Goal: Task Accomplishment & Management: Use online tool/utility

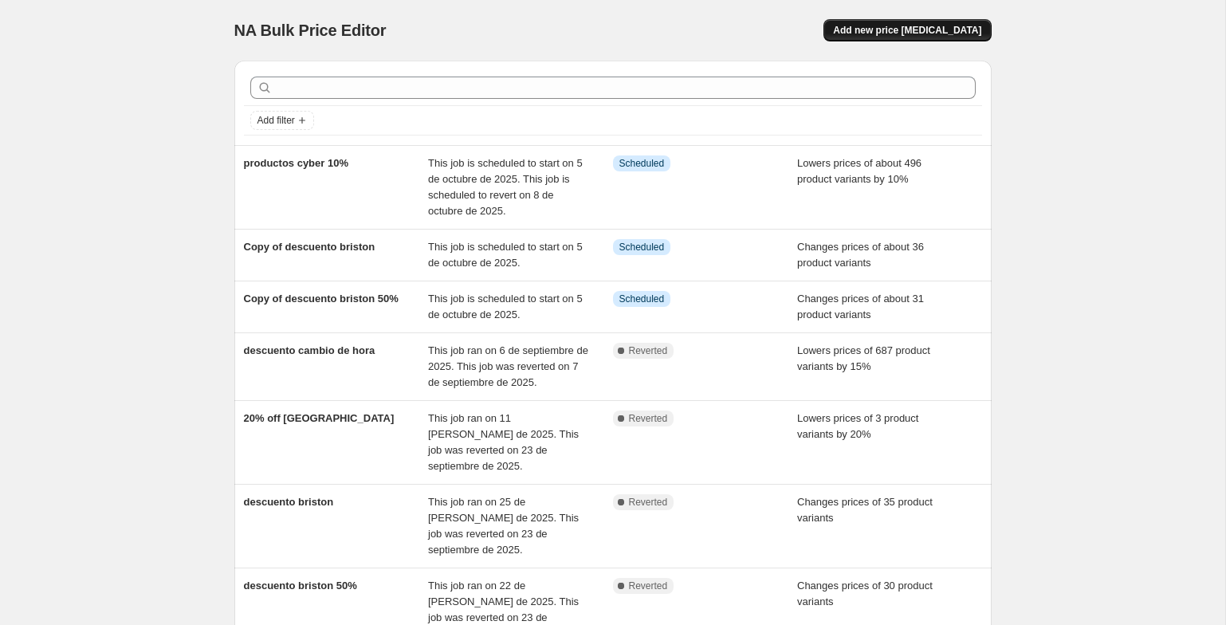
click at [915, 35] on span "Add new price [MEDICAL_DATA]" at bounding box center [907, 30] width 148 height 13
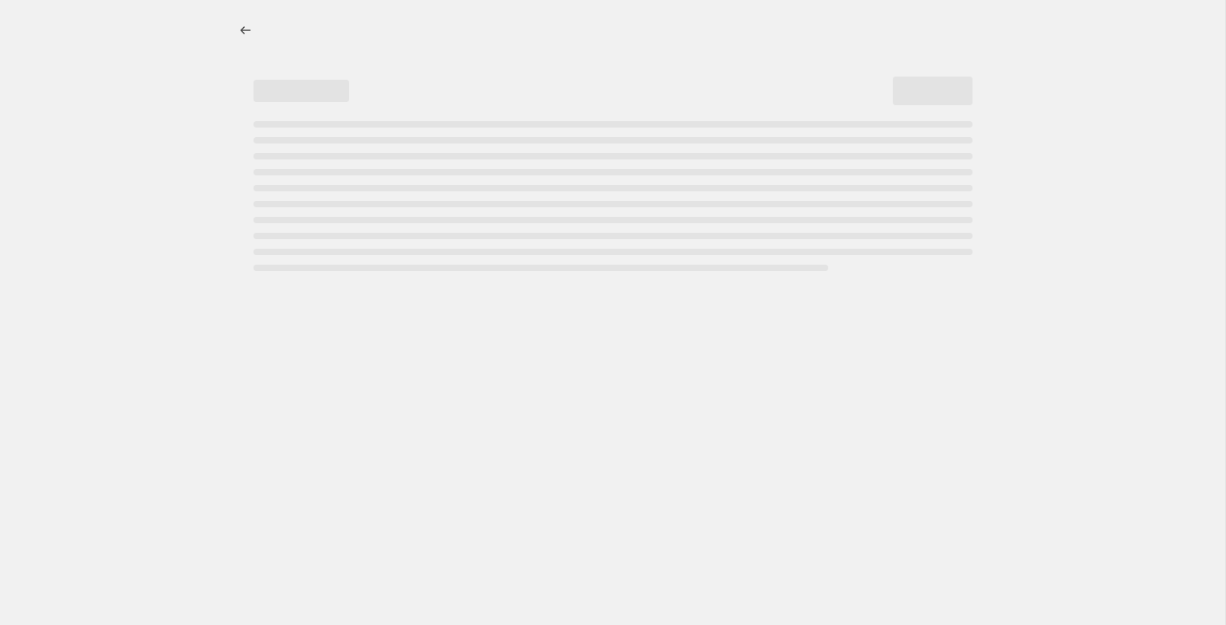
select select "percentage"
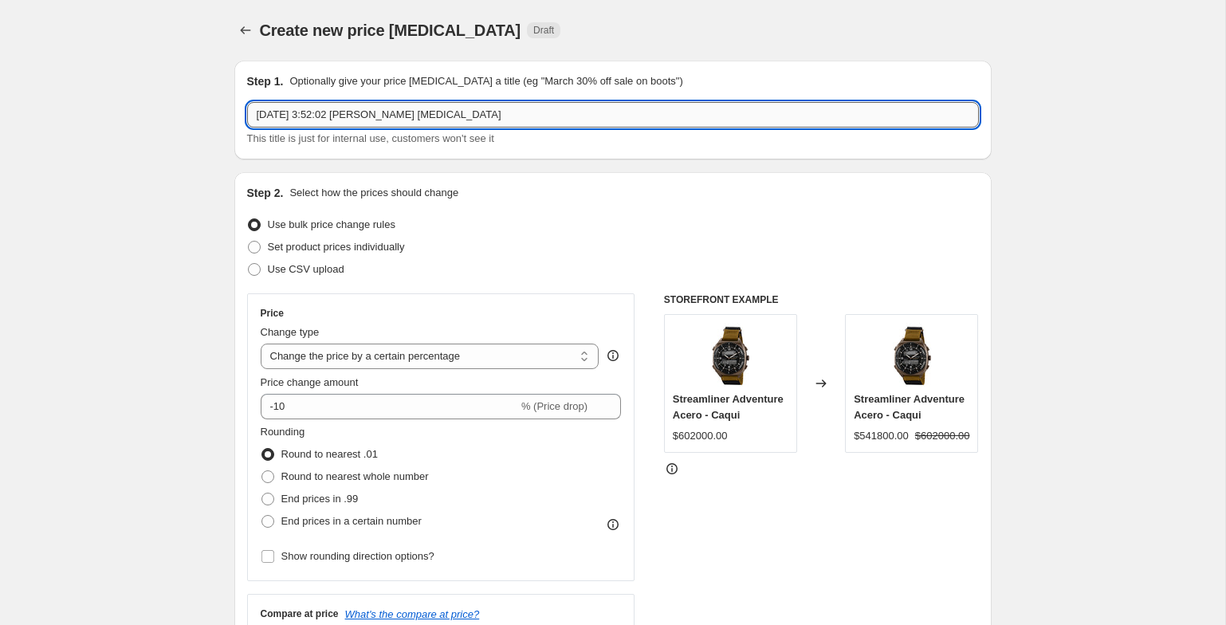
click at [391, 115] on input "[DATE] 3:52:02 [PERSON_NAME] [MEDICAL_DATA]" at bounding box center [613, 115] width 732 height 26
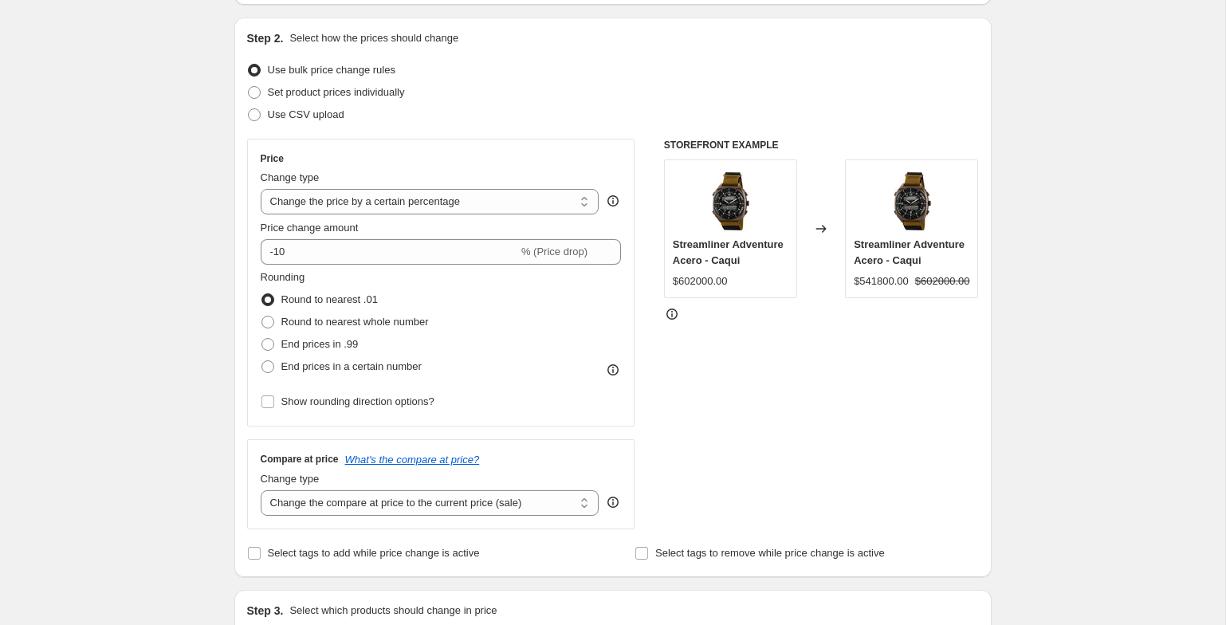
scroll to position [163, 0]
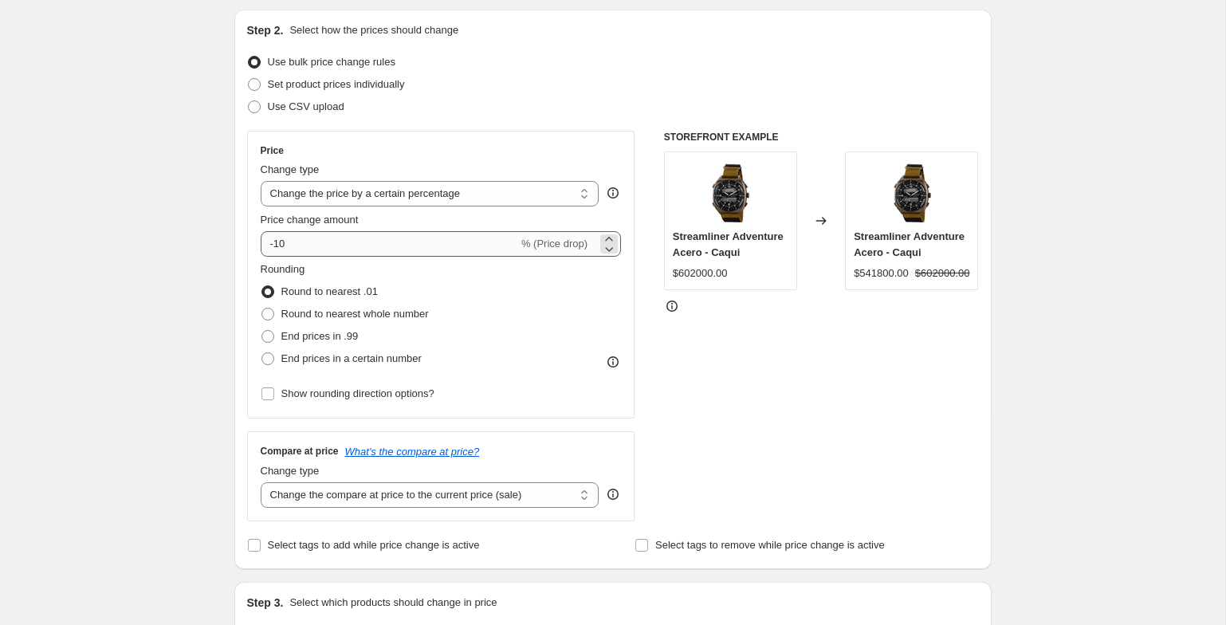
type input "cyber 20%"
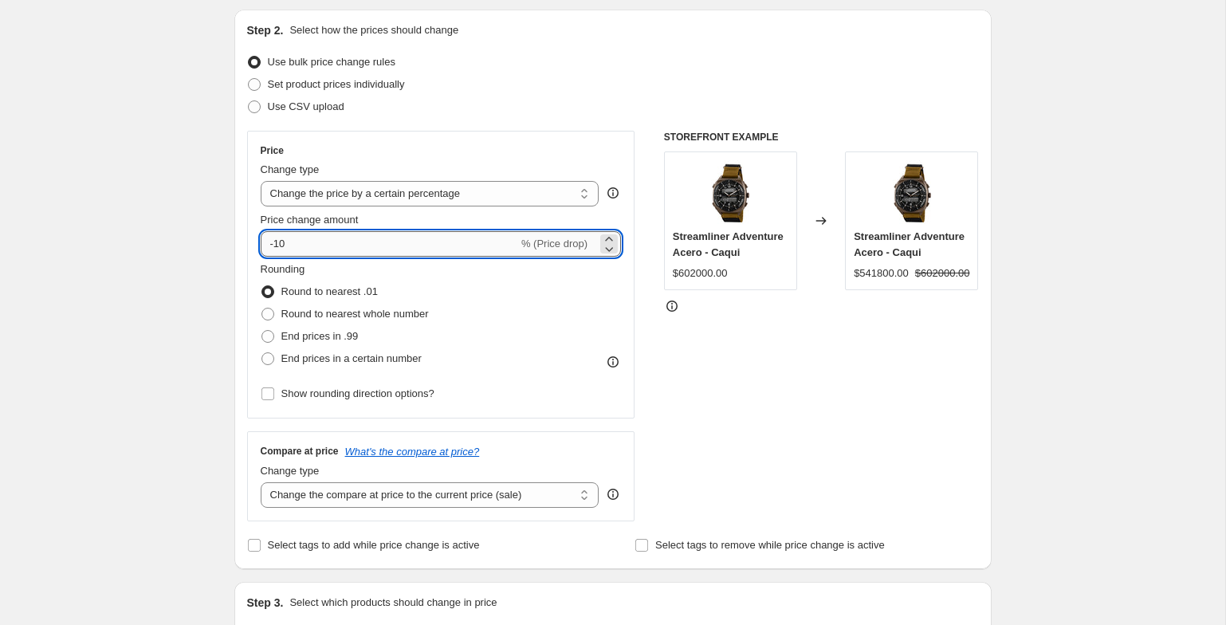
click at [305, 231] on input "-10" at bounding box center [390, 244] width 258 height 26
click at [311, 242] on input "-10" at bounding box center [390, 244] width 258 height 26
type input "-1"
type input "-20"
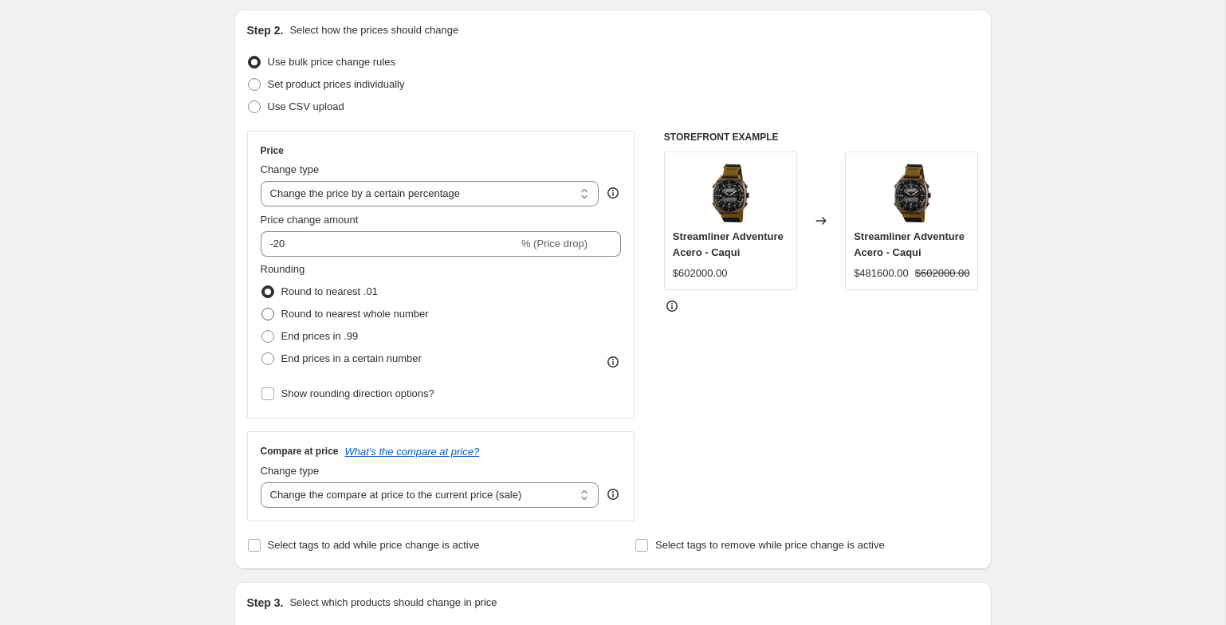
click at [287, 314] on span "Round to nearest whole number" at bounding box center [355, 314] width 148 height 12
click at [262, 309] on input "Round to nearest whole number" at bounding box center [262, 308] width 1 height 1
radio input "true"
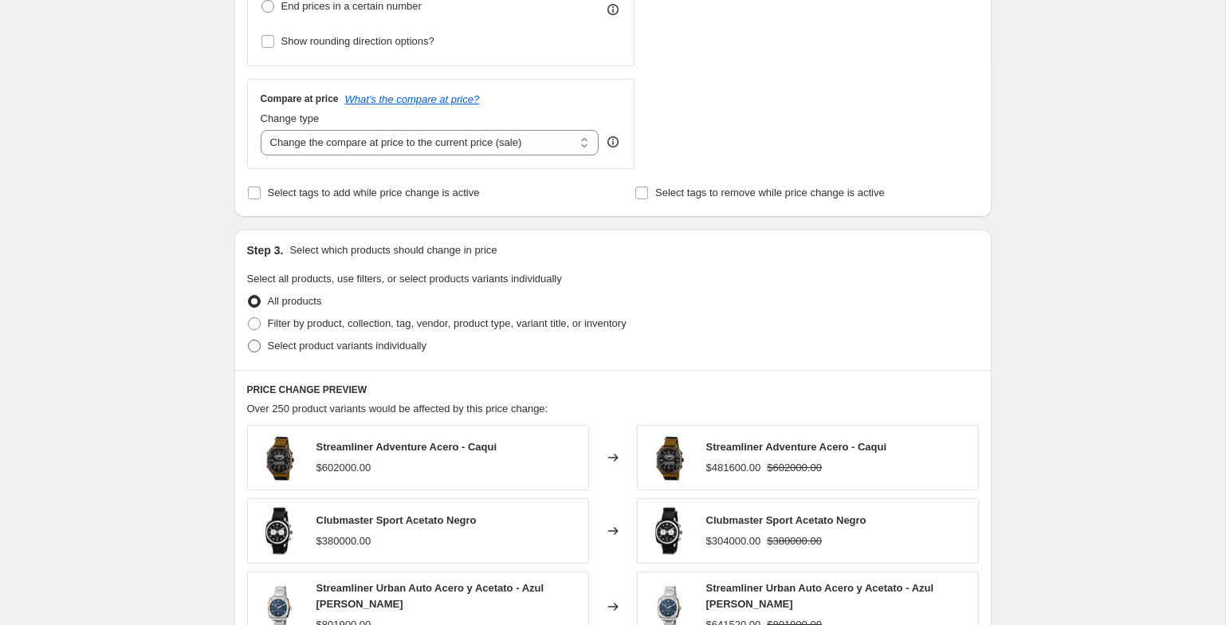
scroll to position [528, 0]
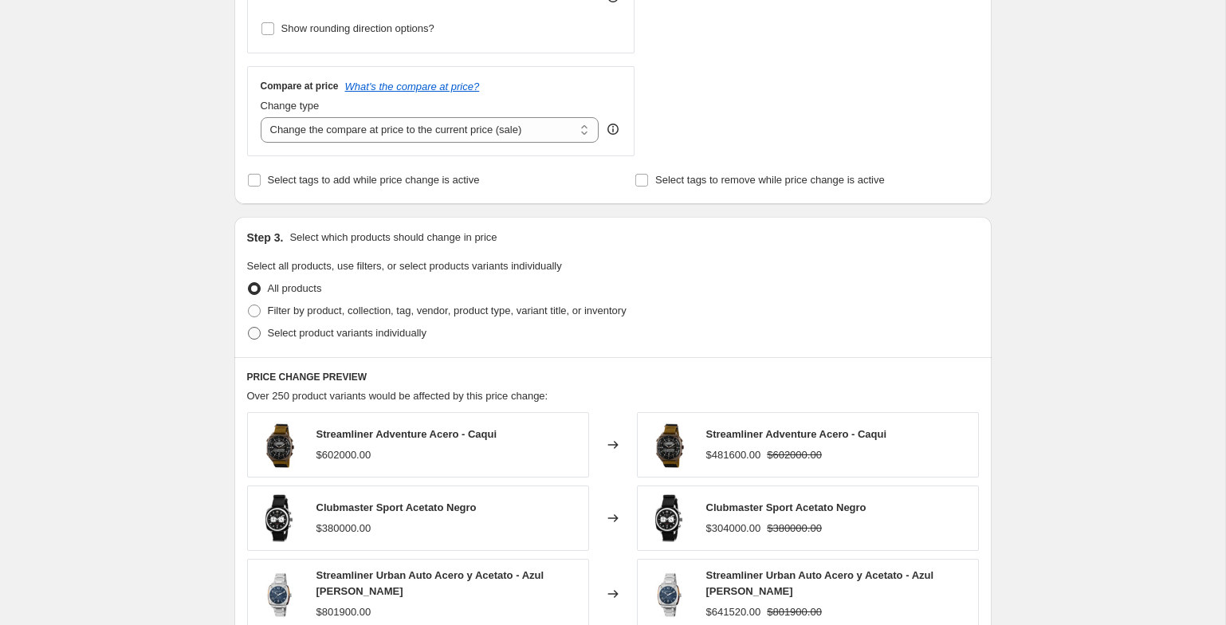
click at [254, 340] on label "Select product variants individually" at bounding box center [336, 333] width 179 height 22
click at [249, 328] on input "Select product variants individually" at bounding box center [248, 327] width 1 height 1
radio input "true"
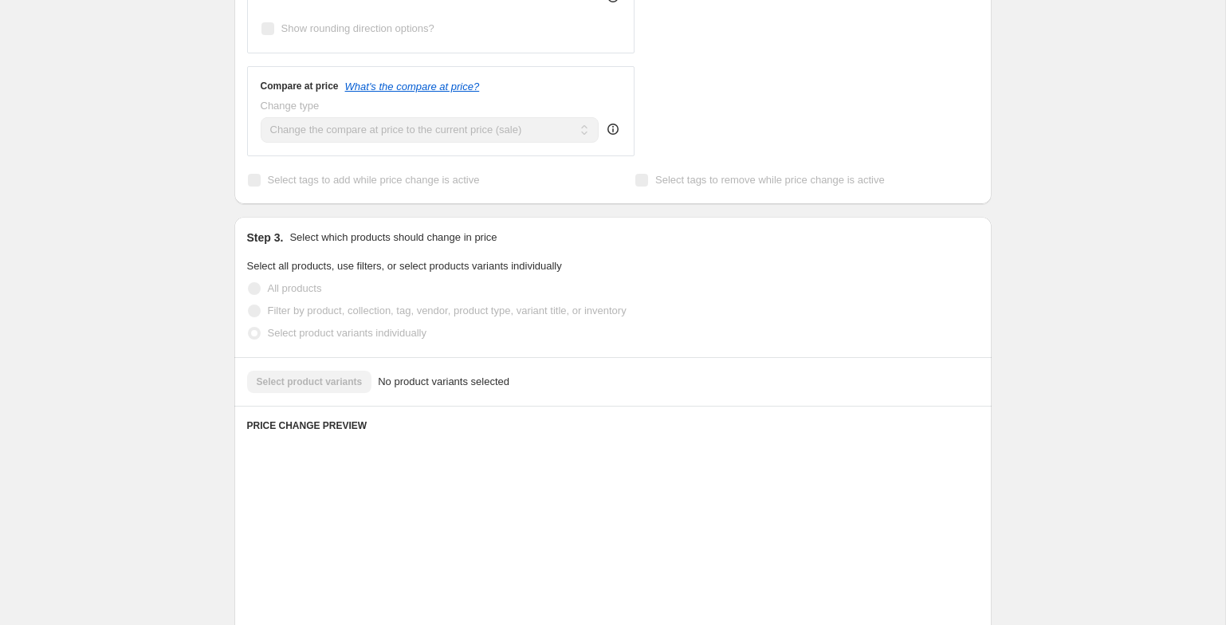
click at [258, 308] on span at bounding box center [254, 311] width 13 height 13
click at [249, 305] on input "Filter by product, collection, tag, vendor, product type, variant title, or inv…" at bounding box center [248, 305] width 1 height 1
radio input "true"
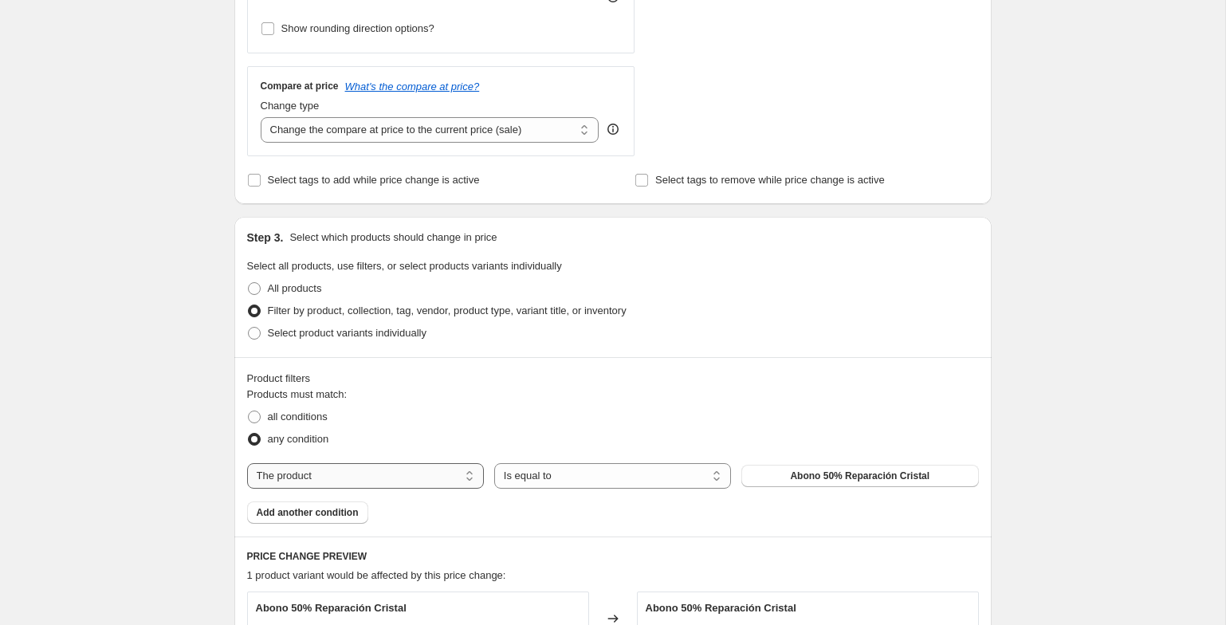
click at [315, 482] on select "The product The product's collection The product's tag The product's vendor The…" at bounding box center [365, 476] width 237 height 26
select select "tag"
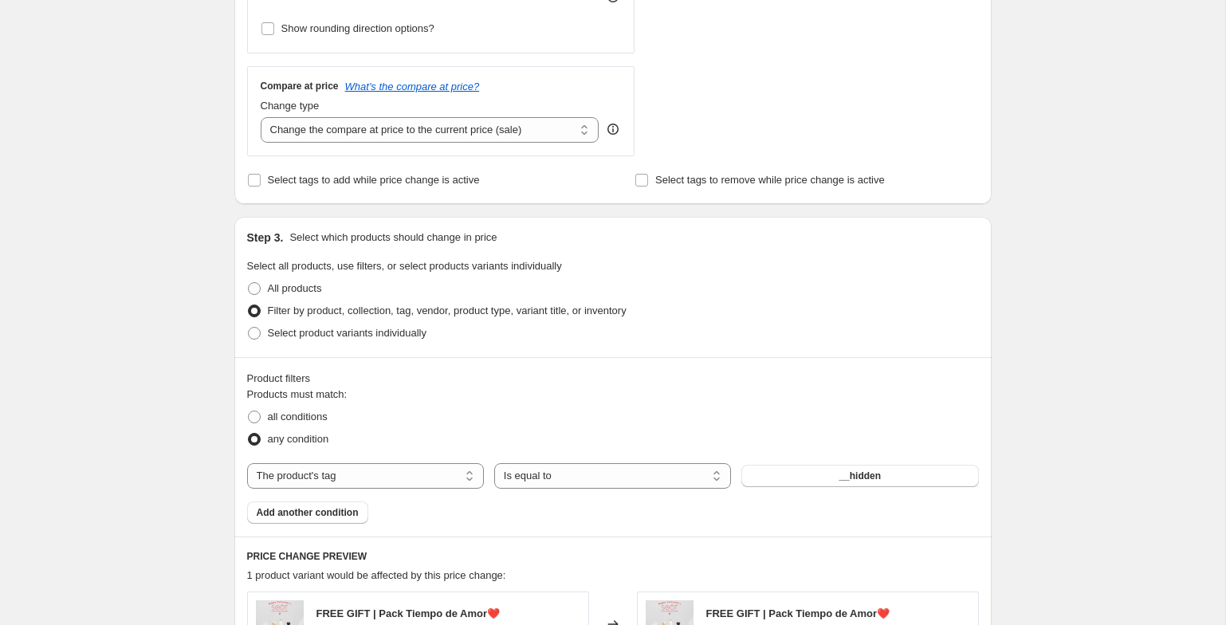
click at [820, 495] on div "Products must match: all conditions any condition The product The product's col…" at bounding box center [613, 455] width 732 height 137
click at [827, 477] on button "__hidden" at bounding box center [860, 476] width 237 height 22
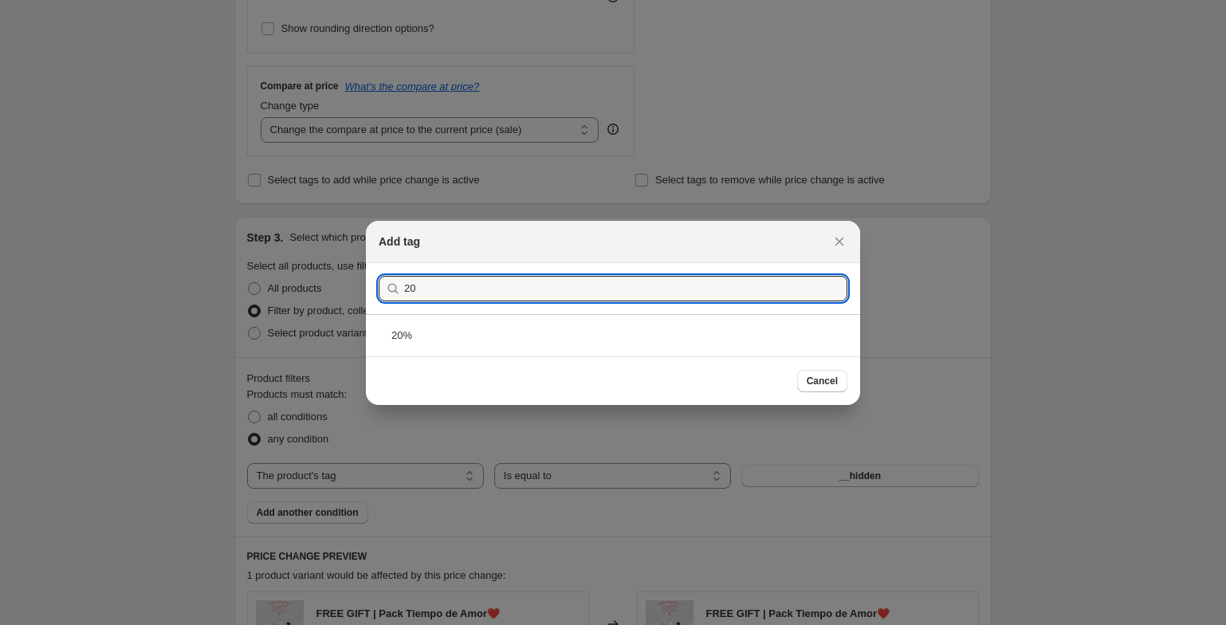
type input "2"
type input "15"
click at [527, 337] on div "15%" at bounding box center [613, 335] width 494 height 42
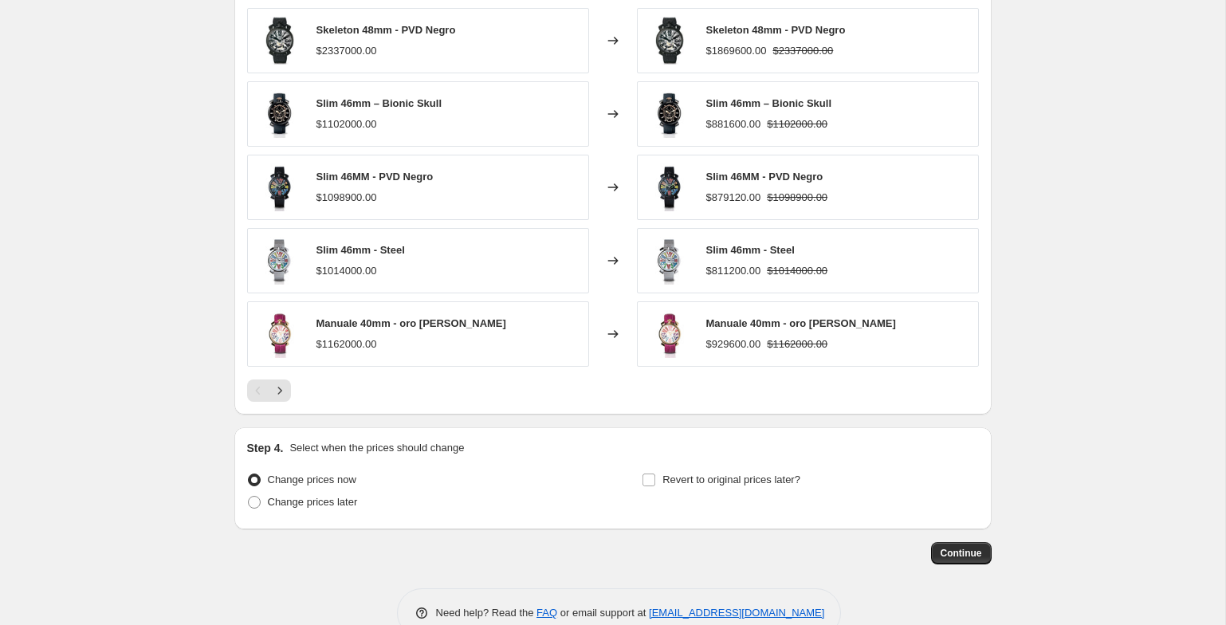
scroll to position [1148, 0]
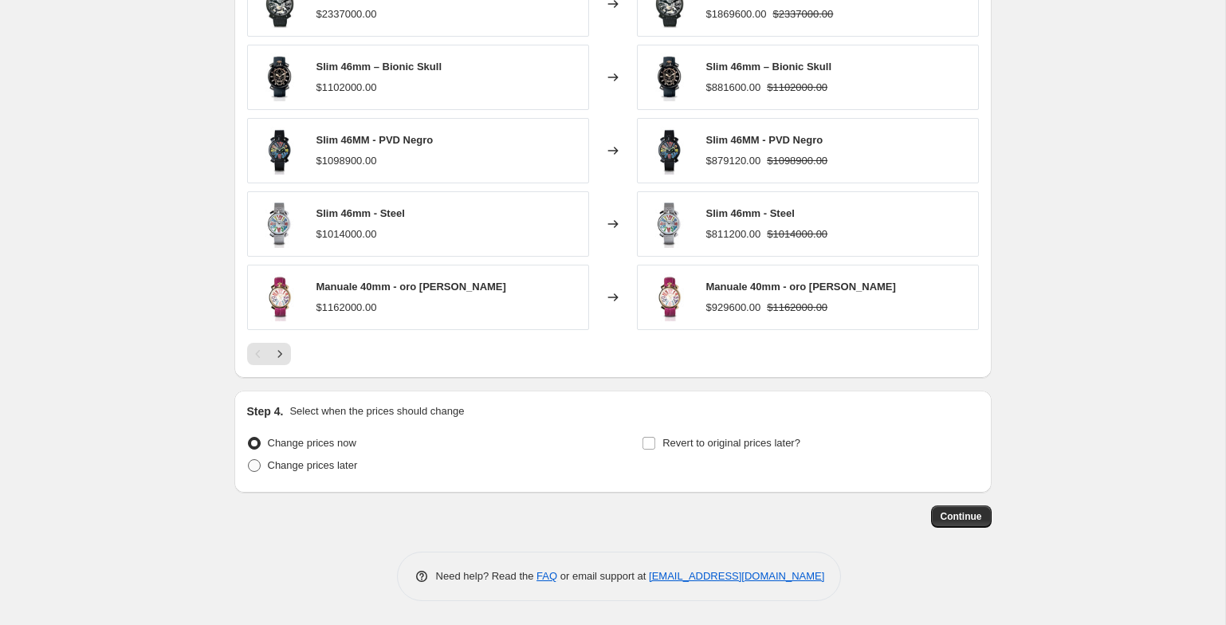
click at [277, 461] on span "Change prices later" at bounding box center [313, 465] width 90 height 12
click at [249, 460] on input "Change prices later" at bounding box center [248, 459] width 1 height 1
radio input "true"
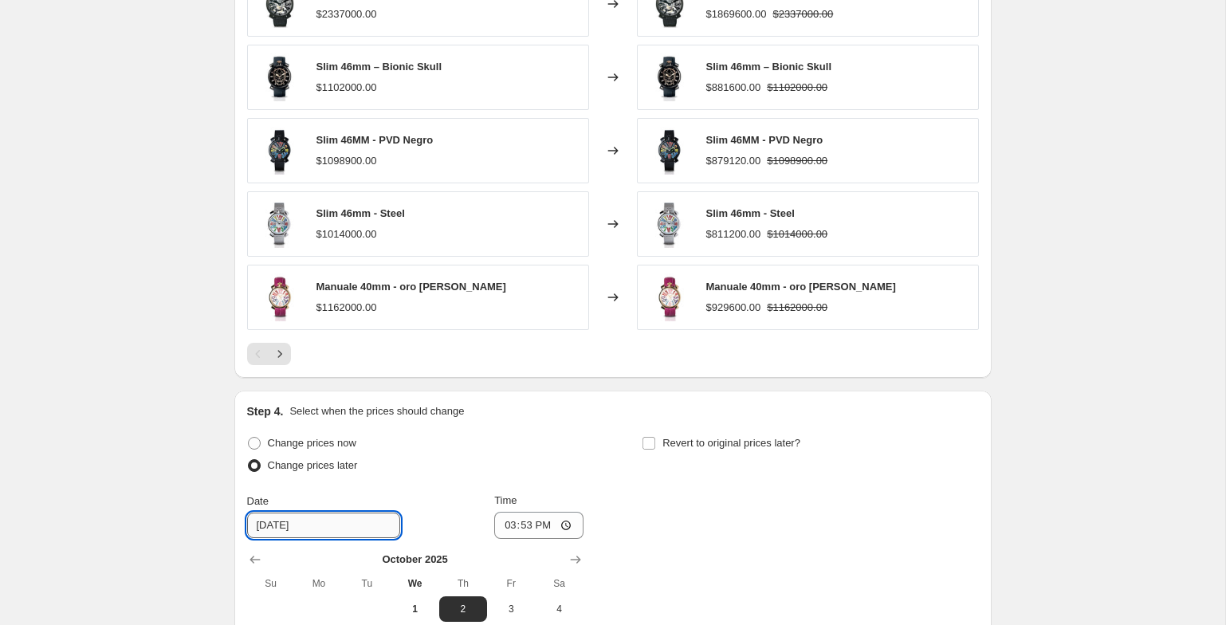
click at [309, 530] on input "[DATE]" at bounding box center [323, 526] width 153 height 26
click at [255, 526] on input "[DATE]" at bounding box center [323, 526] width 153 height 26
click at [258, 525] on input "[DATE]" at bounding box center [323, 526] width 153 height 26
click at [265, 525] on input "[DATE]" at bounding box center [323, 526] width 153 height 26
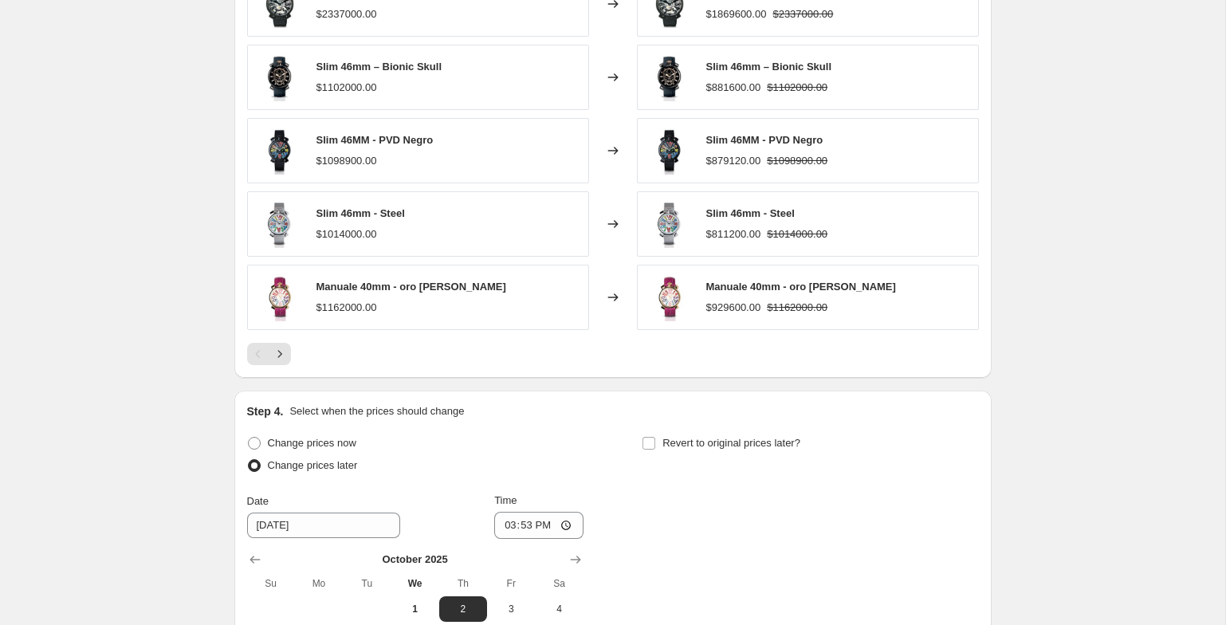
click at [576, 448] on div "Change prices now" at bounding box center [415, 443] width 337 height 22
click at [266, 525] on input "[DATE]" at bounding box center [323, 526] width 153 height 26
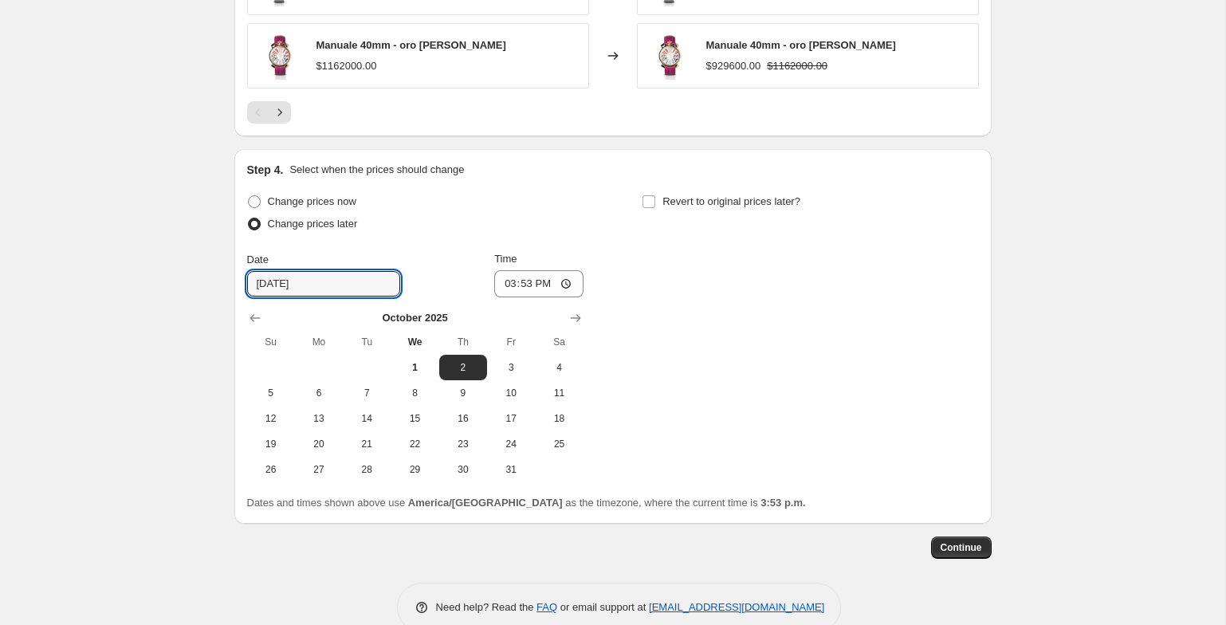
scroll to position [1396, 0]
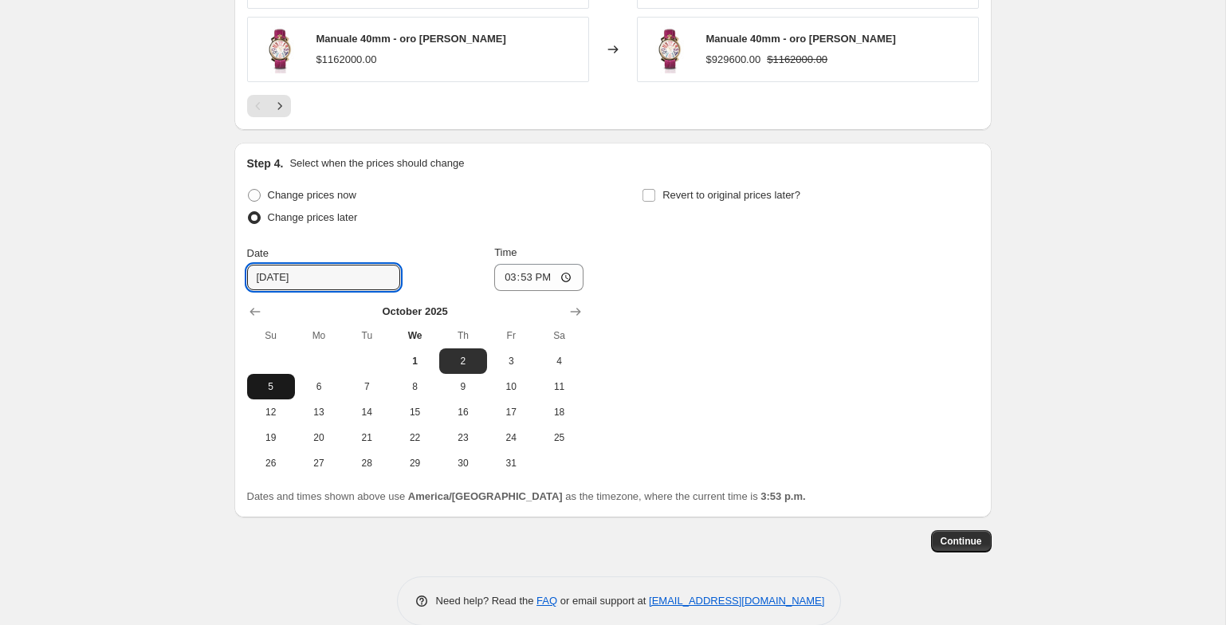
click at [276, 380] on span "5" at bounding box center [271, 386] width 35 height 13
type input "[DATE]"
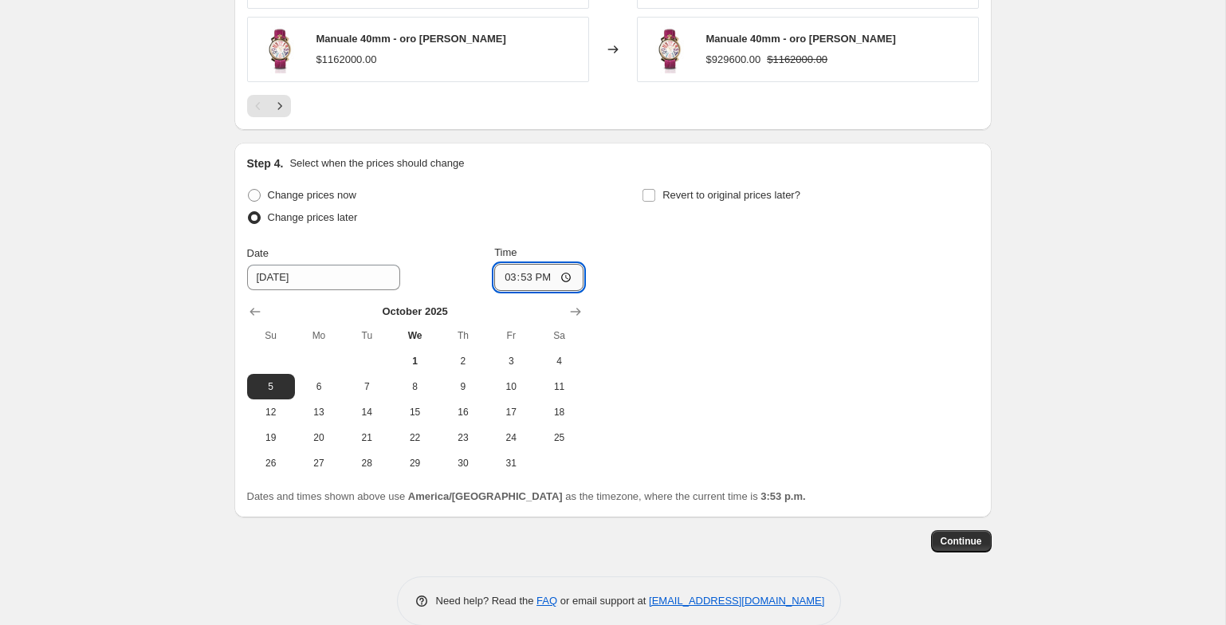
click at [506, 278] on input "15:53" at bounding box center [538, 277] width 89 height 27
type input "12:00"
click at [696, 289] on div "Change prices now Change prices later Date [DATE] Time 12:00 [DATE] Su Mo Tu We…" at bounding box center [613, 330] width 732 height 292
click at [673, 195] on span "Revert to original prices later?" at bounding box center [732, 195] width 138 height 12
click at [655, 195] on input "Revert to original prices later?" at bounding box center [649, 195] width 13 height 13
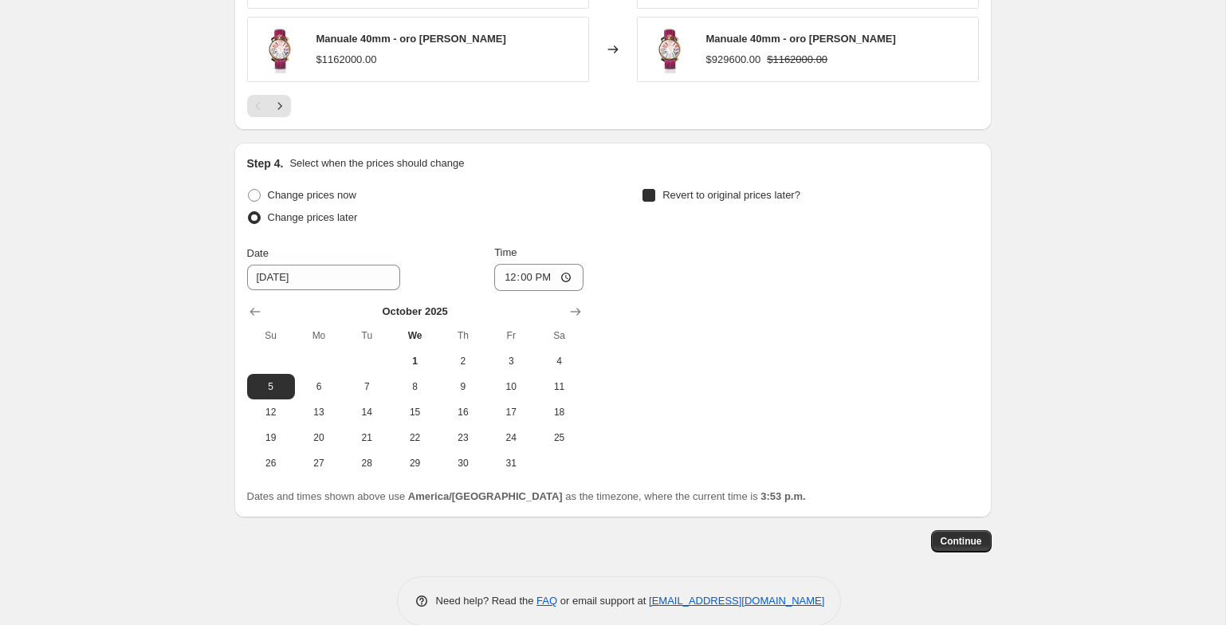
checkbox input "true"
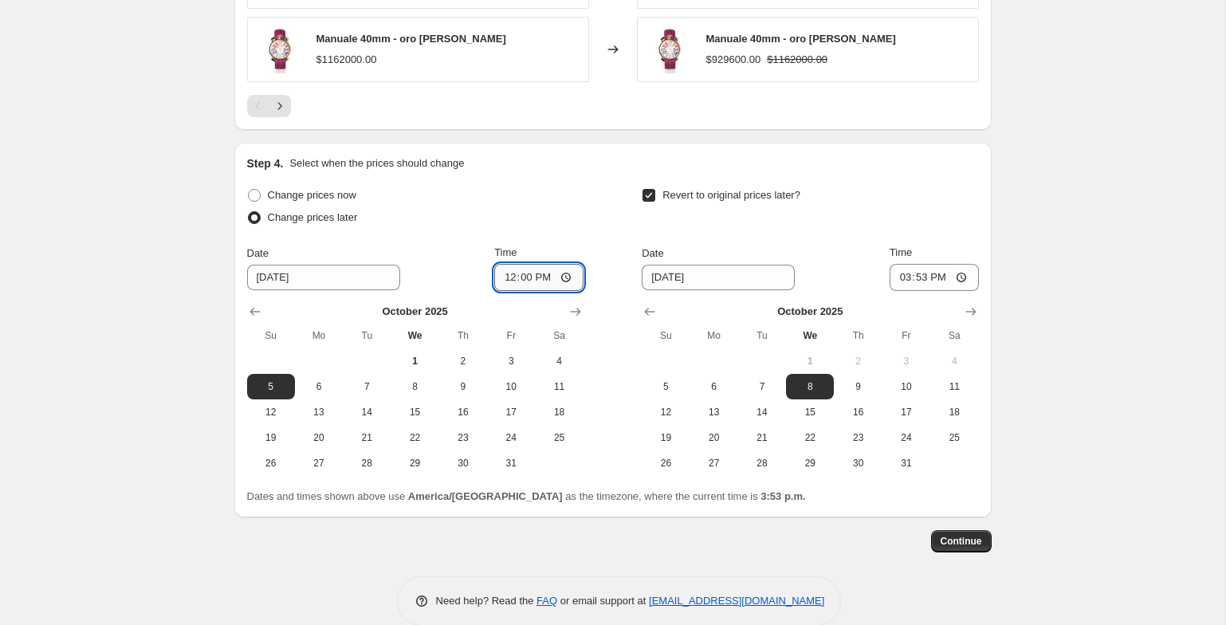
click at [506, 272] on input "12:00" at bounding box center [538, 277] width 89 height 27
click at [517, 277] on input "23:49" at bounding box center [538, 277] width 89 height 27
type input "23:40"
click at [899, 285] on input "15:53" at bounding box center [934, 277] width 89 height 27
type input "23:59"
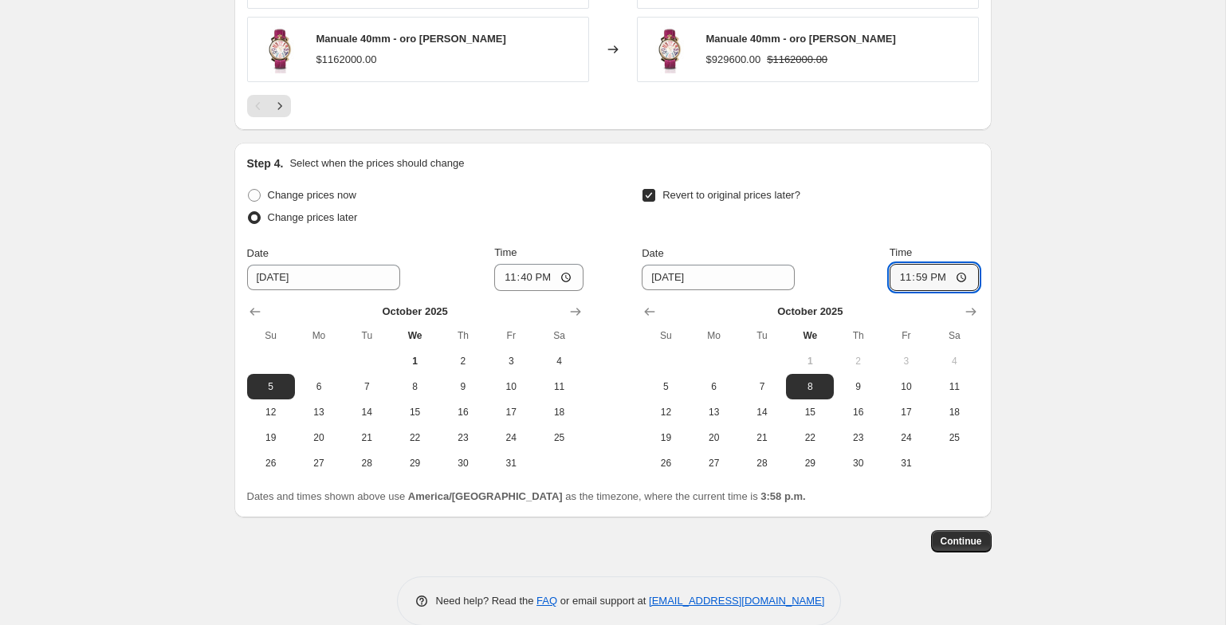
click at [796, 552] on div "Continue" at bounding box center [613, 541] width 758 height 22
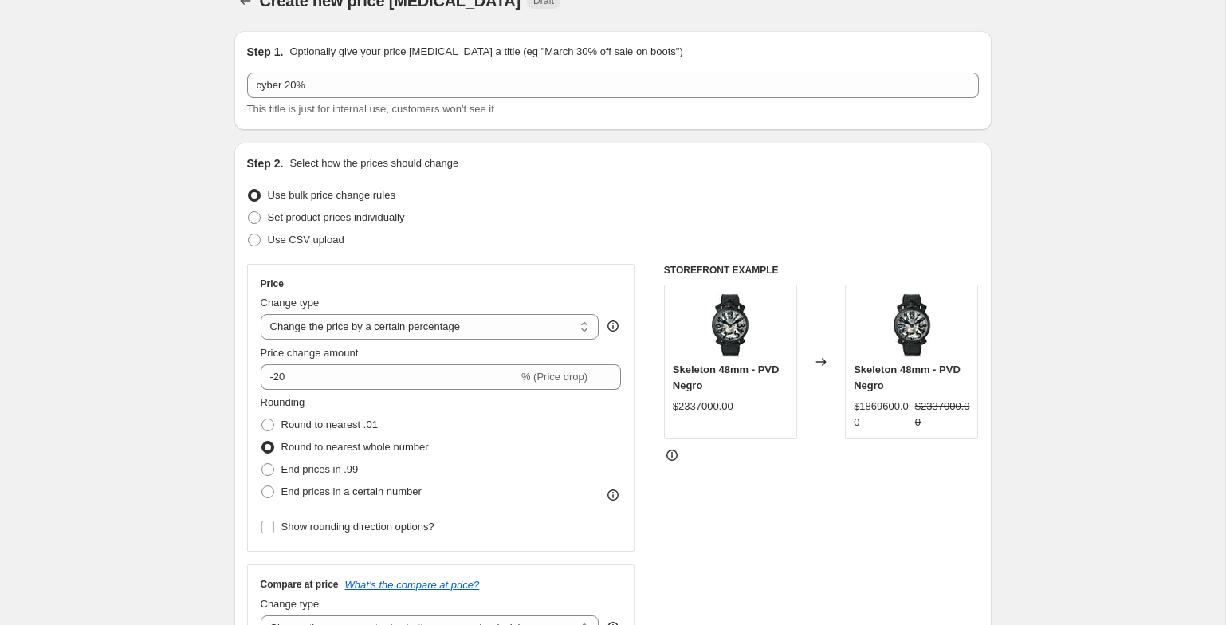
scroll to position [0, 0]
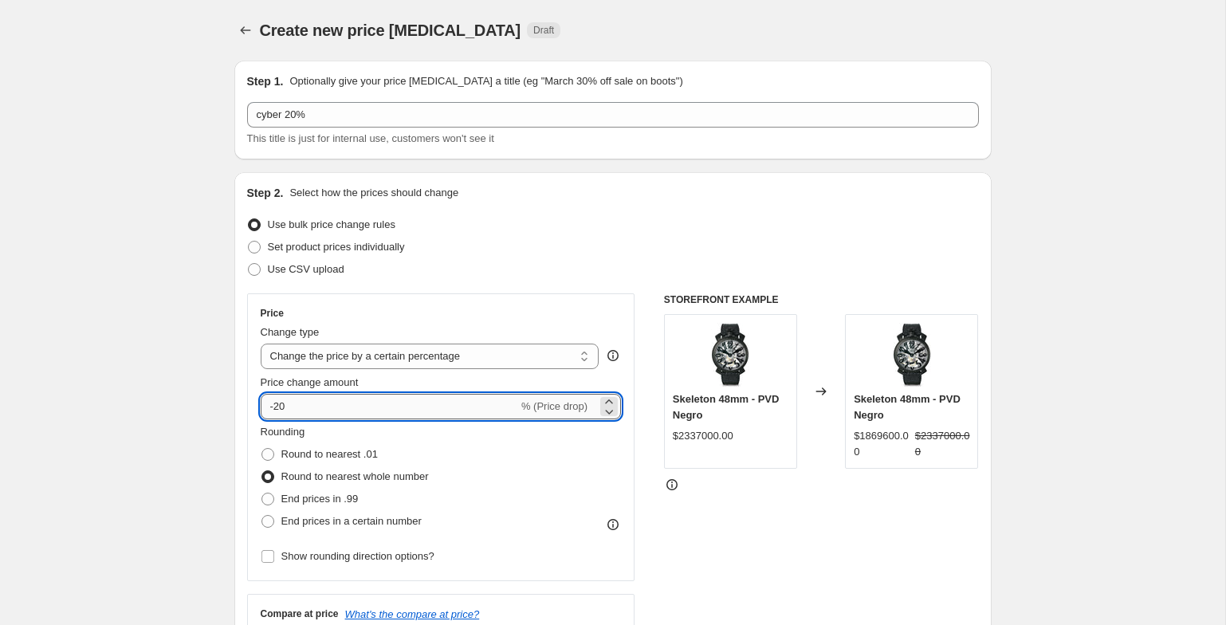
click at [454, 411] on input "-20" at bounding box center [390, 407] width 258 height 26
type input "-2"
type input "-15"
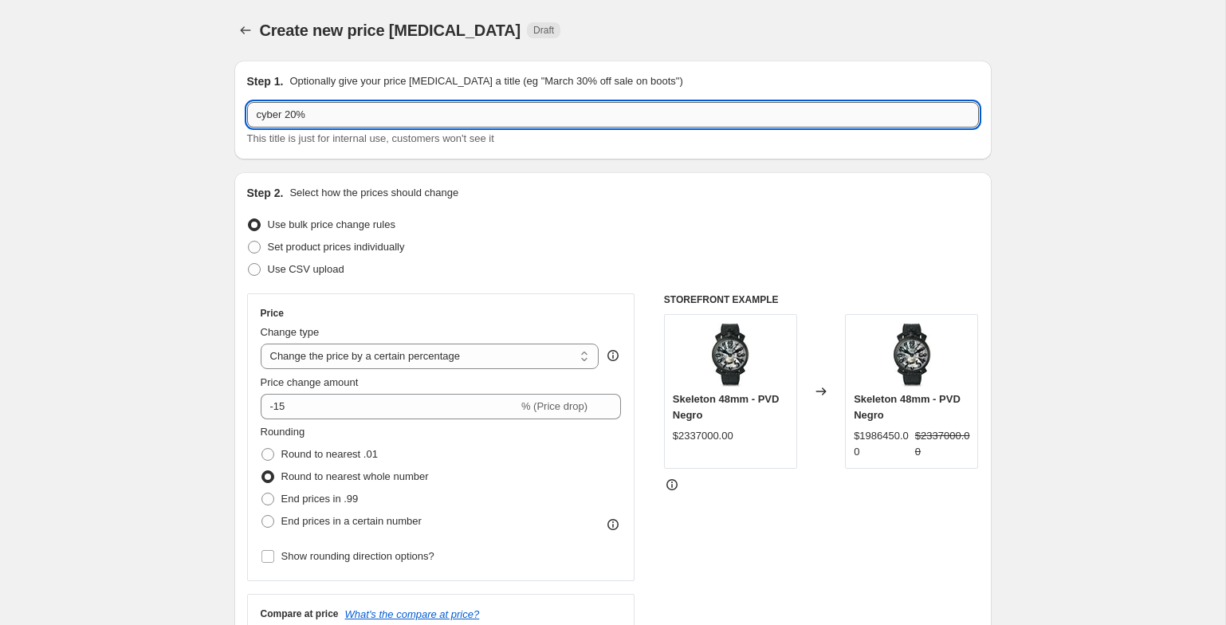
click at [299, 117] on input "cyber 20%" at bounding box center [613, 115] width 732 height 26
type input "cyber 15%"
click at [533, 246] on div "Set product prices individually" at bounding box center [613, 247] width 732 height 22
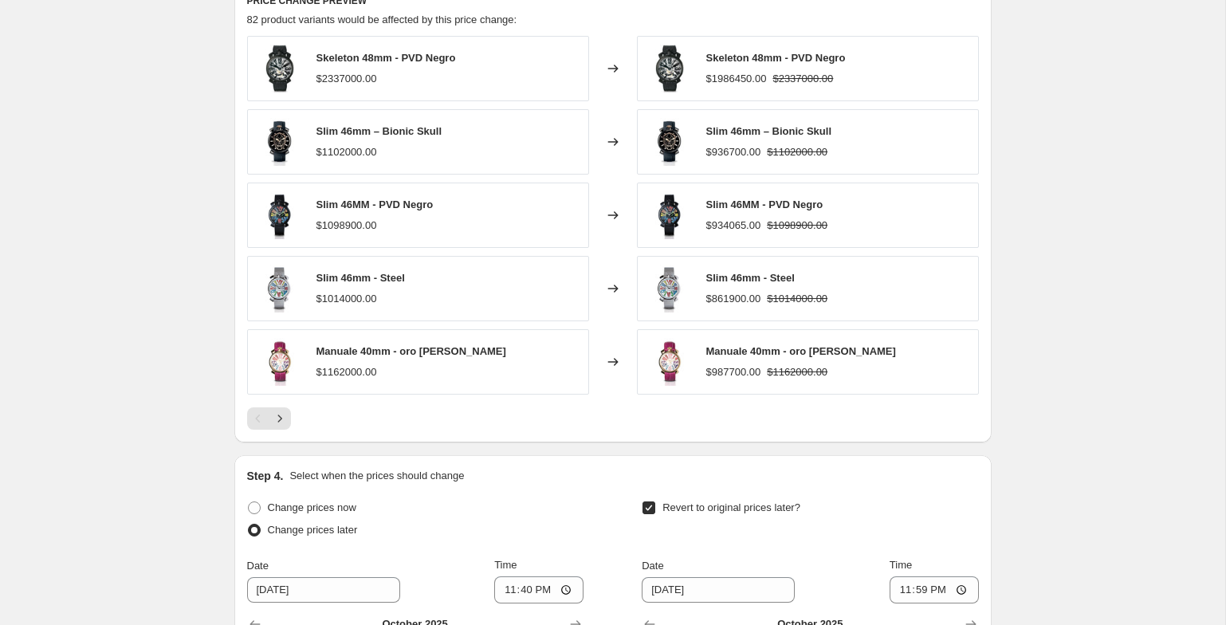
scroll to position [1421, 0]
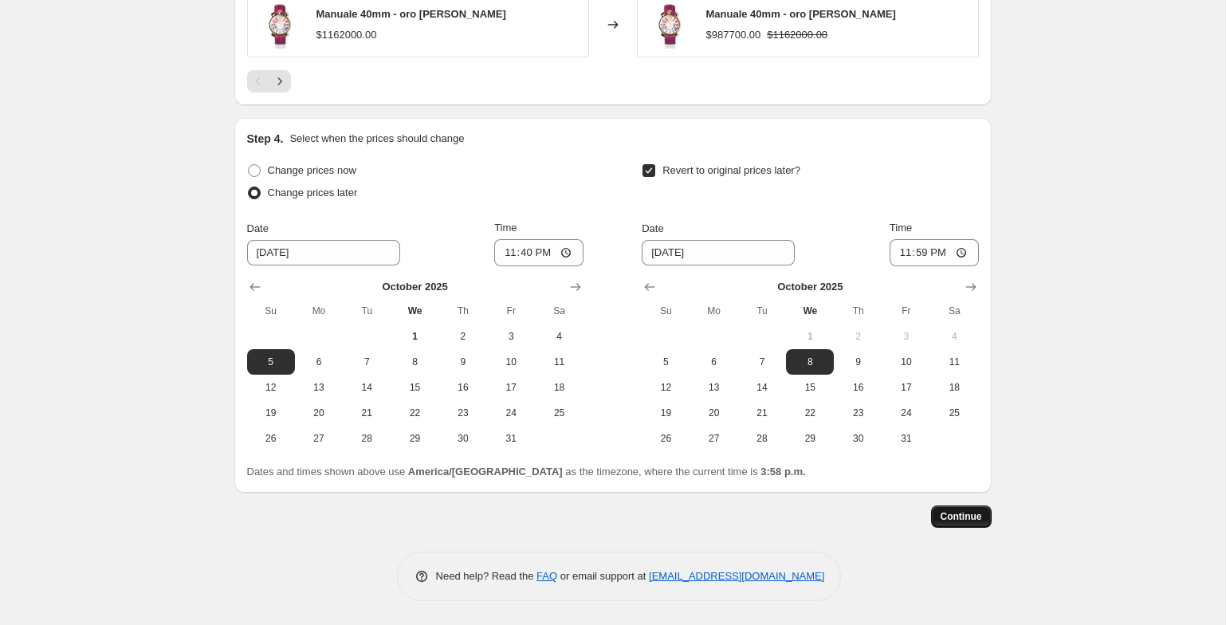
click at [949, 518] on span "Continue" at bounding box center [961, 516] width 41 height 13
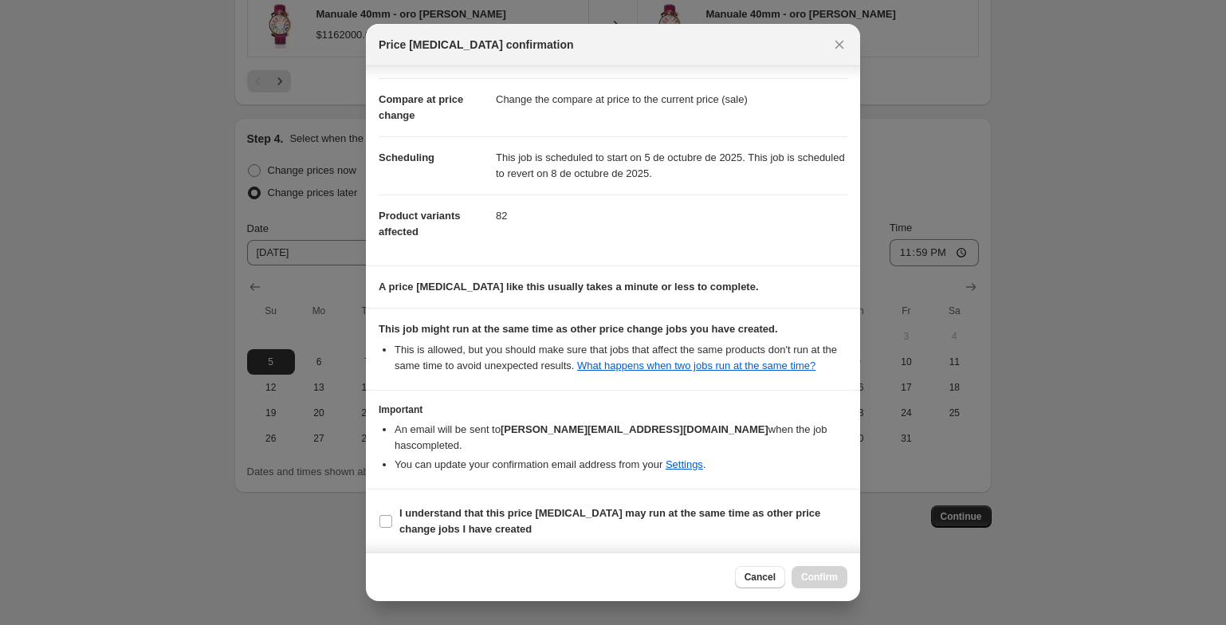
scroll to position [59, 0]
click at [458, 507] on b "I understand that this price [MEDICAL_DATA] may run at the same time as other p…" at bounding box center [610, 520] width 421 height 28
click at [392, 514] on input "I understand that this price [MEDICAL_DATA] may run at the same time as other p…" at bounding box center [386, 520] width 13 height 13
checkbox input "true"
click at [833, 570] on button "Confirm" at bounding box center [820, 577] width 56 height 22
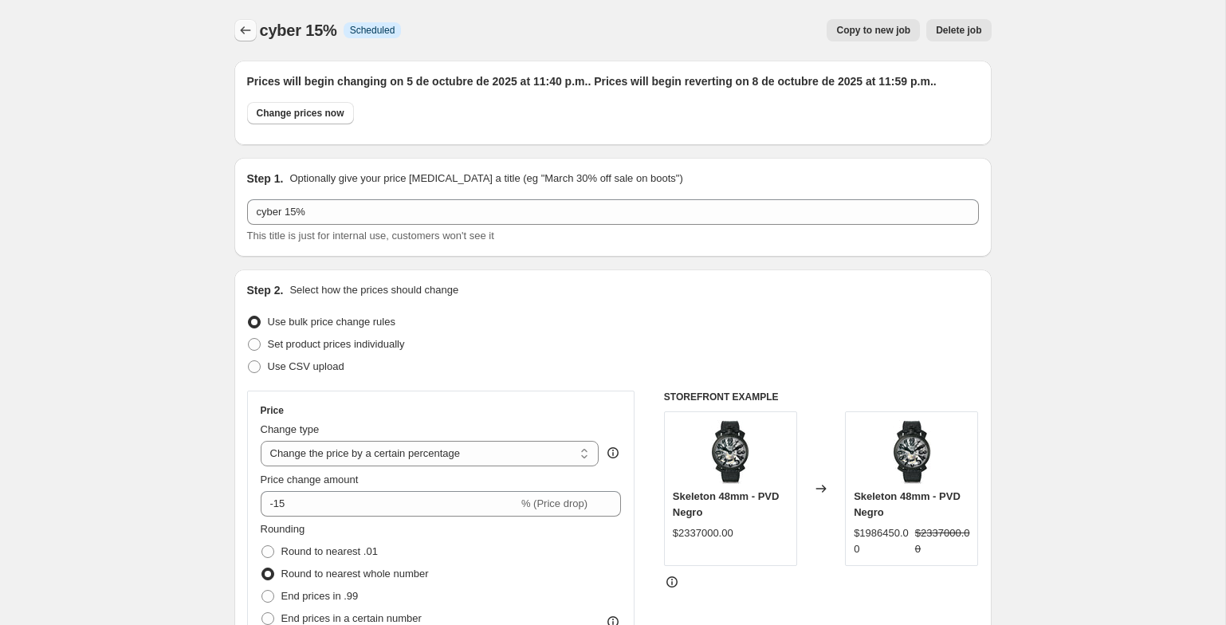
click at [240, 32] on icon "Price change jobs" at bounding box center [246, 30] width 16 height 16
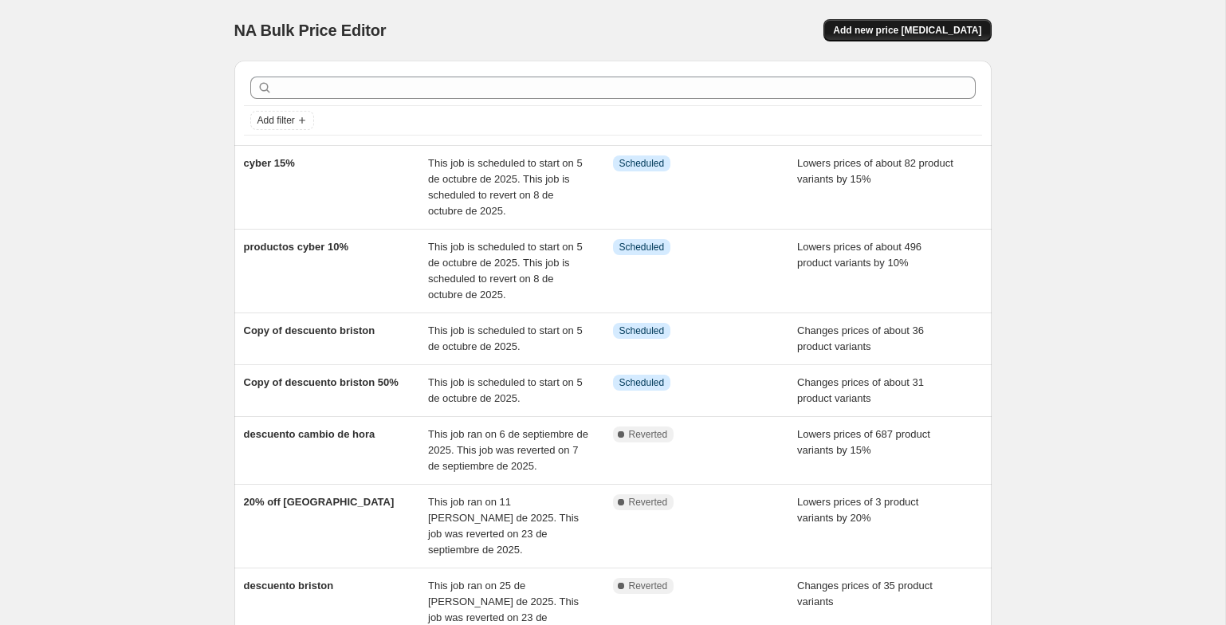
click at [880, 26] on span "Add new price [MEDICAL_DATA]" at bounding box center [907, 30] width 148 height 13
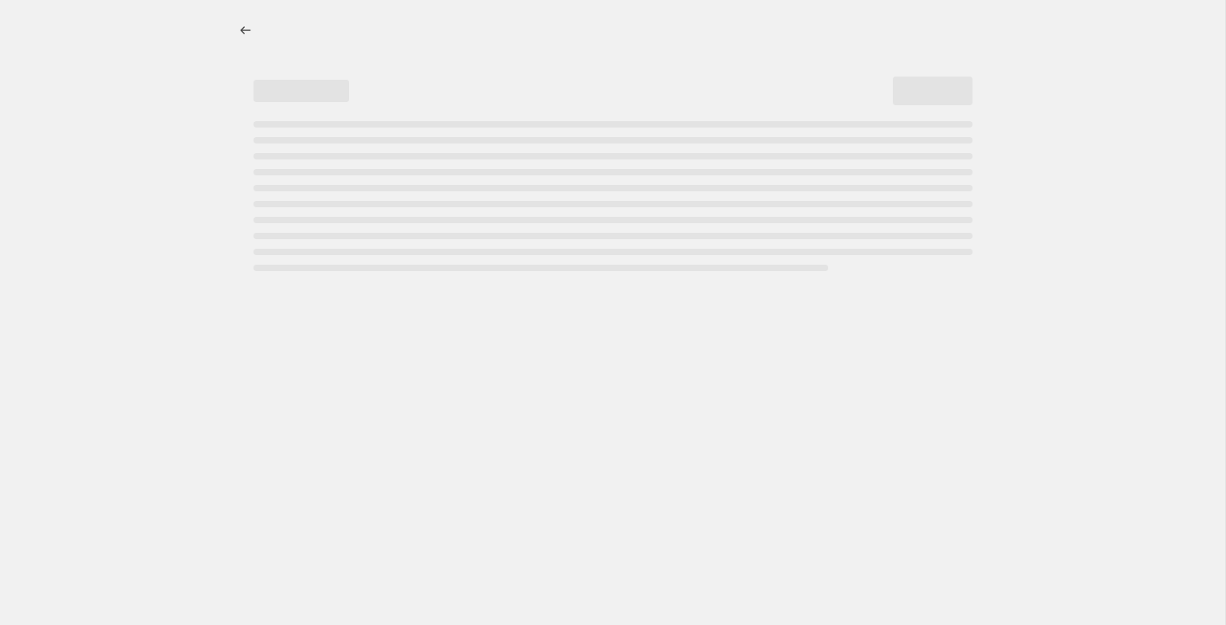
select select "percentage"
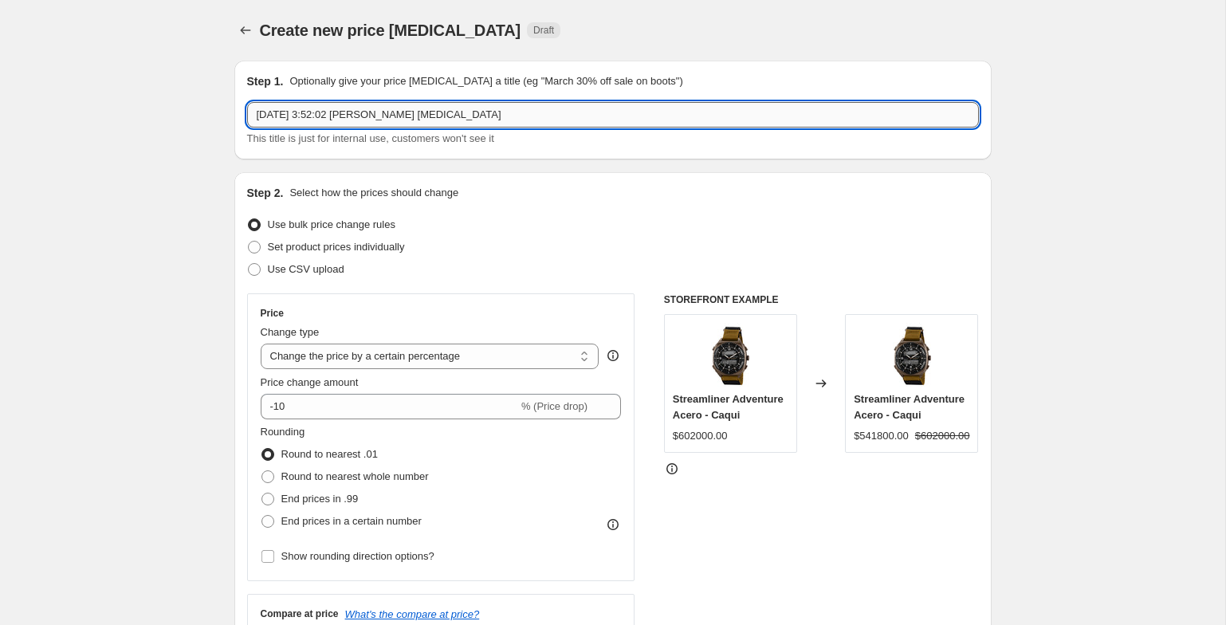
click at [448, 116] on input "[DATE] 3:52:02 [PERSON_NAME] [MEDICAL_DATA]" at bounding box center [613, 115] width 732 height 26
type input "cyber 20%"
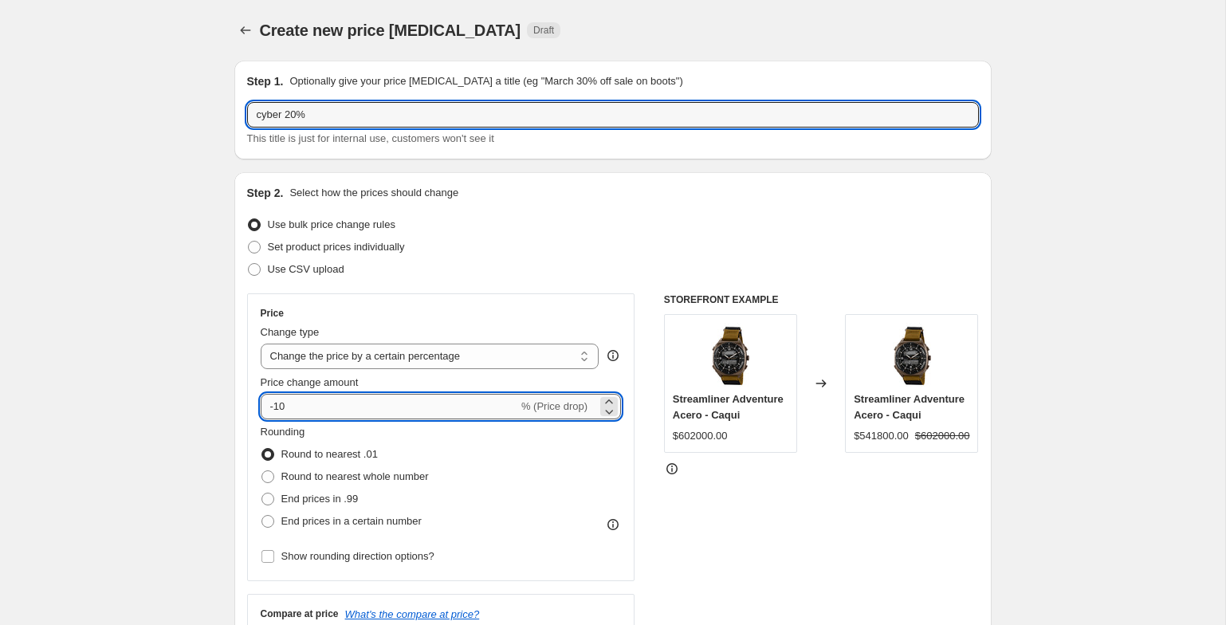
click at [361, 407] on input "-10" at bounding box center [390, 407] width 258 height 26
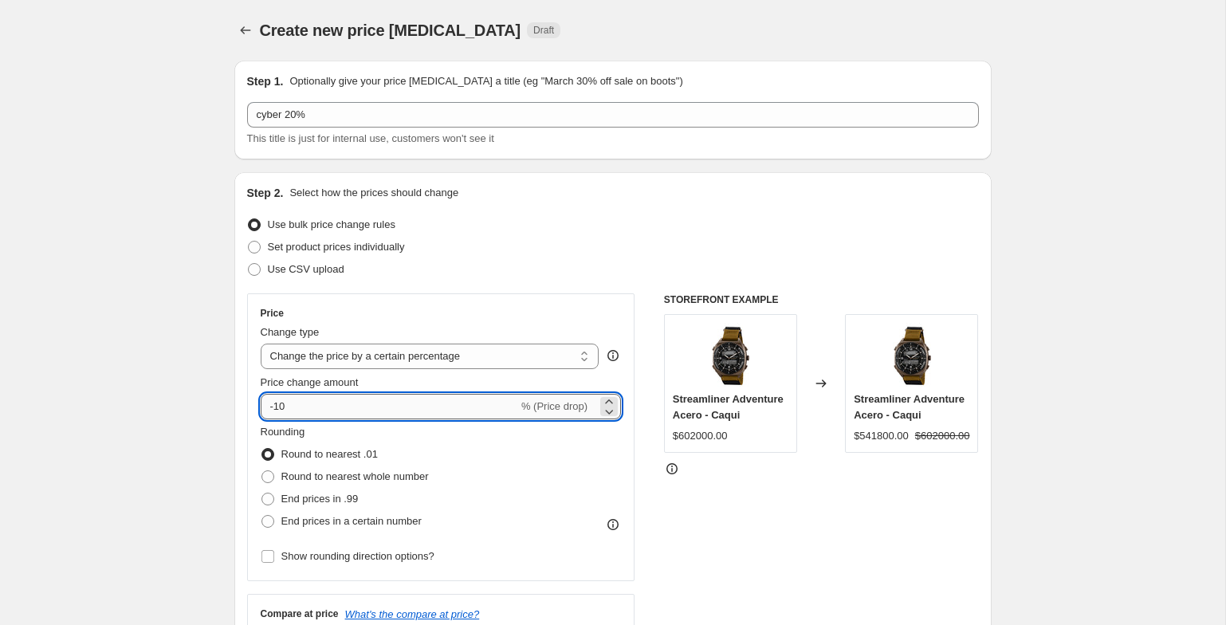
type input "-1"
type input "-20"
click at [261, 485] on label "Round to nearest whole number" at bounding box center [345, 477] width 168 height 22
click at [262, 471] on input "Round to nearest whole number" at bounding box center [262, 470] width 1 height 1
radio input "true"
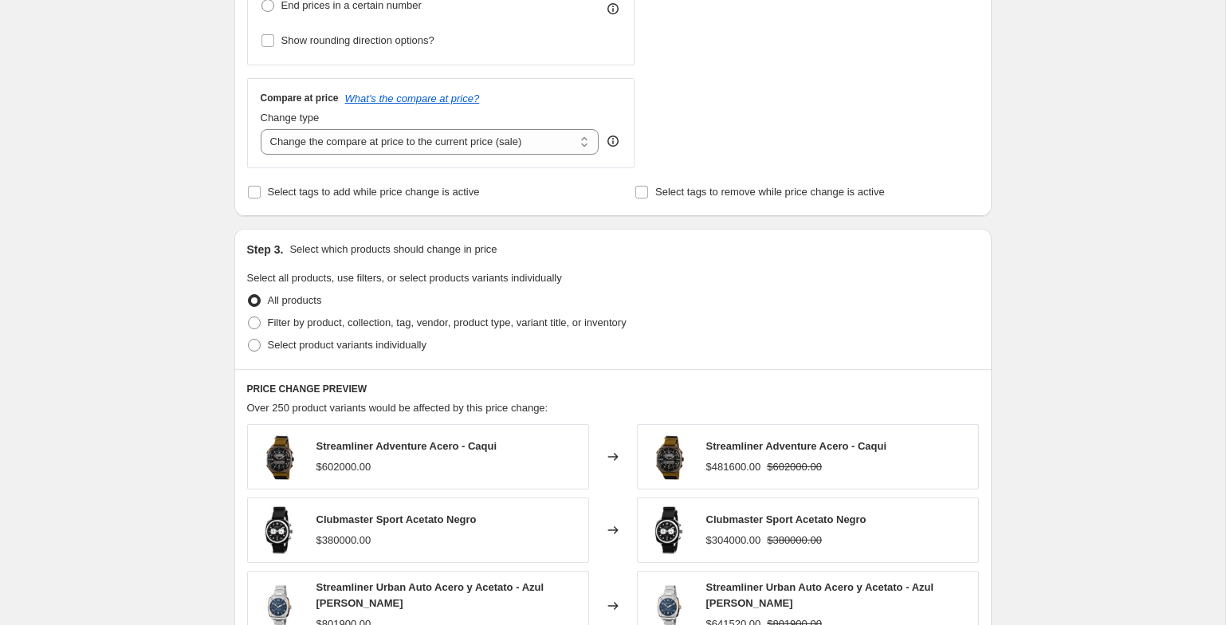
scroll to position [528, 0]
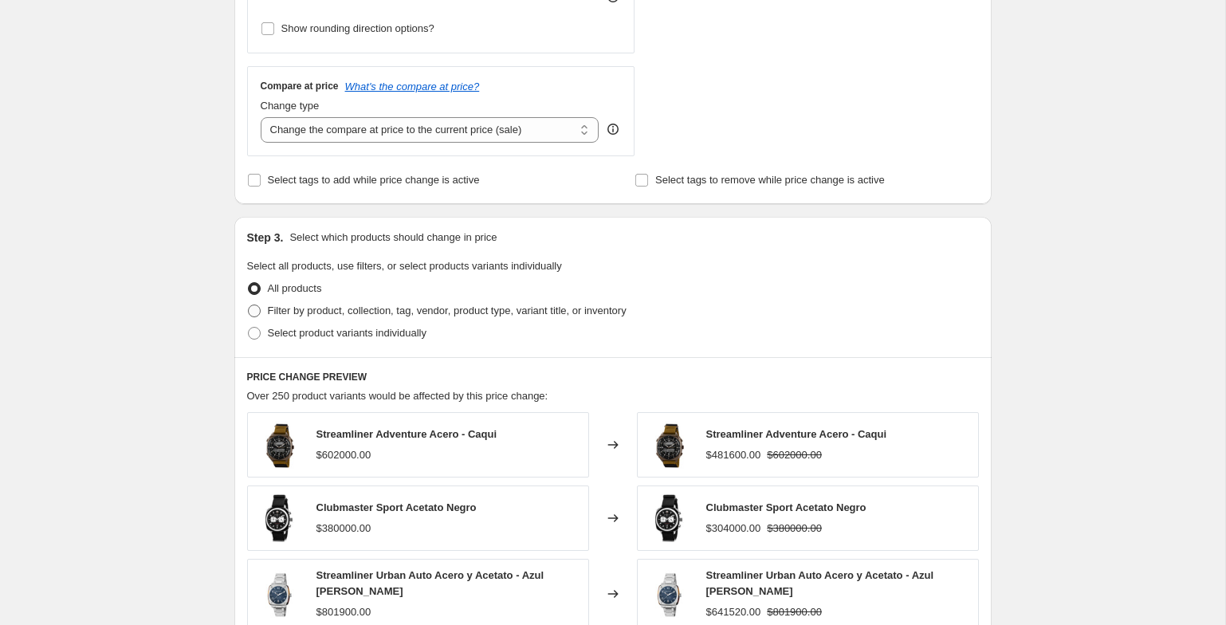
click at [266, 317] on label "Filter by product, collection, tag, vendor, product type, variant title, or inv…" at bounding box center [437, 311] width 380 height 22
click at [249, 305] on input "Filter by product, collection, tag, vendor, product type, variant title, or inv…" at bounding box center [248, 305] width 1 height 1
radio input "true"
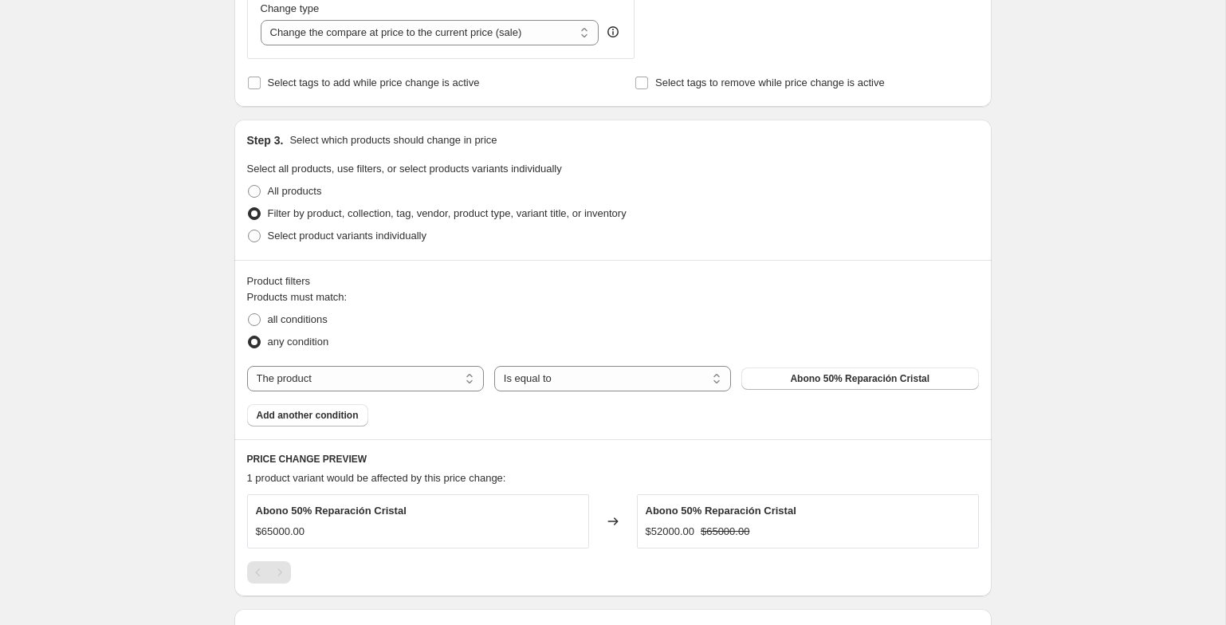
scroll to position [625, 0]
click at [301, 384] on select "The product The product's collection The product's tag The product's vendor The…" at bounding box center [365, 379] width 237 height 26
select select "tag"
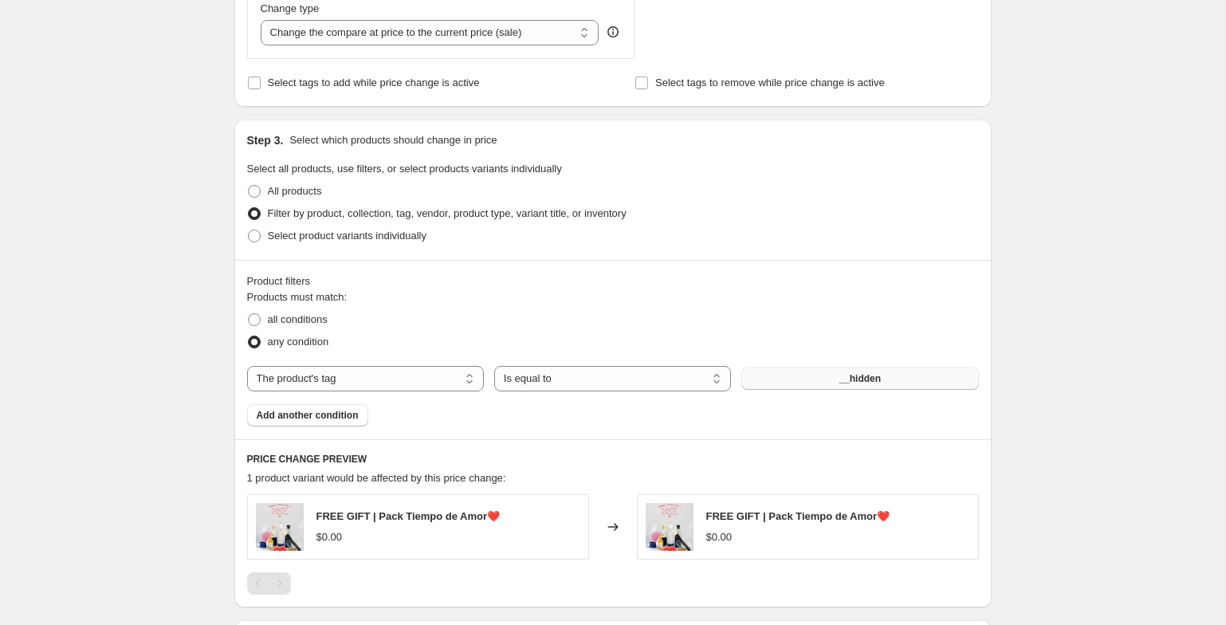
click at [871, 379] on span "__hidden" at bounding box center [860, 378] width 42 height 13
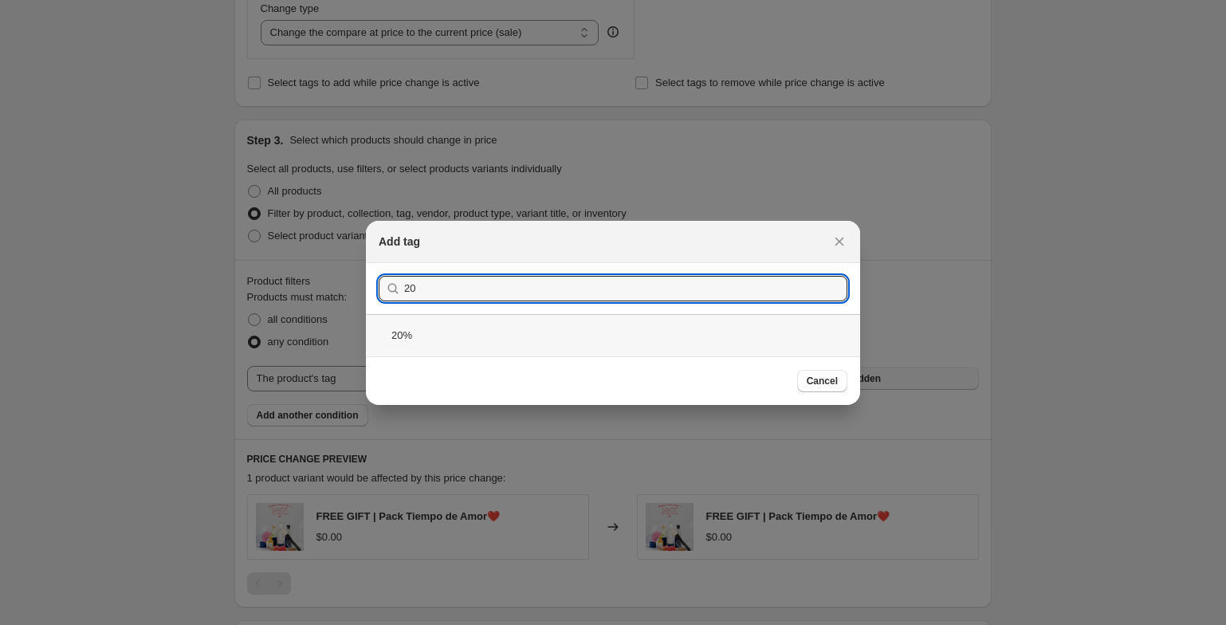
type input "20"
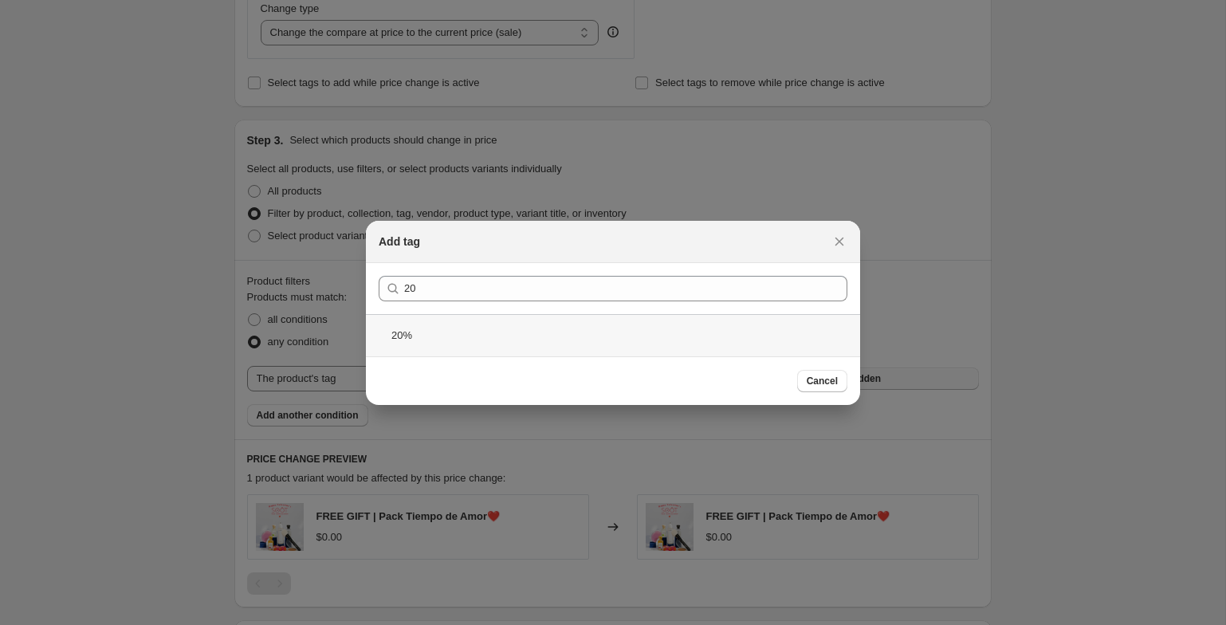
click at [462, 344] on div "20%" at bounding box center [613, 335] width 494 height 42
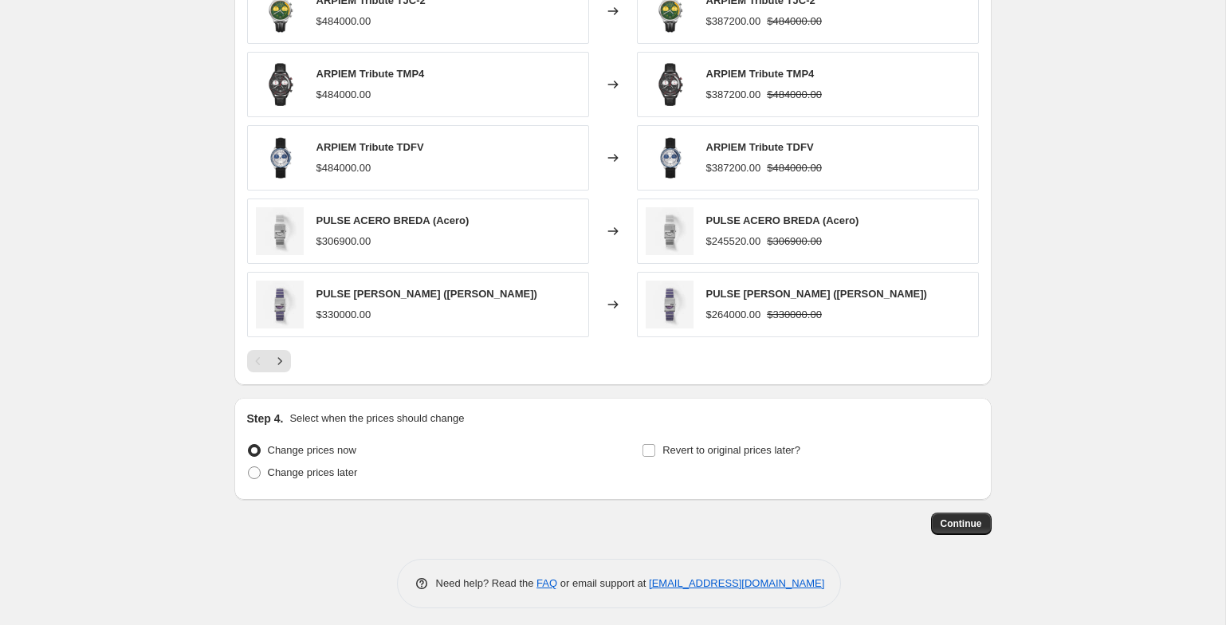
scroll to position [1148, 0]
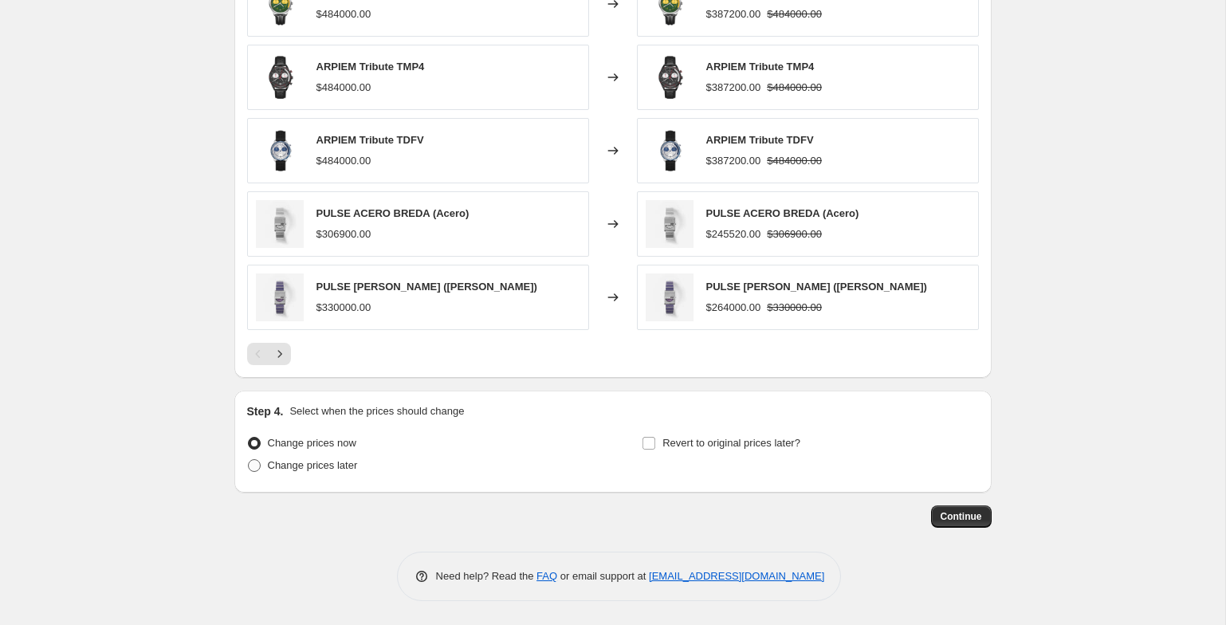
click at [337, 465] on span "Change prices later" at bounding box center [313, 465] width 90 height 12
click at [249, 460] on input "Change prices later" at bounding box center [248, 459] width 1 height 1
radio input "true"
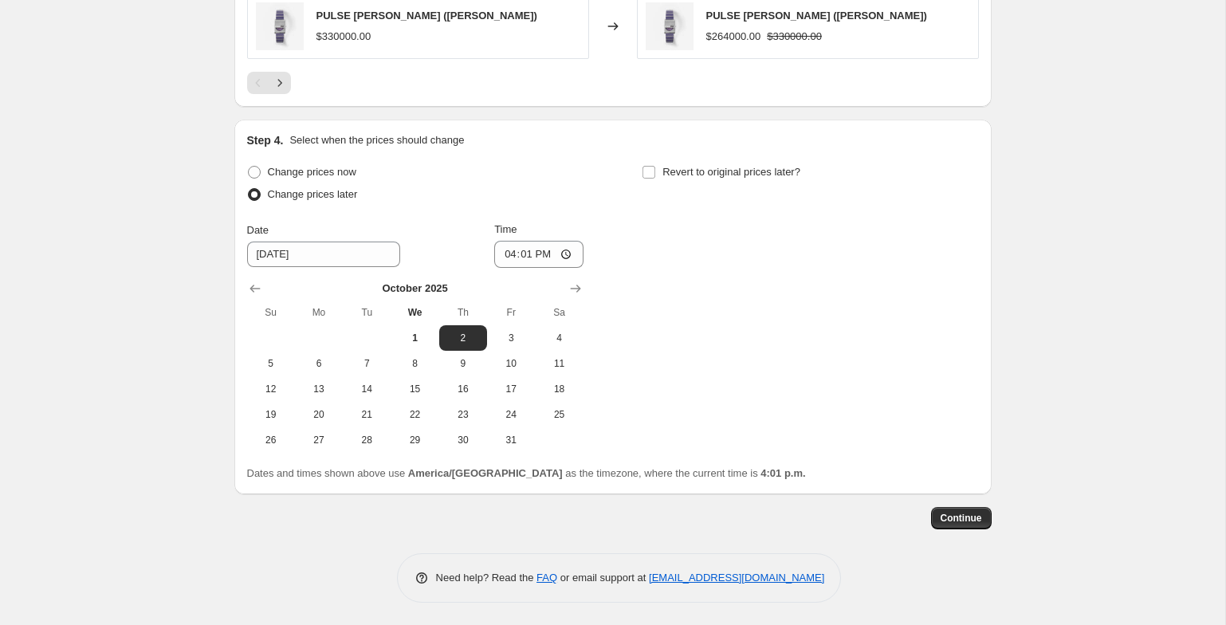
scroll to position [1421, 0]
click at [284, 372] on button "5" at bounding box center [271, 362] width 48 height 26
type input "[DATE]"
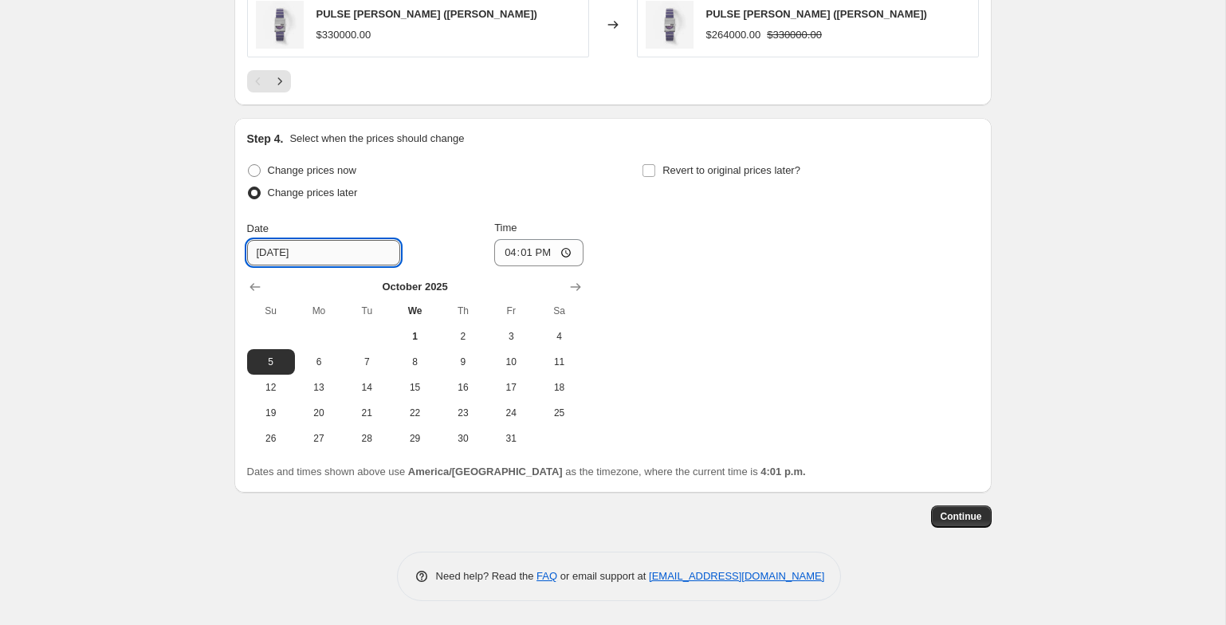
click at [313, 262] on input "[DATE]" at bounding box center [323, 253] width 153 height 26
click at [506, 254] on input "16:01" at bounding box center [538, 252] width 89 height 27
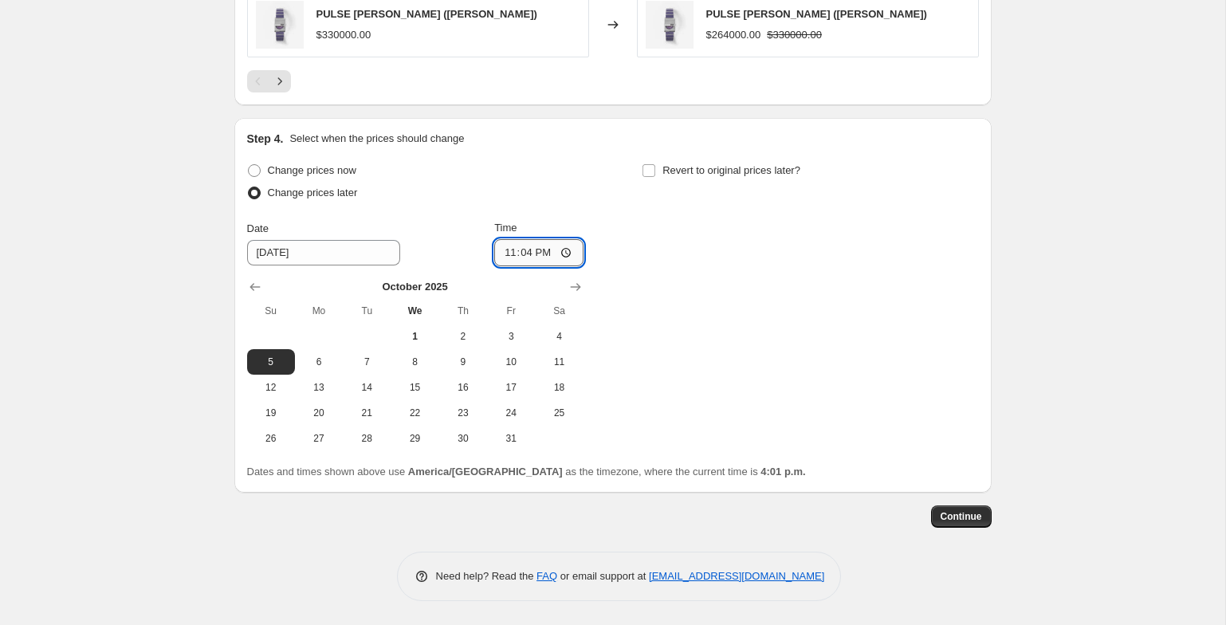
type input "23:40"
click at [642, 171] on span at bounding box center [649, 170] width 14 height 14
click at [643, 171] on input "Revert to original prices later?" at bounding box center [649, 170] width 13 height 13
checkbox input "true"
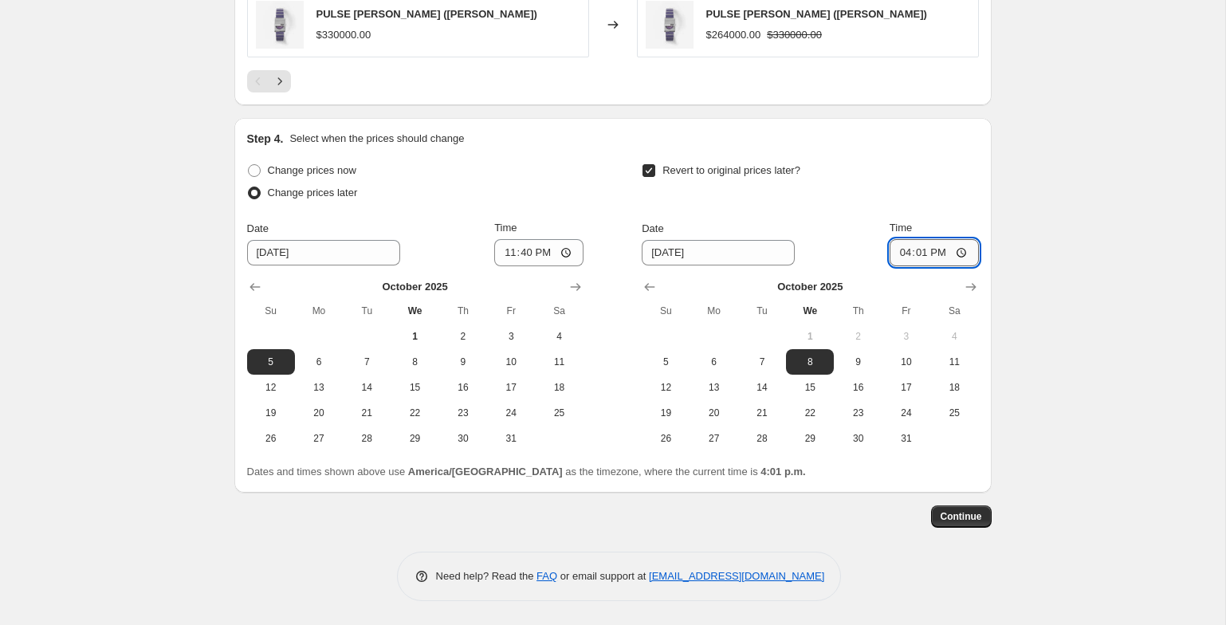
click at [903, 252] on input "16:01" at bounding box center [934, 252] width 89 height 27
type input "23:59"
click at [935, 254] on input "23:59" at bounding box center [934, 252] width 89 height 27
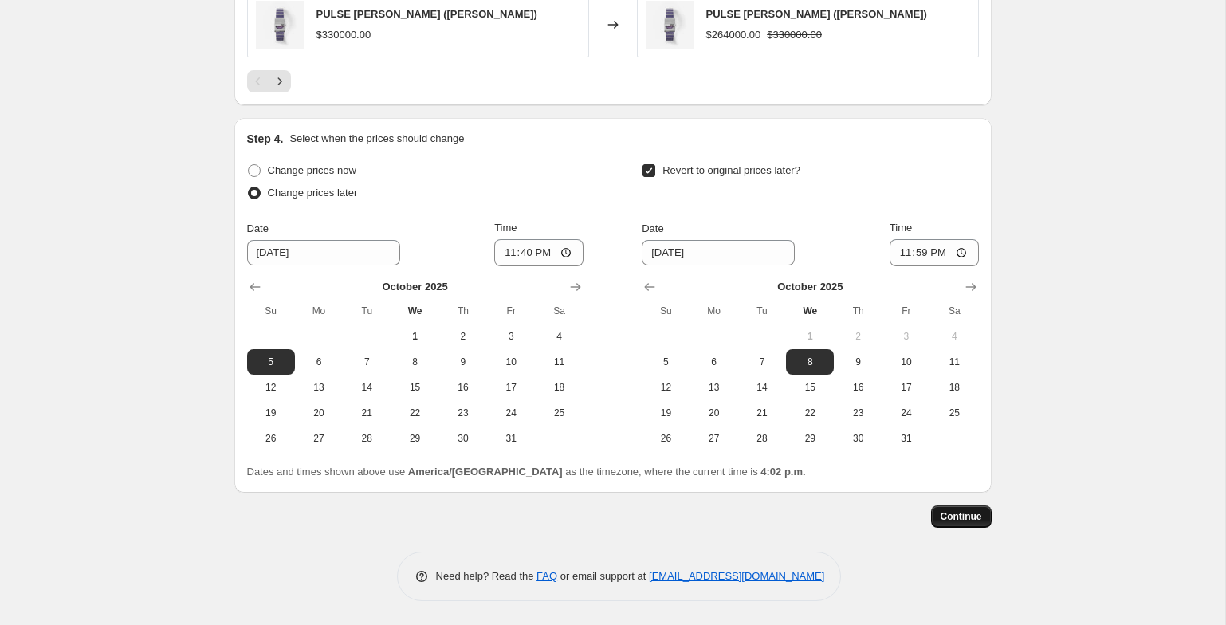
click at [974, 516] on span "Continue" at bounding box center [961, 516] width 41 height 13
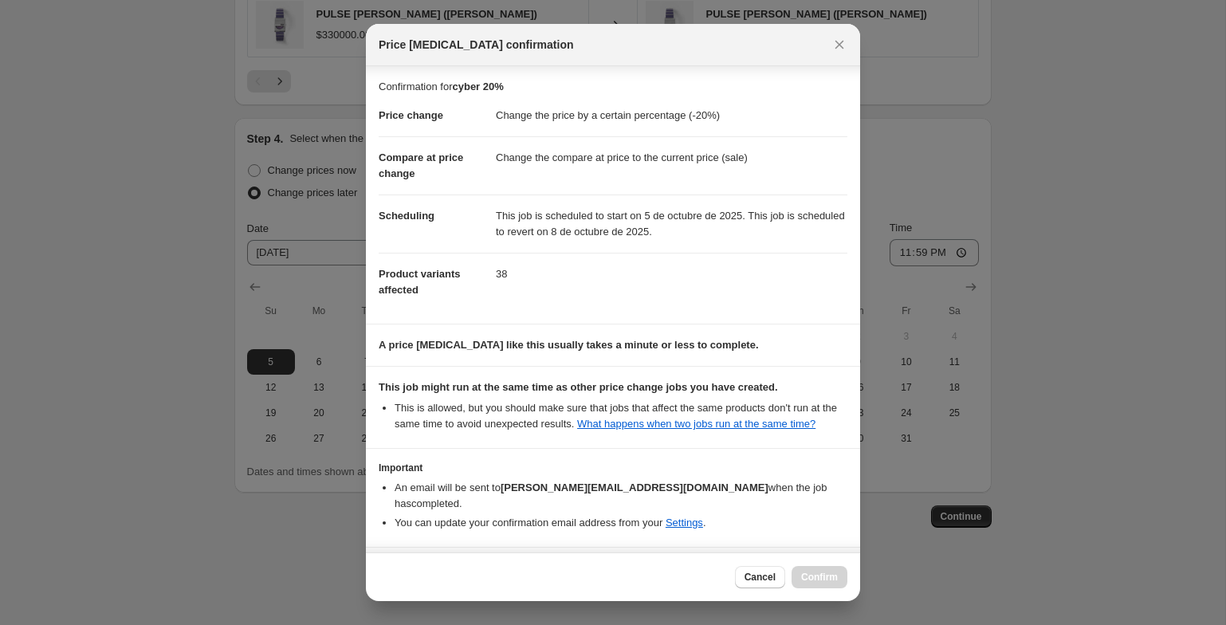
scroll to position [59, 0]
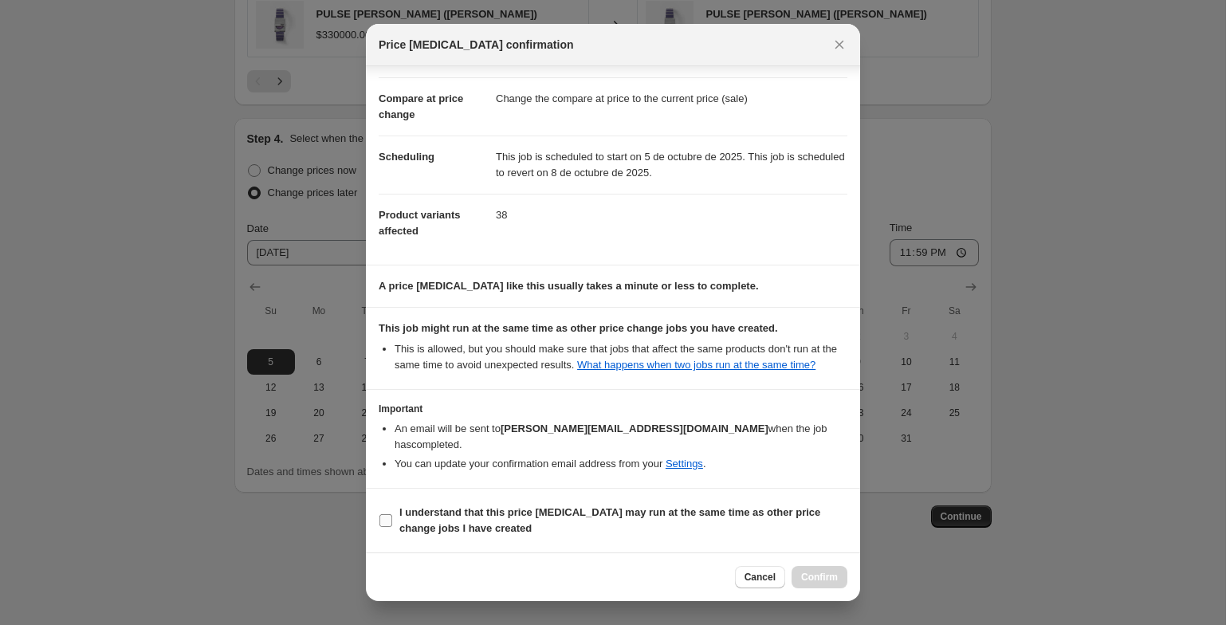
click at [436, 514] on b "I understand that this price [MEDICAL_DATA] may run at the same time as other p…" at bounding box center [610, 520] width 421 height 28
click at [392, 514] on input "I understand that this price [MEDICAL_DATA] may run at the same time as other p…" at bounding box center [386, 520] width 13 height 13
checkbox input "true"
click at [820, 576] on span "Confirm" at bounding box center [819, 577] width 37 height 13
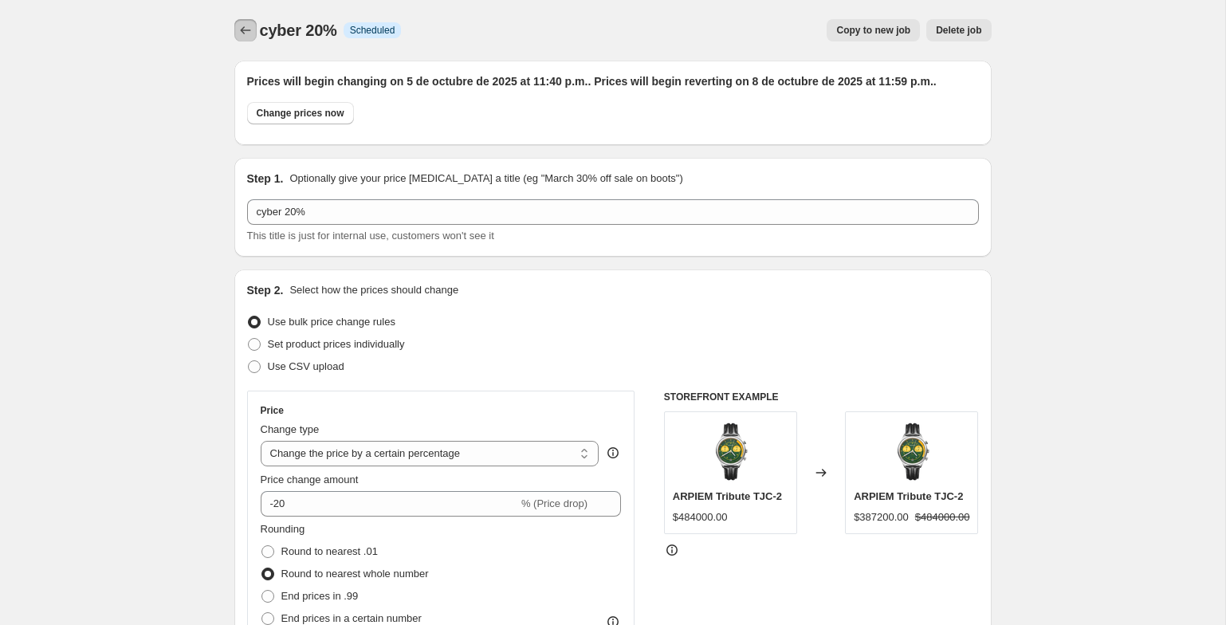
click at [238, 32] on icon "Price change jobs" at bounding box center [246, 30] width 16 height 16
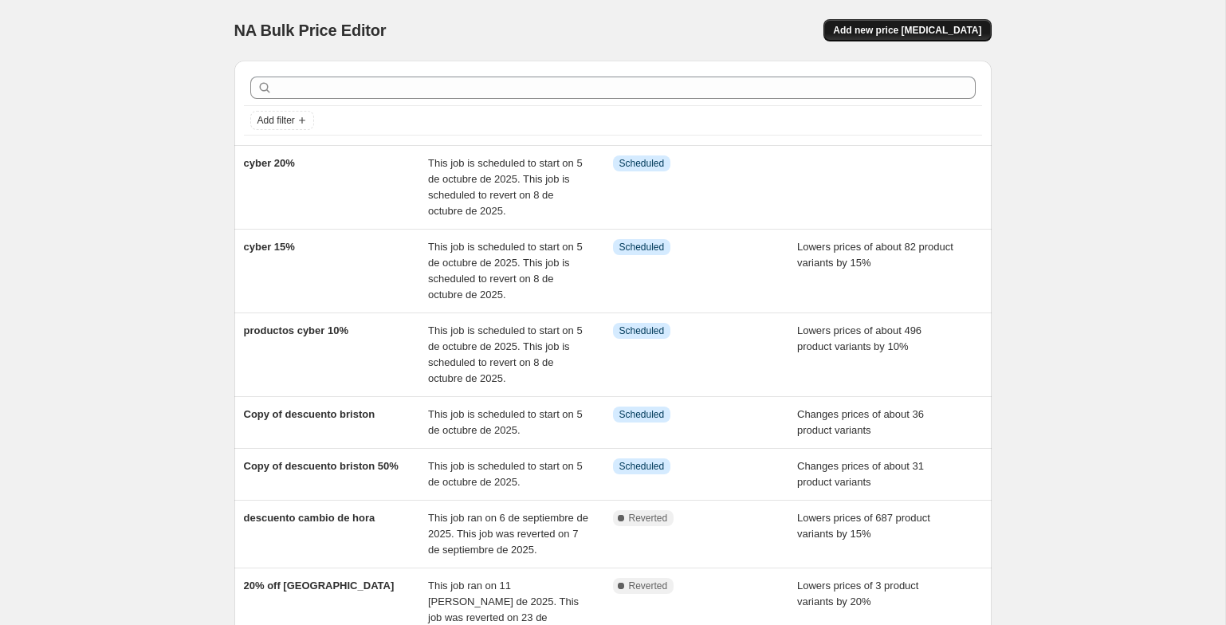
click at [939, 30] on span "Add new price [MEDICAL_DATA]" at bounding box center [907, 30] width 148 height 13
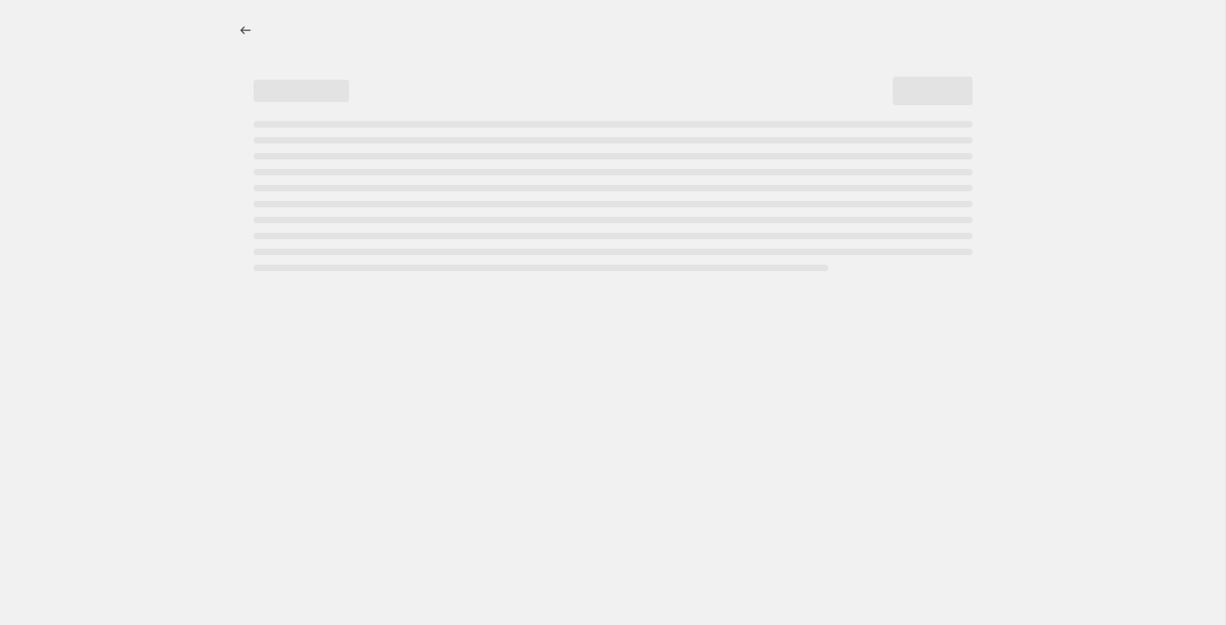
select select "percentage"
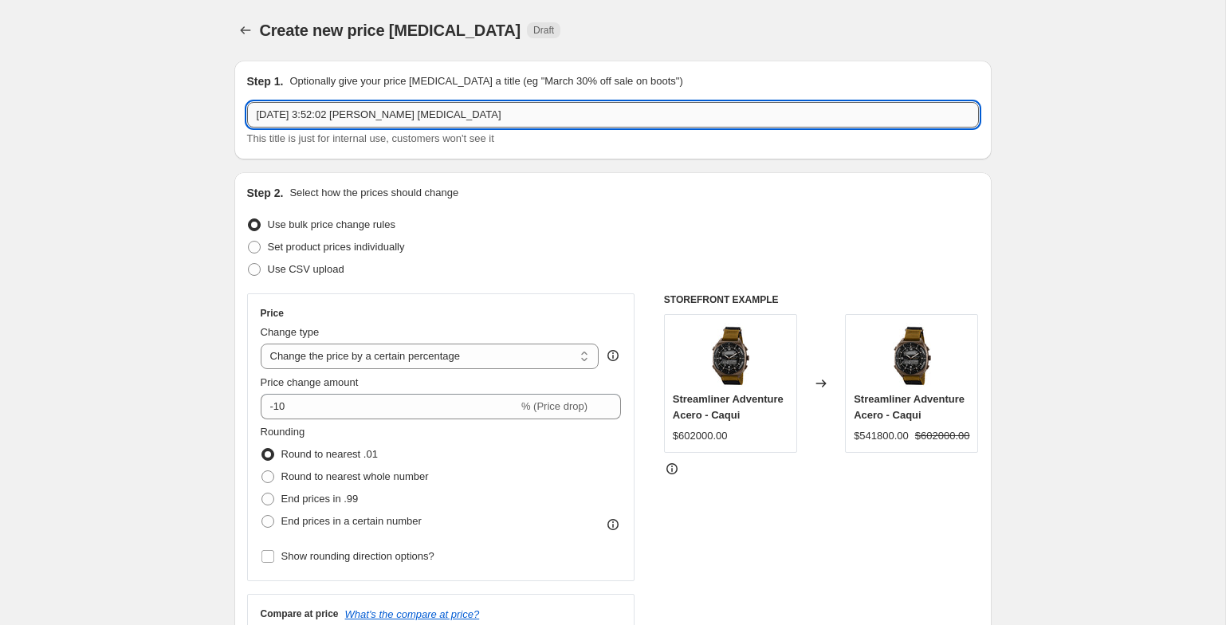
click at [533, 113] on input "[DATE] 3:52:02 [PERSON_NAME] [MEDICAL_DATA]" at bounding box center [613, 115] width 732 height 26
type input "Cyber 25%"
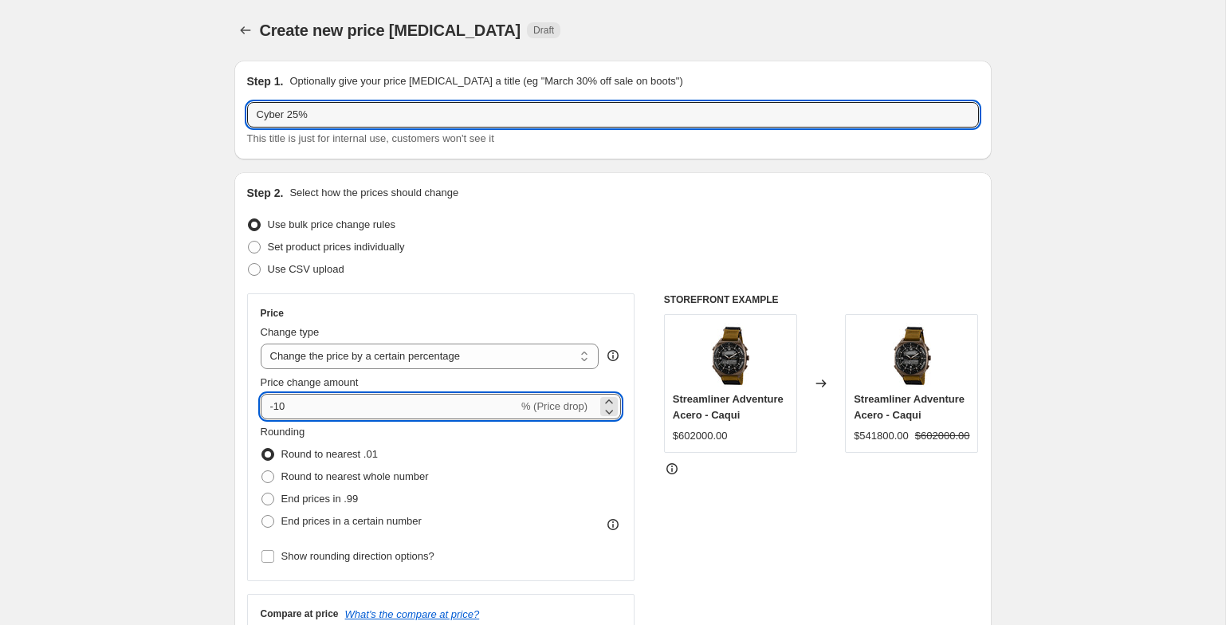
click at [315, 404] on input "-10" at bounding box center [390, 407] width 258 height 26
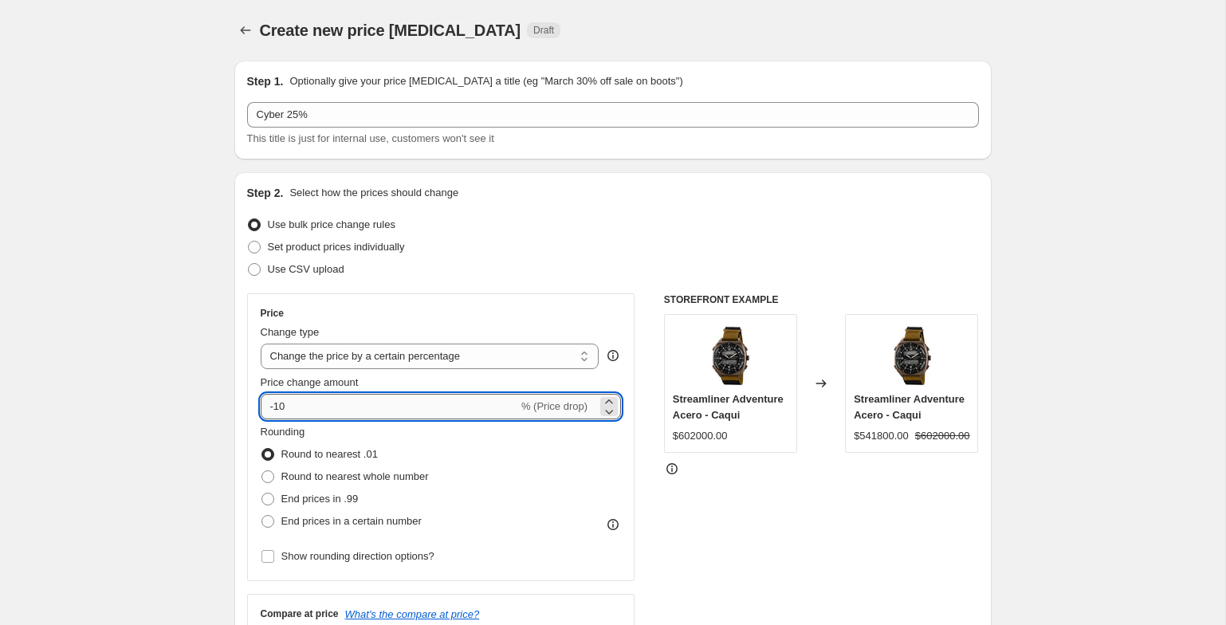
type input "-1"
type input "-25"
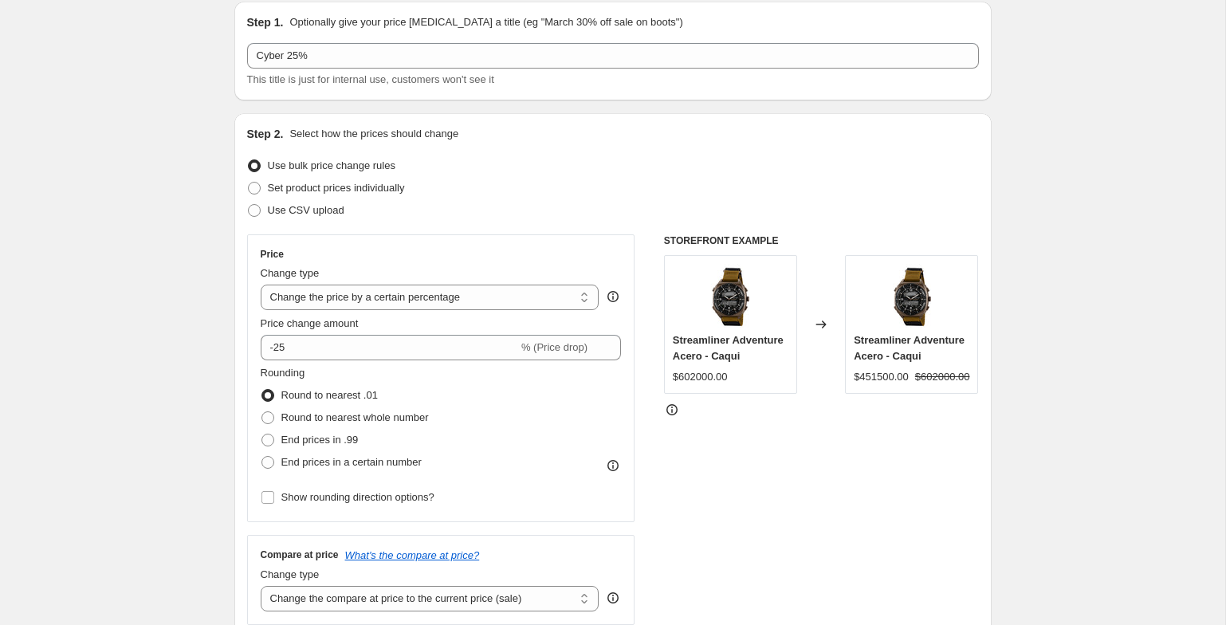
scroll to position [97, 0]
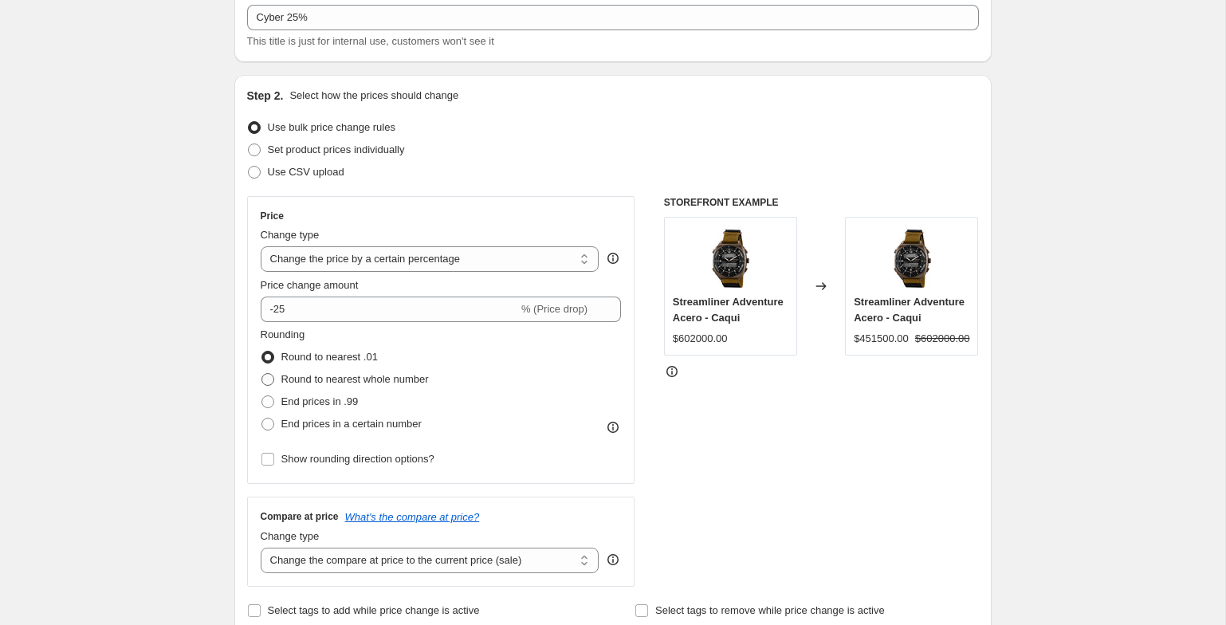
click at [278, 388] on label "Round to nearest whole number" at bounding box center [345, 379] width 168 height 22
click at [262, 374] on input "Round to nearest whole number" at bounding box center [262, 373] width 1 height 1
radio input "true"
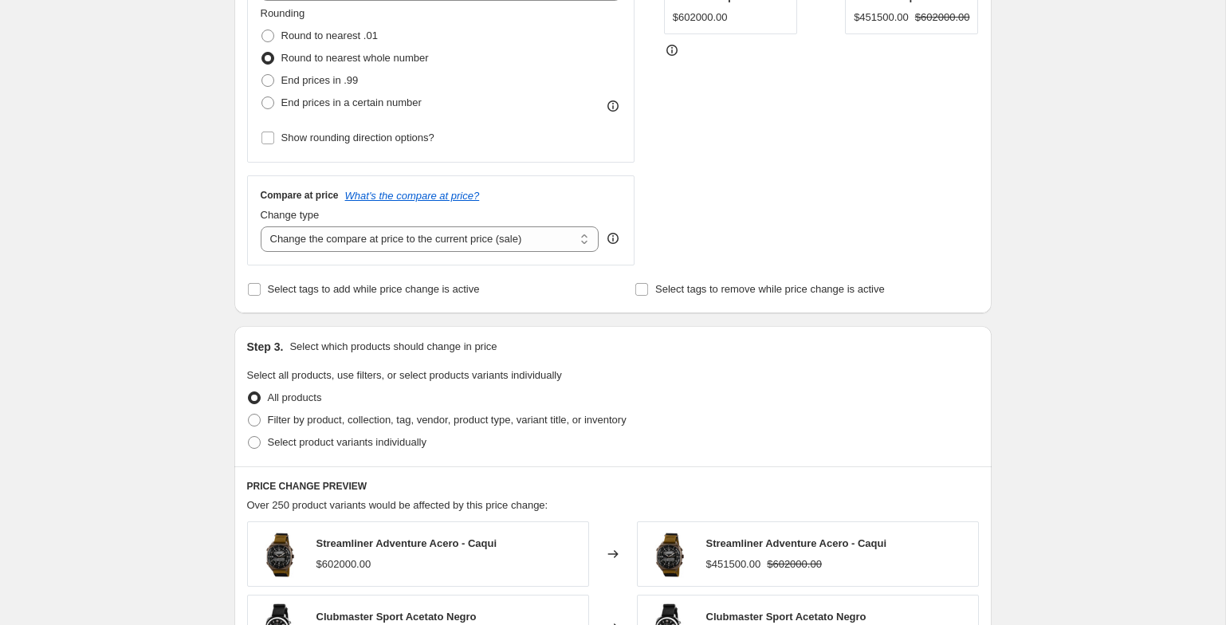
scroll to position [440, 0]
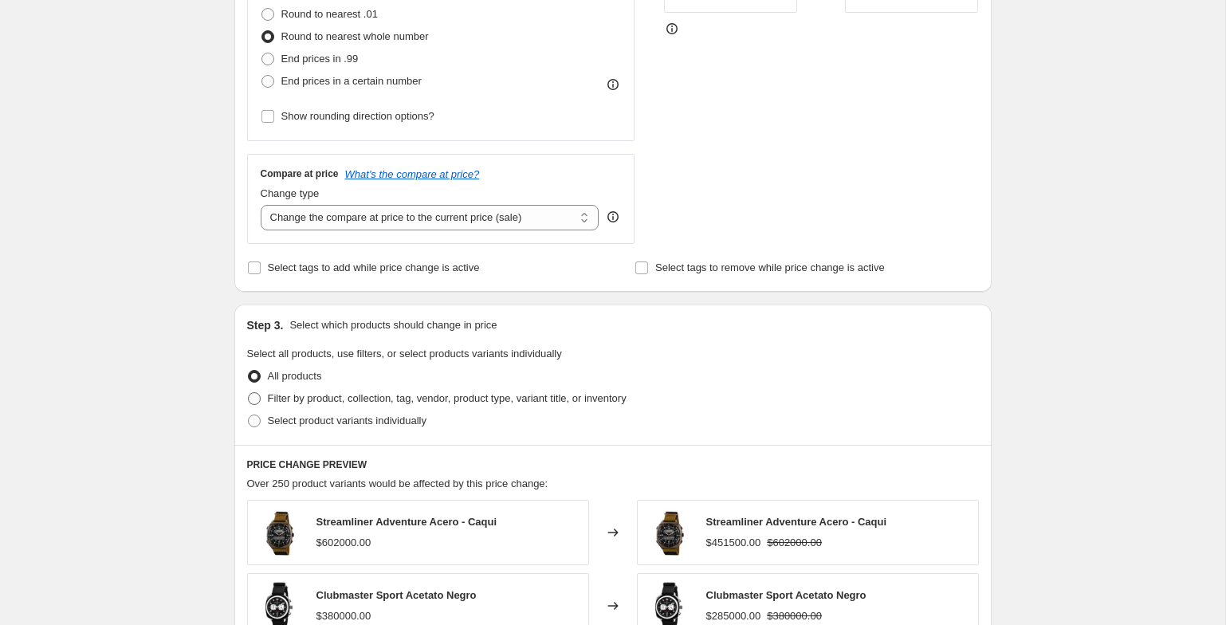
click at [252, 397] on span at bounding box center [254, 398] width 13 height 13
click at [249, 393] on input "Filter by product, collection, tag, vendor, product type, variant title, or inv…" at bounding box center [248, 392] width 1 height 1
radio input "true"
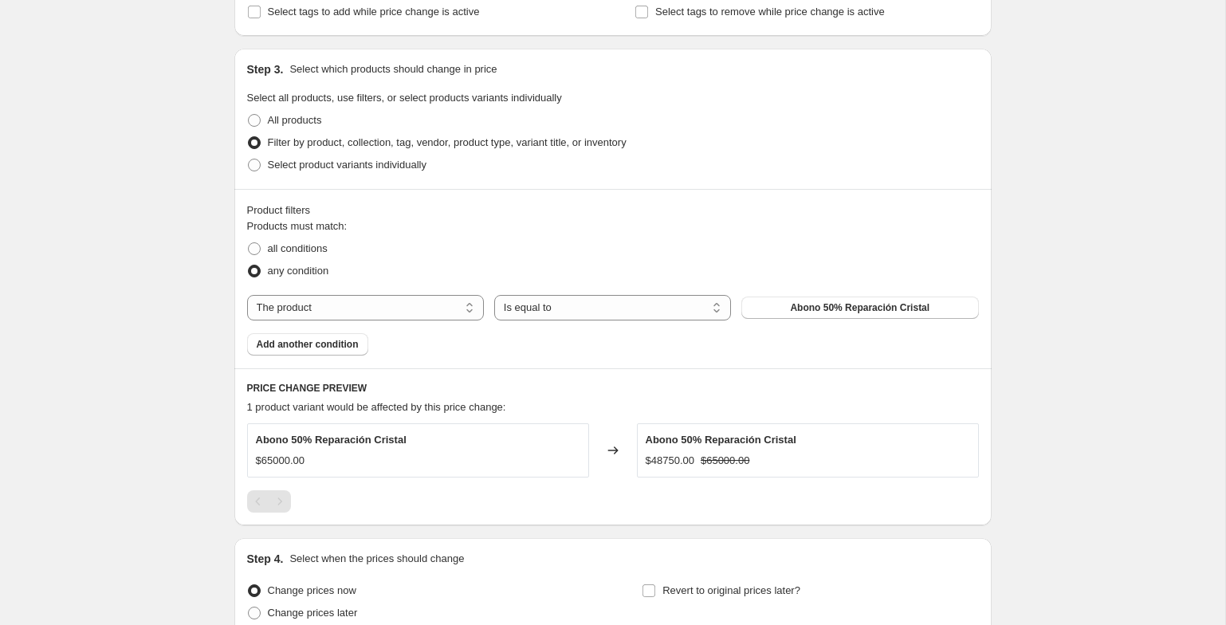
scroll to position [815, 0]
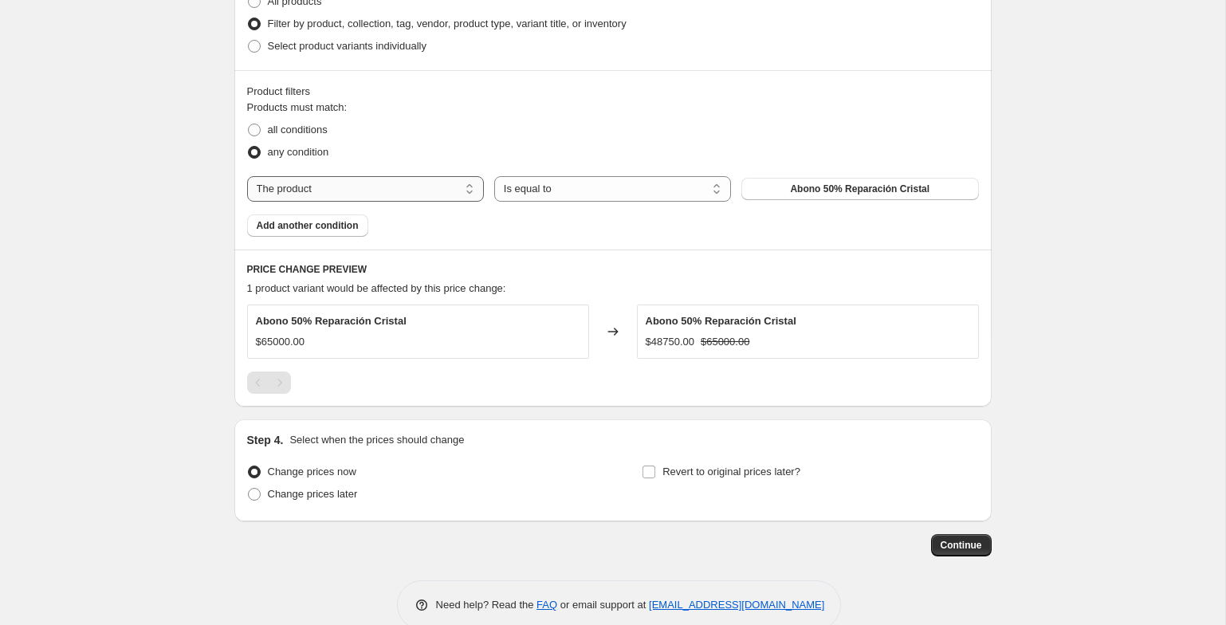
click at [321, 187] on select "The product The product's collection The product's tag The product's vendor The…" at bounding box center [365, 189] width 237 height 26
select select "tag"
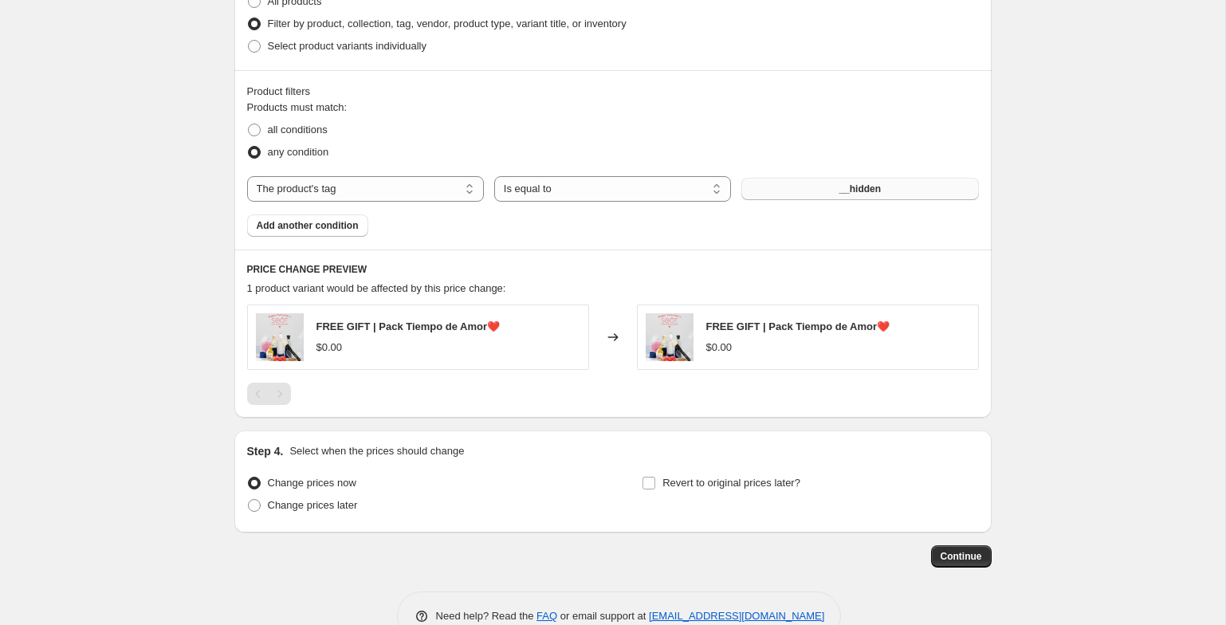
click at [784, 195] on button "__hidden" at bounding box center [860, 189] width 237 height 22
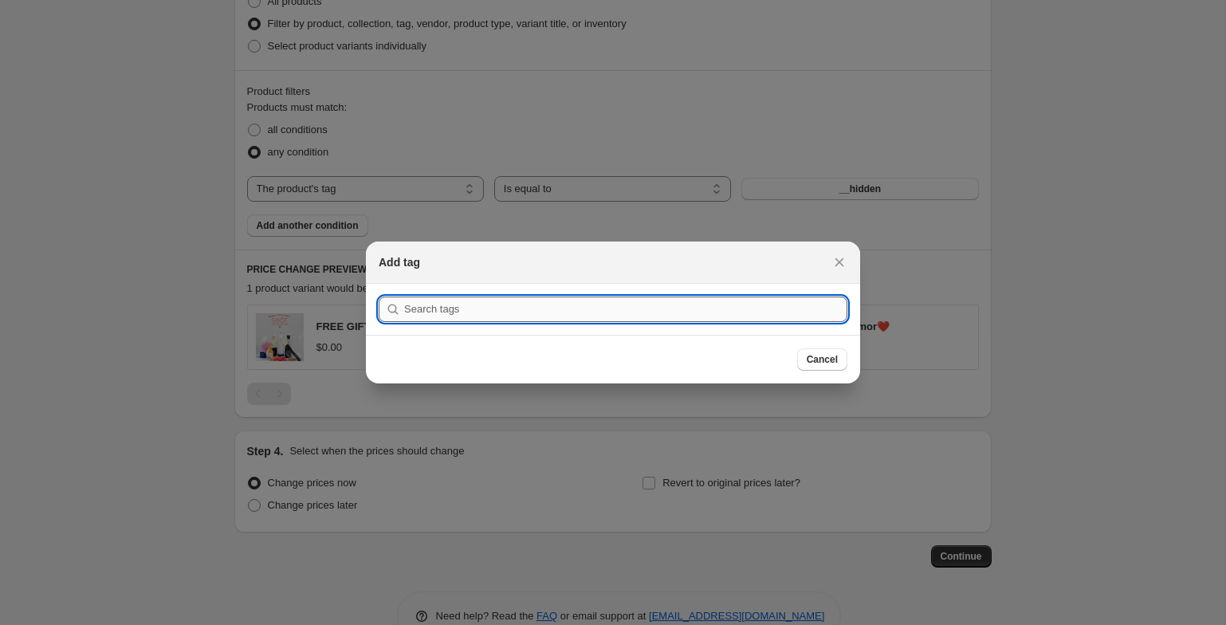
click at [610, 311] on input ":r8j:" at bounding box center [625, 310] width 443 height 26
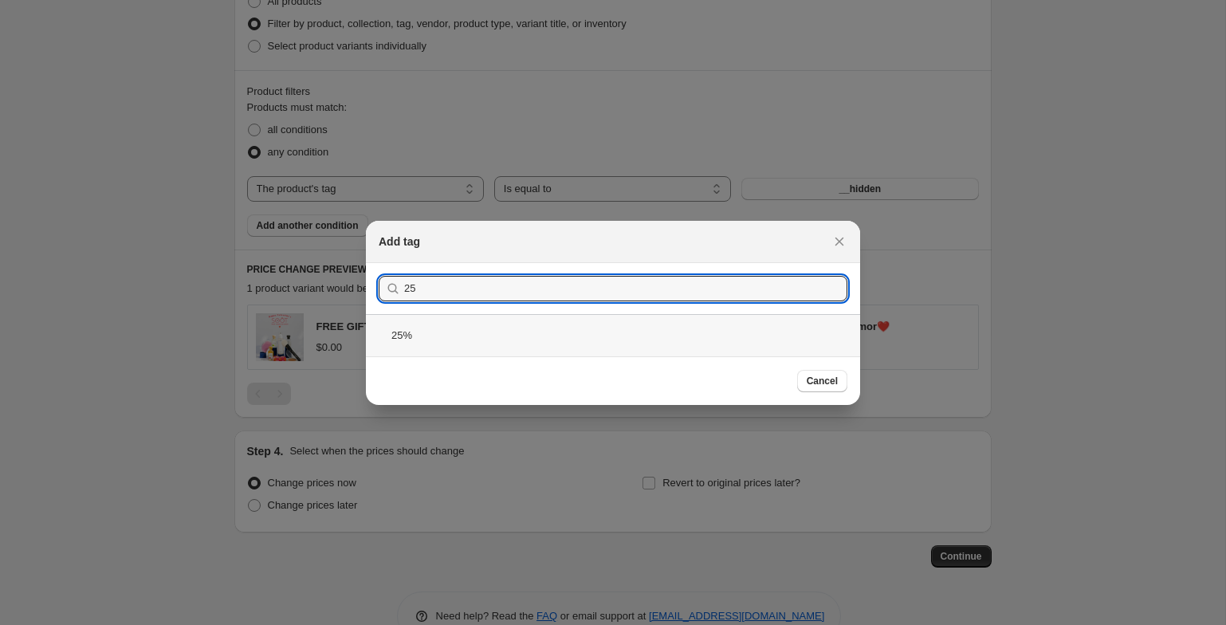
type input "25"
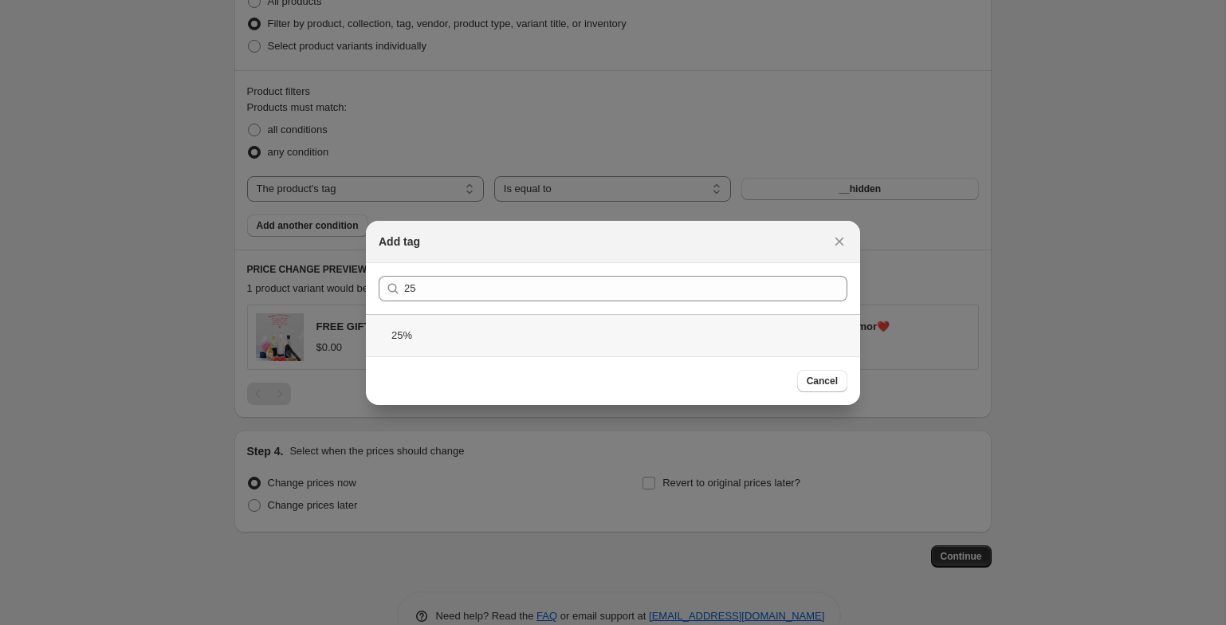
click at [468, 339] on div "25%" at bounding box center [613, 335] width 494 height 42
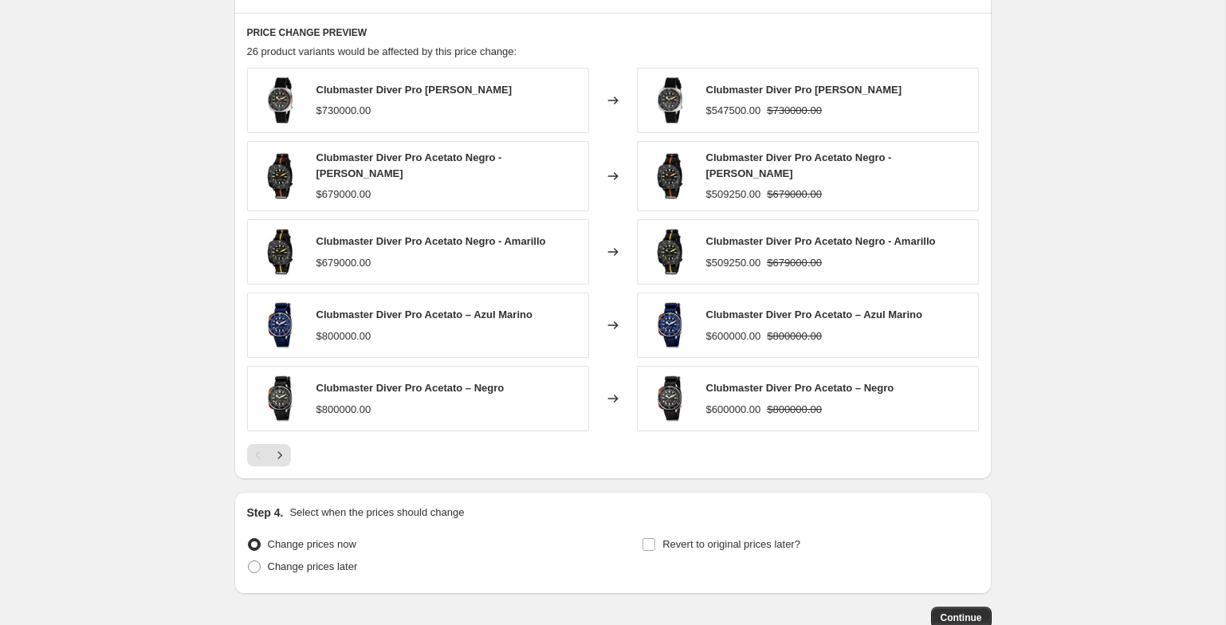
scroll to position [1148, 0]
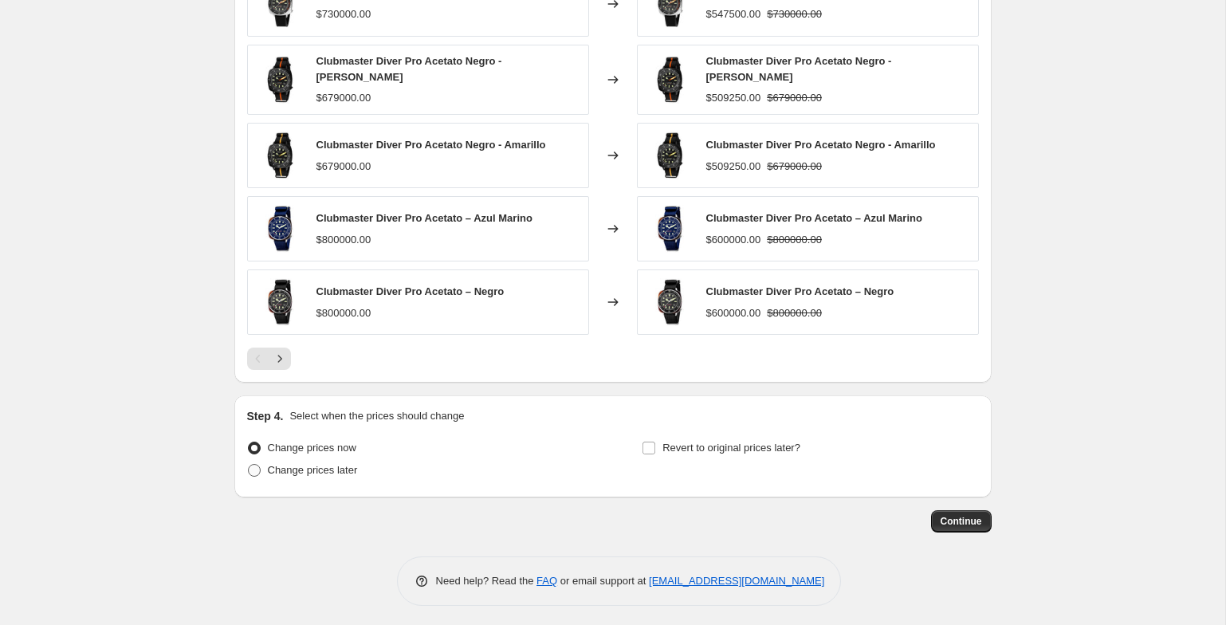
click at [309, 464] on span "Change prices later" at bounding box center [313, 470] width 90 height 12
click at [249, 464] on input "Change prices later" at bounding box center [248, 464] width 1 height 1
radio input "true"
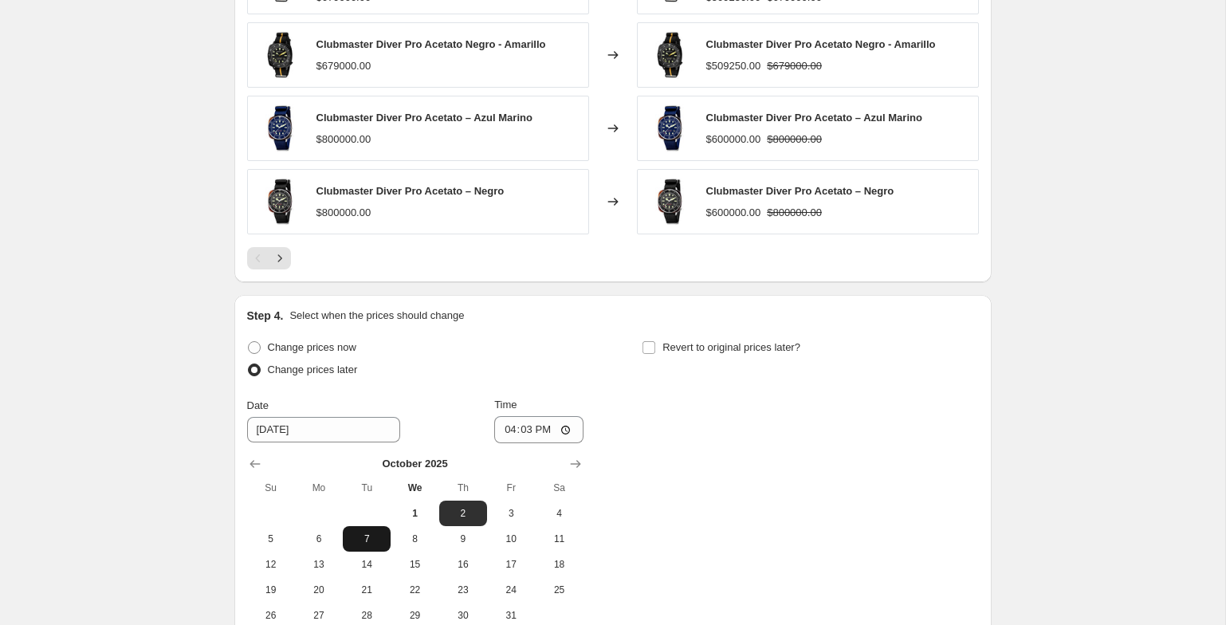
scroll to position [1317, 0]
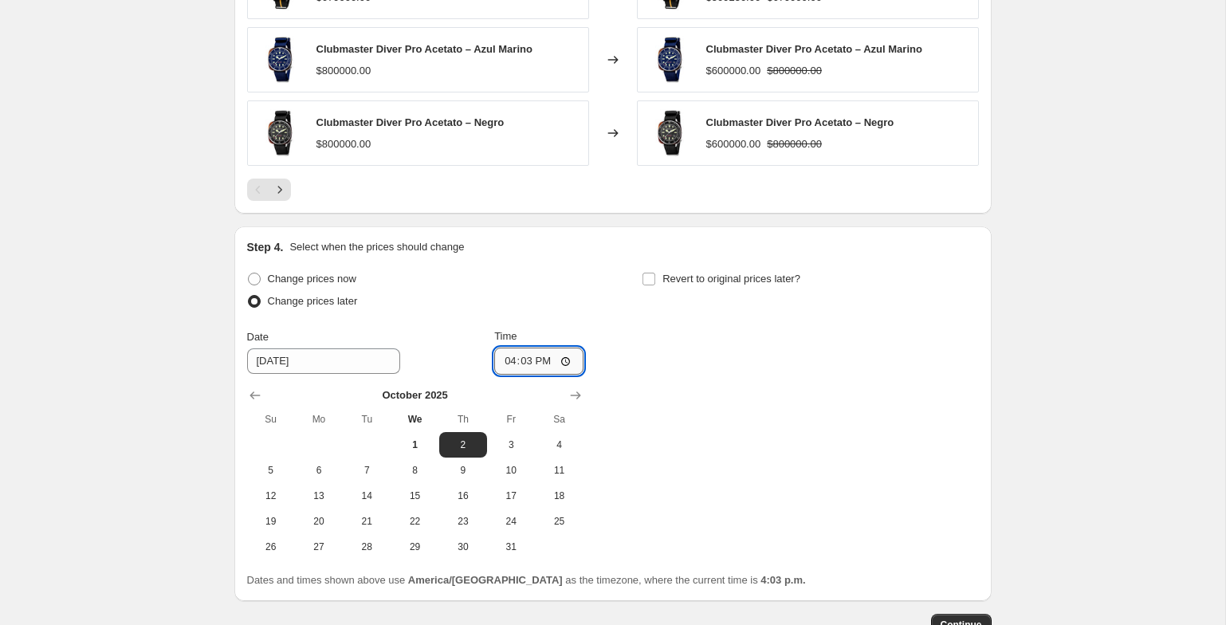
click at [499, 352] on input "16:03" at bounding box center [538, 361] width 89 height 27
type input "23:04"
type input "23:59"
click at [281, 467] on span "5" at bounding box center [271, 470] width 35 height 13
type input "[DATE]"
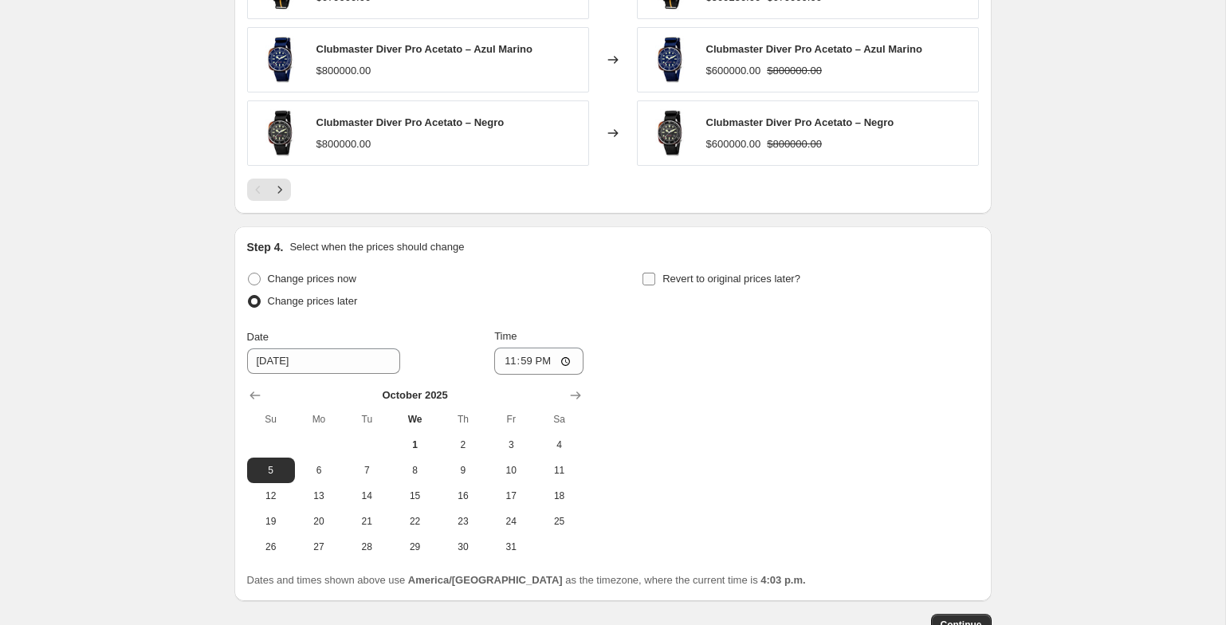
click at [654, 273] on input "Revert to original prices later?" at bounding box center [649, 279] width 13 height 13
checkbox input "true"
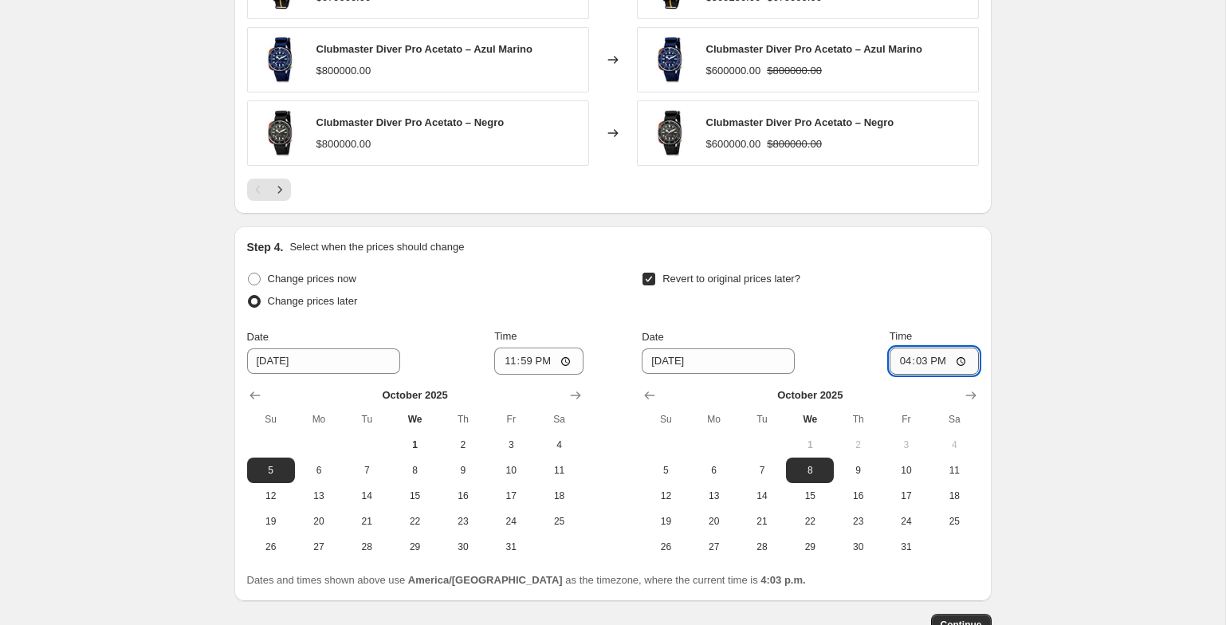
click at [900, 355] on input "16:03" at bounding box center [934, 361] width 89 height 27
type input "23:59"
click at [807, 321] on div "Revert to original prices later? Date [DATE] Time 23:59 [DATE] Su Mo Tu We Th F…" at bounding box center [810, 414] width 337 height 292
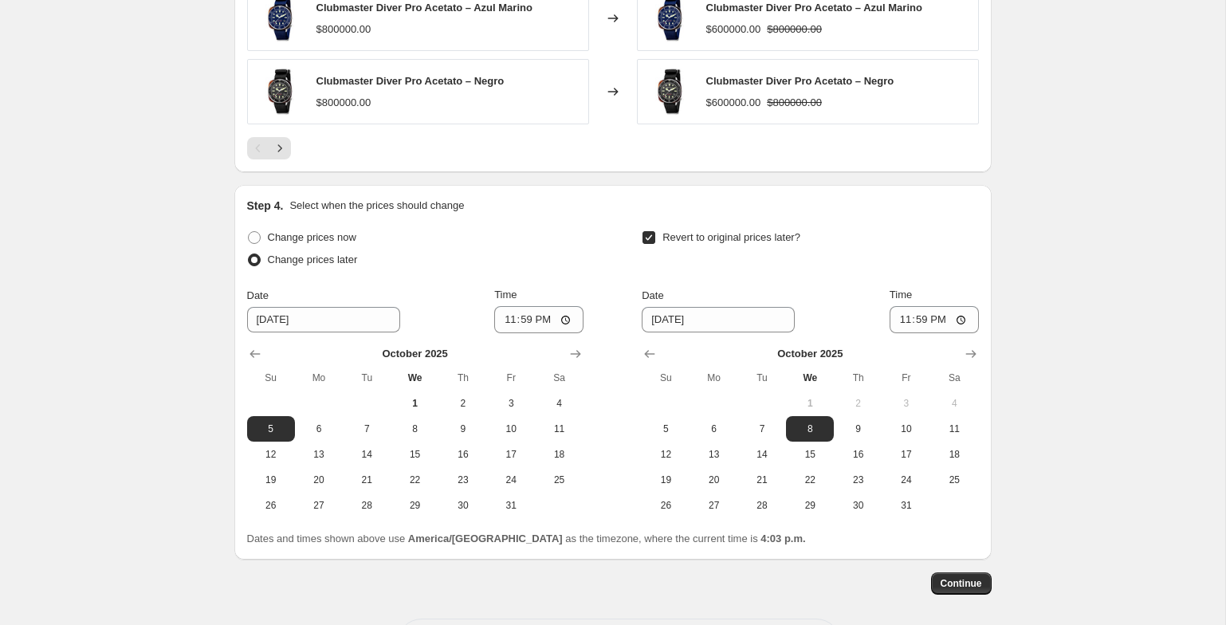
scroll to position [1360, 0]
click at [518, 312] on input "23:59" at bounding box center [538, 318] width 89 height 27
type input "23:40"
click at [981, 577] on span "Continue" at bounding box center [961, 583] width 41 height 13
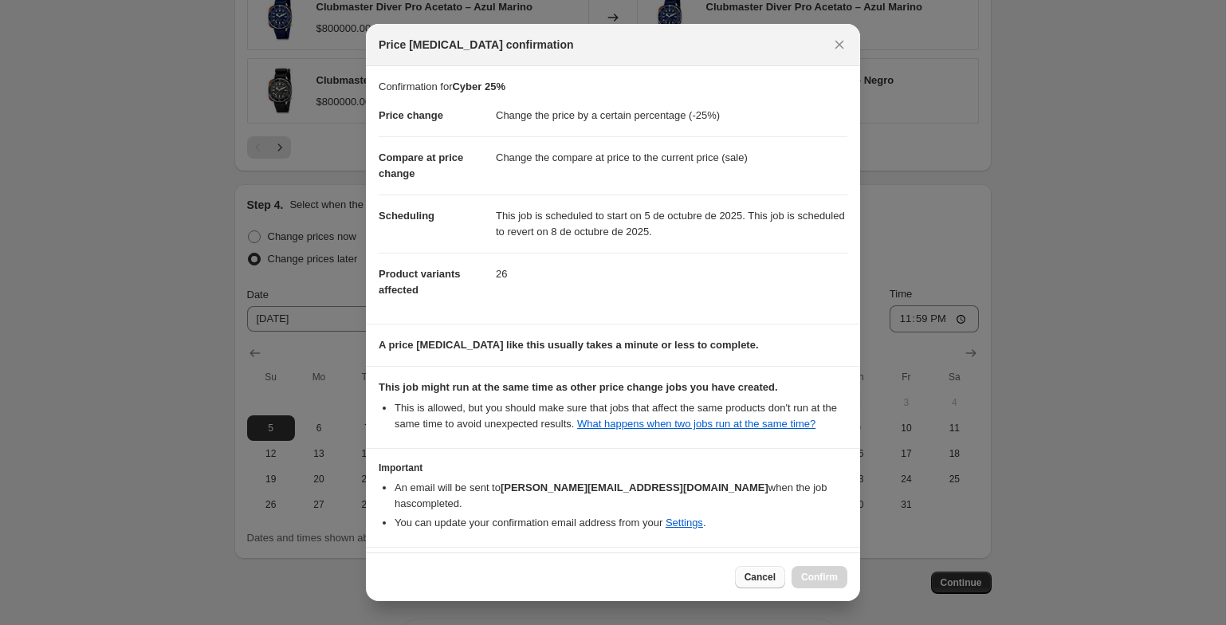
click at [751, 573] on span "Cancel" at bounding box center [760, 577] width 31 height 13
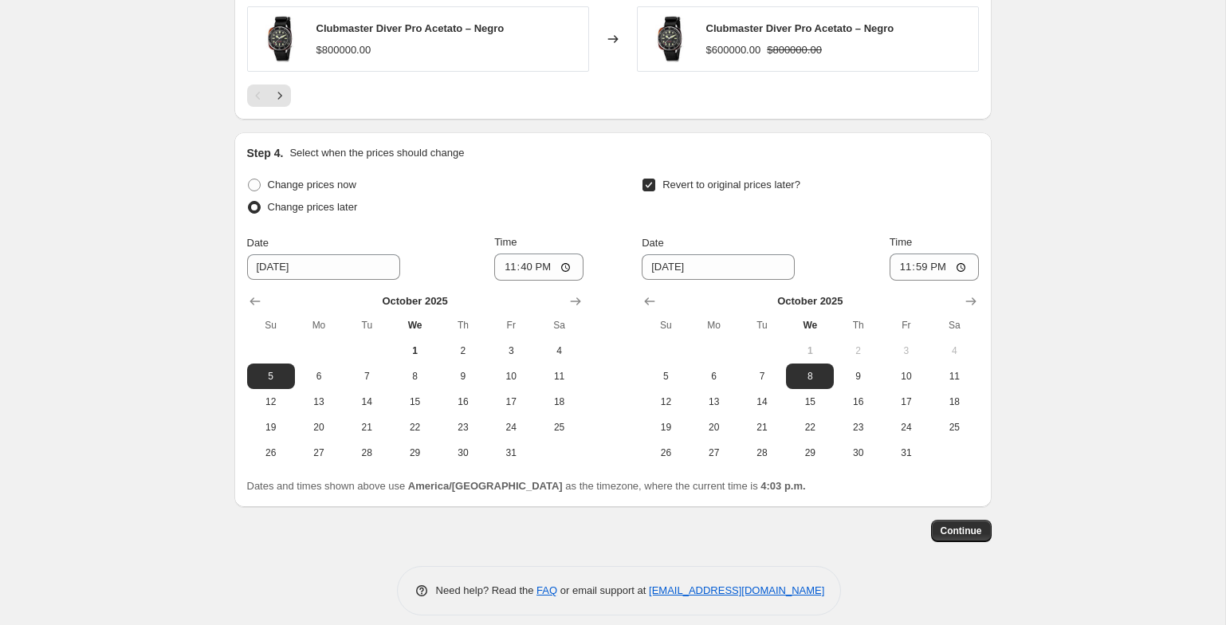
scroll to position [1421, 0]
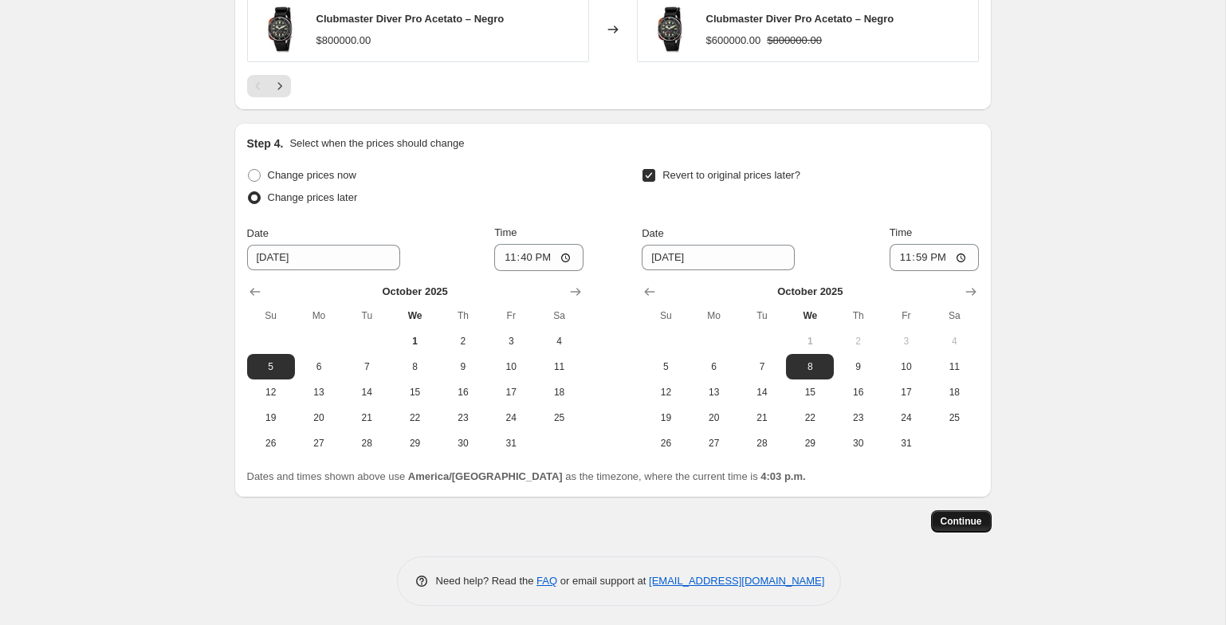
click at [962, 513] on button "Continue" at bounding box center [961, 521] width 61 height 22
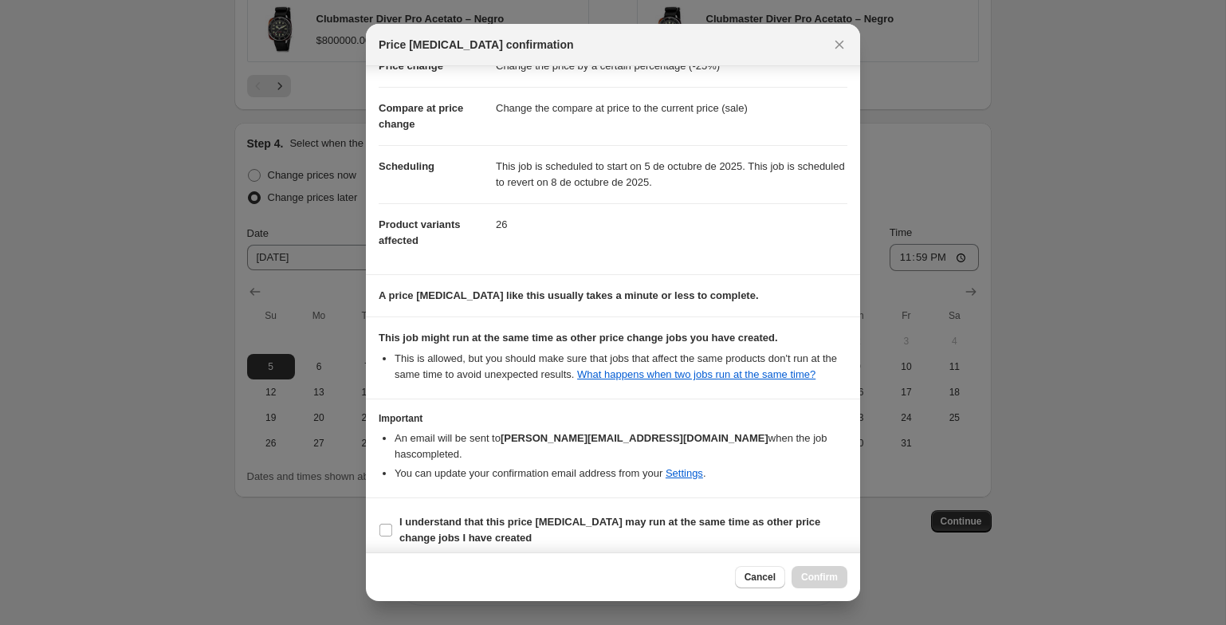
scroll to position [59, 0]
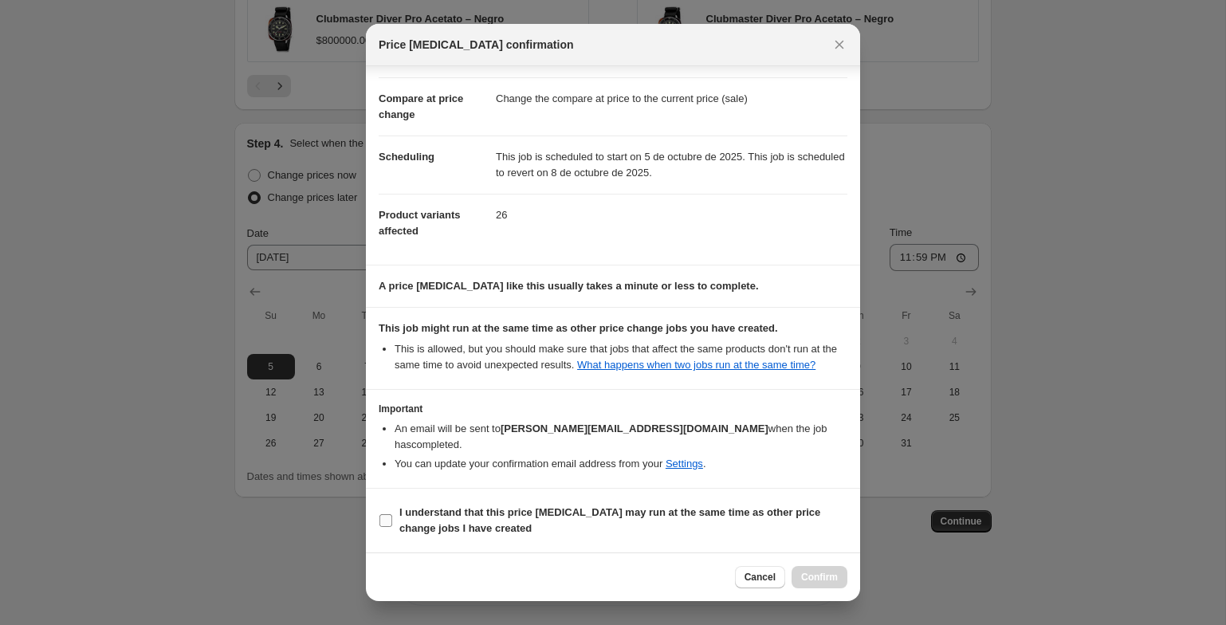
click at [720, 516] on b "I understand that this price [MEDICAL_DATA] may run at the same time as other p…" at bounding box center [610, 520] width 421 height 28
click at [392, 516] on input "I understand that this price [MEDICAL_DATA] may run at the same time as other p…" at bounding box center [386, 520] width 13 height 13
checkbox input "true"
click at [801, 577] on span "Confirm" at bounding box center [819, 577] width 37 height 13
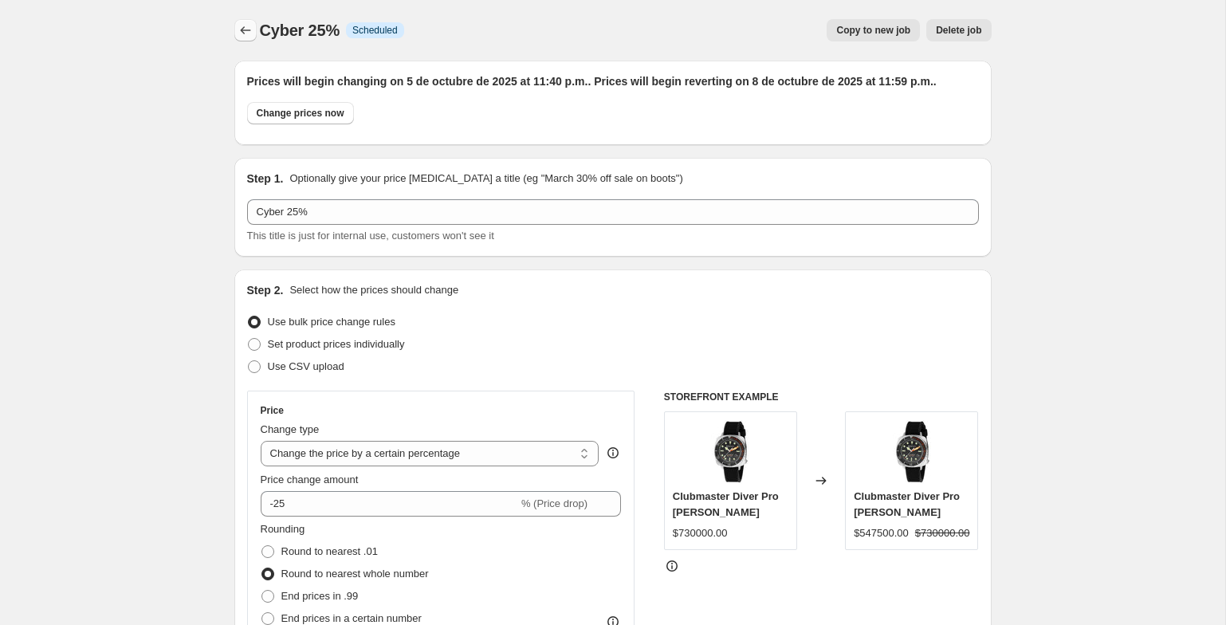
click at [238, 26] on icon "Price change jobs" at bounding box center [246, 30] width 16 height 16
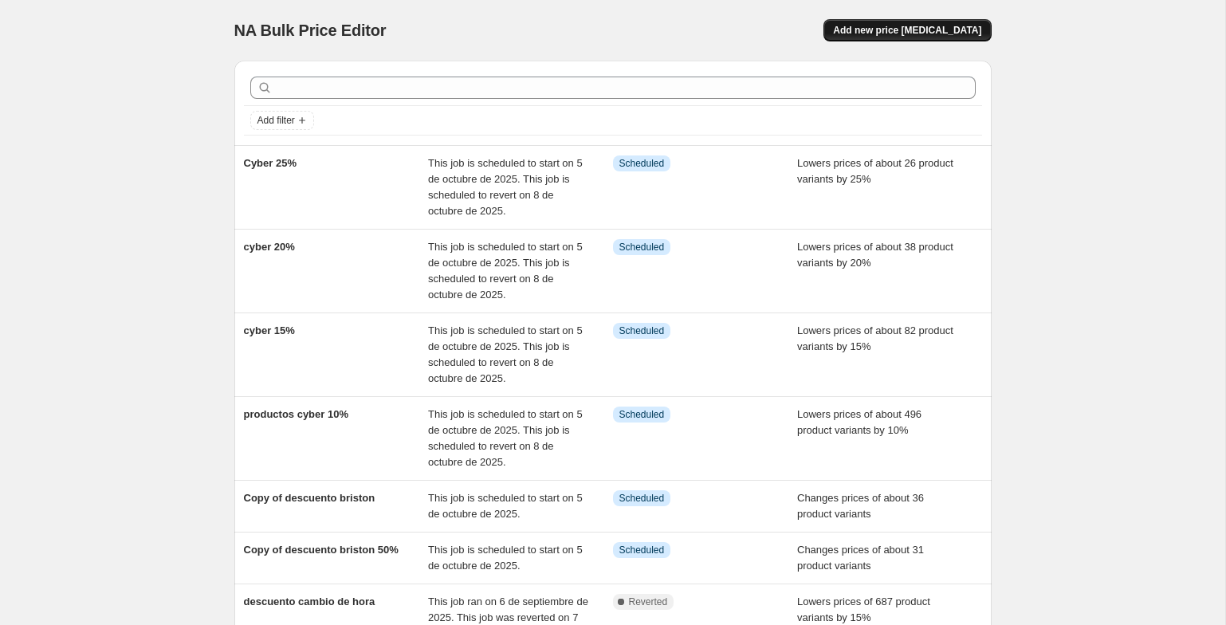
click at [953, 24] on span "Add new price [MEDICAL_DATA]" at bounding box center [907, 30] width 148 height 13
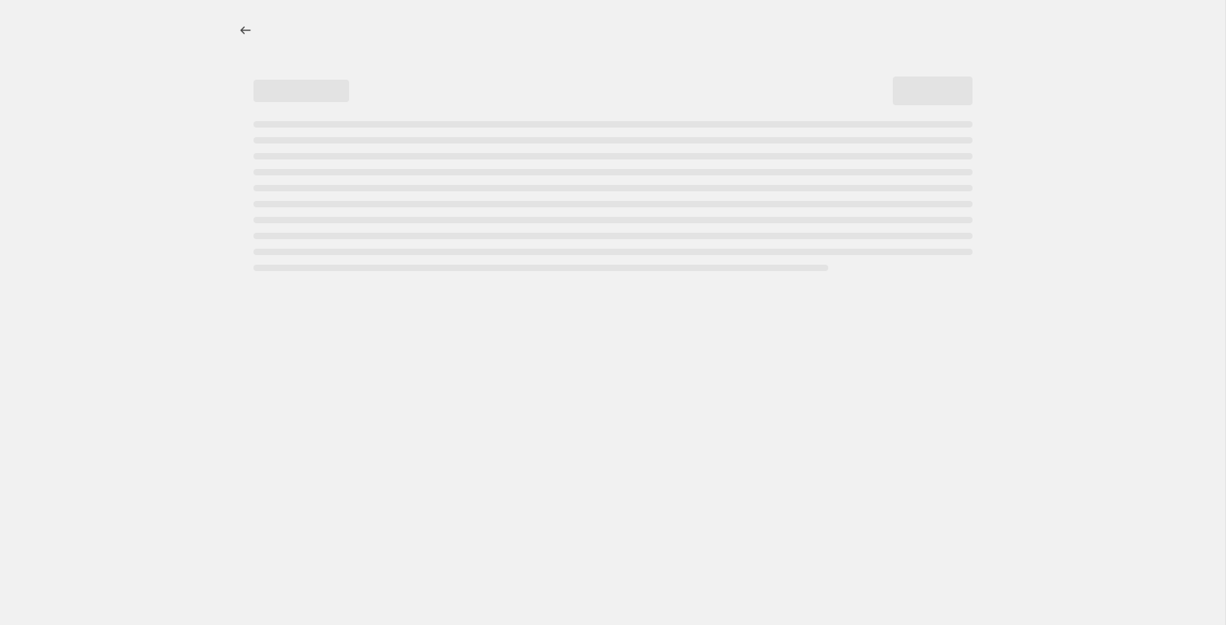
select select "percentage"
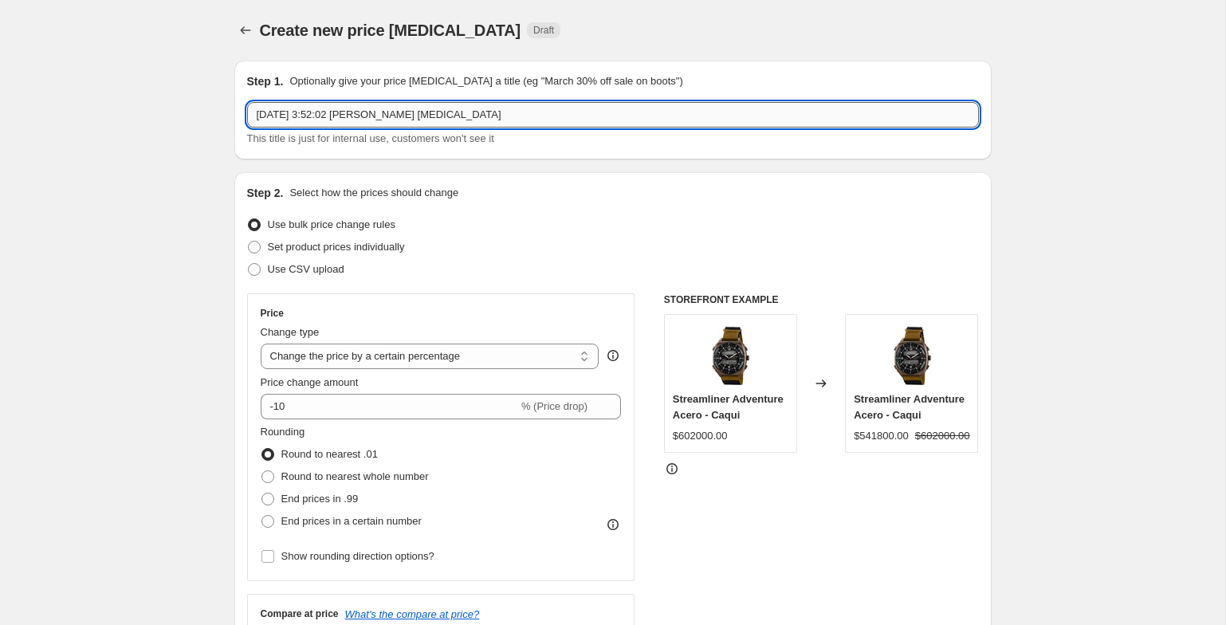
click at [520, 119] on input "[DATE] 3:52:02 [PERSON_NAME] [MEDICAL_DATA]" at bounding box center [613, 115] width 732 height 26
click at [518, 118] on input "[DATE] 3:52:02 [PERSON_NAME] [MEDICAL_DATA]" at bounding box center [613, 115] width 732 height 26
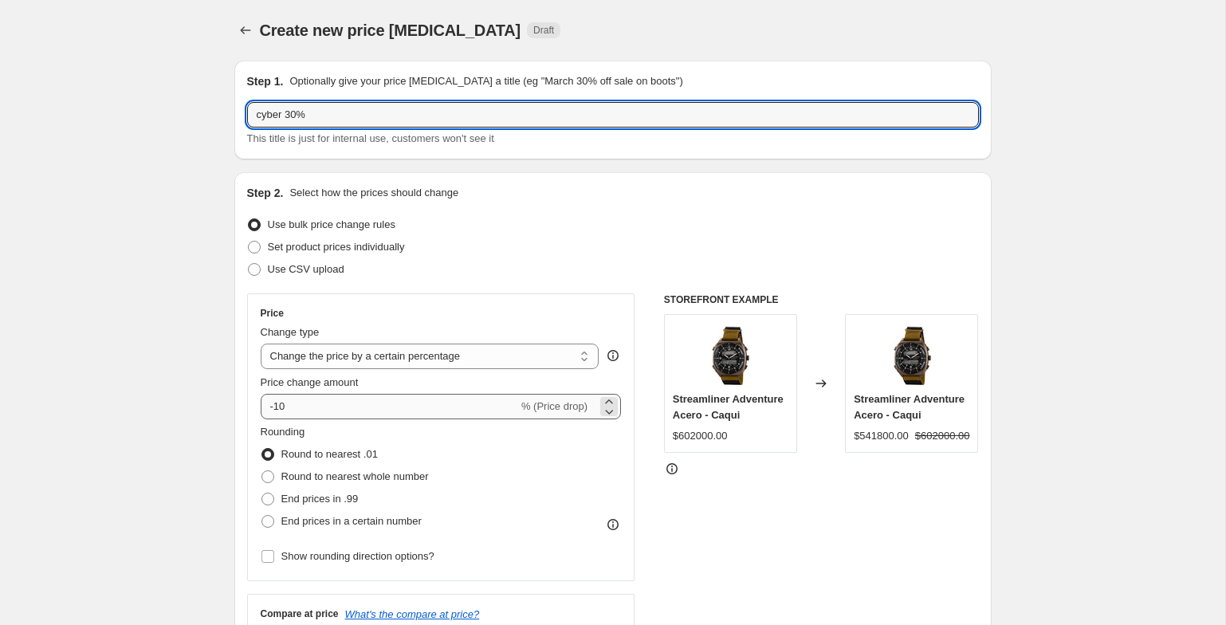
type input "cyber 30%"
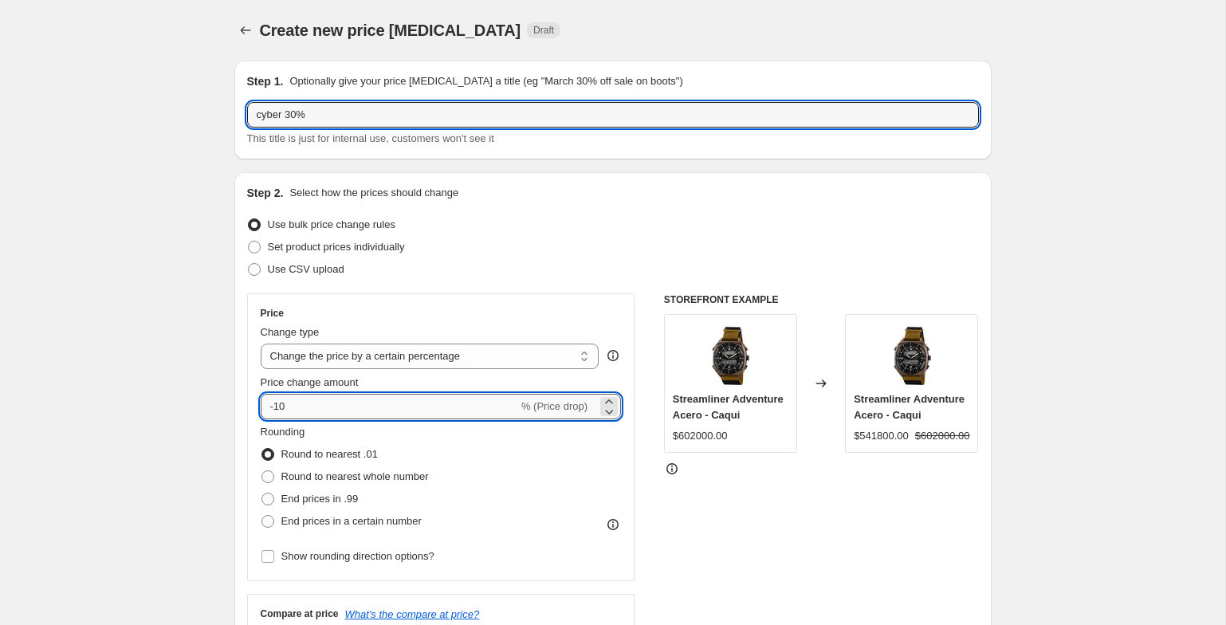
click at [391, 407] on input "-10" at bounding box center [390, 407] width 258 height 26
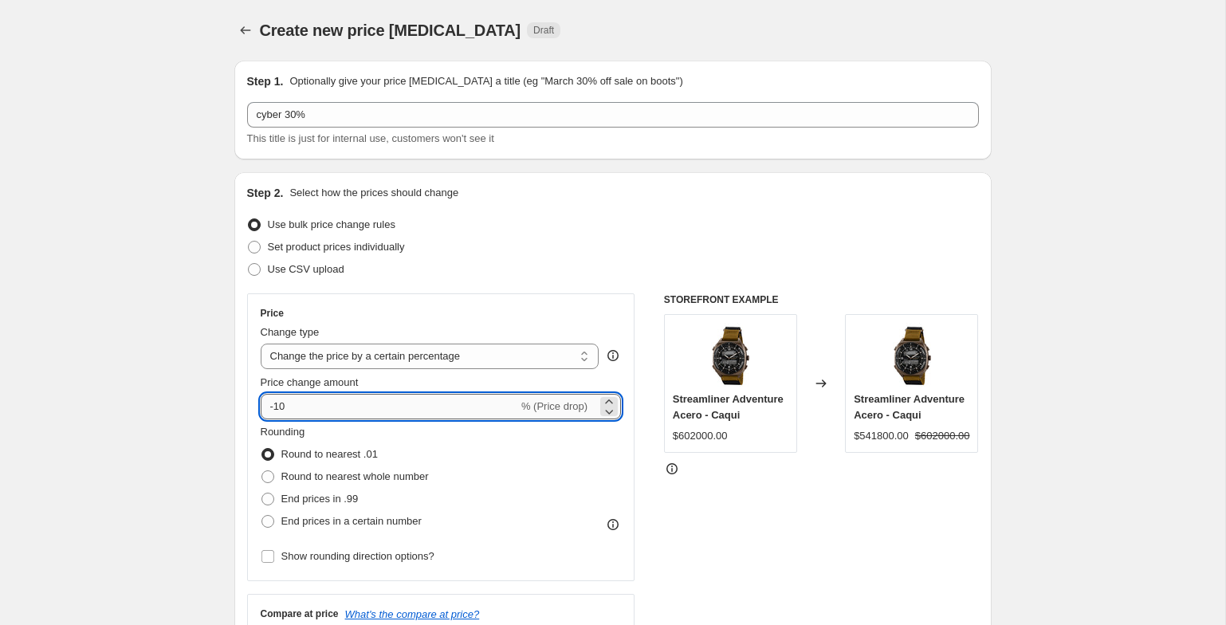
type input "-1"
type input "-30"
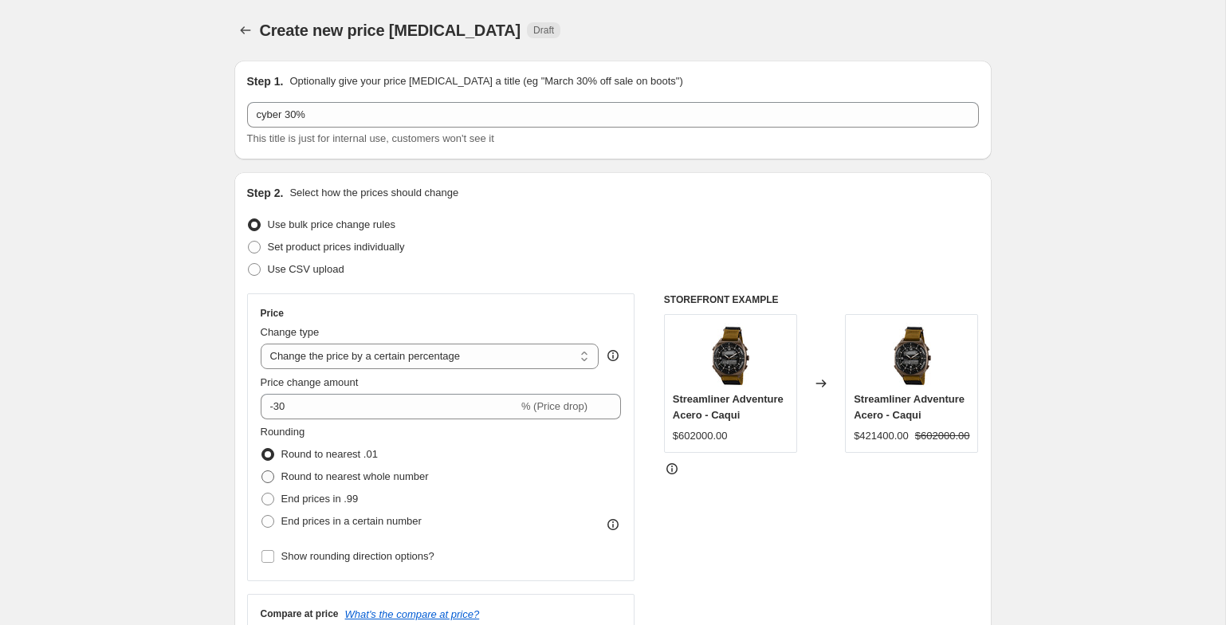
click at [281, 483] on span "Round to nearest whole number" at bounding box center [355, 477] width 148 height 16
click at [262, 471] on input "Round to nearest whole number" at bounding box center [262, 470] width 1 height 1
radio input "true"
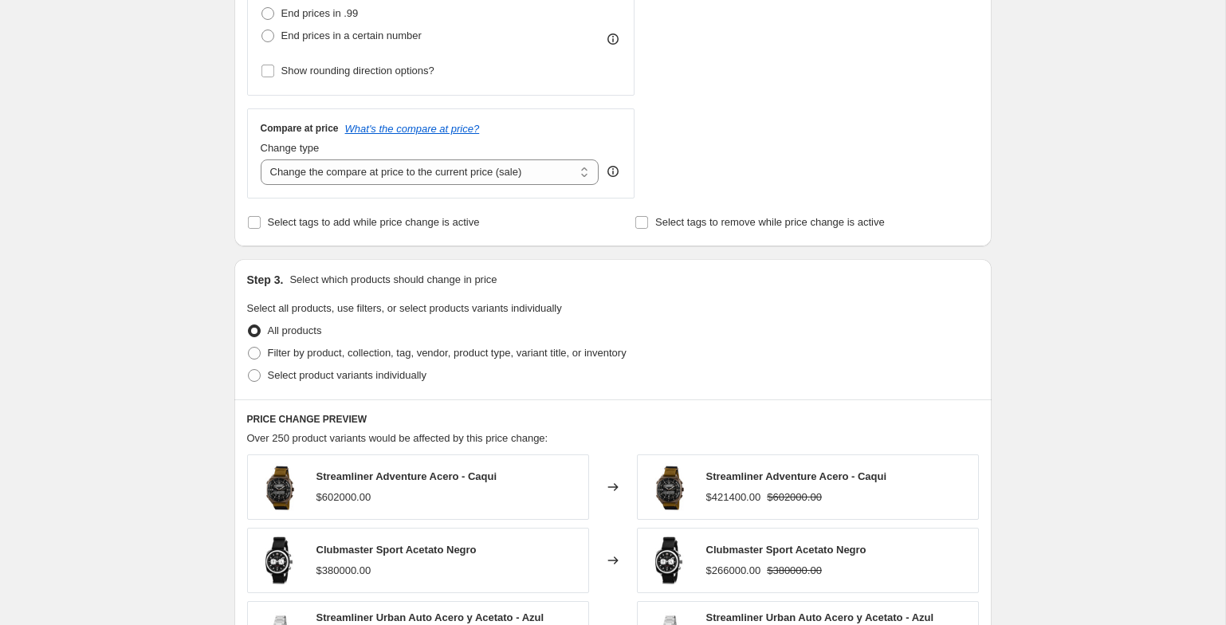
scroll to position [187, 0]
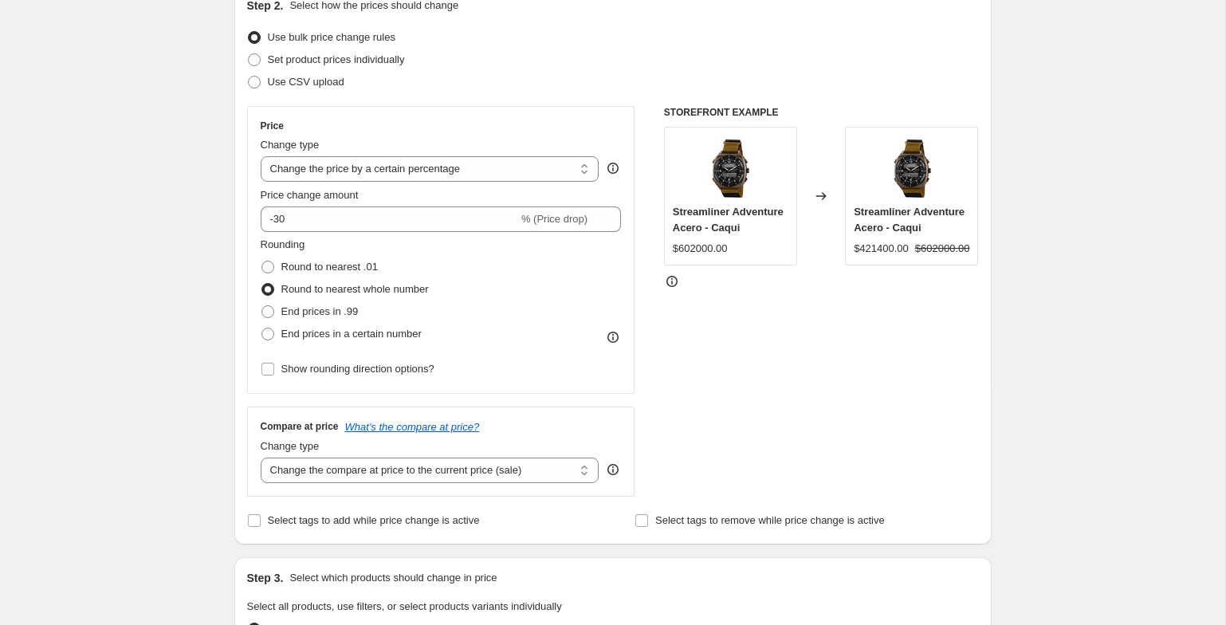
click at [288, 293] on span "Round to nearest whole number" at bounding box center [355, 289] width 148 height 12
click at [262, 284] on input "Round to nearest whole number" at bounding box center [262, 283] width 1 height 1
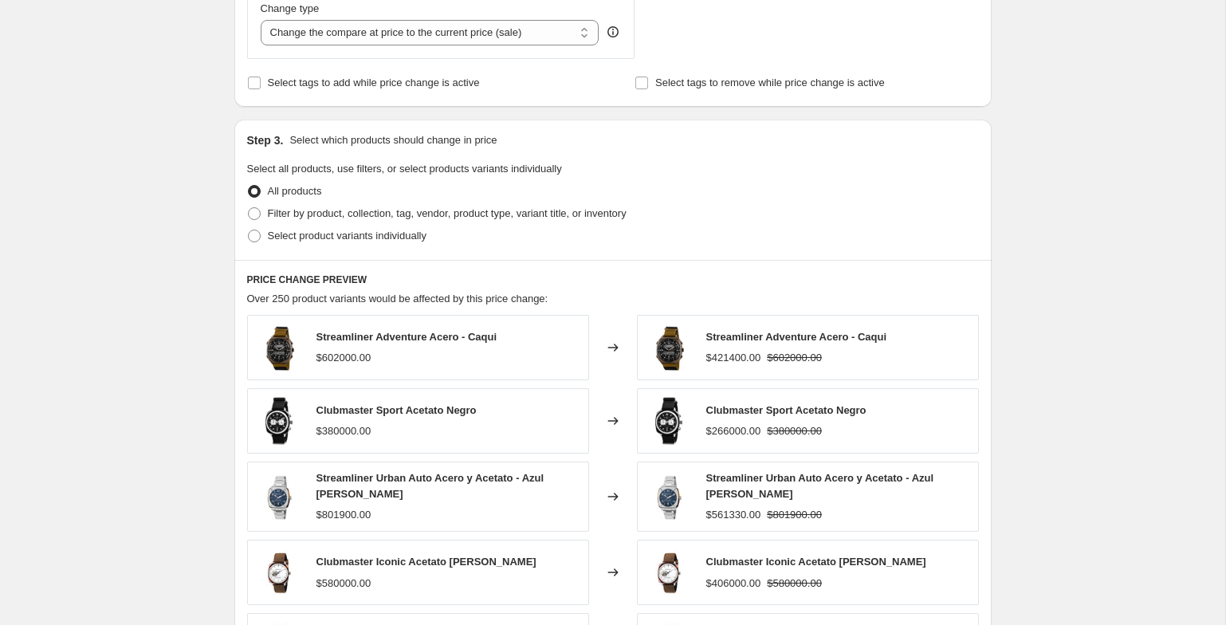
scroll to position [653, 0]
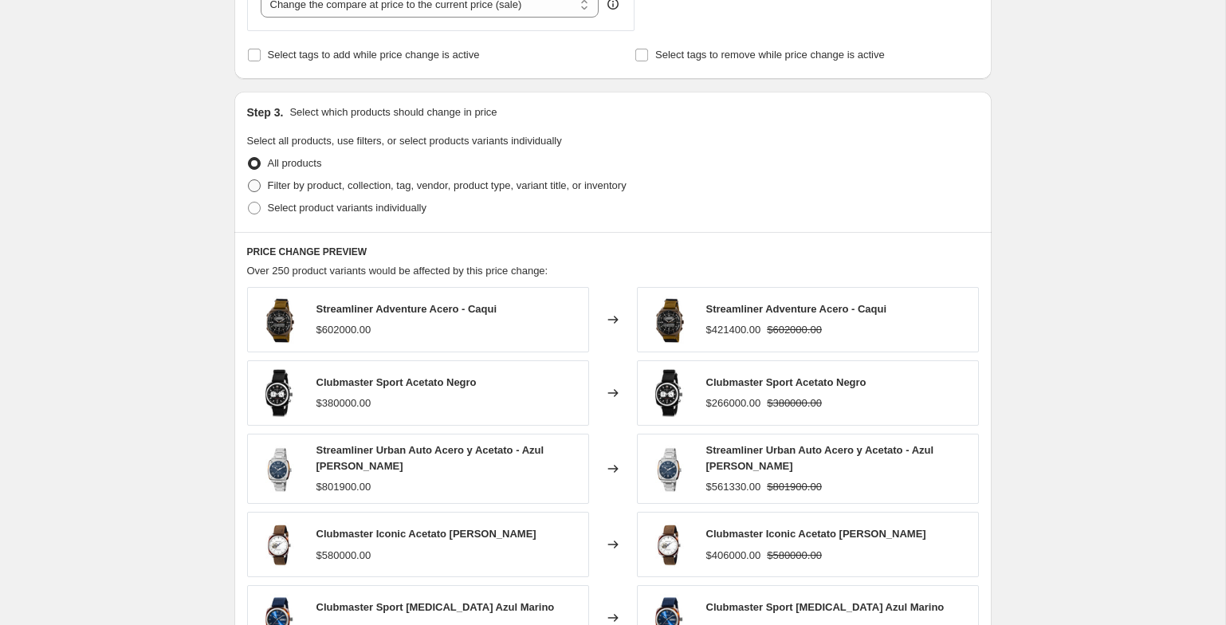
click at [358, 189] on span "Filter by product, collection, tag, vendor, product type, variant title, or inv…" at bounding box center [447, 185] width 359 height 12
click at [249, 180] on input "Filter by product, collection, tag, vendor, product type, variant title, or inv…" at bounding box center [248, 179] width 1 height 1
radio input "true"
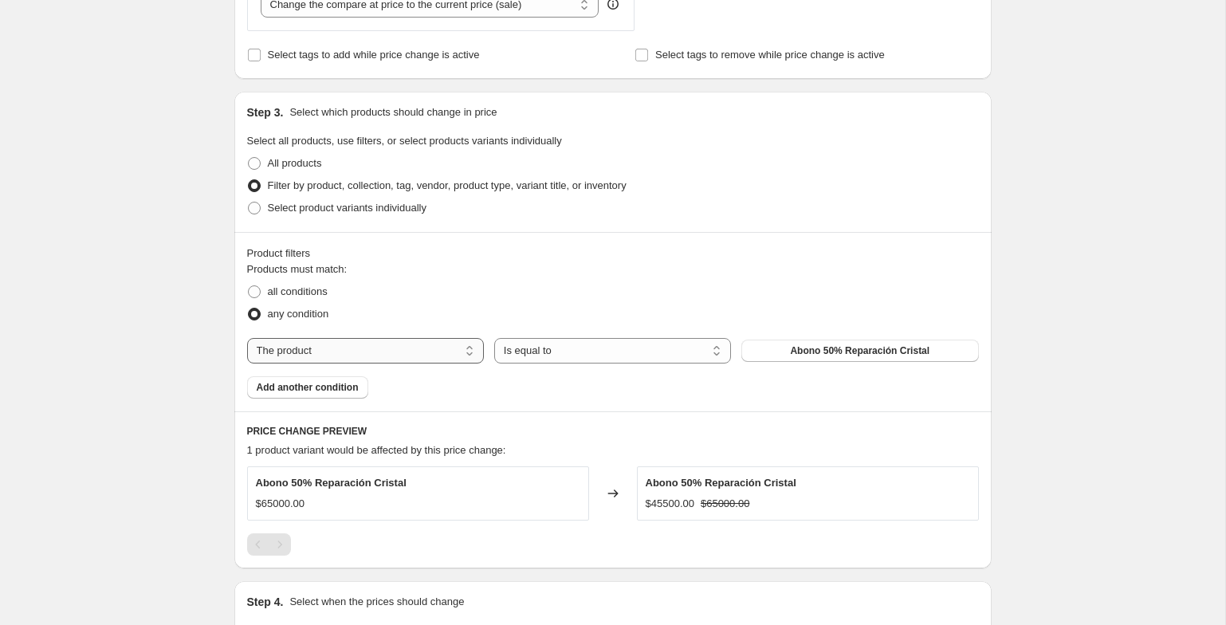
click at [296, 349] on select "The product The product's collection The product's tag The product's vendor The…" at bounding box center [365, 351] width 237 height 26
select select "tag"
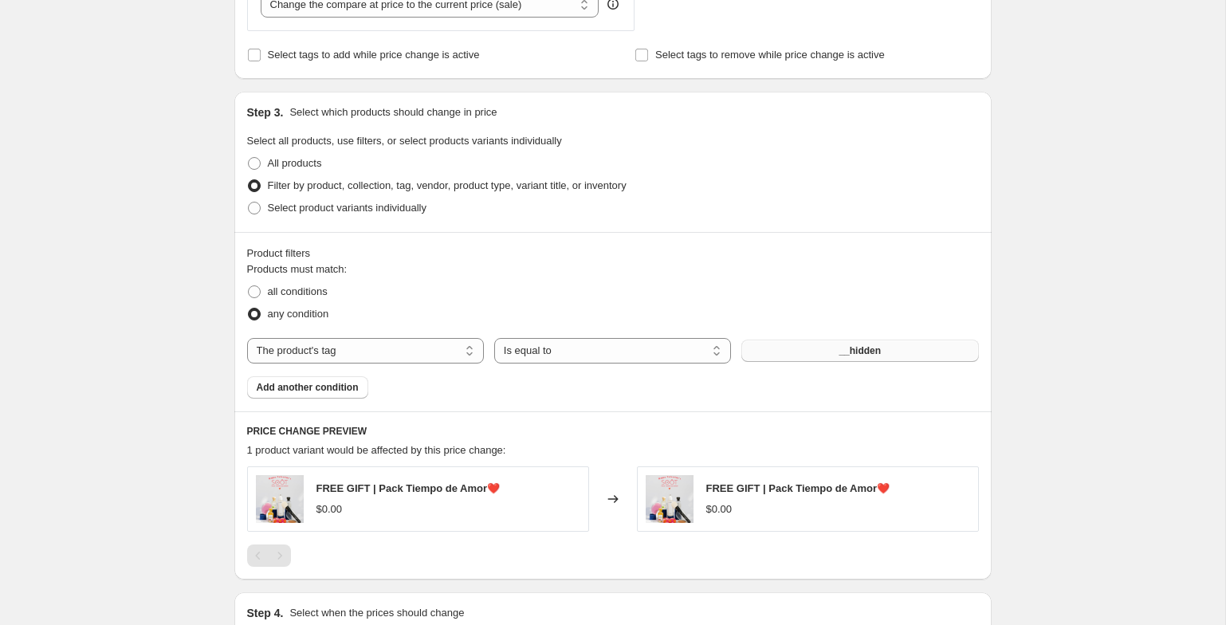
click at [833, 352] on button "__hidden" at bounding box center [860, 351] width 237 height 22
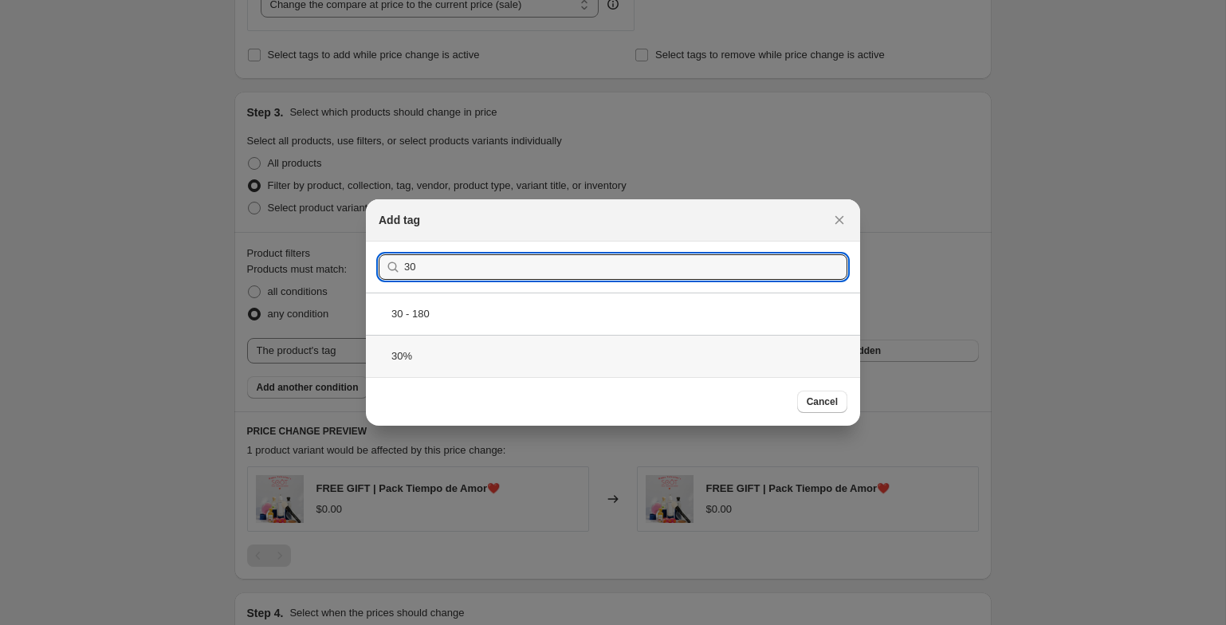
type input "30"
click at [596, 356] on div "30%" at bounding box center [613, 356] width 494 height 42
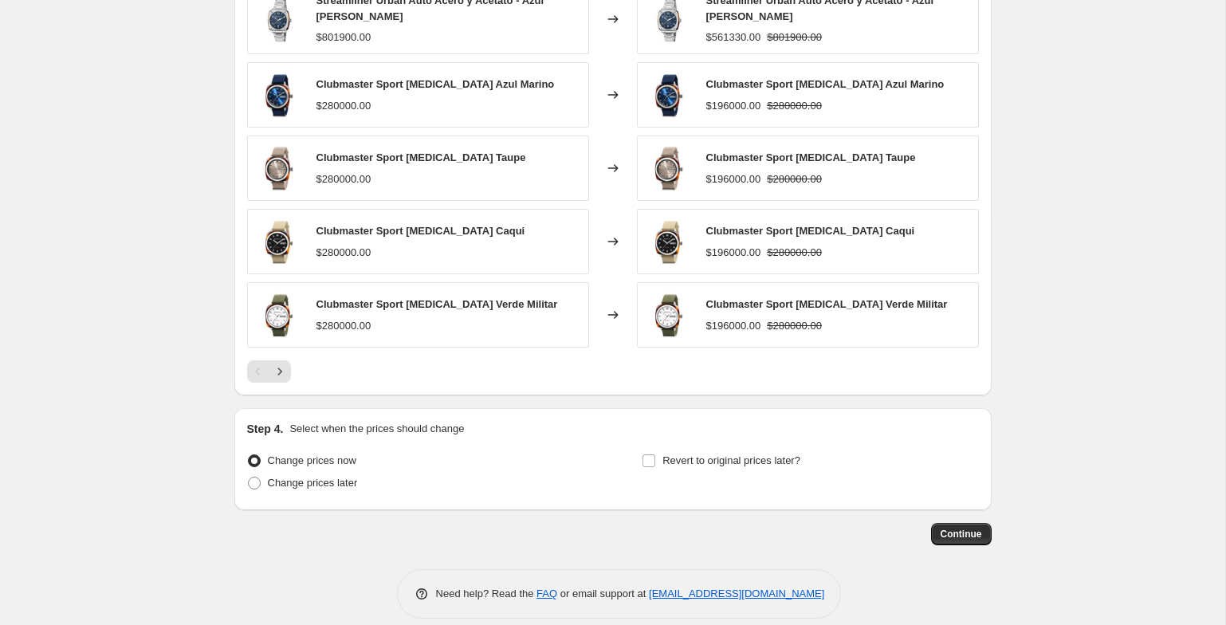
scroll to position [1153, 0]
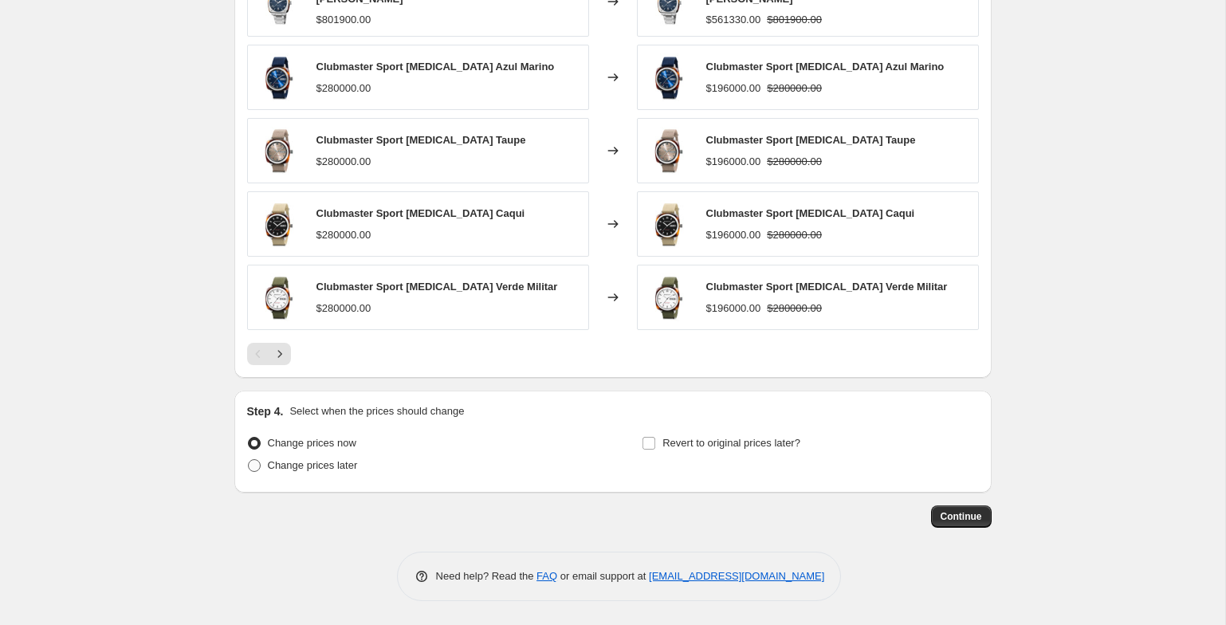
click at [356, 460] on span "Change prices later" at bounding box center [313, 465] width 90 height 12
click at [249, 460] on input "Change prices later" at bounding box center [248, 459] width 1 height 1
radio input "true"
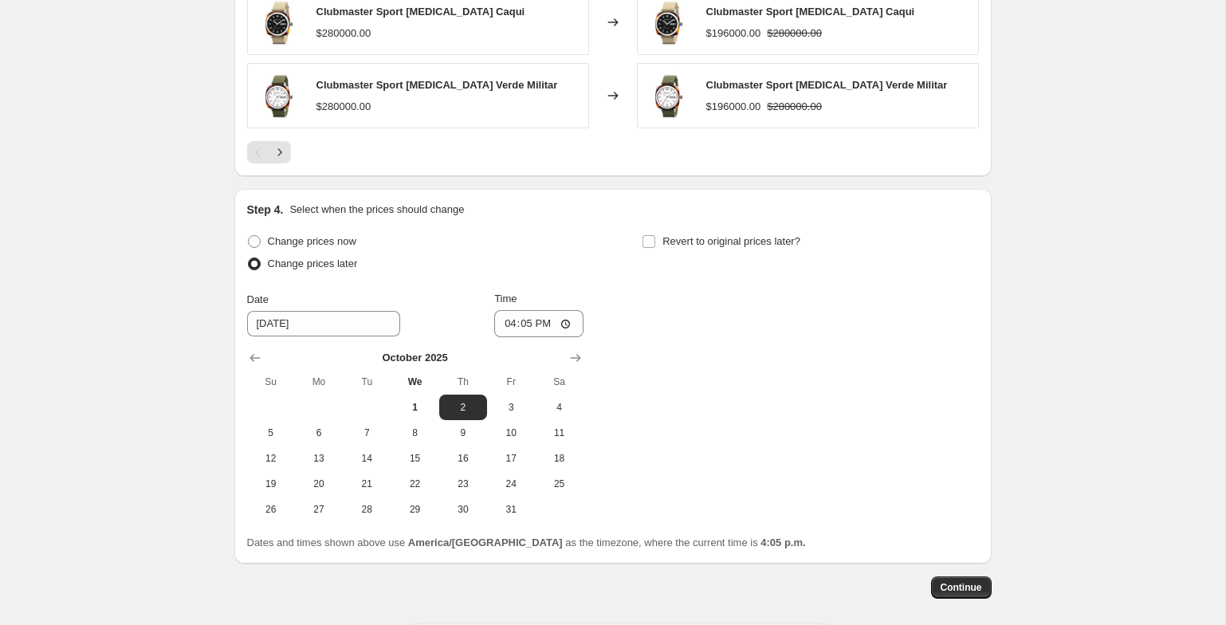
scroll to position [1379, 0]
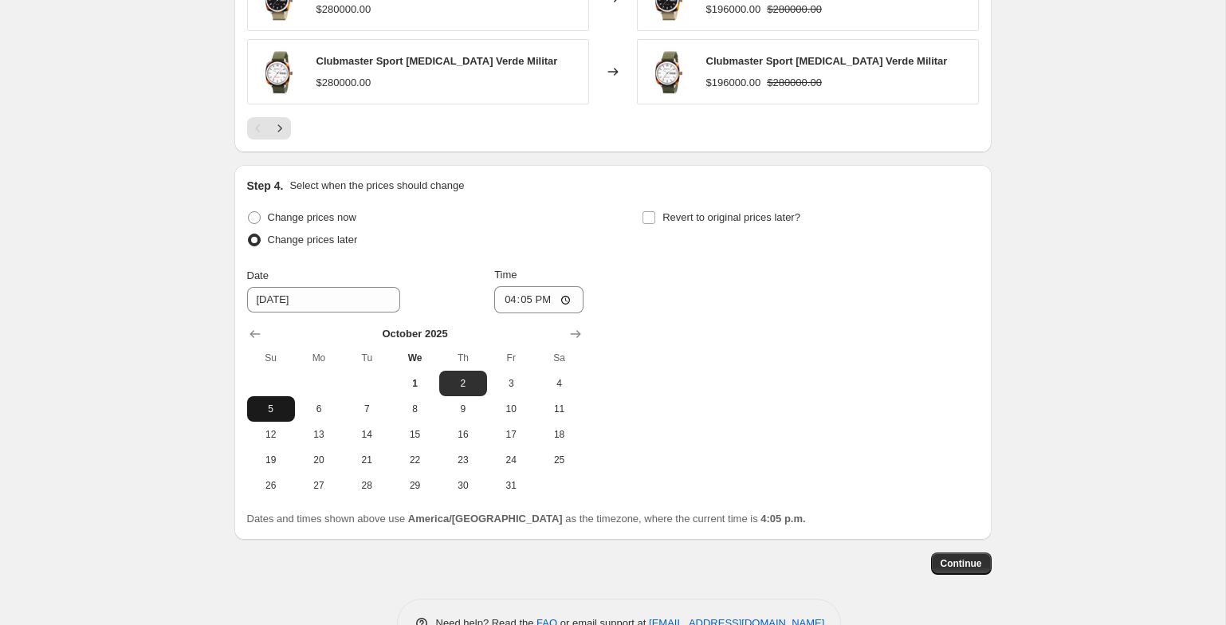
click at [274, 400] on button "5" at bounding box center [271, 409] width 48 height 26
type input "[DATE]"
click at [552, 301] on input "16:05" at bounding box center [538, 299] width 89 height 27
click at [514, 302] on input "23:59" at bounding box center [538, 299] width 89 height 27
type input "23:40"
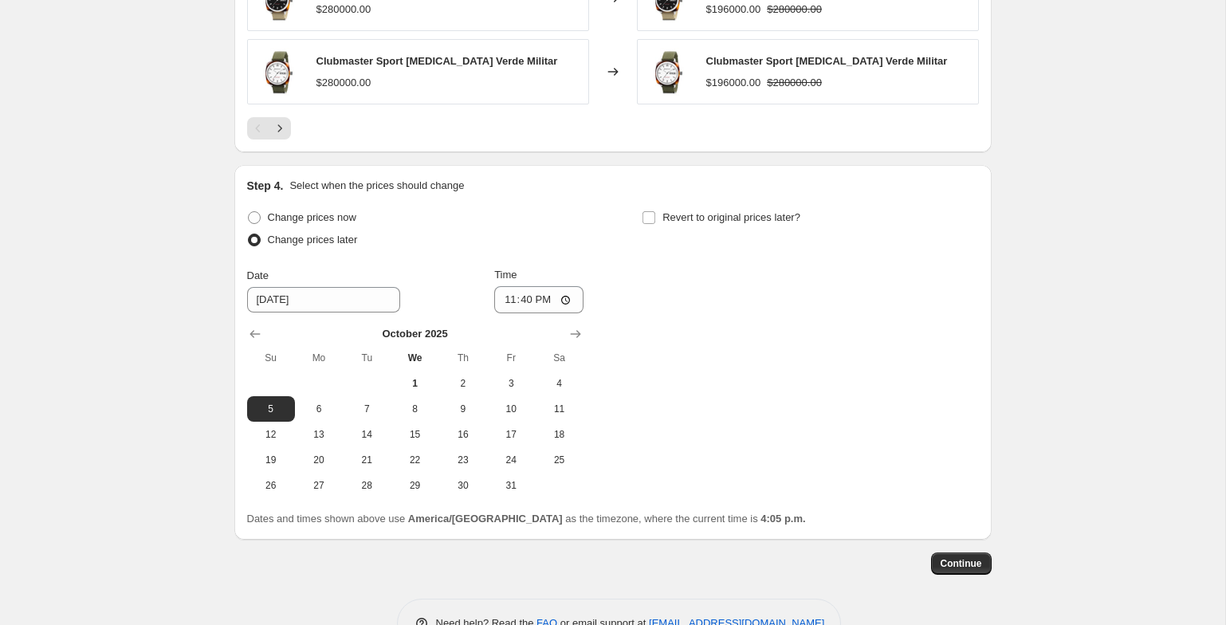
click at [608, 279] on div "Change prices now Change prices later Date [DATE] Time 23:40 [DATE] Su Mo Tu We…" at bounding box center [613, 353] width 732 height 292
click at [681, 221] on span "Revert to original prices later?" at bounding box center [732, 217] width 138 height 12
click at [655, 221] on input "Revert to original prices later?" at bounding box center [649, 217] width 13 height 13
checkbox input "true"
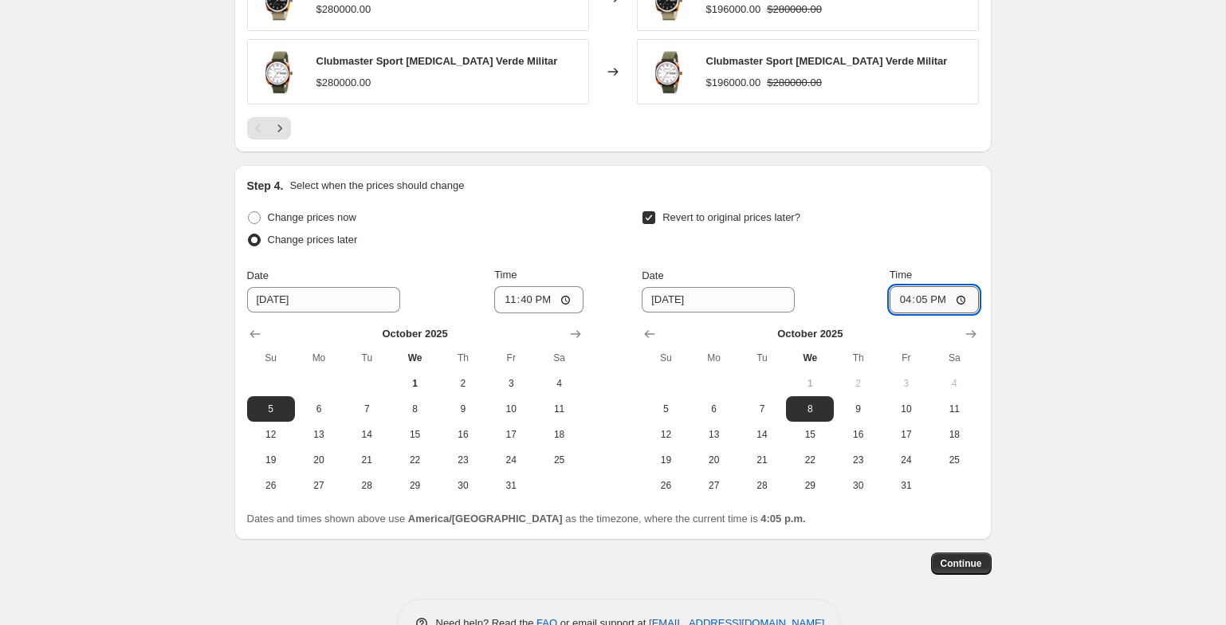
click at [899, 296] on input "16:05" at bounding box center [934, 299] width 89 height 27
type input "23:59"
click at [973, 559] on span "Continue" at bounding box center [961, 563] width 41 height 13
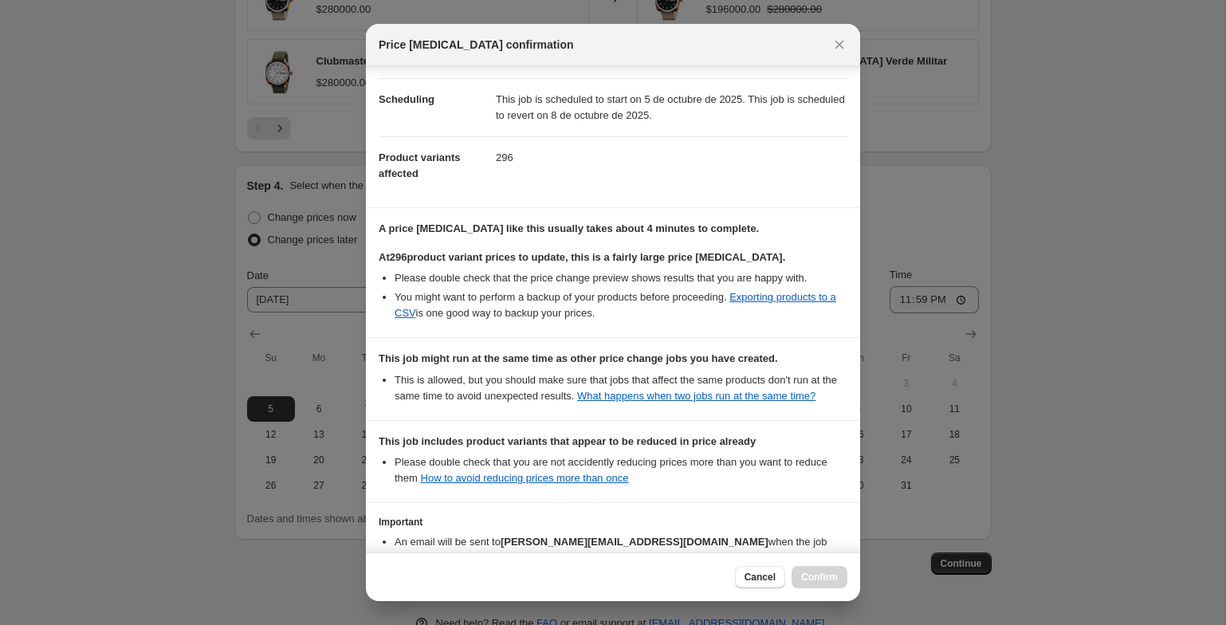
scroll to position [245, 0]
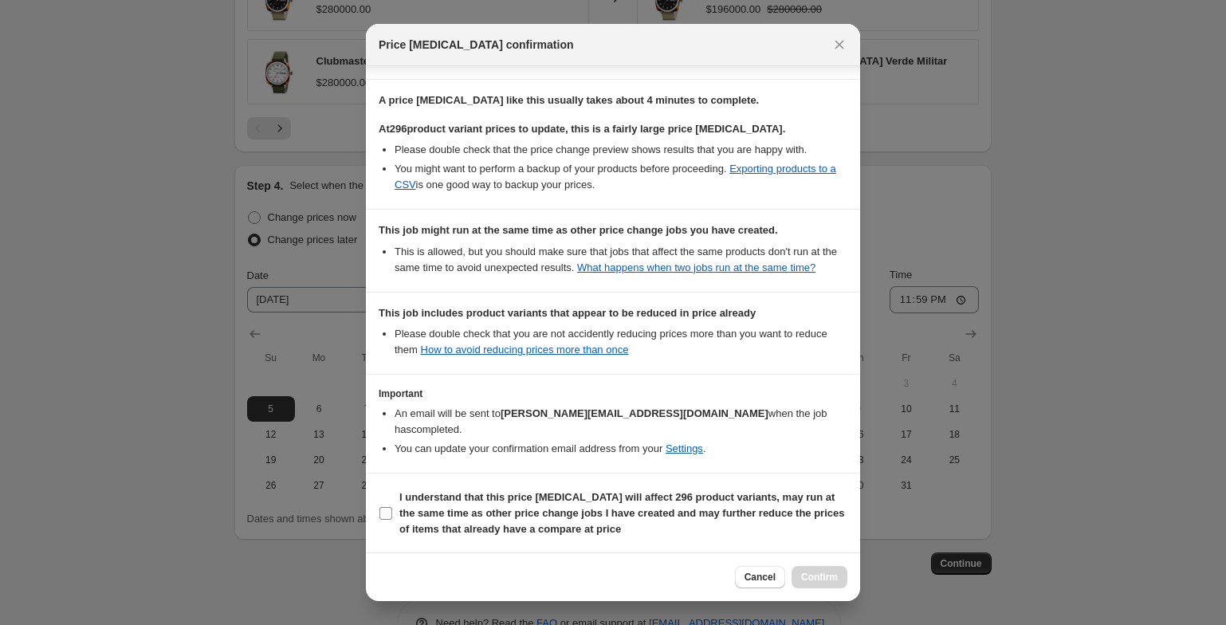
click at [468, 503] on span "I understand that this price [MEDICAL_DATA] will affect 296 product variants, m…" at bounding box center [624, 514] width 448 height 48
click at [392, 507] on input "I understand that this price [MEDICAL_DATA] will affect 296 product variants, m…" at bounding box center [386, 513] width 13 height 13
checkbox input "true"
click at [830, 577] on span "Confirm" at bounding box center [819, 577] width 37 height 13
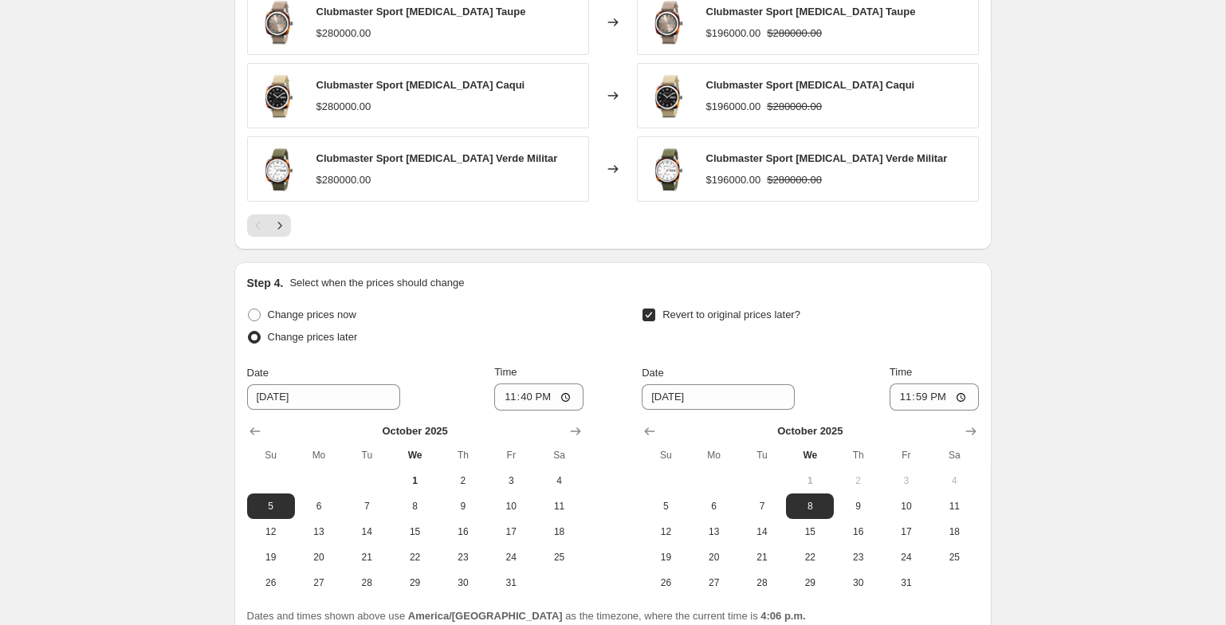
click at [927, 325] on div "Revert to original prices later?" at bounding box center [810, 328] width 337 height 48
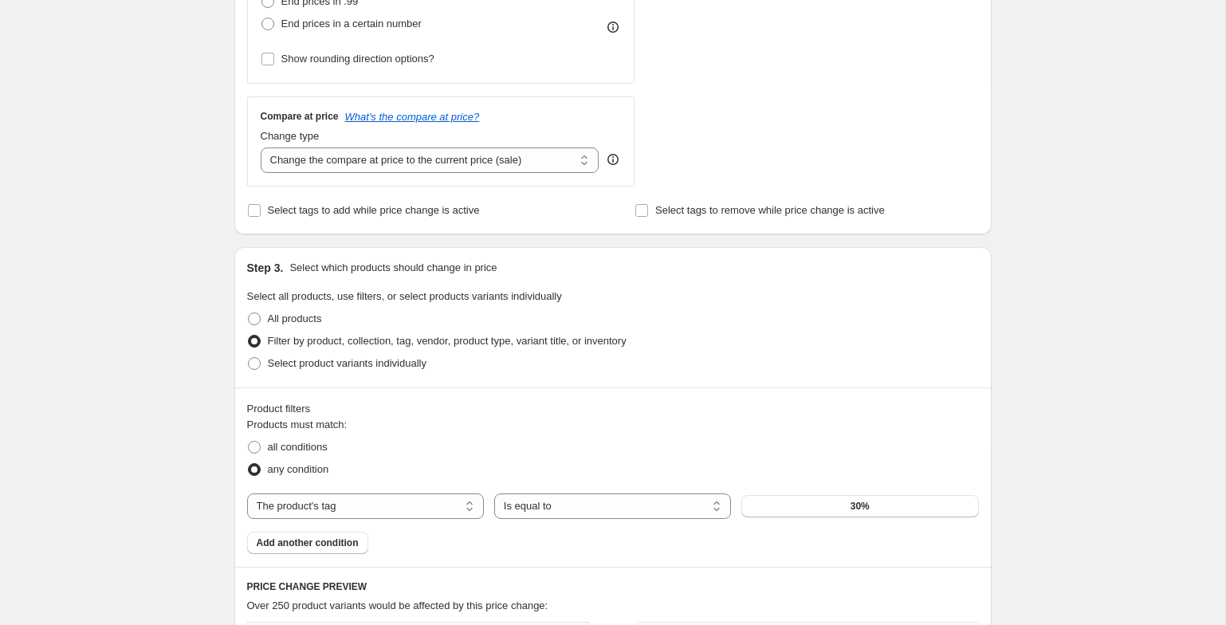
scroll to position [0, 0]
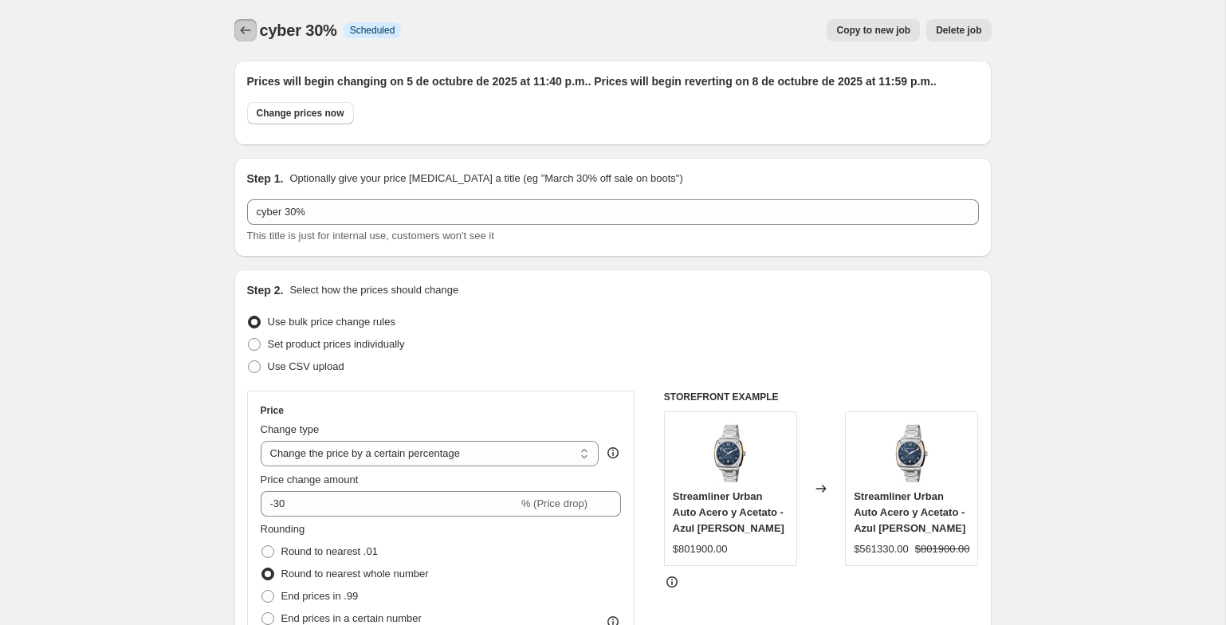
click at [240, 32] on icon "Price change jobs" at bounding box center [246, 30] width 16 height 16
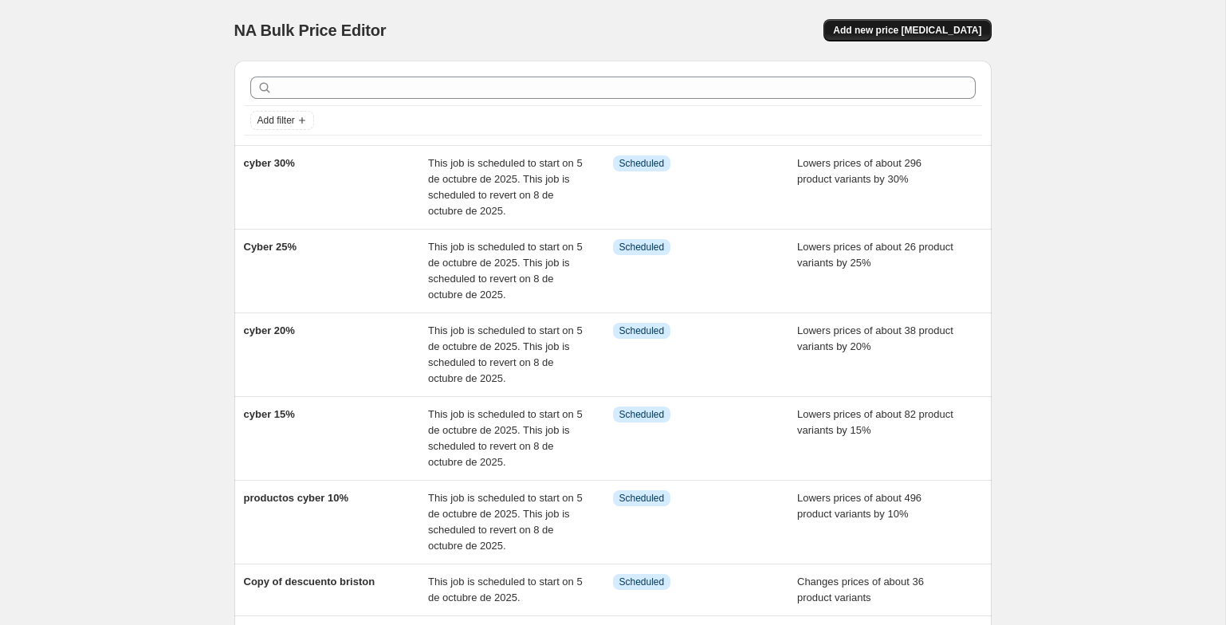
click at [884, 35] on span "Add new price [MEDICAL_DATA]" at bounding box center [907, 30] width 148 height 13
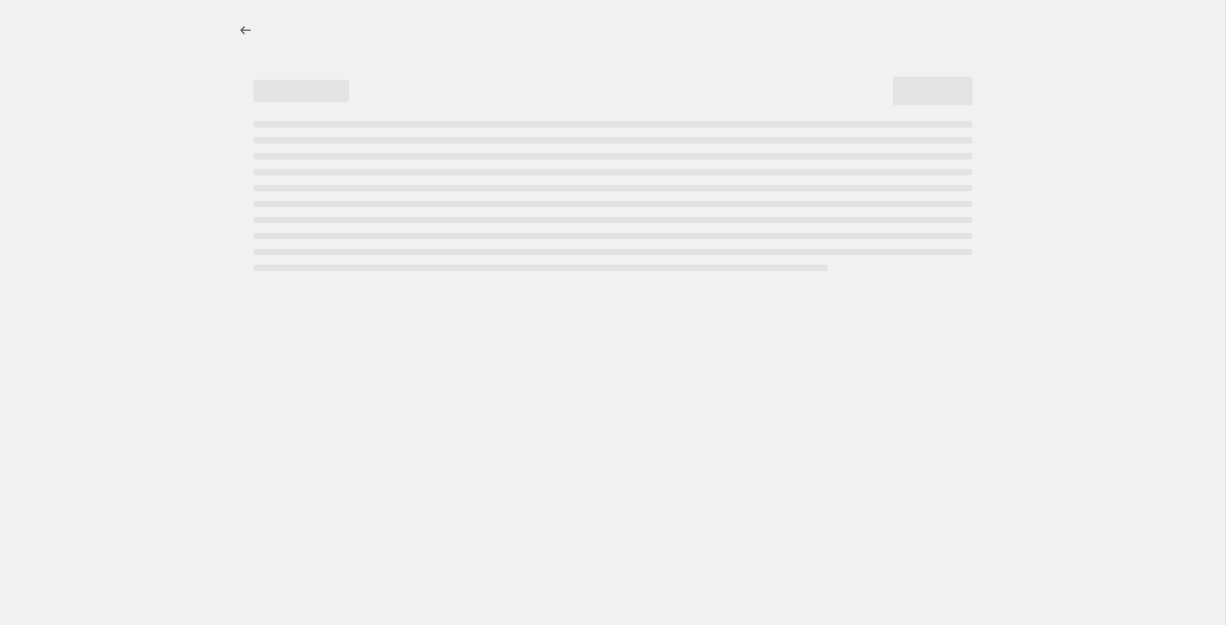
select select "percentage"
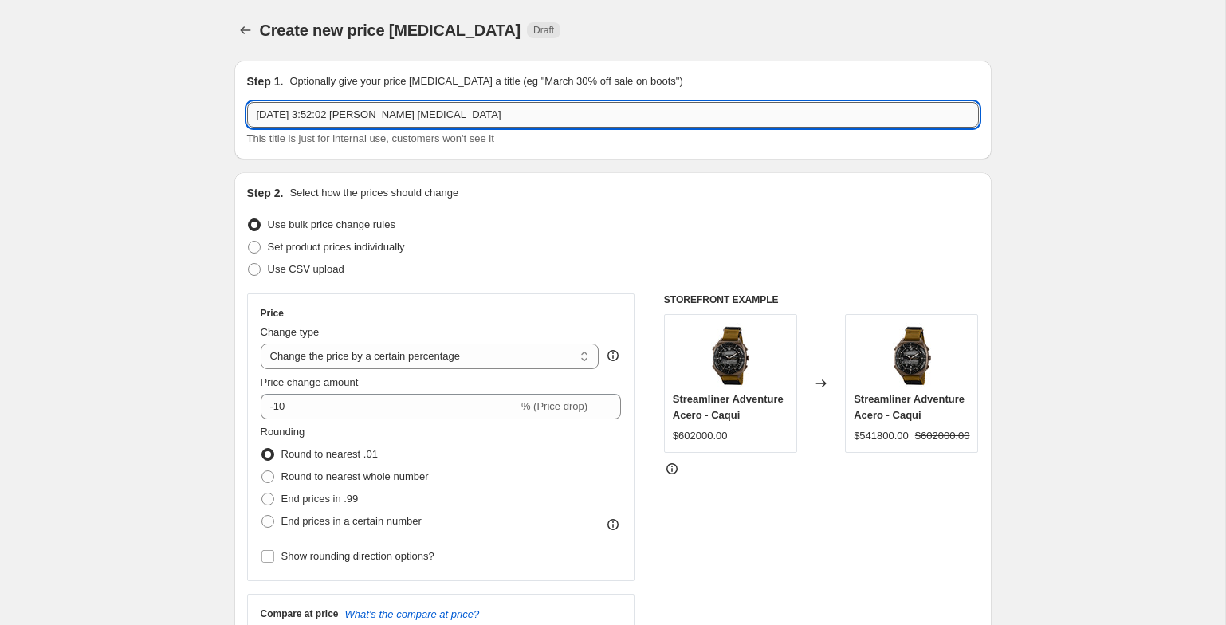
click at [534, 110] on input "[DATE] 3:52:02 [PERSON_NAME] [MEDICAL_DATA]" at bounding box center [613, 115] width 732 height 26
type input "cyber 35%"
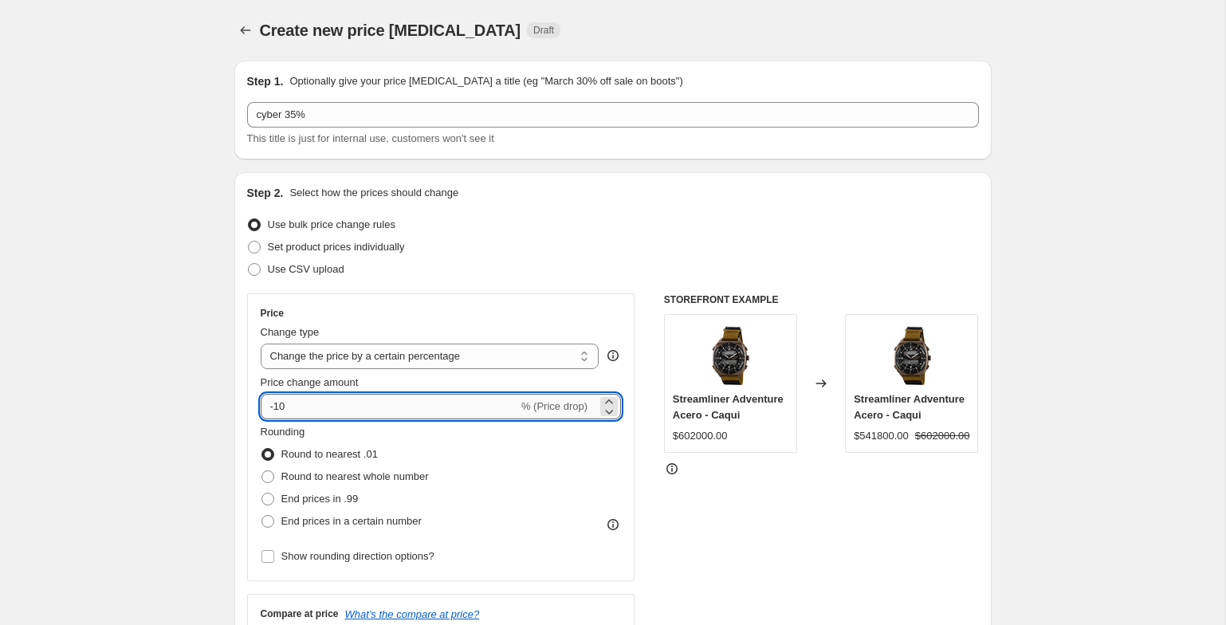
click at [305, 417] on input "-10" at bounding box center [390, 407] width 258 height 26
type input "-1"
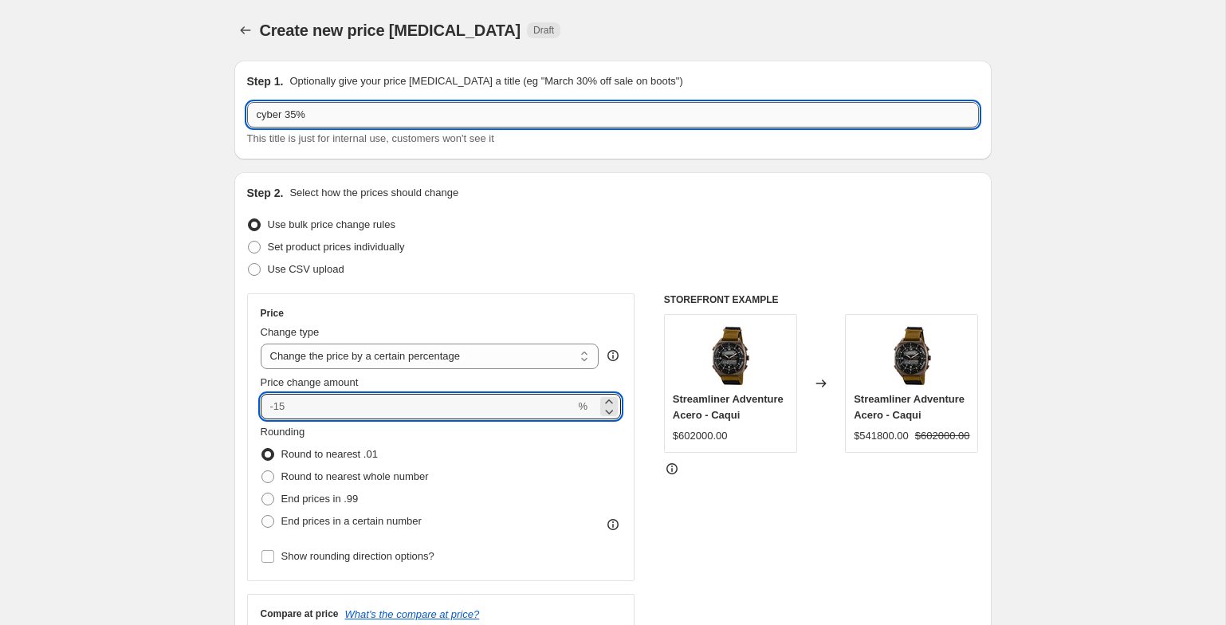
type input "0"
click at [296, 112] on input "cyber 35%" at bounding box center [613, 115] width 732 height 26
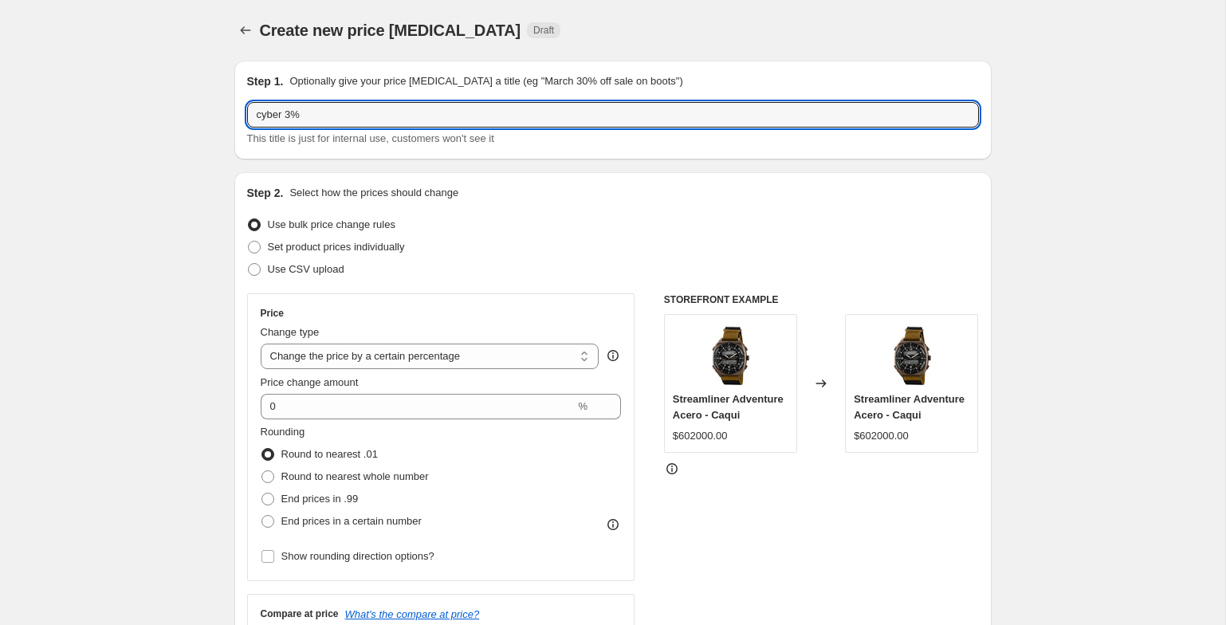
type input "cyber 35%"
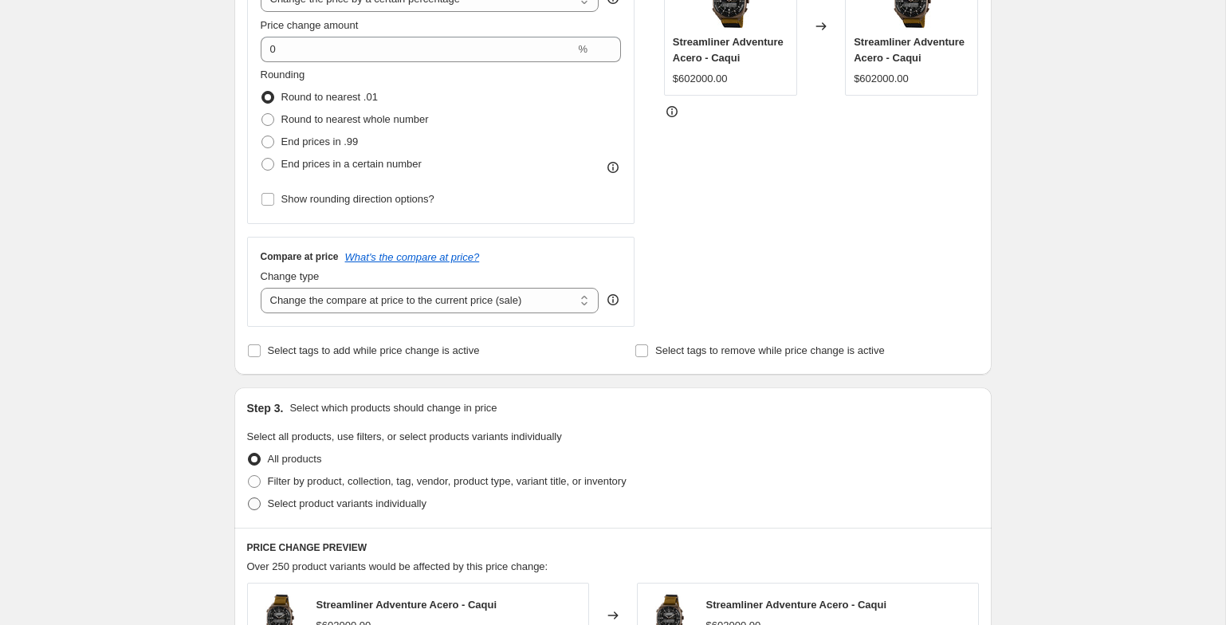
scroll to position [375, 0]
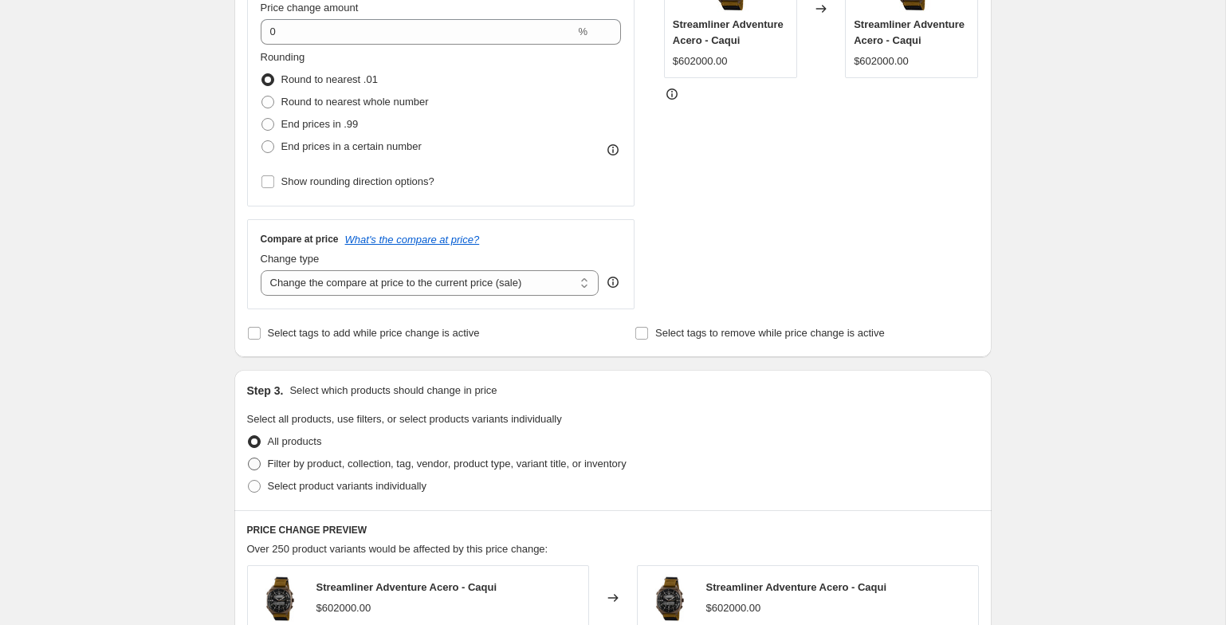
click at [278, 459] on span "Filter by product, collection, tag, vendor, product type, variant title, or inv…" at bounding box center [447, 464] width 359 height 12
click at [249, 459] on input "Filter by product, collection, tag, vendor, product type, variant title, or inv…" at bounding box center [248, 458] width 1 height 1
radio input "true"
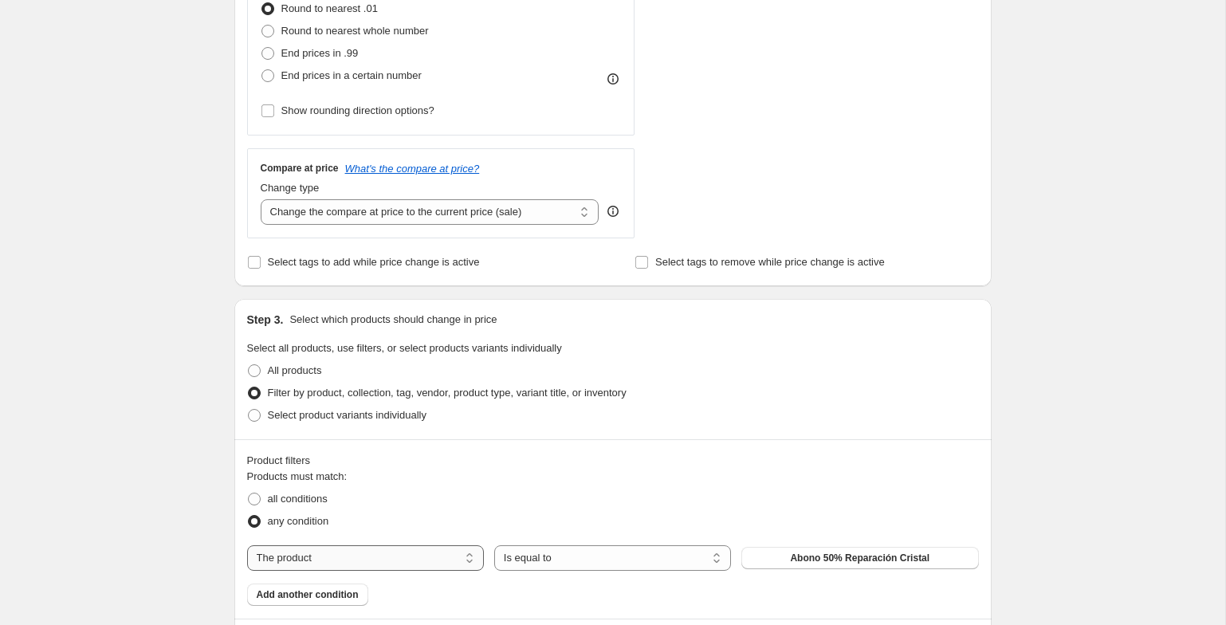
scroll to position [498, 0]
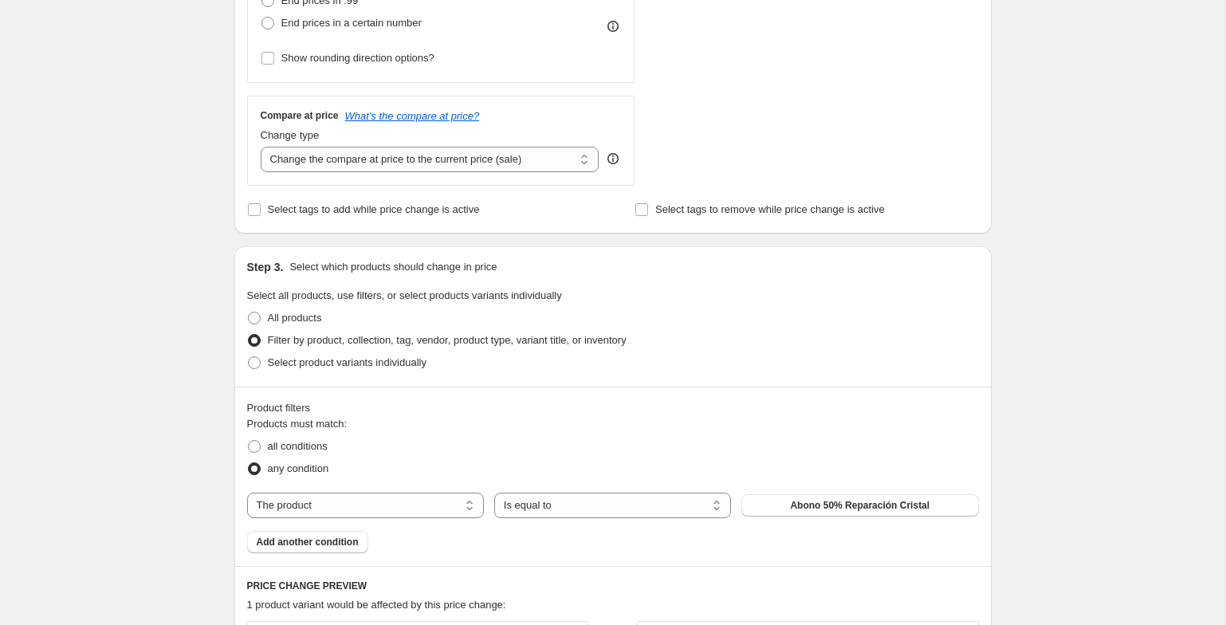
click at [328, 491] on div "Products must match: all conditions any condition The product The product's col…" at bounding box center [613, 484] width 732 height 137
click at [331, 506] on select "The product The product's collection The product's tag The product's vendor The…" at bounding box center [365, 506] width 237 height 26
select select "tag"
click at [818, 507] on button "__hidden" at bounding box center [860, 505] width 237 height 22
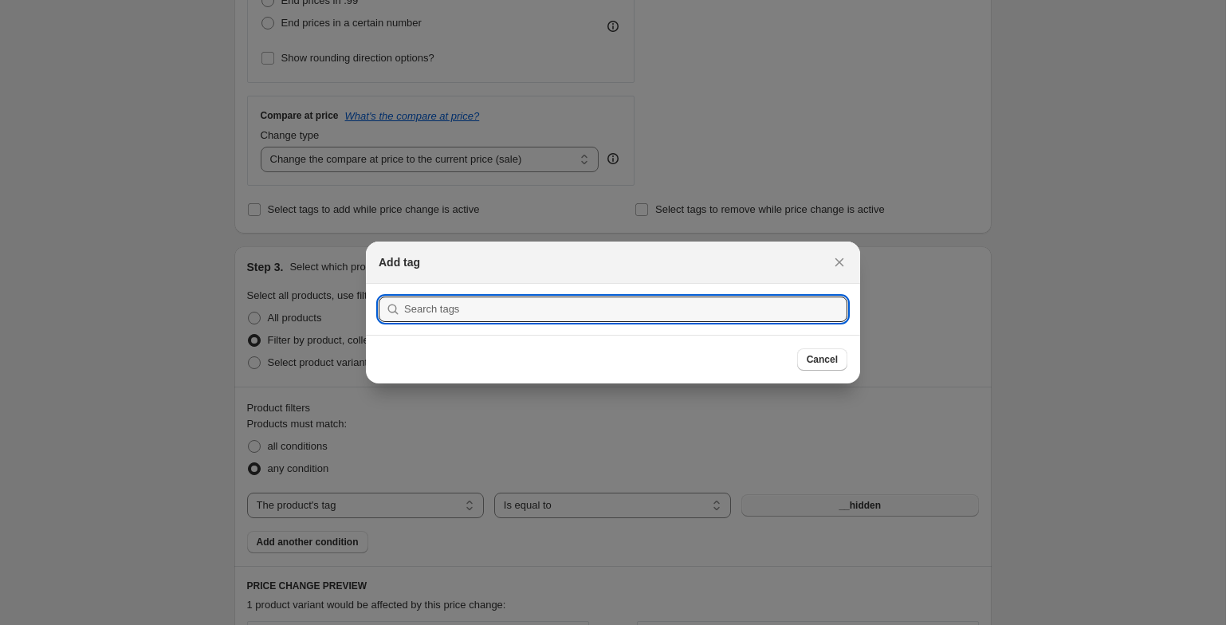
type input "4"
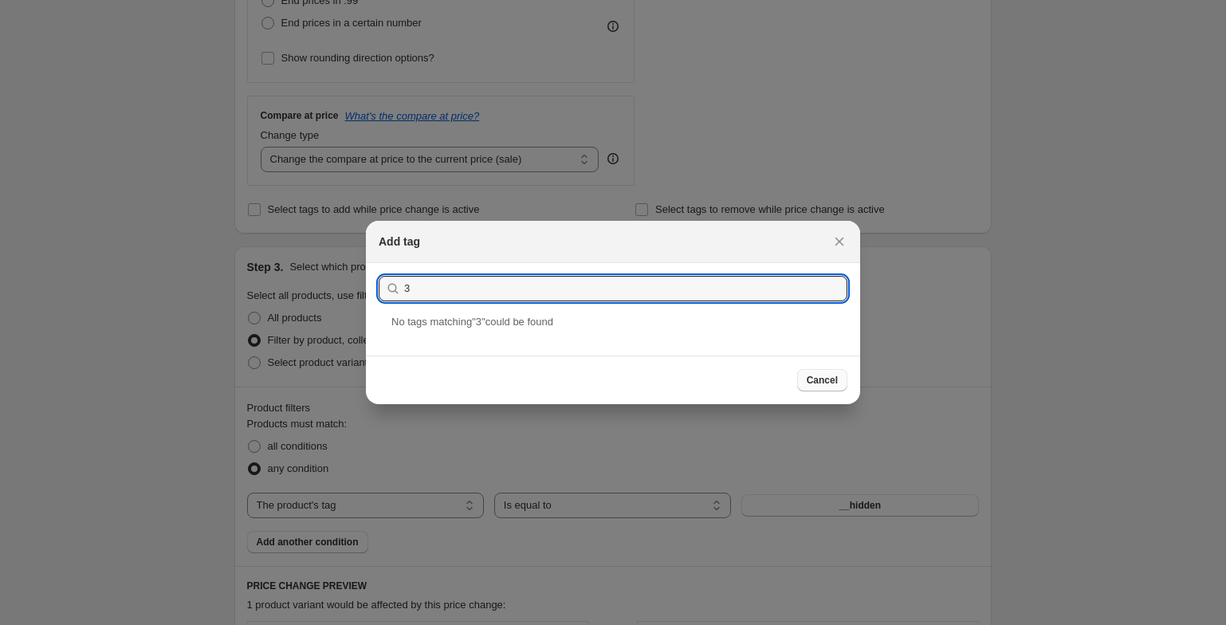
type input "3"
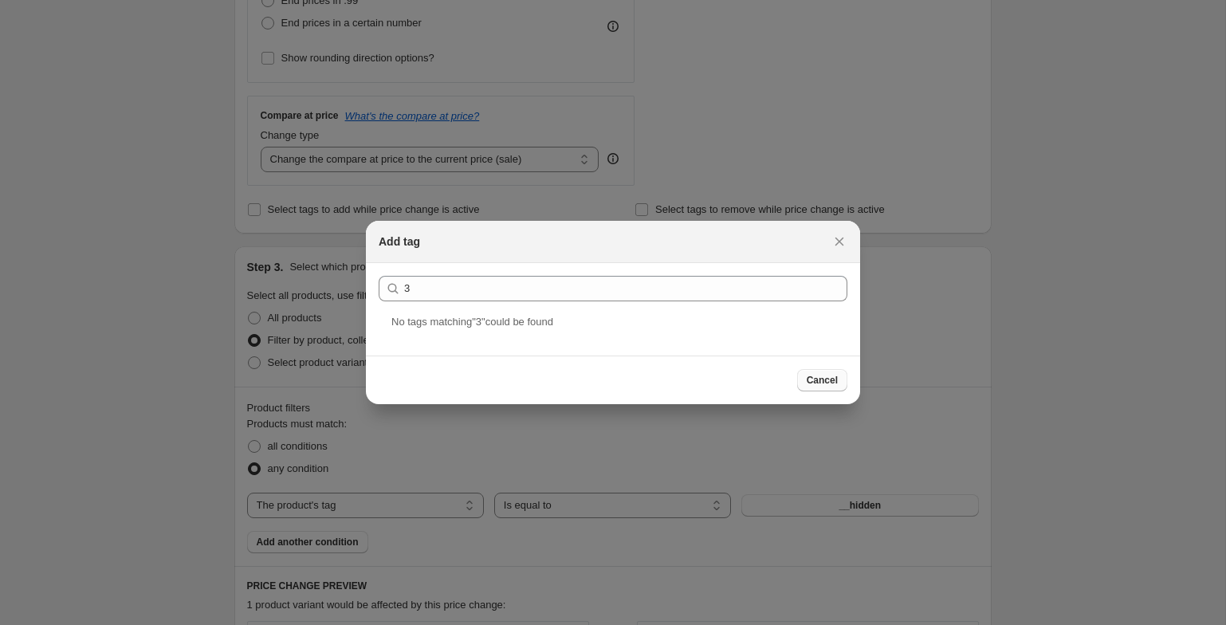
click at [824, 378] on span "Cancel" at bounding box center [822, 380] width 31 height 13
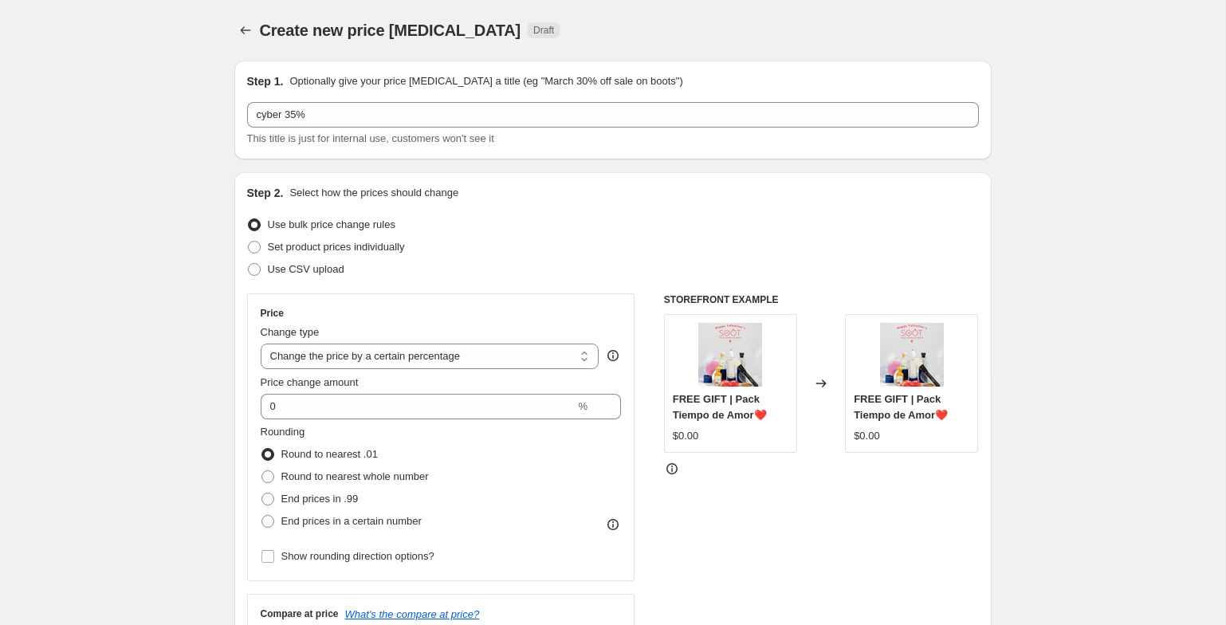
scroll to position [498, 0]
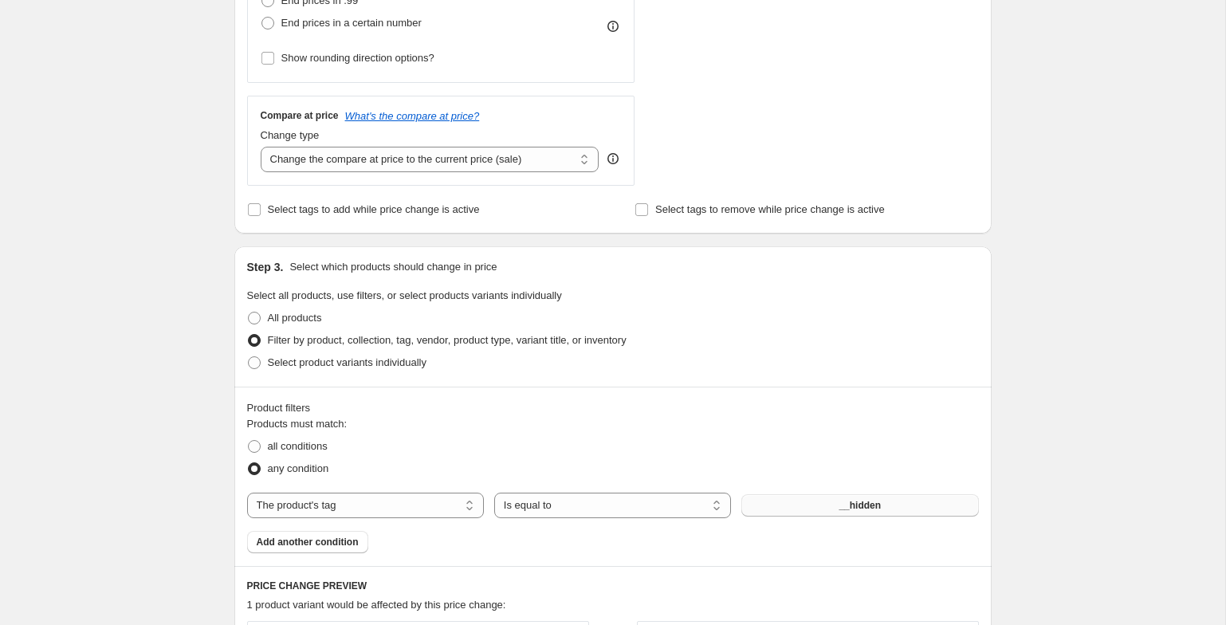
click at [813, 498] on button "__hidden" at bounding box center [860, 505] width 237 height 22
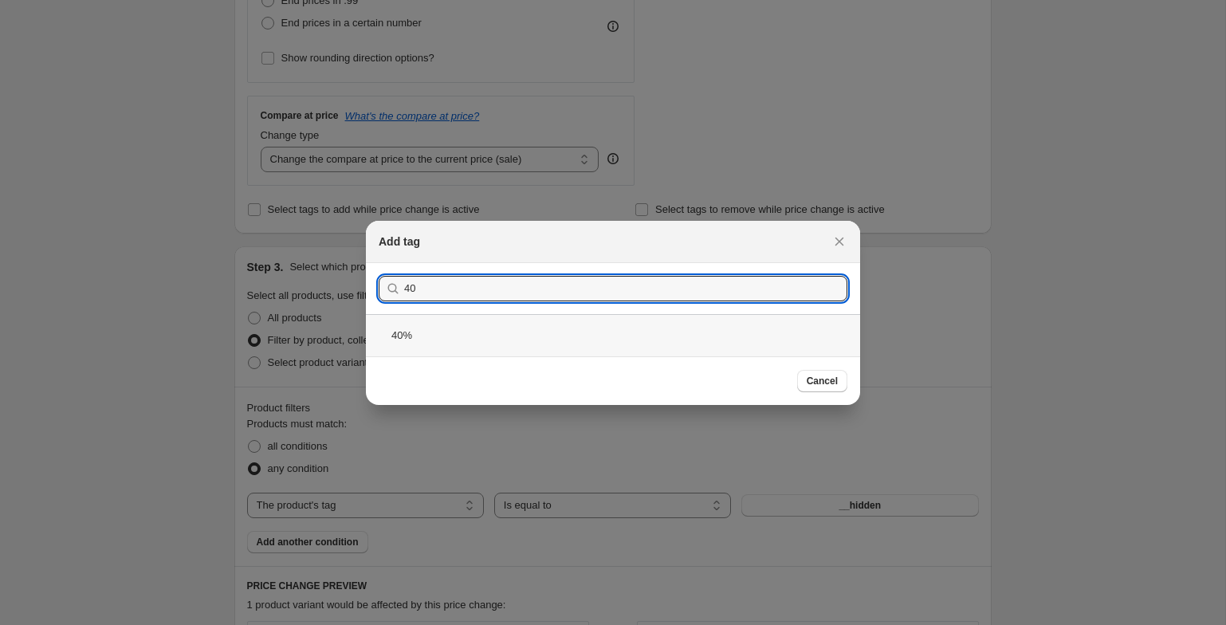
type input "40"
click at [655, 344] on div "40%" at bounding box center [613, 335] width 494 height 42
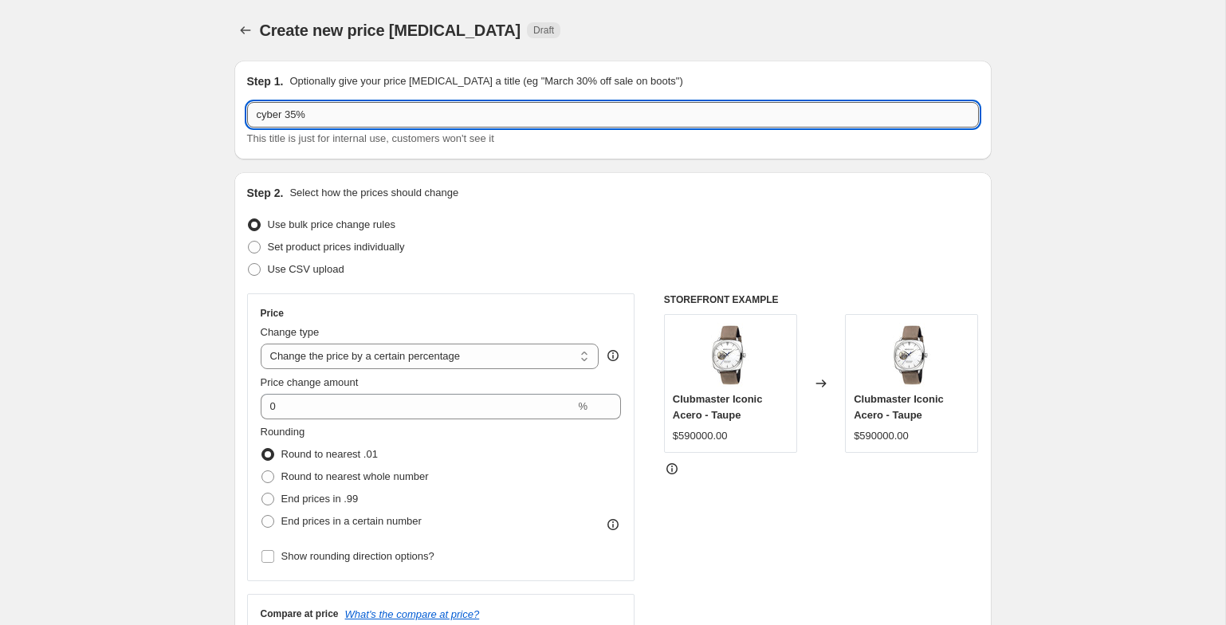
click at [300, 116] on input "cyber 35%" at bounding box center [613, 115] width 732 height 26
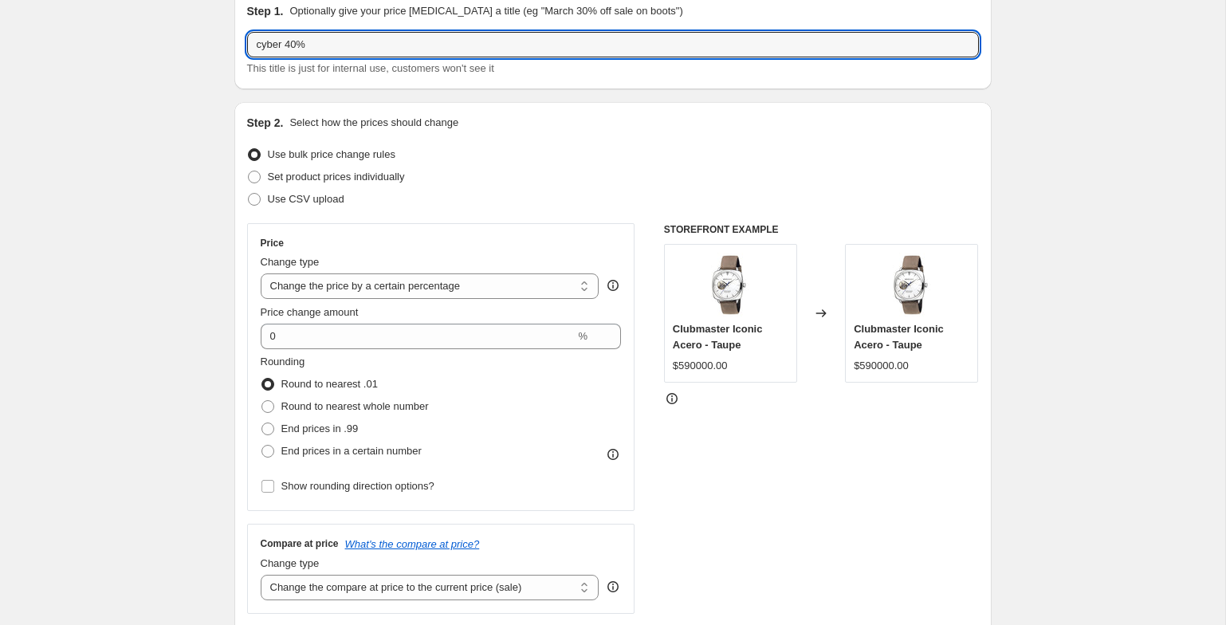
scroll to position [158, 0]
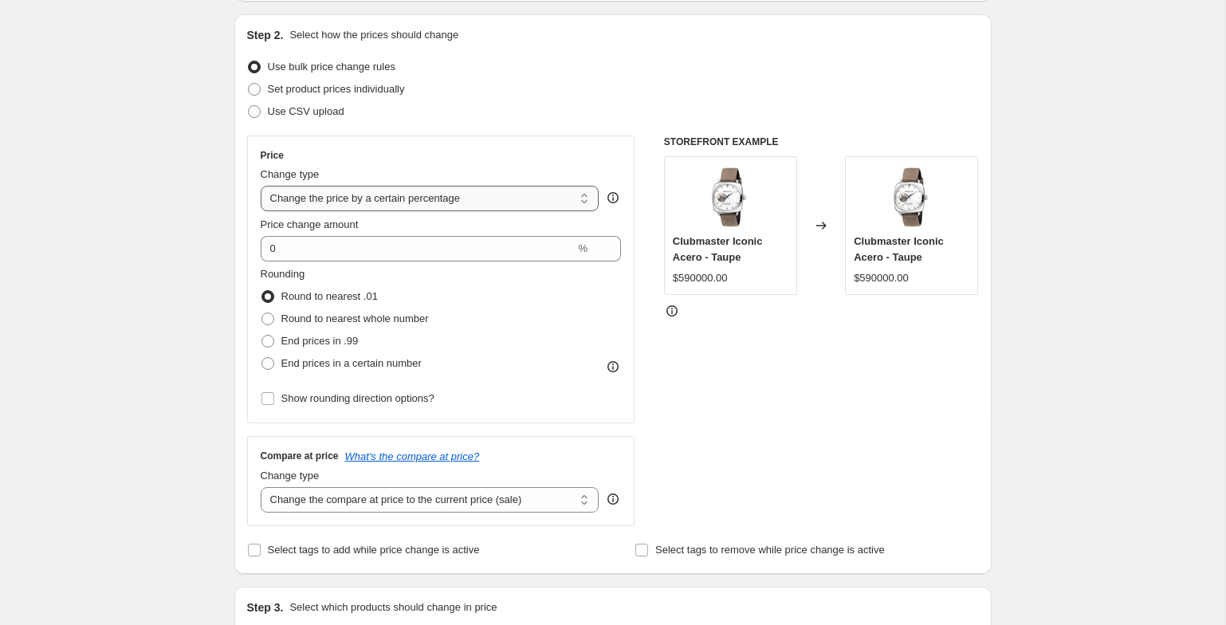
type input "cyber 40%"
click at [363, 207] on select "Change the price to a certain amount Change the price by a certain amount Chang…" at bounding box center [430, 199] width 339 height 26
click at [261, 186] on select "Change the price to a certain amount Change the price by a certain amount Chang…" at bounding box center [430, 199] width 339 height 26
click at [368, 253] on input "0" at bounding box center [418, 249] width 315 height 26
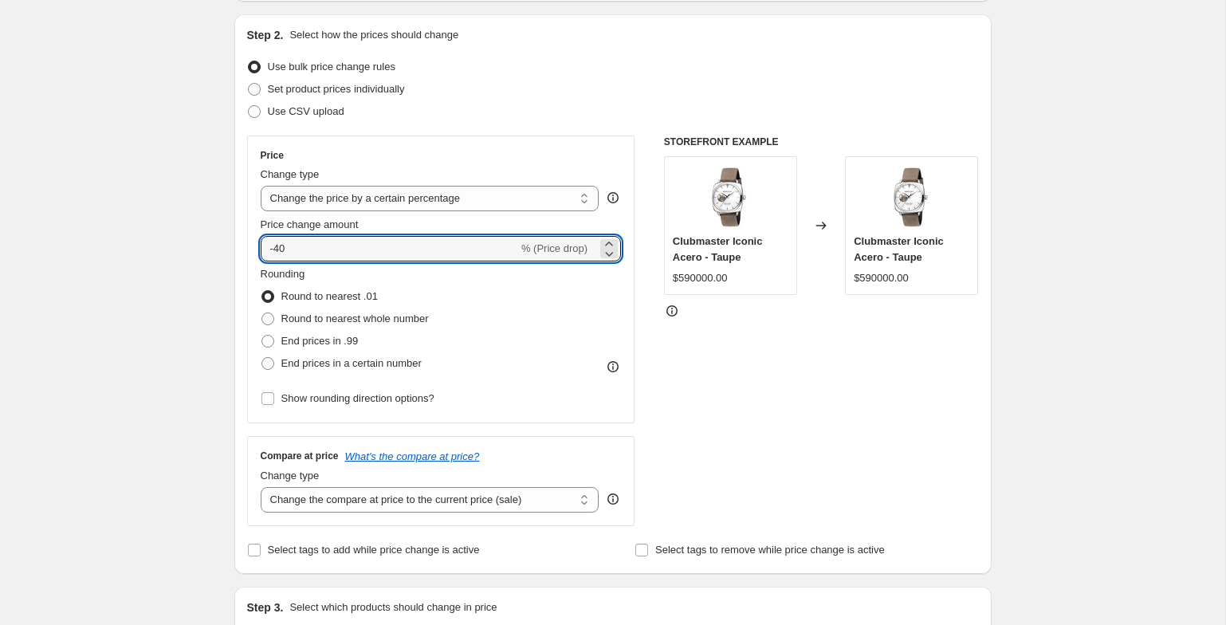
type input "-40"
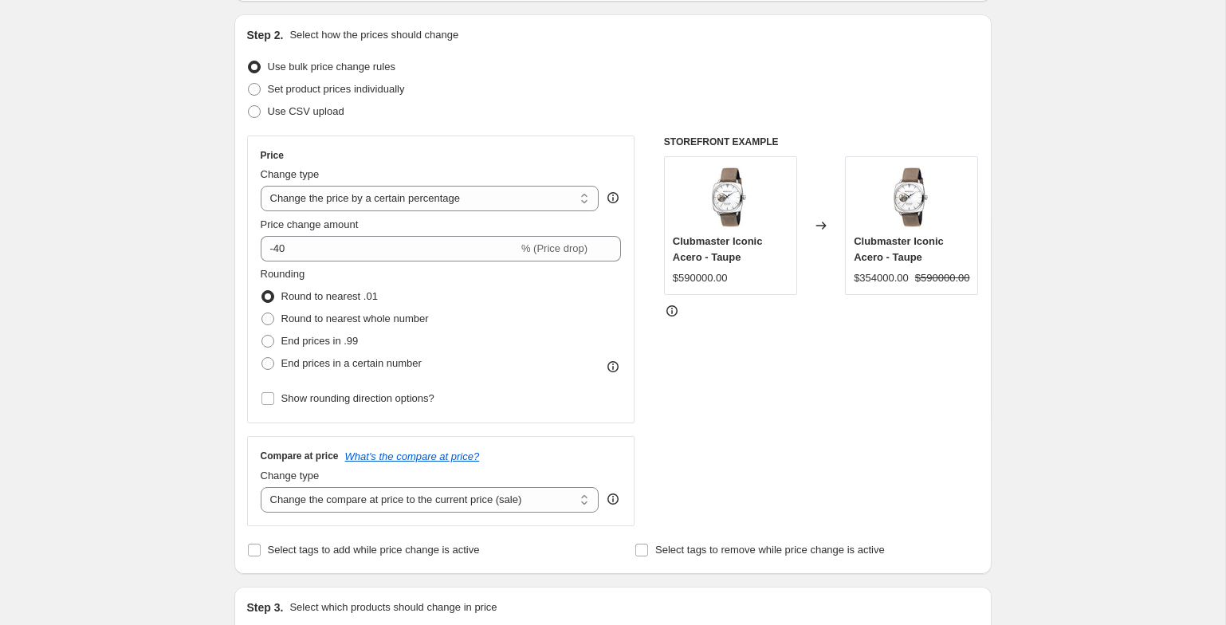
click at [738, 379] on div "STOREFRONT EXAMPLE Clubmaster Iconic Acero - Taupe $590000.00 Changed to Clubma…" at bounding box center [821, 331] width 315 height 391
click at [317, 308] on label "Round to nearest whole number" at bounding box center [345, 319] width 168 height 22
click at [262, 313] on input "Round to nearest whole number" at bounding box center [262, 313] width 1 height 1
radio input "true"
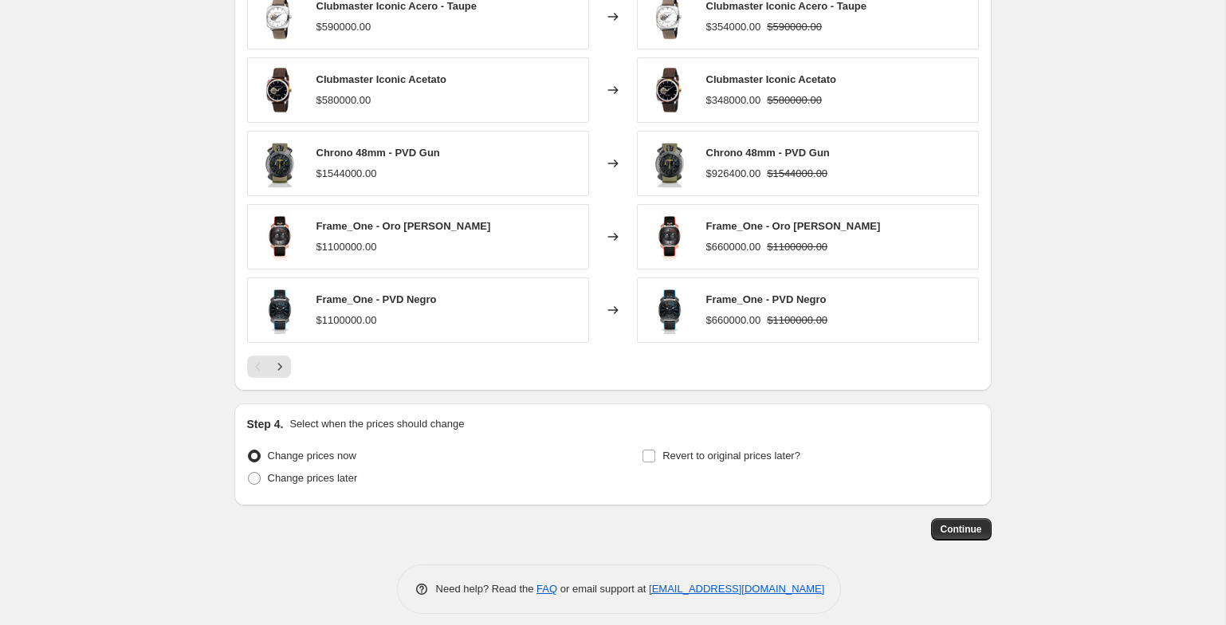
scroll to position [1148, 0]
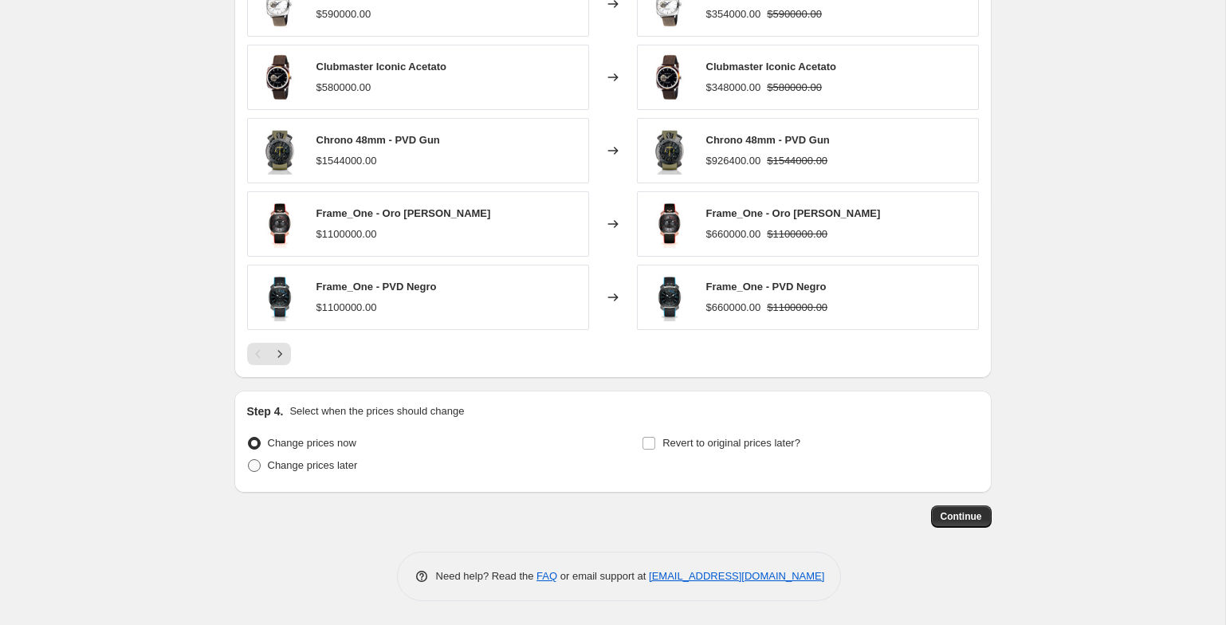
click at [311, 474] on label "Change prices later" at bounding box center [302, 466] width 111 height 22
click at [249, 460] on input "Change prices later" at bounding box center [248, 459] width 1 height 1
radio input "true"
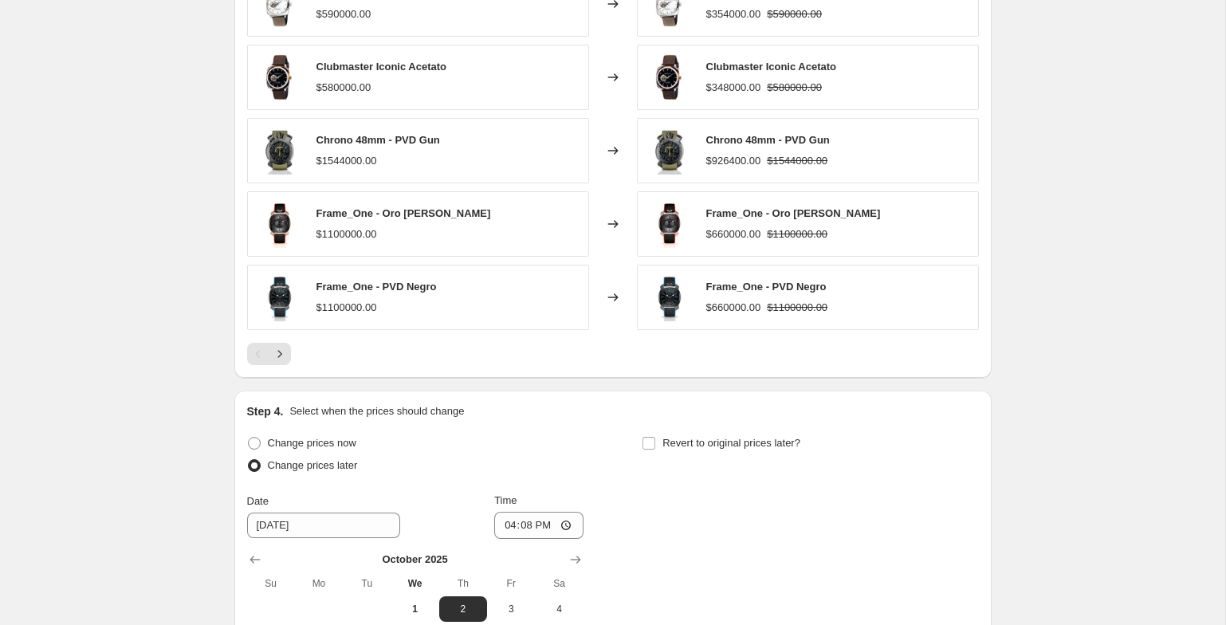
scroll to position [1421, 0]
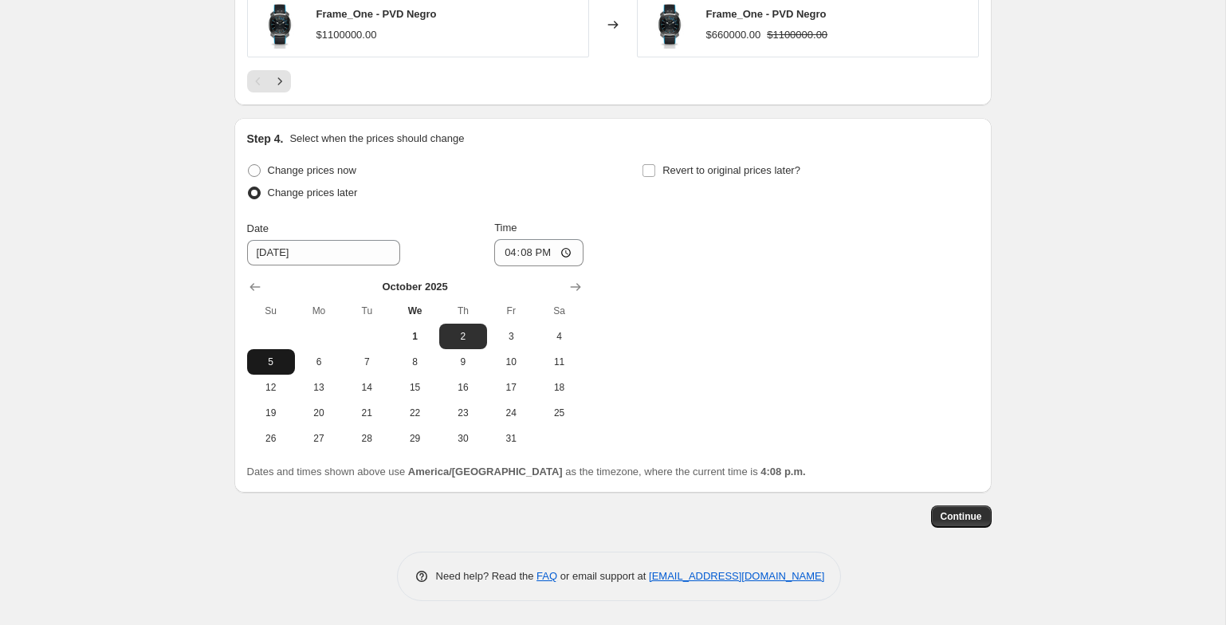
click at [259, 359] on span "5" at bounding box center [271, 362] width 35 height 13
type input "[DATE]"
click at [520, 256] on input "16:08" at bounding box center [538, 252] width 89 height 27
click at [504, 255] on input "16:08" at bounding box center [538, 252] width 89 height 27
type input "23:40"
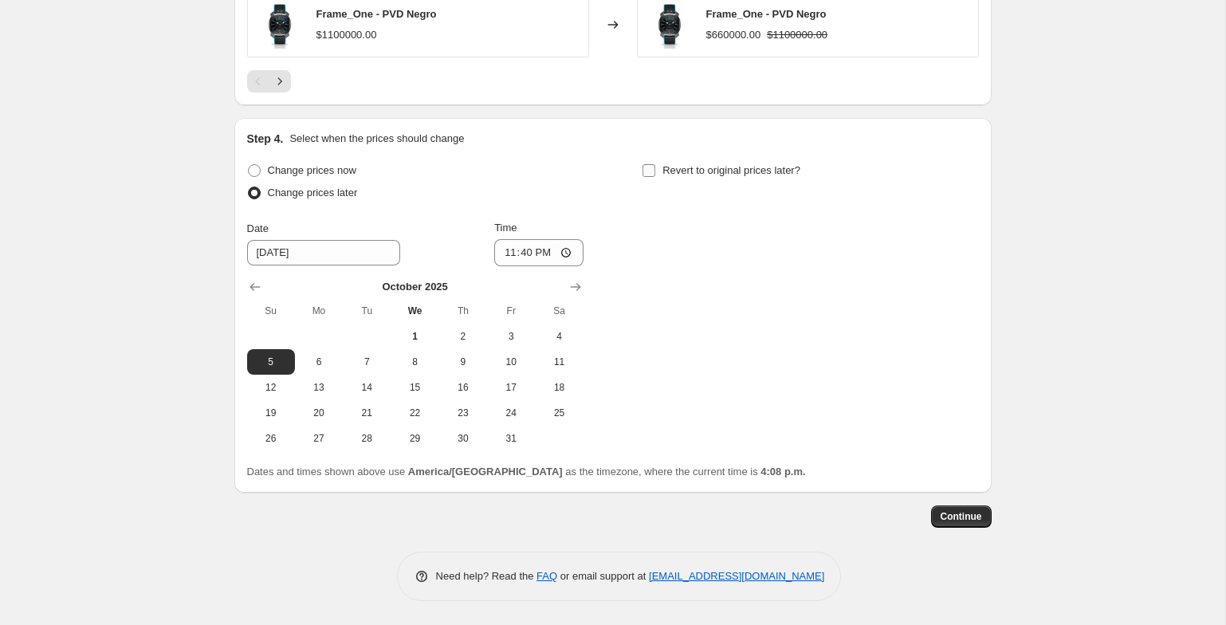
click at [695, 159] on label "Revert to original prices later?" at bounding box center [721, 170] width 159 height 22
click at [655, 164] on input "Revert to original prices later?" at bounding box center [649, 170] width 13 height 13
checkbox input "true"
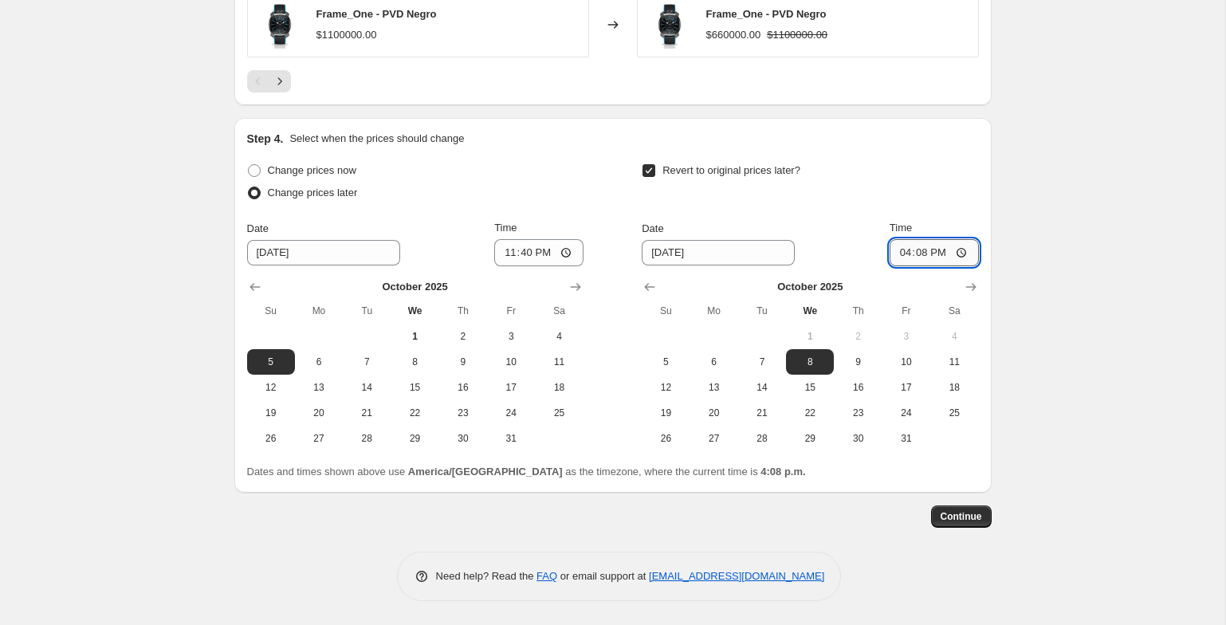
click at [890, 248] on input "16:08" at bounding box center [934, 252] width 89 height 27
type input "23:59"
click at [986, 516] on button "Continue" at bounding box center [961, 517] width 61 height 22
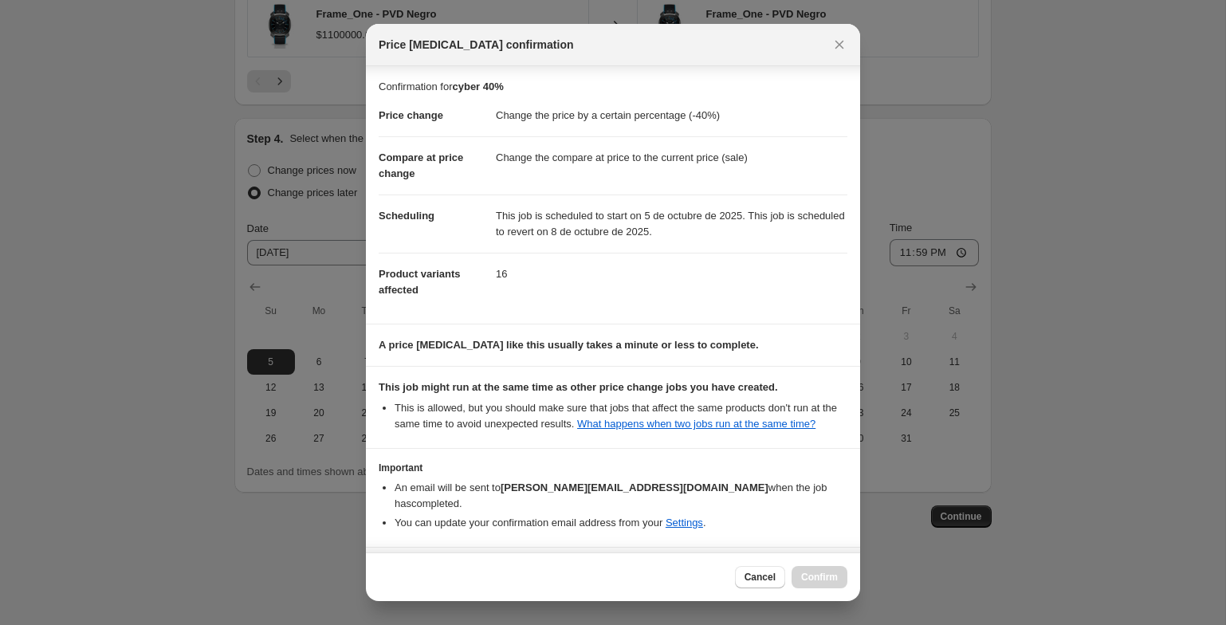
scroll to position [59, 0]
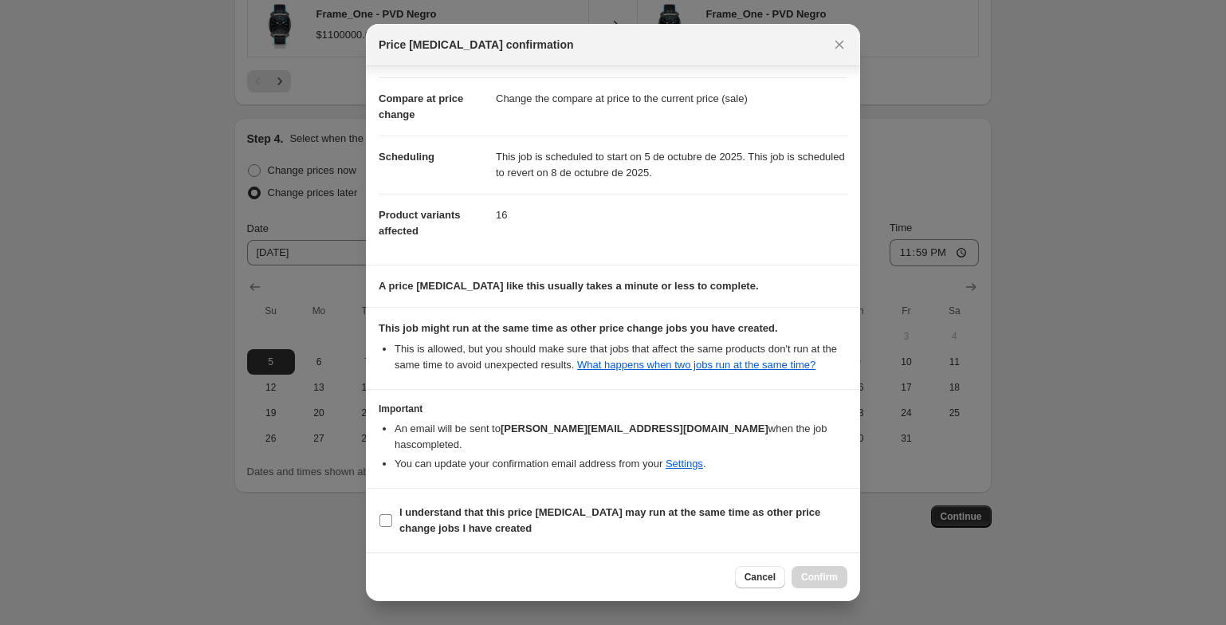
click at [632, 522] on span "I understand that this price [MEDICAL_DATA] may run at the same time as other p…" at bounding box center [624, 521] width 448 height 32
click at [392, 522] on input "I understand that this price [MEDICAL_DATA] may run at the same time as other p…" at bounding box center [386, 520] width 13 height 13
checkbox input "true"
click at [821, 573] on span "Confirm" at bounding box center [819, 577] width 37 height 13
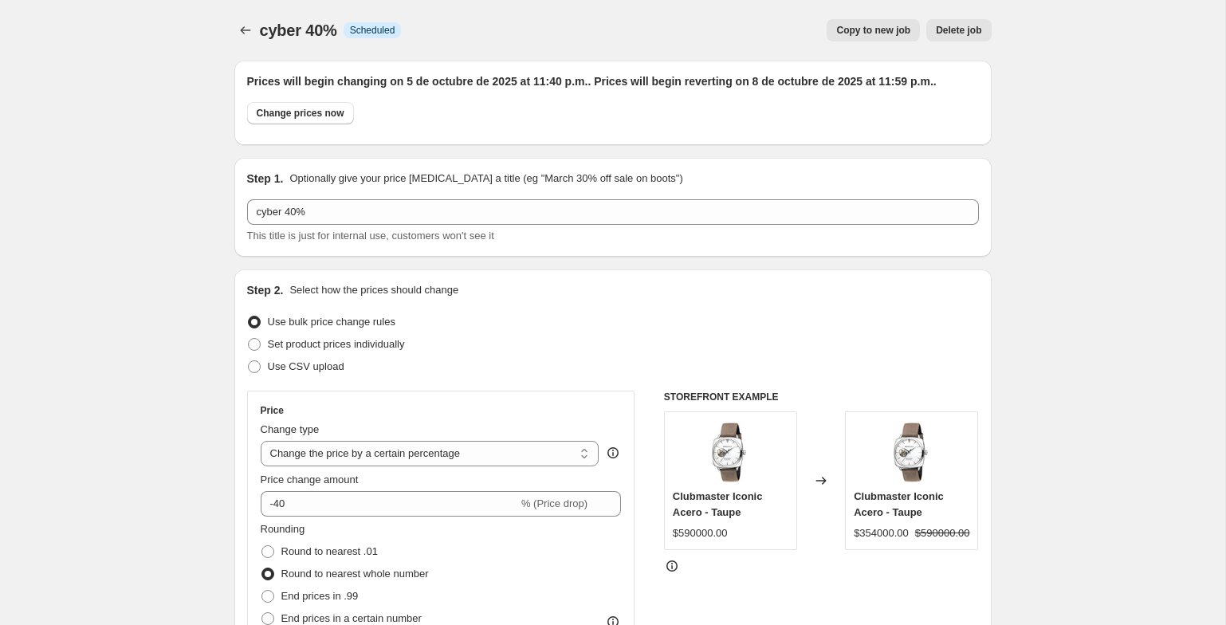
click at [249, 26] on icon "Price change jobs" at bounding box center [246, 30] width 16 height 16
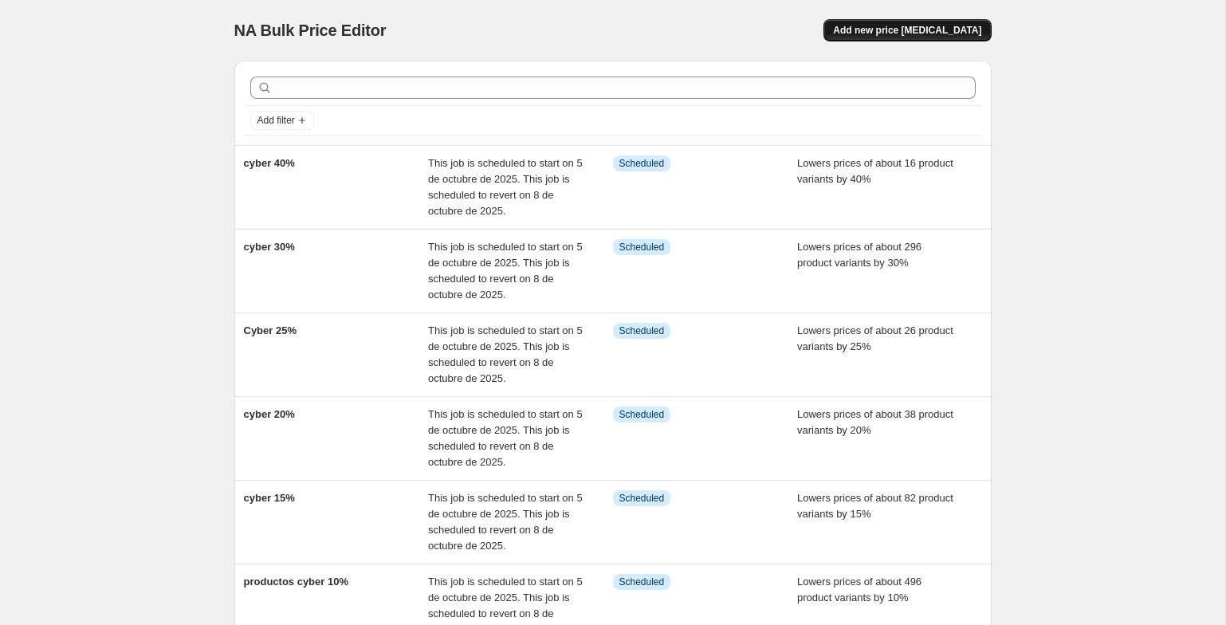
click at [904, 33] on span "Add new price [MEDICAL_DATA]" at bounding box center [907, 30] width 148 height 13
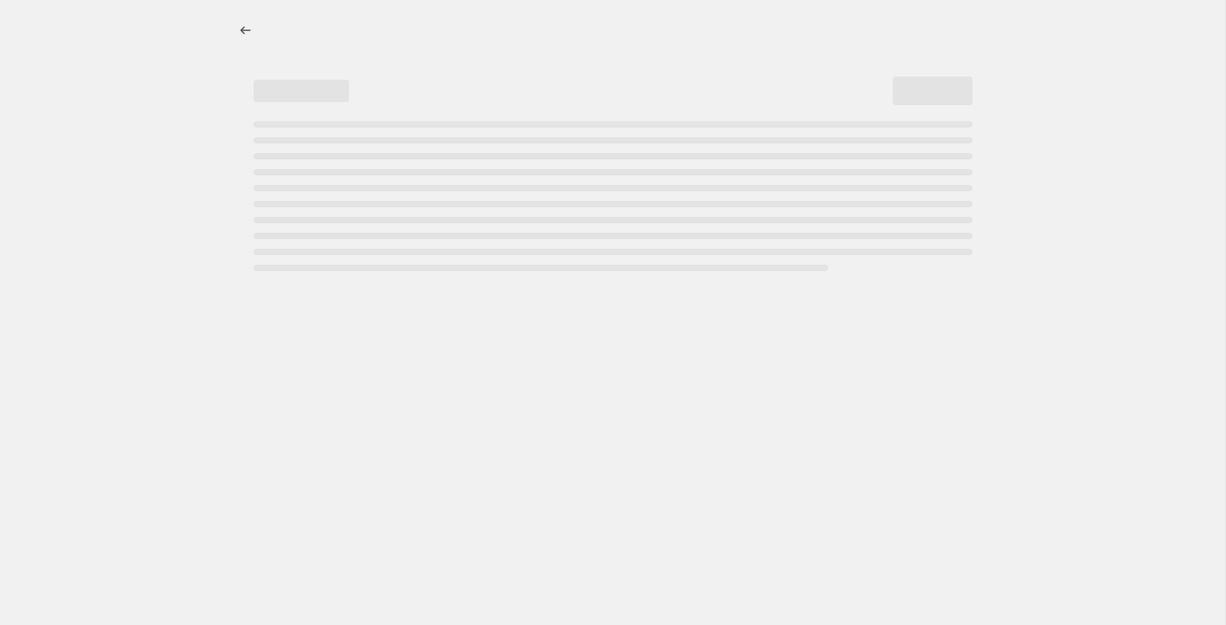
select select "percentage"
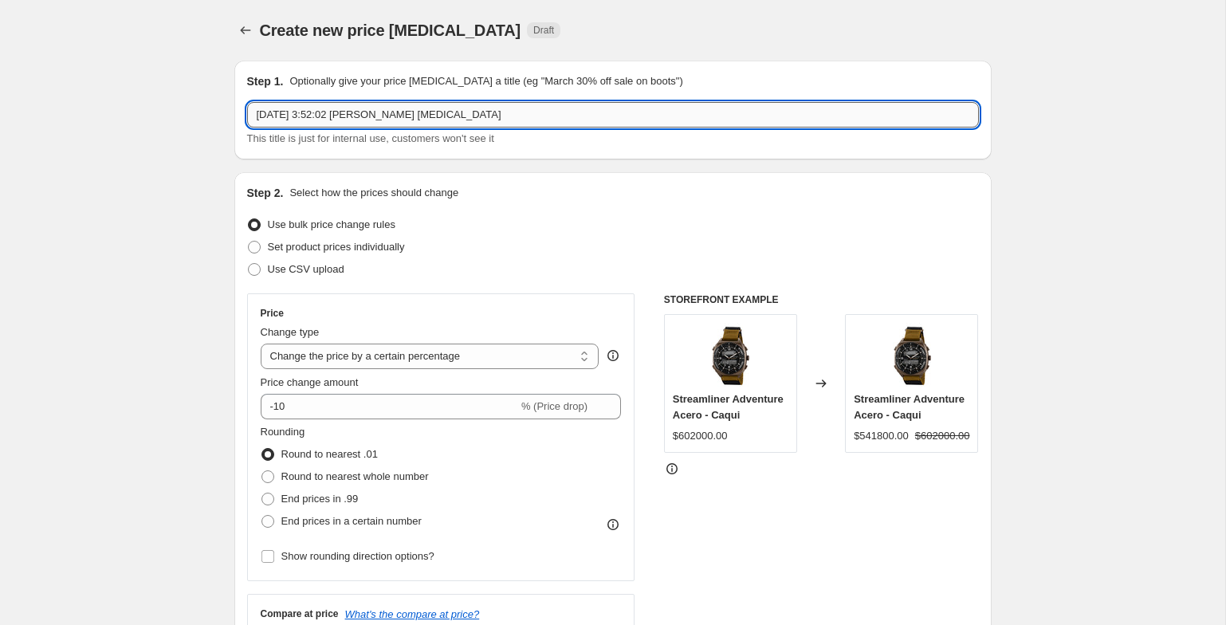
click at [356, 112] on input "[DATE] 3:52:02 [PERSON_NAME] [MEDICAL_DATA]" at bounding box center [613, 115] width 732 height 26
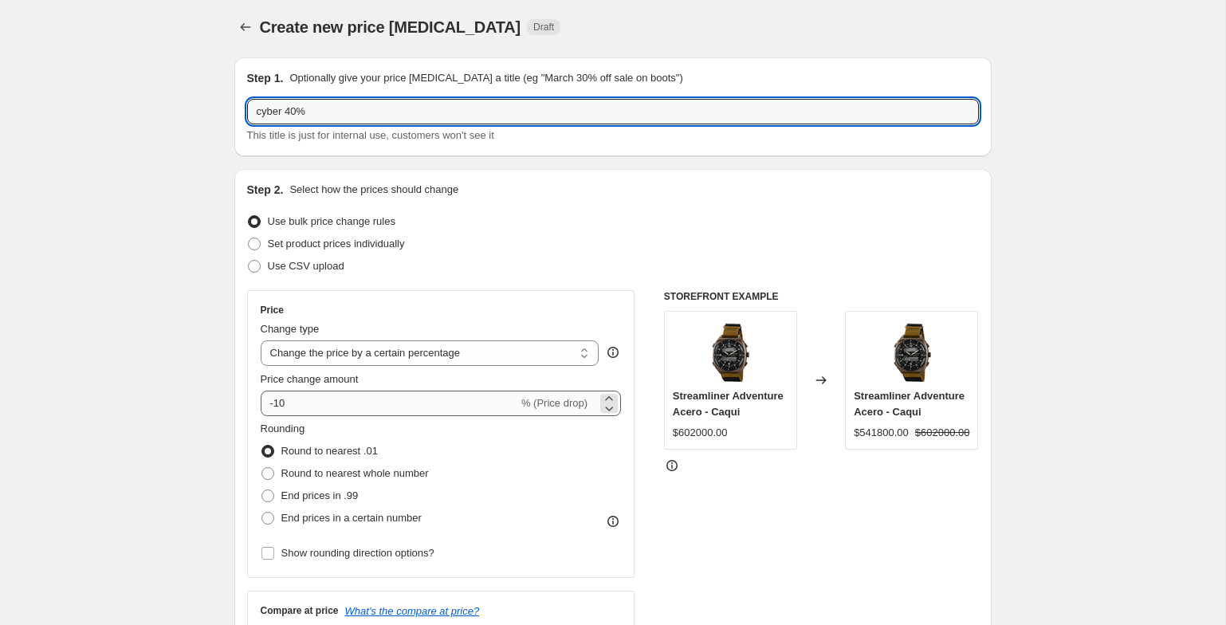
type input "cyber 40%"
click at [341, 400] on input "-10" at bounding box center [390, 404] width 258 height 26
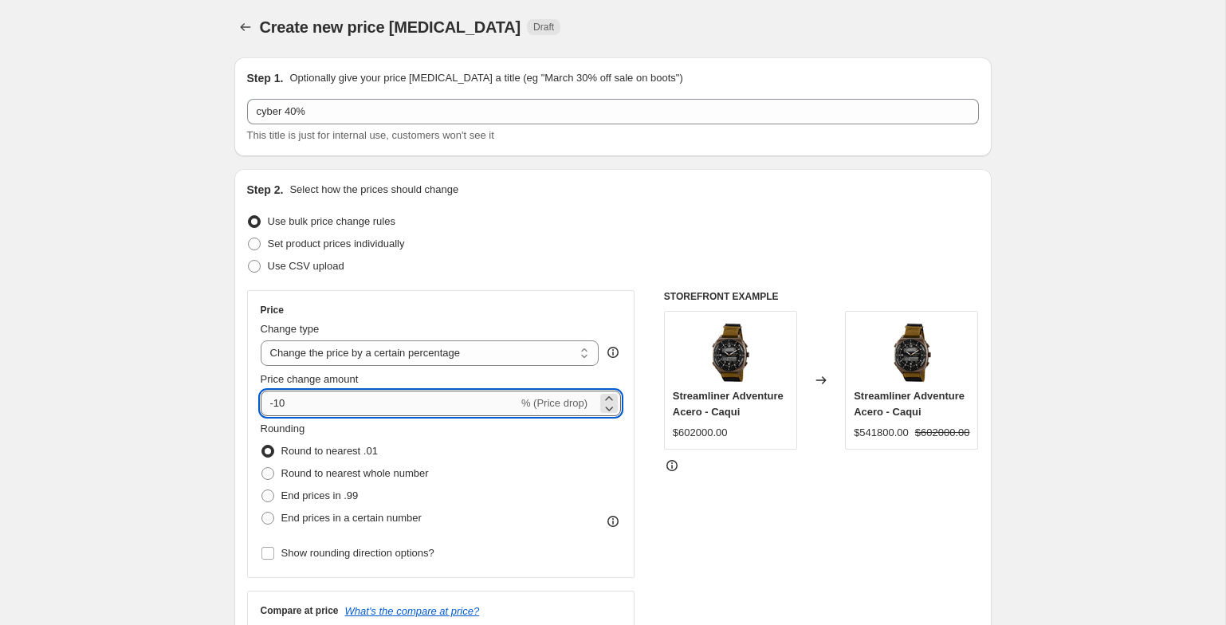
type input "-1"
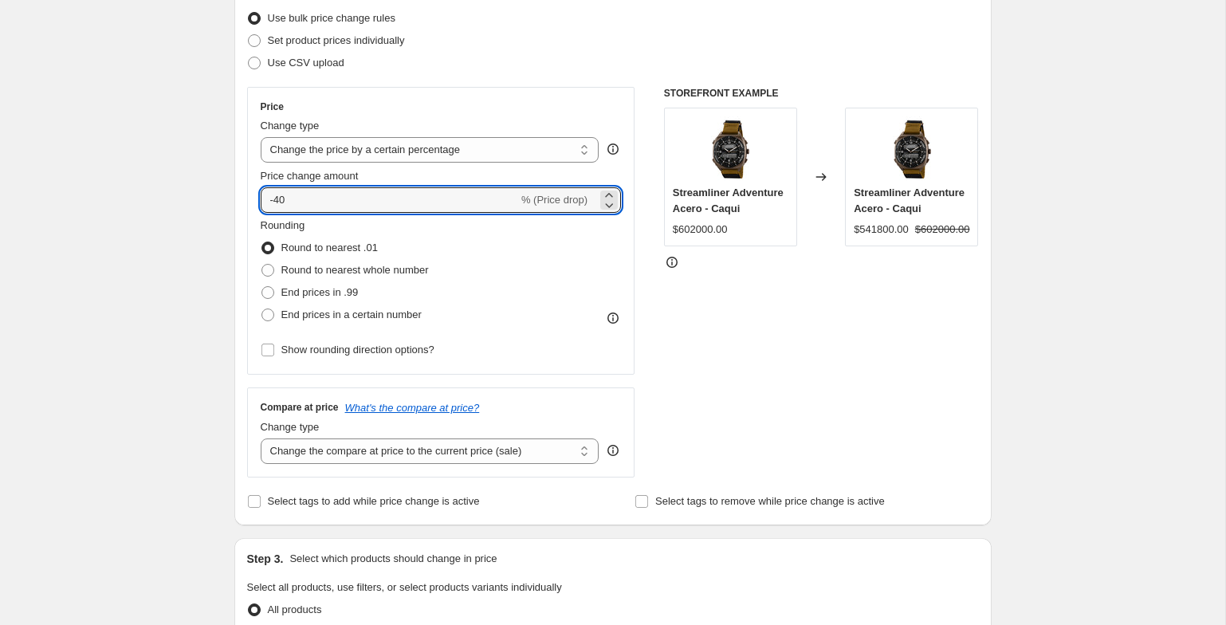
scroll to position [342, 0]
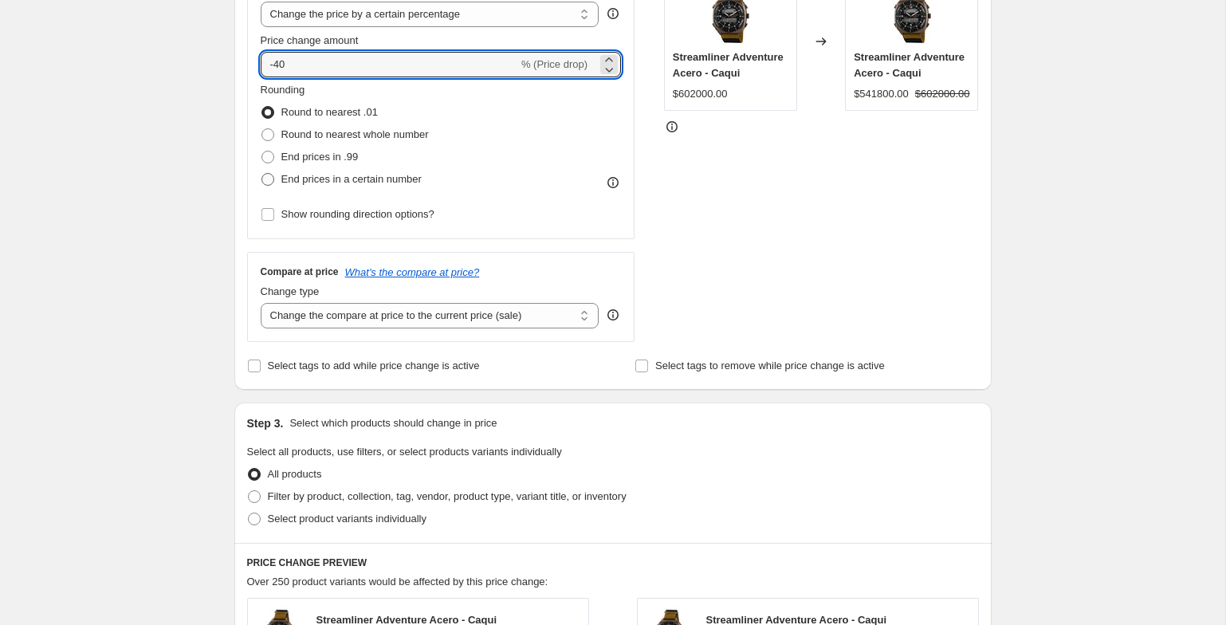
type input "-4"
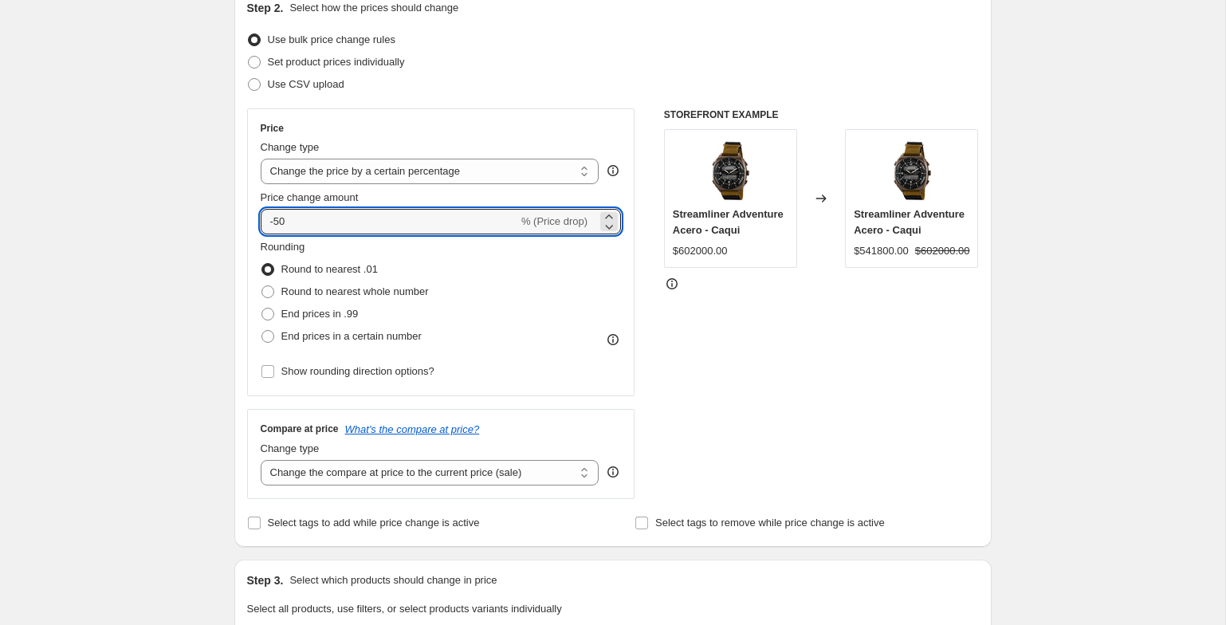
scroll to position [0, 0]
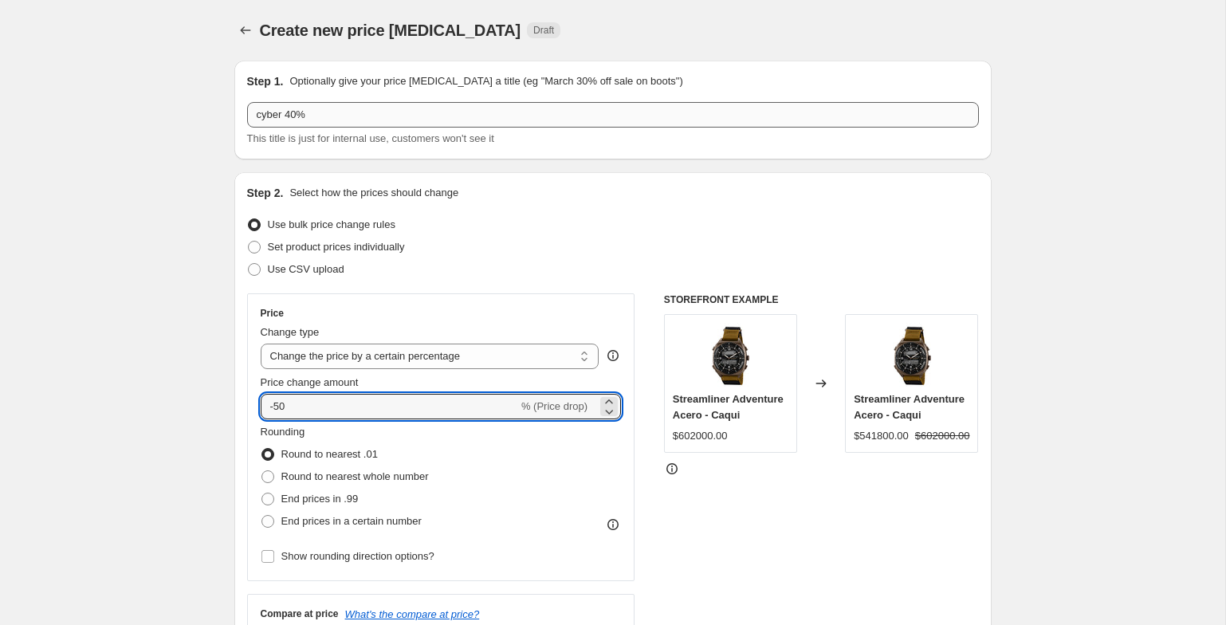
type input "-50"
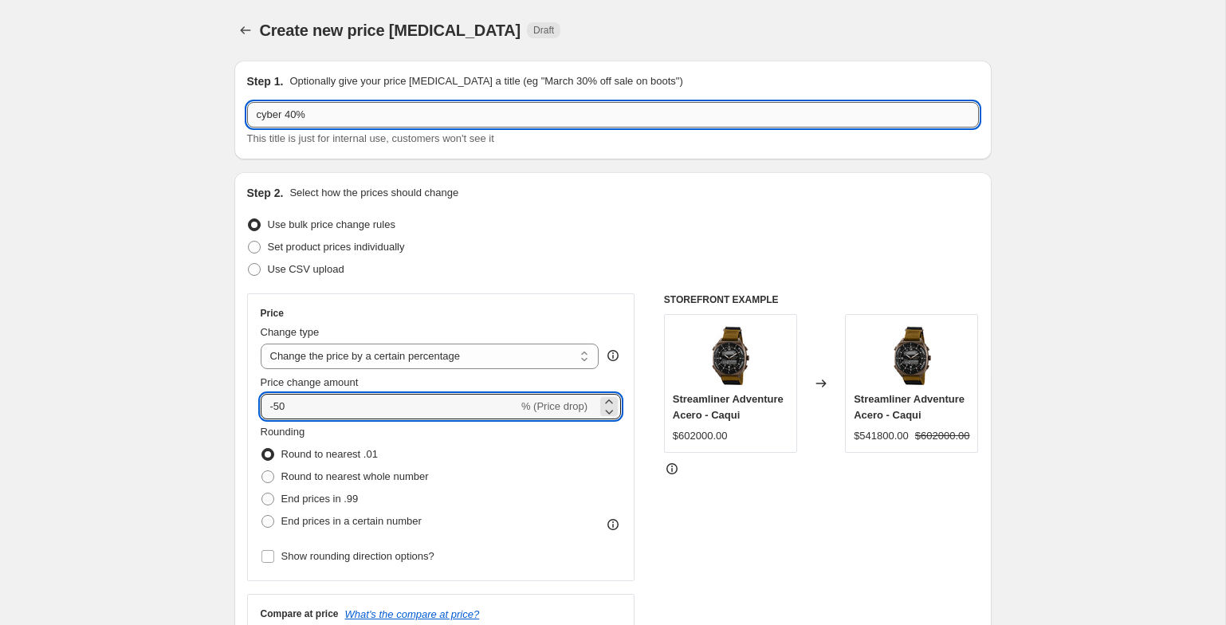
click at [305, 112] on input "cyber 40%" at bounding box center [613, 115] width 732 height 26
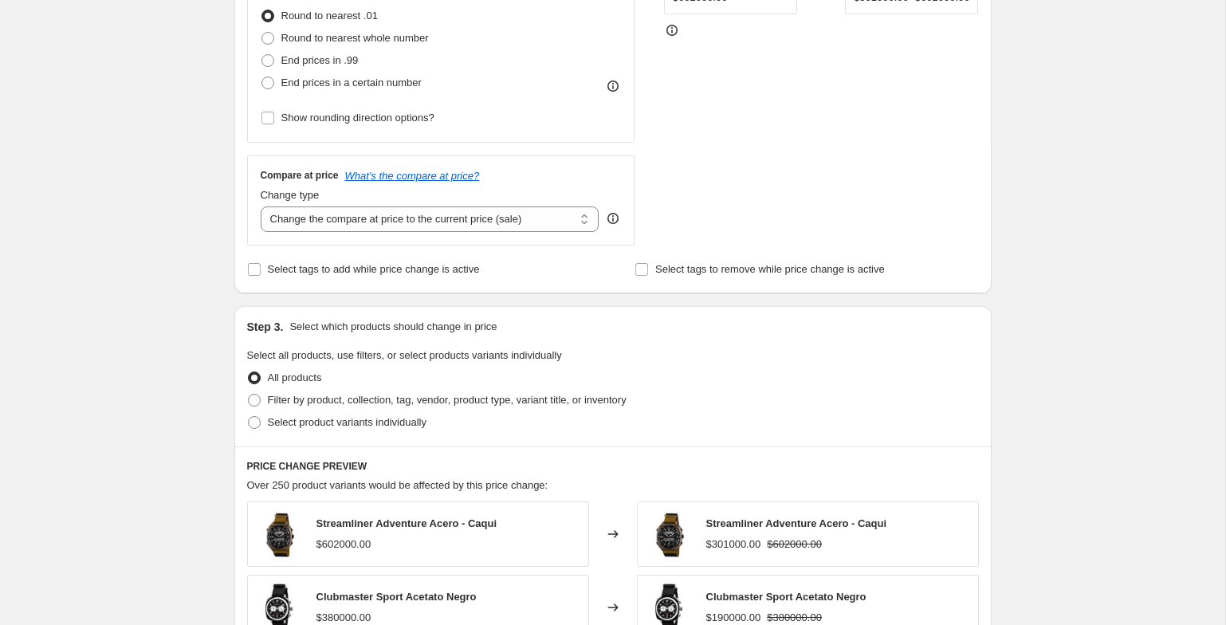
scroll to position [424, 0]
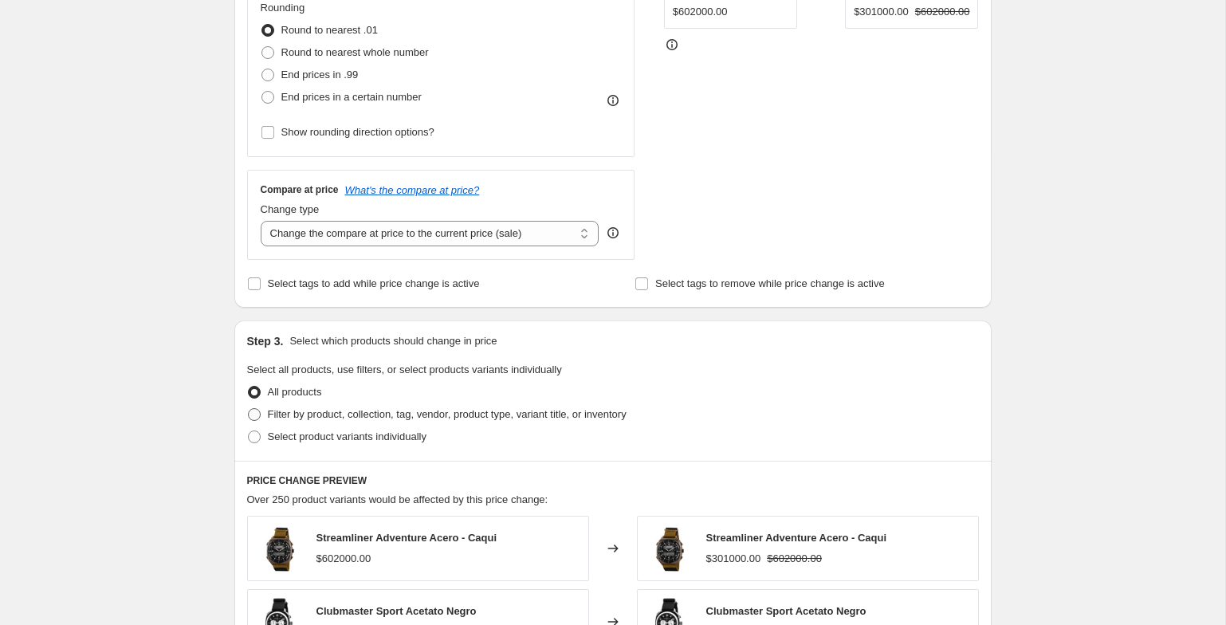
type input "cyber 50%"
click at [299, 411] on span "Filter by product, collection, tag, vendor, product type, variant title, or inv…" at bounding box center [447, 414] width 359 height 12
click at [249, 409] on input "Filter by product, collection, tag, vendor, product type, variant title, or inv…" at bounding box center [248, 408] width 1 height 1
radio input "true"
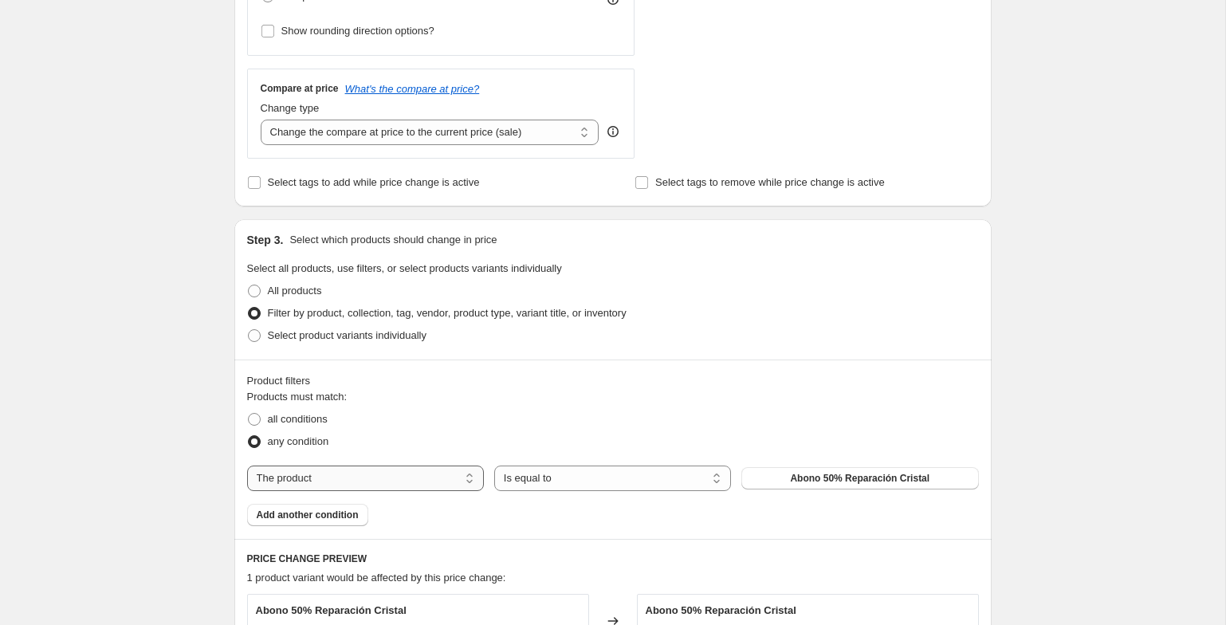
scroll to position [551, 0]
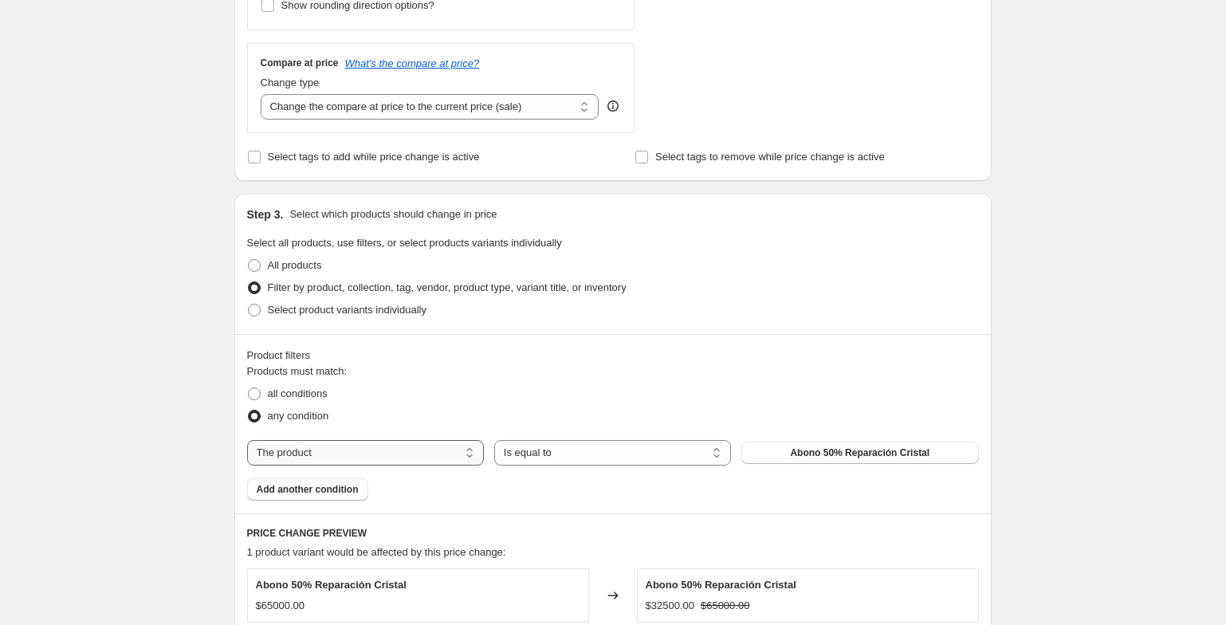
click at [321, 451] on select "The product The product's collection The product's tag The product's vendor The…" at bounding box center [365, 453] width 237 height 26
select select "tag"
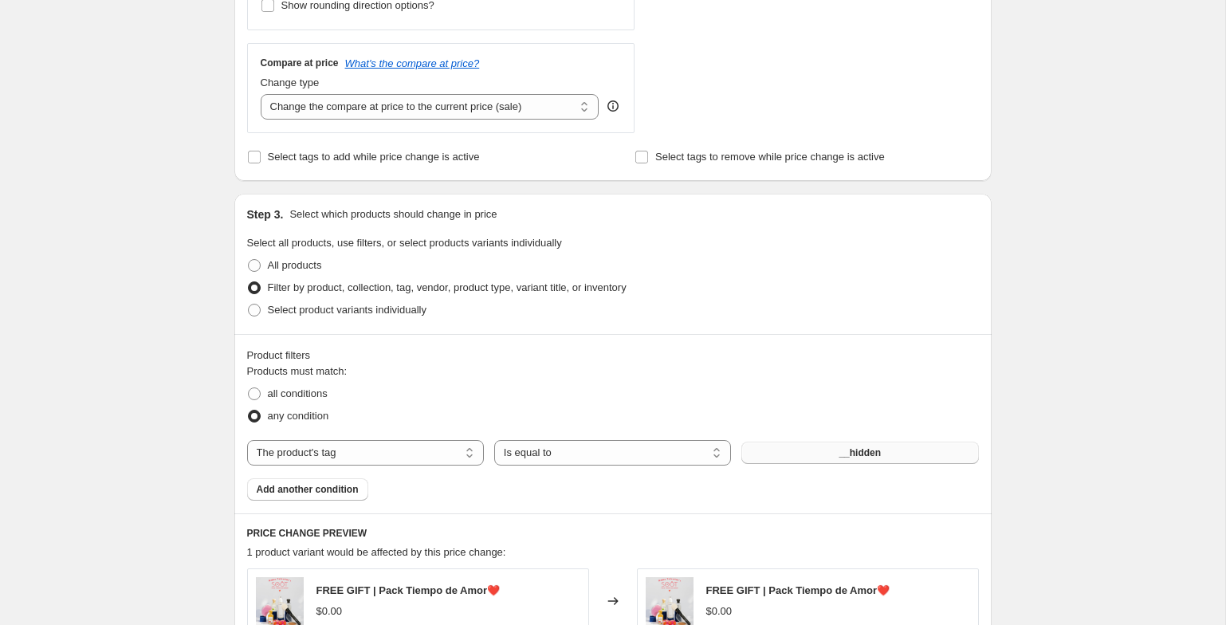
click at [857, 455] on span "__hidden" at bounding box center [860, 453] width 42 height 13
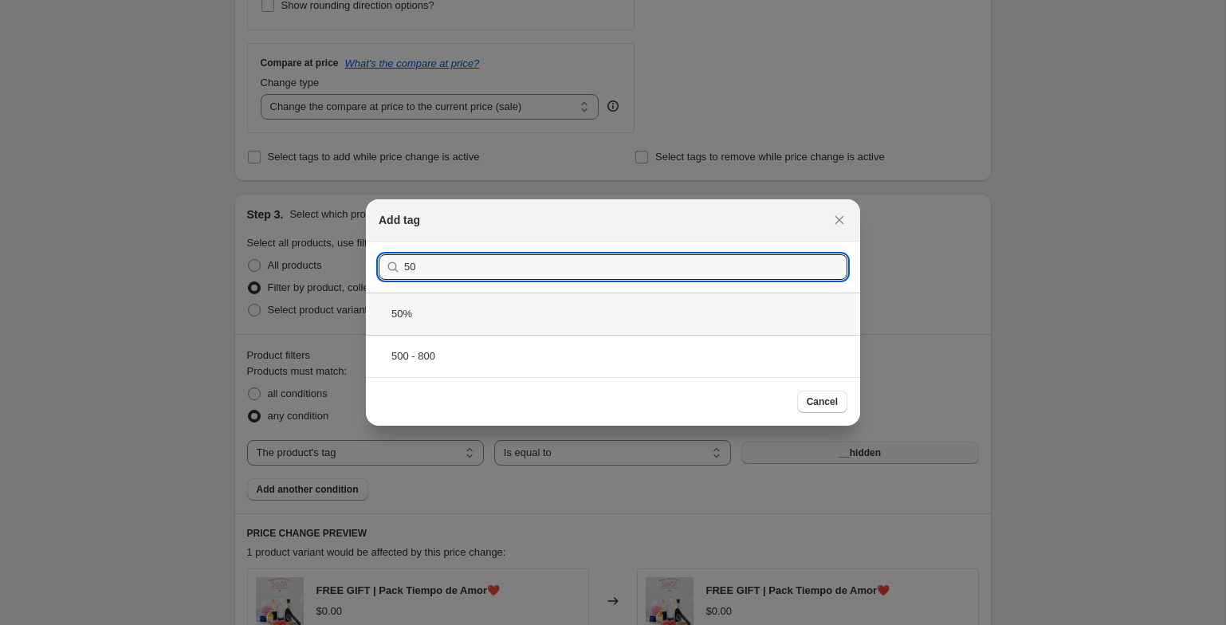
type input "50"
click at [552, 311] on div "50%" at bounding box center [613, 314] width 494 height 42
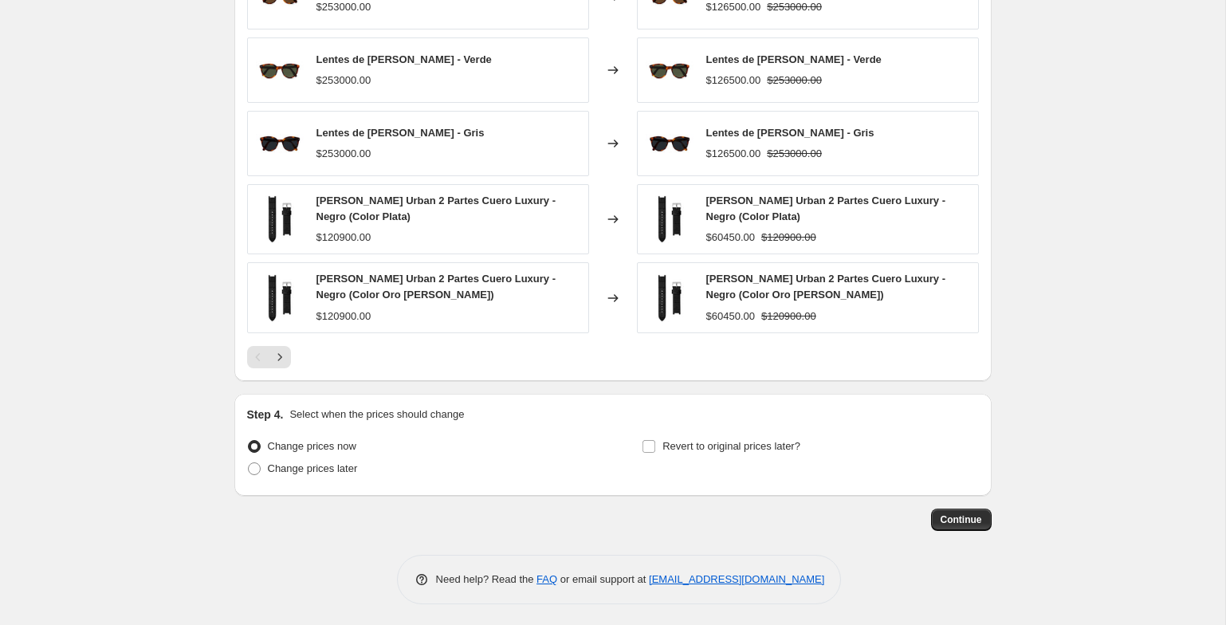
scroll to position [1159, 0]
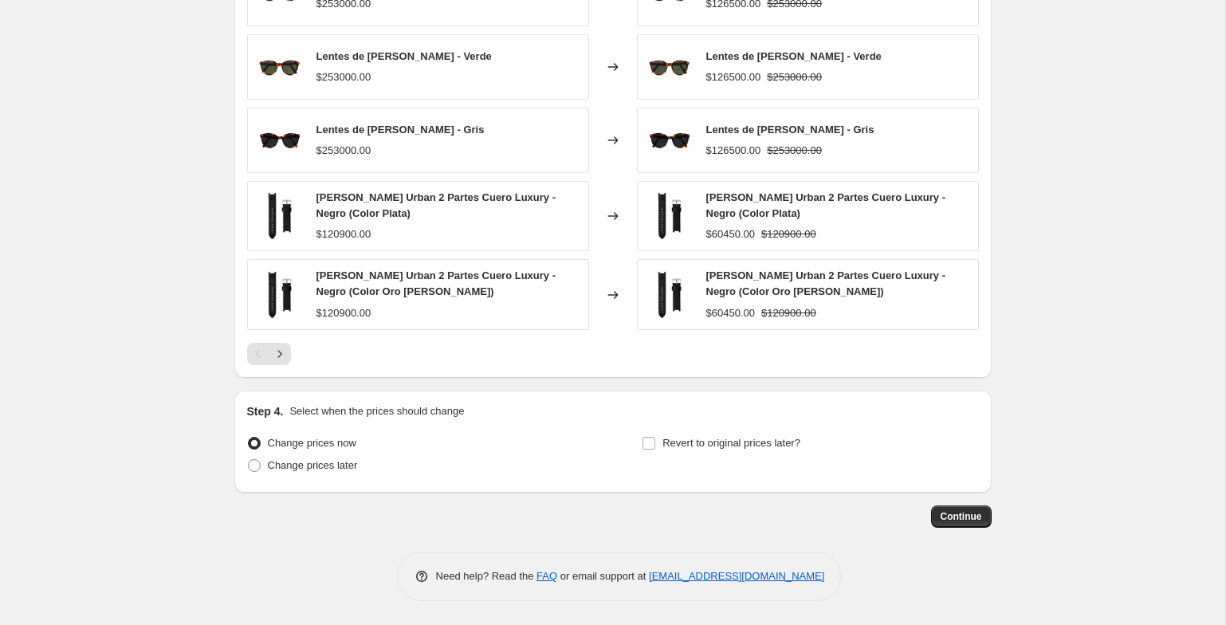
click at [341, 454] on label "Change prices now" at bounding box center [301, 443] width 109 height 22
click at [249, 438] on input "Change prices now" at bounding box center [248, 437] width 1 height 1
click at [342, 462] on span "Change prices later" at bounding box center [313, 465] width 90 height 12
click at [249, 460] on input "Change prices later" at bounding box center [248, 459] width 1 height 1
radio input "true"
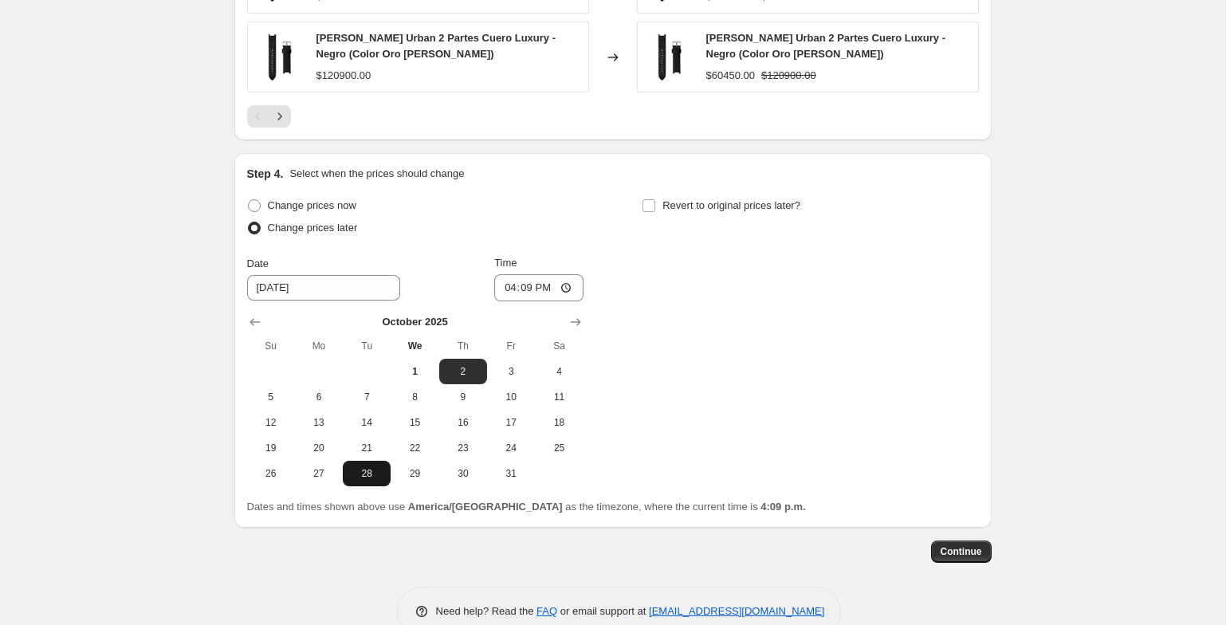
scroll to position [1397, 0]
click at [274, 403] on button "5" at bounding box center [271, 397] width 48 height 26
type input "[DATE]"
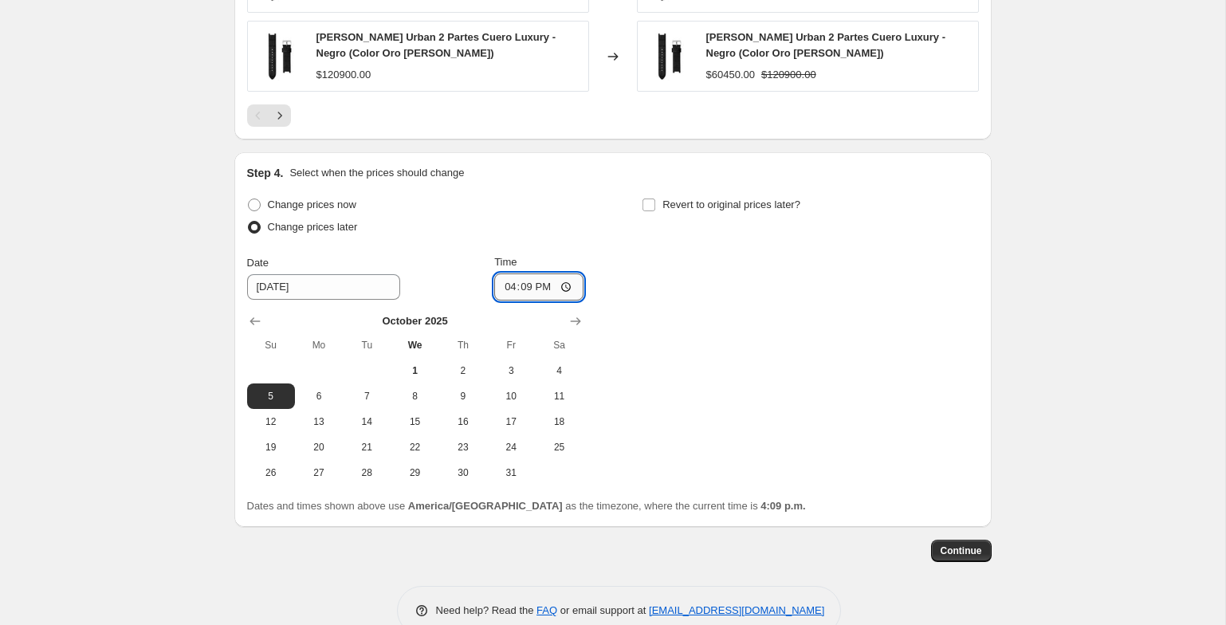
click at [502, 279] on input "16:09" at bounding box center [538, 287] width 89 height 27
type input "23:40"
click at [644, 213] on label "Revert to original prices later?" at bounding box center [721, 205] width 159 height 22
click at [644, 211] on input "Revert to original prices later?" at bounding box center [649, 205] width 13 height 13
checkbox input "true"
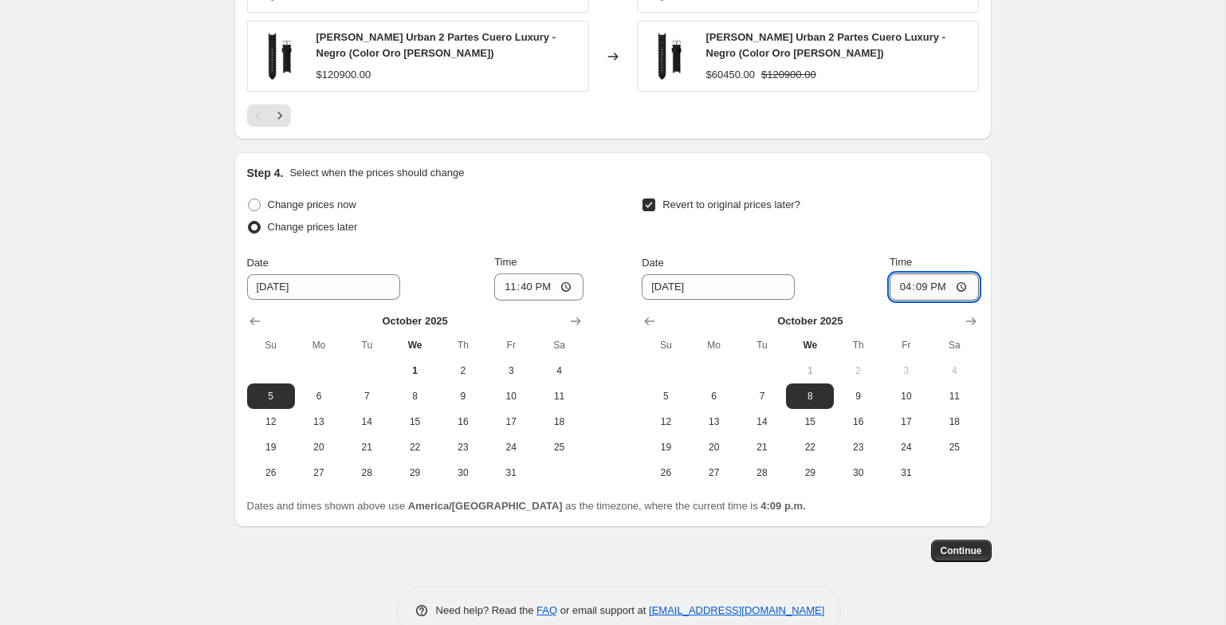
click at [896, 291] on input "16:09" at bounding box center [934, 287] width 89 height 27
type input "23:59"
click at [965, 545] on button "Continue" at bounding box center [961, 551] width 61 height 22
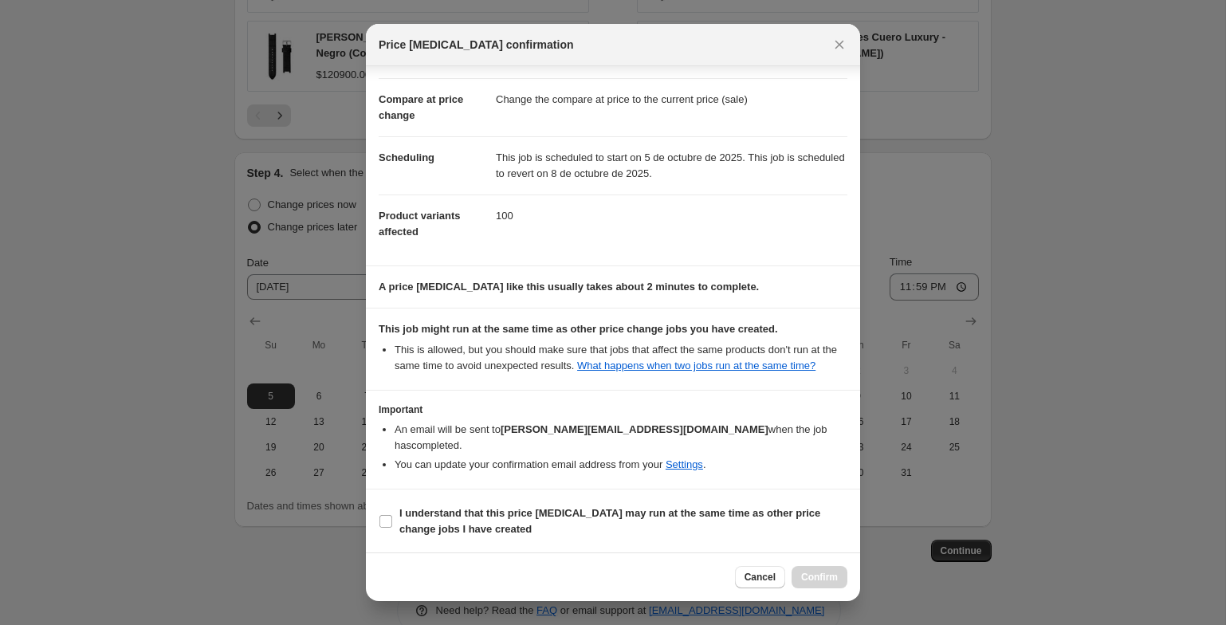
scroll to position [59, 0]
click at [503, 514] on b "I understand that this price [MEDICAL_DATA] may run at the same time as other p…" at bounding box center [610, 520] width 421 height 28
click at [392, 514] on input "I understand that this price [MEDICAL_DATA] may run at the same time as other p…" at bounding box center [386, 520] width 13 height 13
checkbox input "true"
click at [819, 573] on span "Confirm" at bounding box center [819, 577] width 37 height 13
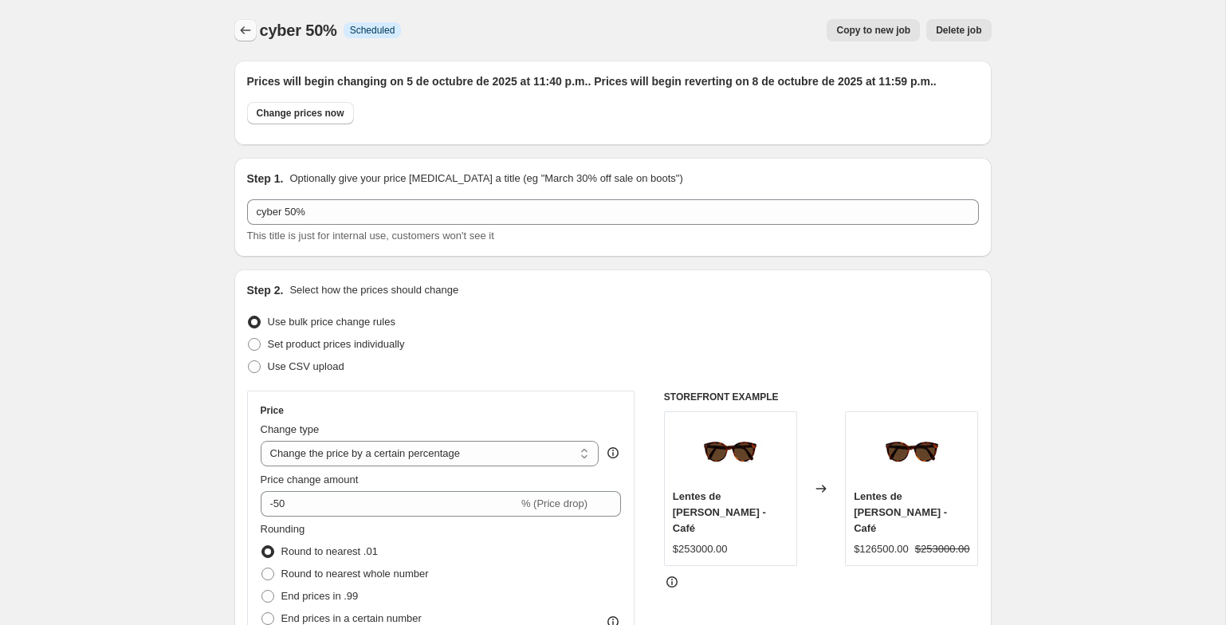
click at [254, 26] on button "Price change jobs" at bounding box center [245, 30] width 22 height 22
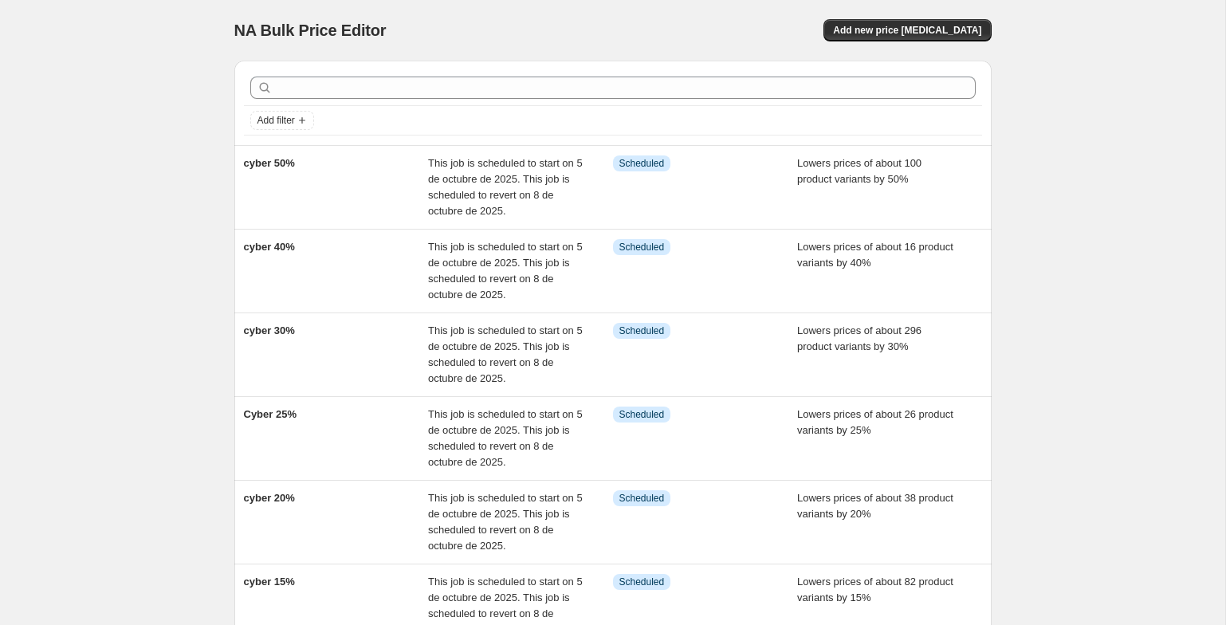
click at [895, 53] on div "NA Bulk Price Editor. This page is ready NA Bulk Price Editor Add new price [ME…" at bounding box center [613, 30] width 758 height 61
click at [899, 46] on div "NA Bulk Price Editor. This page is ready NA Bulk Price Editor Add new price [ME…" at bounding box center [613, 30] width 758 height 61
click at [903, 30] on span "Add new price [MEDICAL_DATA]" at bounding box center [907, 30] width 148 height 13
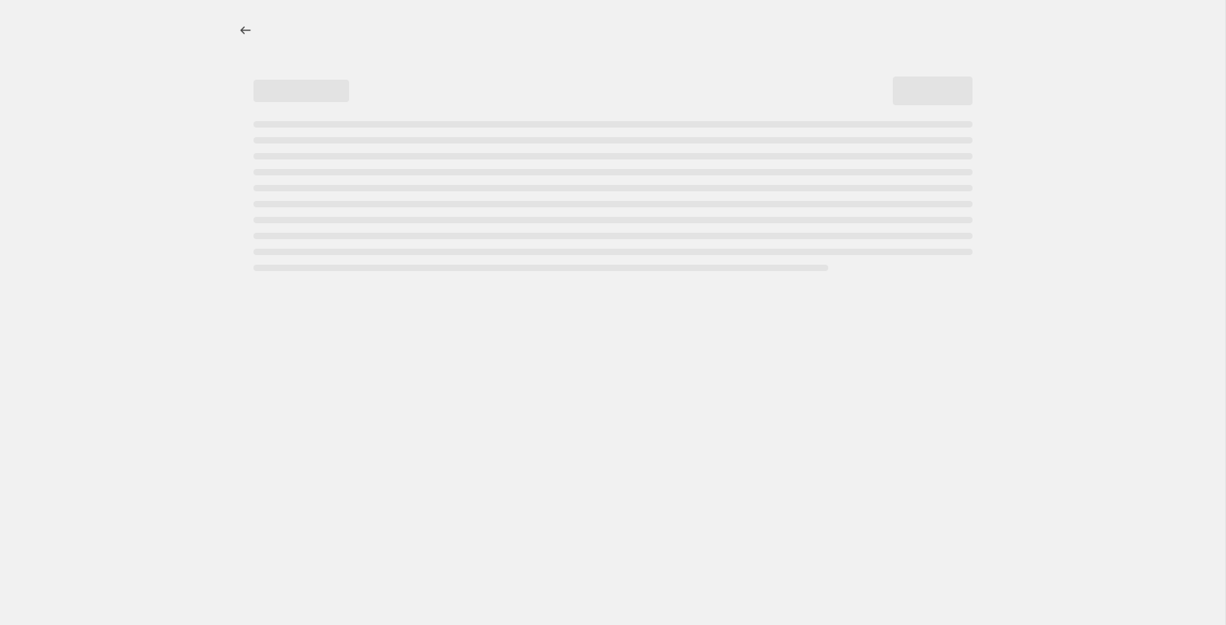
select select "percentage"
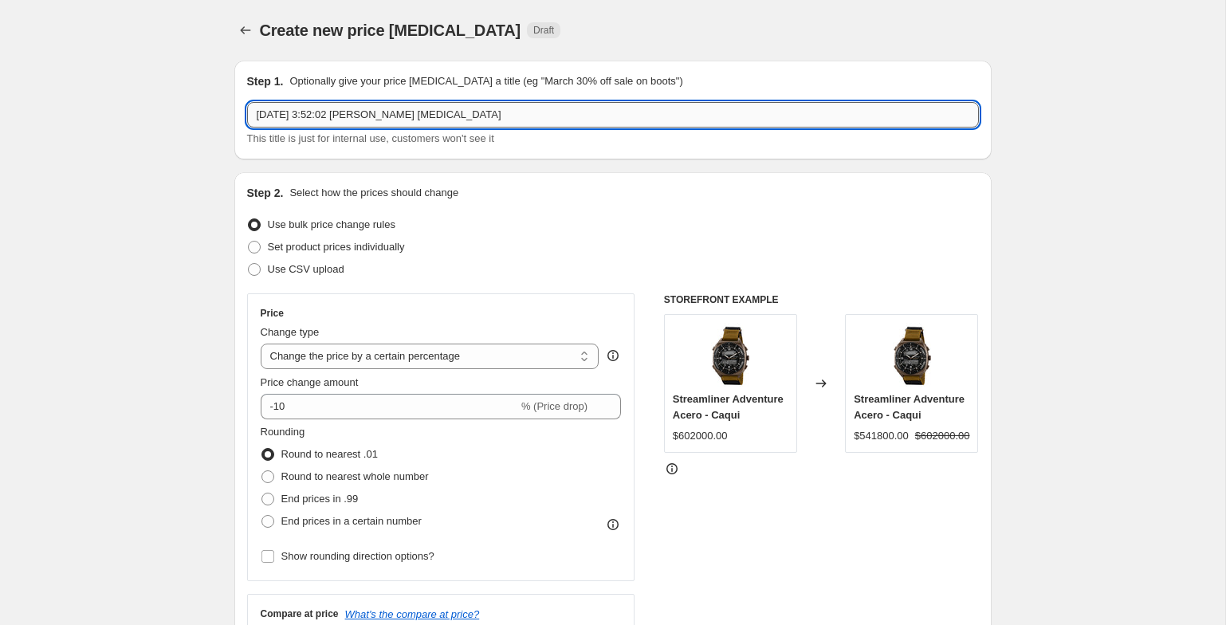
click at [327, 112] on input "[DATE] 3:52:02 [PERSON_NAME] [MEDICAL_DATA]" at bounding box center [613, 115] width 732 height 26
type input "Cyber 60%"
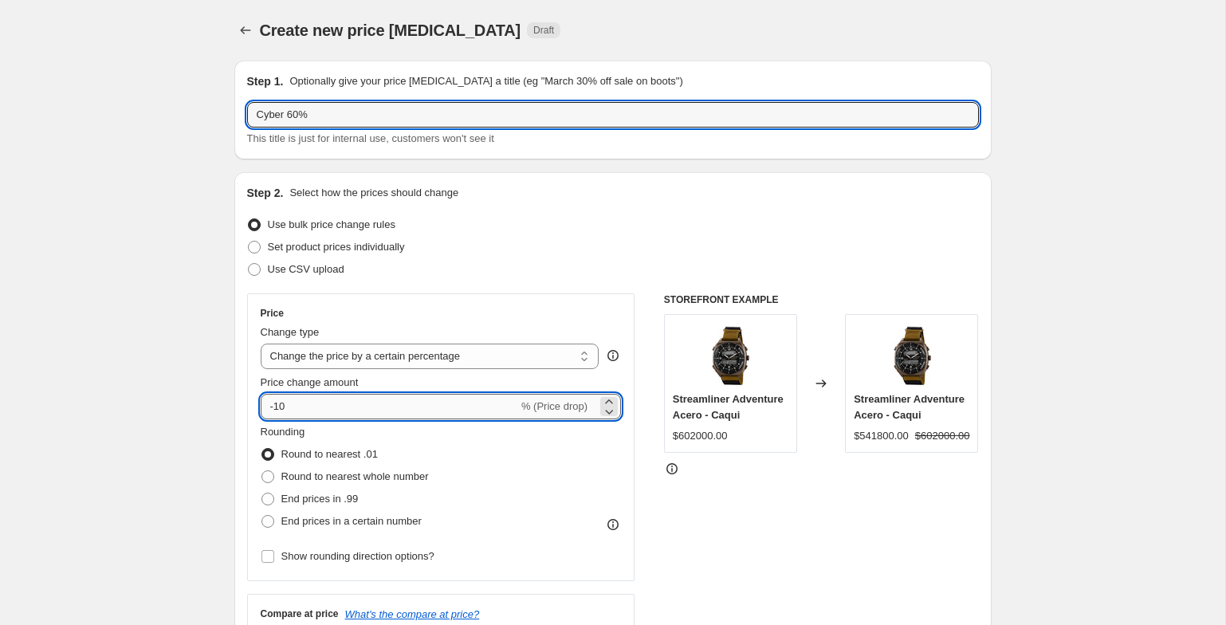
click at [343, 410] on input "-10" at bounding box center [390, 407] width 258 height 26
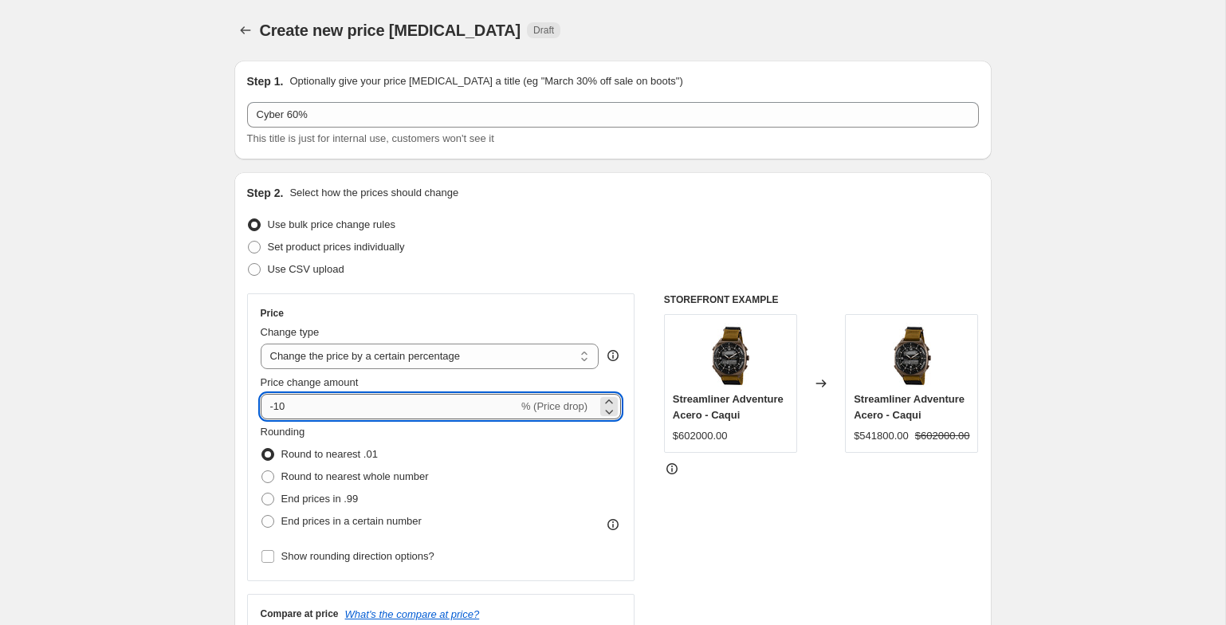
type input "-1"
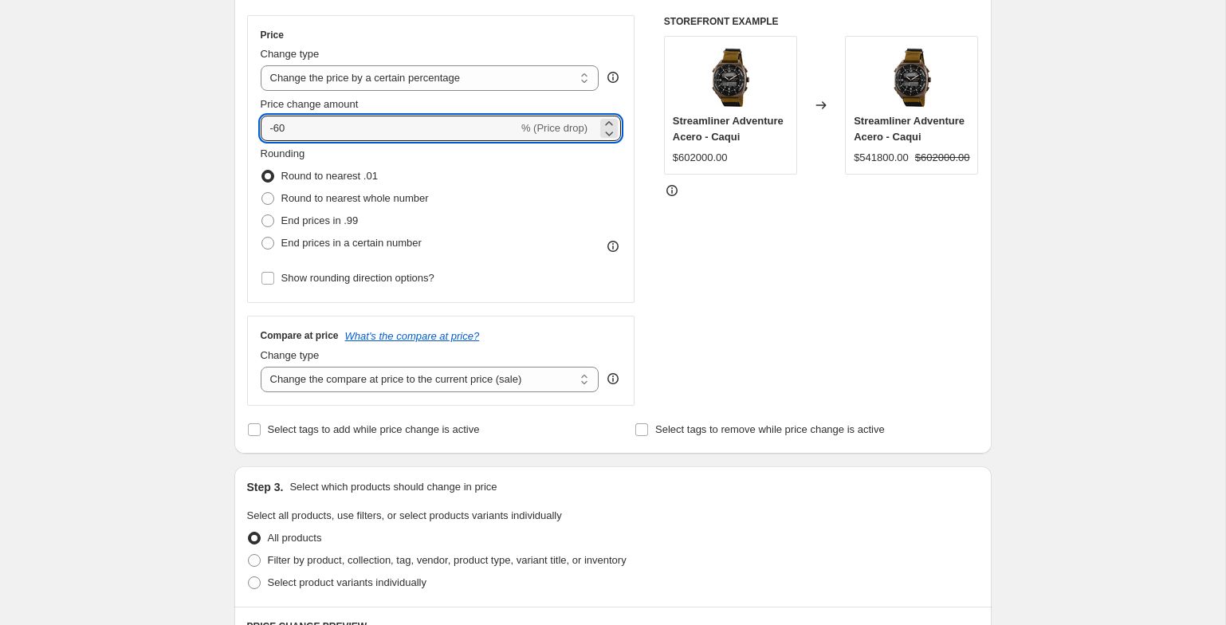
scroll to position [299, 0]
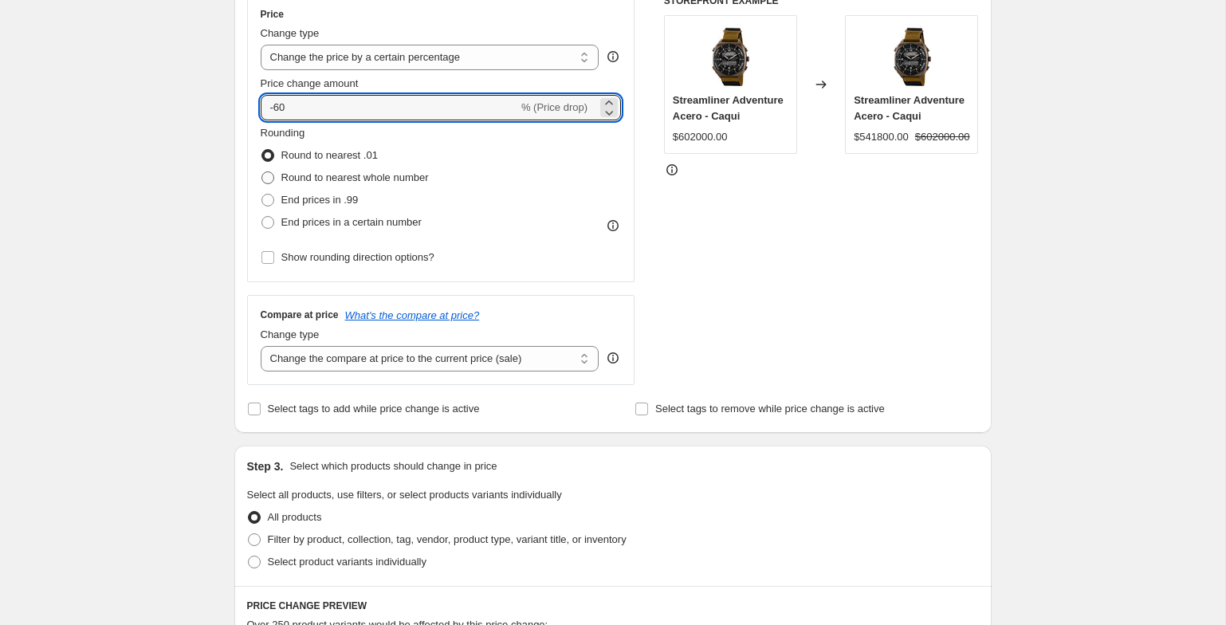
type input "-60"
click at [304, 185] on span "Round to nearest whole number" at bounding box center [355, 178] width 148 height 16
click at [262, 172] on input "Round to nearest whole number" at bounding box center [262, 171] width 1 height 1
radio input "true"
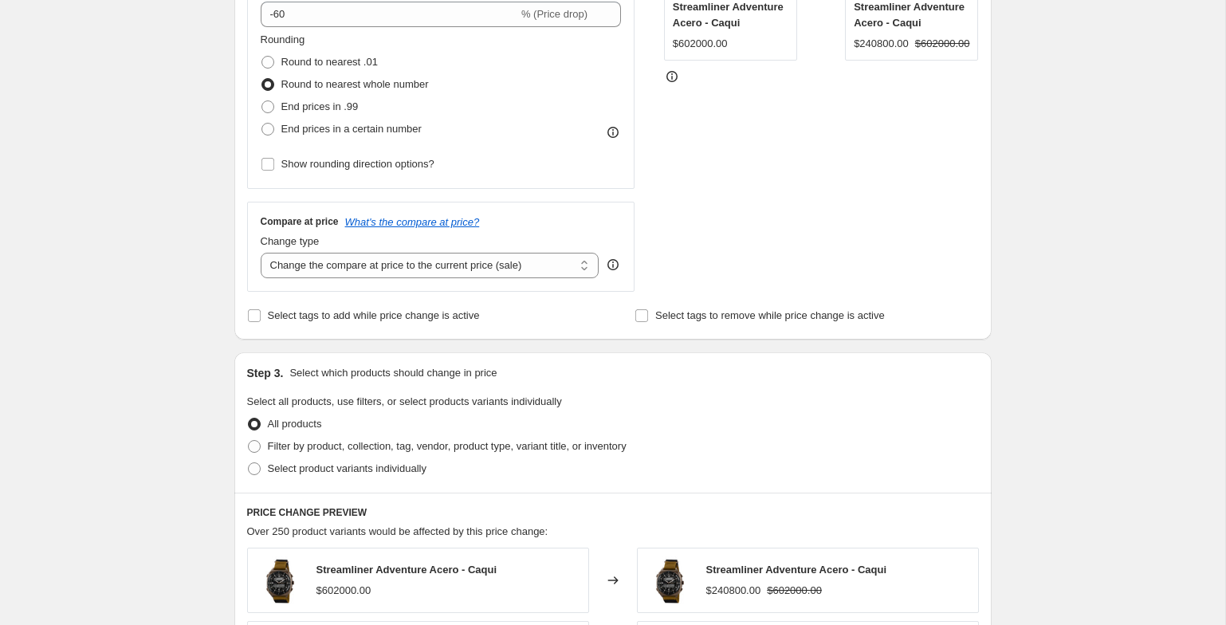
scroll to position [421, 0]
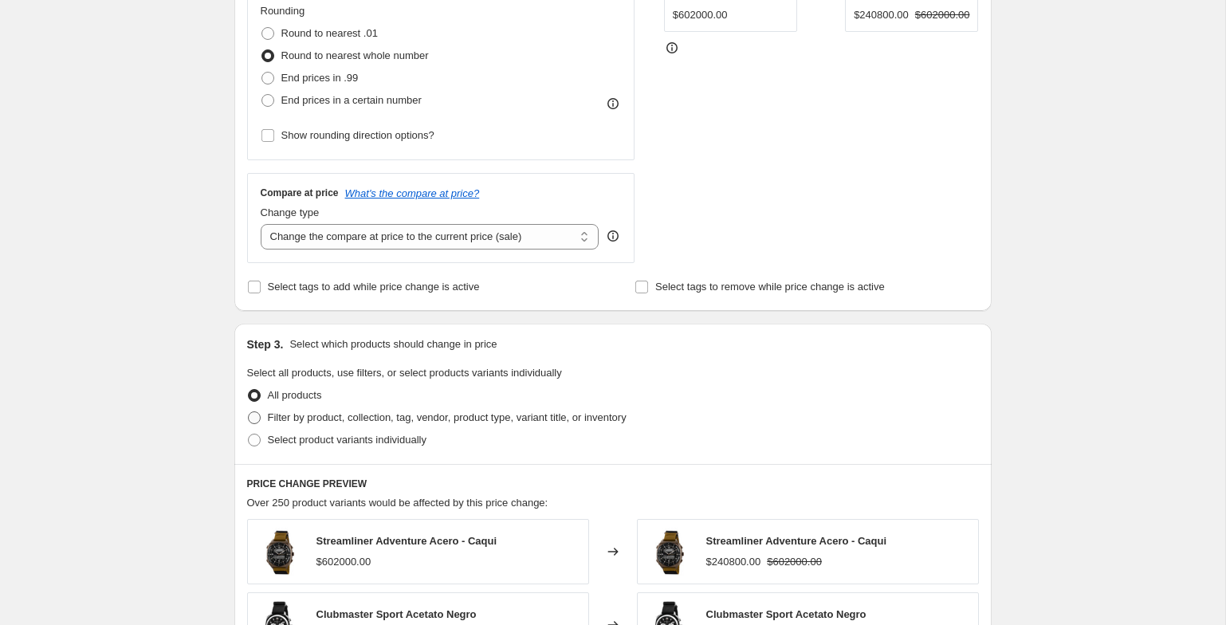
click at [258, 417] on span at bounding box center [254, 417] width 13 height 13
click at [249, 412] on input "Filter by product, collection, tag, vendor, product type, variant title, or inv…" at bounding box center [248, 411] width 1 height 1
radio input "true"
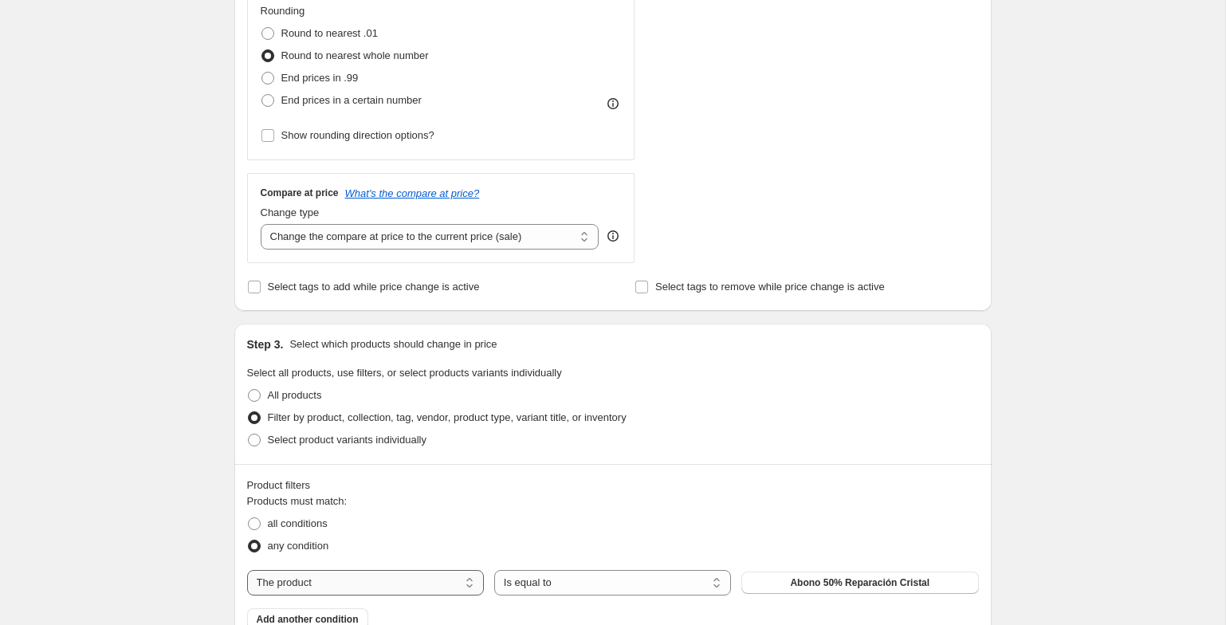
click at [443, 588] on select "The product The product's collection The product's tag The product's vendor The…" at bounding box center [365, 583] width 237 height 26
select select "tag"
click at [786, 577] on button "__hidden" at bounding box center [860, 583] width 237 height 22
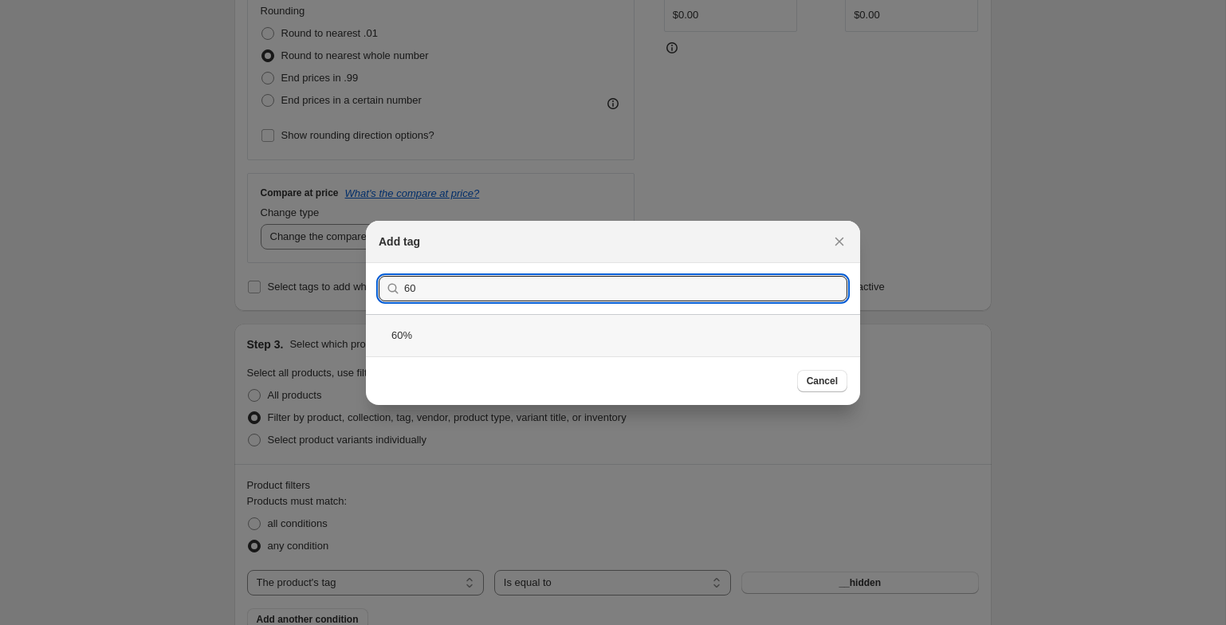
type input "60"
click at [531, 334] on div "60%" at bounding box center [613, 335] width 494 height 42
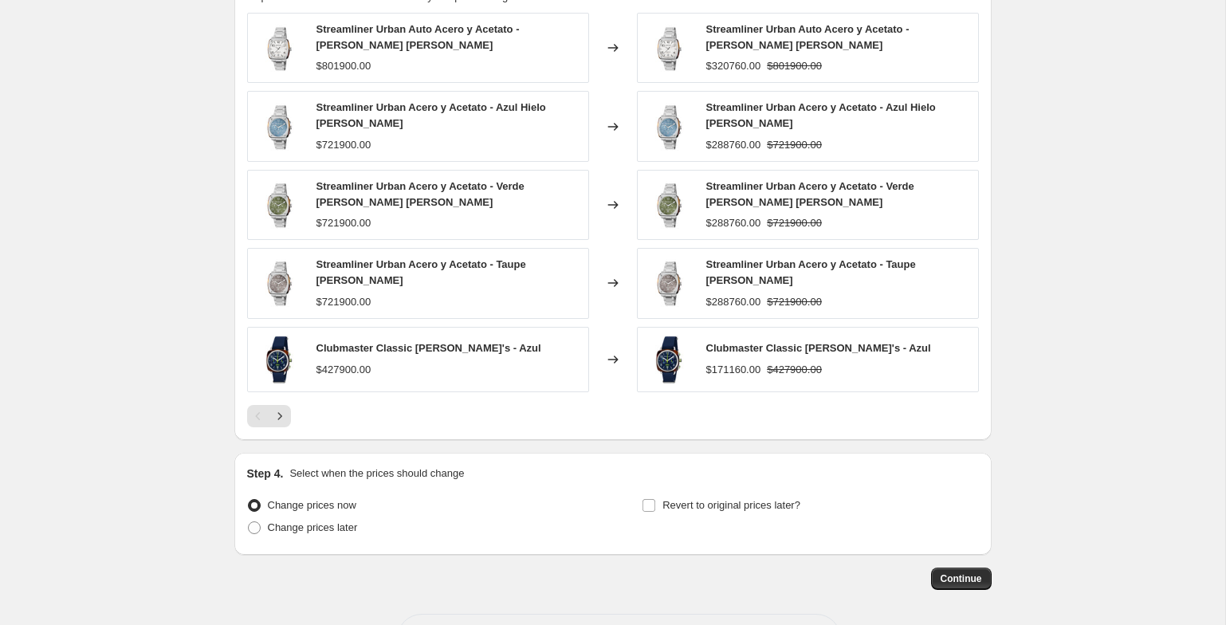
scroll to position [1168, 0]
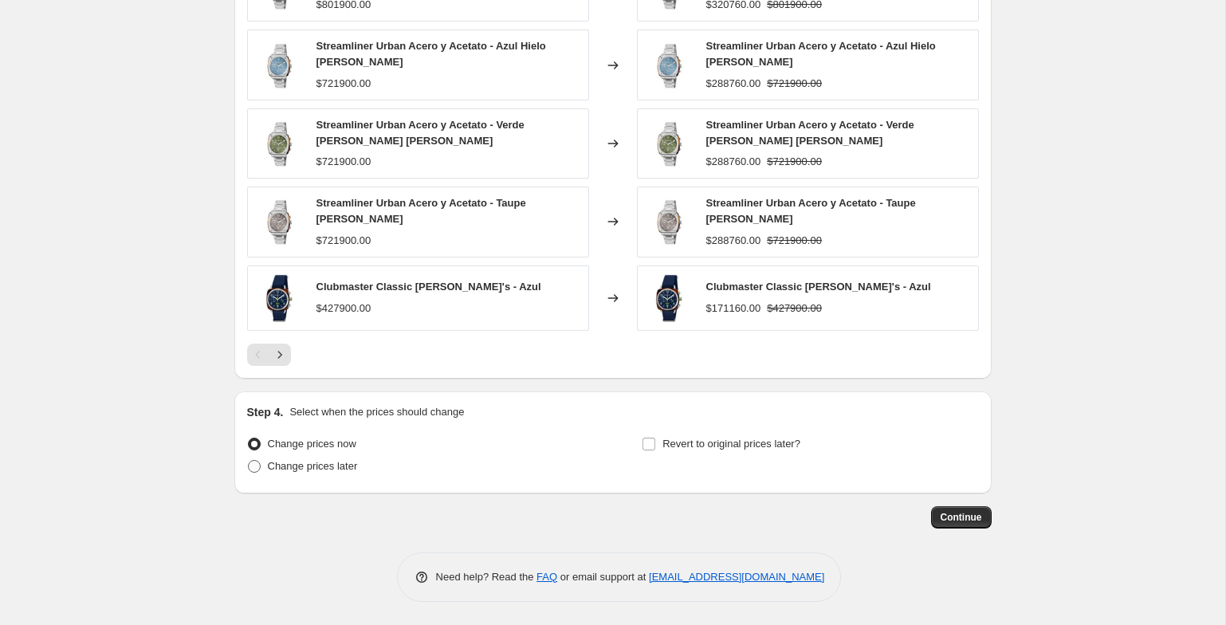
click at [333, 475] on label "Change prices later" at bounding box center [302, 466] width 111 height 22
click at [249, 461] on input "Change prices later" at bounding box center [248, 460] width 1 height 1
radio input "true"
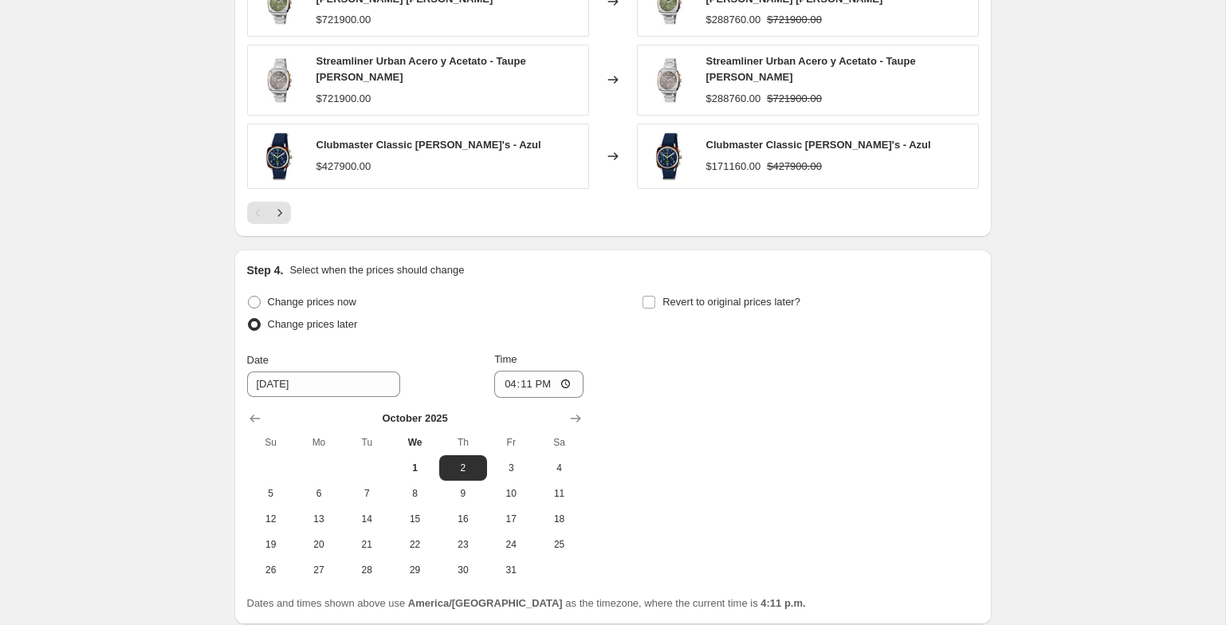
scroll to position [1441, 0]
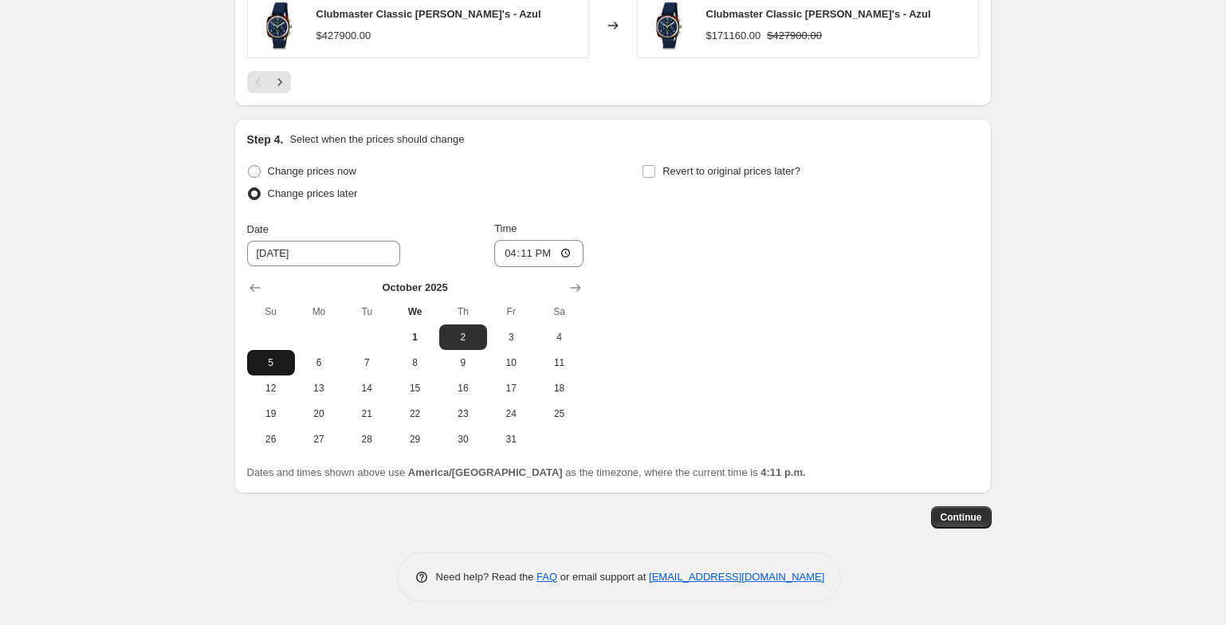
click at [272, 367] on span "5" at bounding box center [271, 362] width 35 height 13
type input "[DATE]"
click at [502, 253] on input "16:11" at bounding box center [538, 253] width 89 height 27
type input "23:40"
click at [661, 168] on label "Revert to original prices later?" at bounding box center [721, 171] width 159 height 22
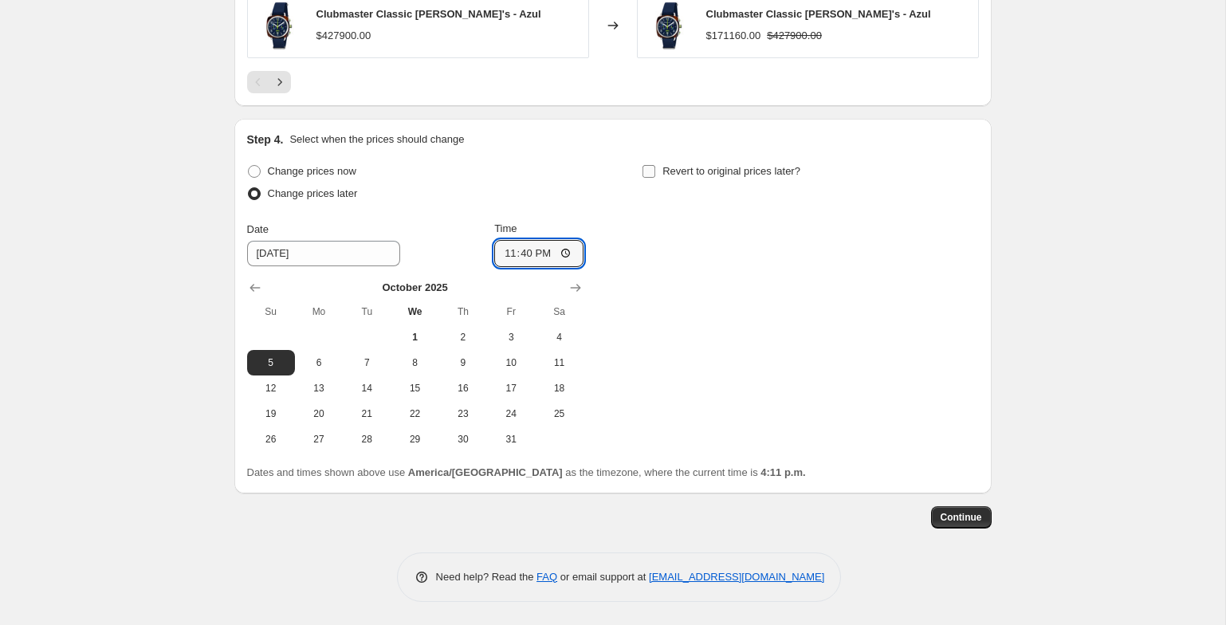
click at [655, 168] on input "Revert to original prices later?" at bounding box center [649, 171] width 13 height 13
checkbox input "true"
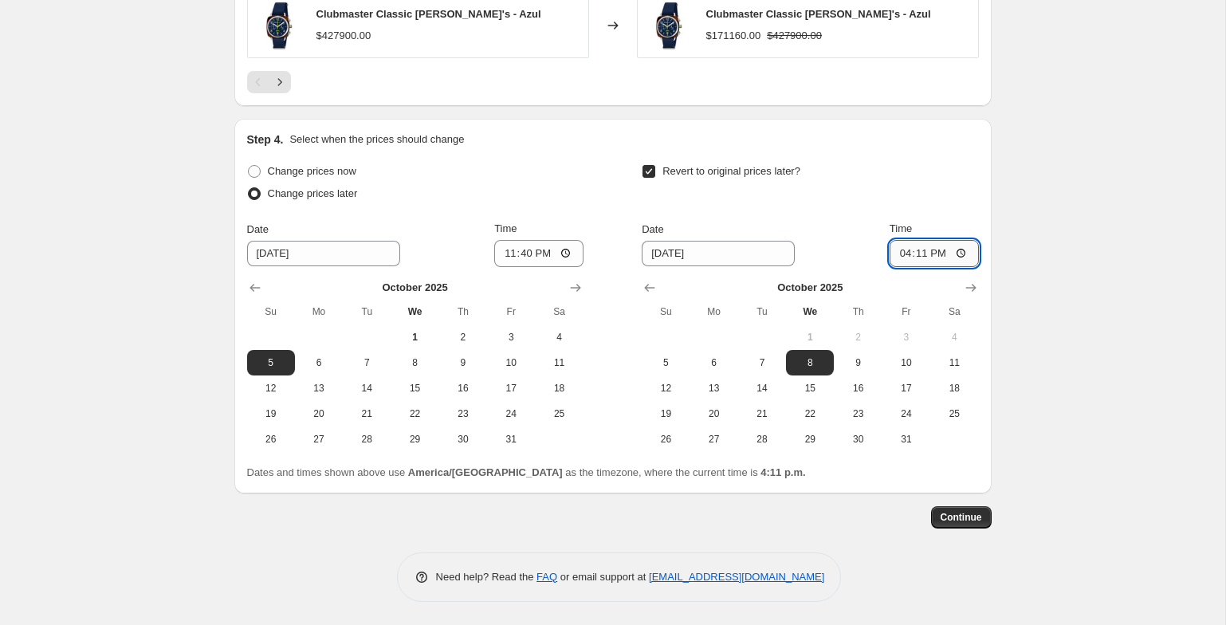
click at [932, 242] on input "16:11" at bounding box center [934, 253] width 89 height 27
type input "23:59"
click at [974, 514] on span "Continue" at bounding box center [961, 517] width 41 height 13
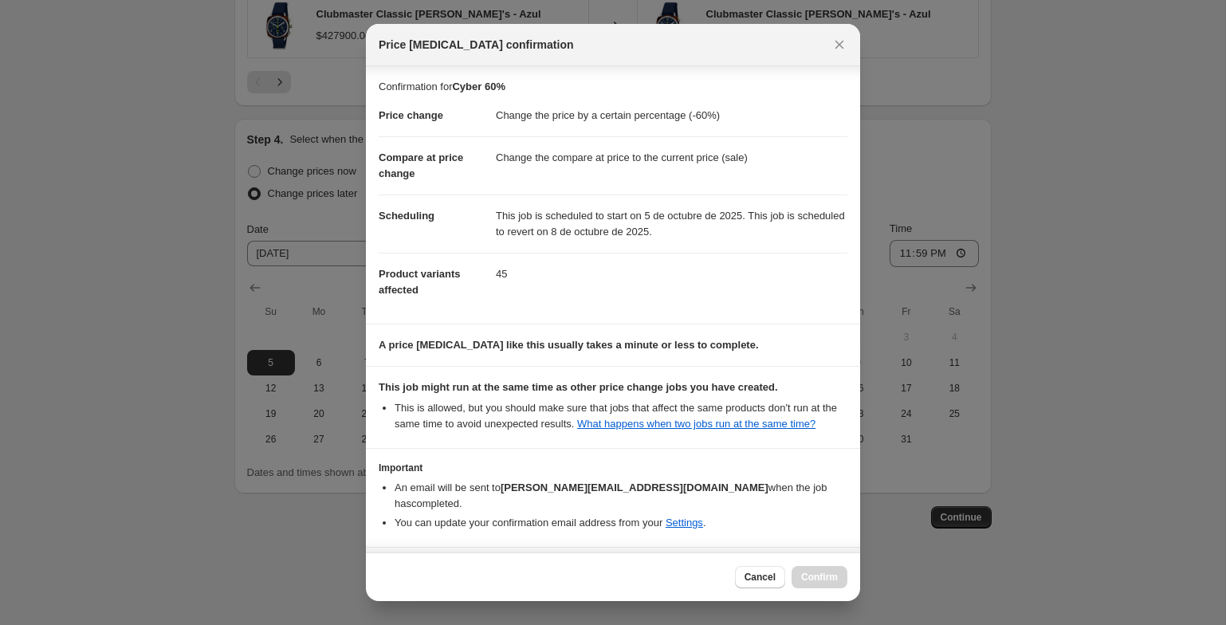
scroll to position [59, 0]
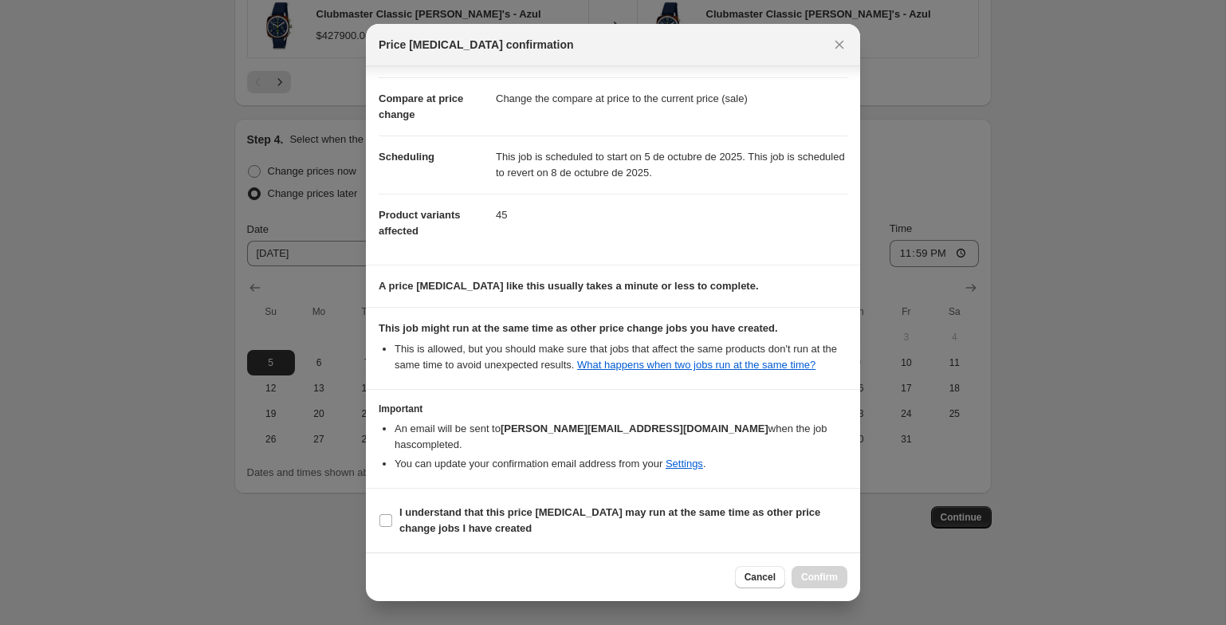
click at [482, 545] on section "I understand that this price [MEDICAL_DATA] may run at the same time as other p…" at bounding box center [613, 521] width 494 height 64
click at [490, 519] on span "I understand that this price [MEDICAL_DATA] may run at the same time as other p…" at bounding box center [624, 521] width 448 height 32
click at [392, 519] on input "I understand that this price [MEDICAL_DATA] may run at the same time as other p…" at bounding box center [386, 520] width 13 height 13
checkbox input "true"
click at [817, 587] on button "Confirm" at bounding box center [820, 577] width 56 height 22
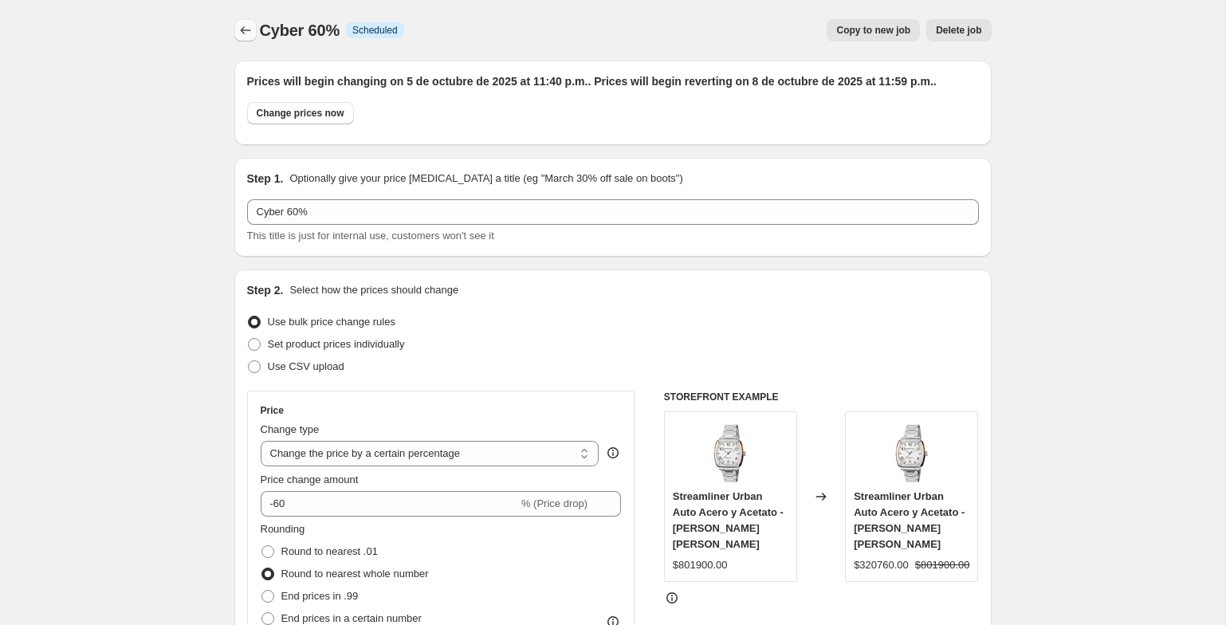
click at [250, 37] on icon "Price change jobs" at bounding box center [246, 30] width 16 height 16
